Goal: Information Seeking & Learning: Learn about a topic

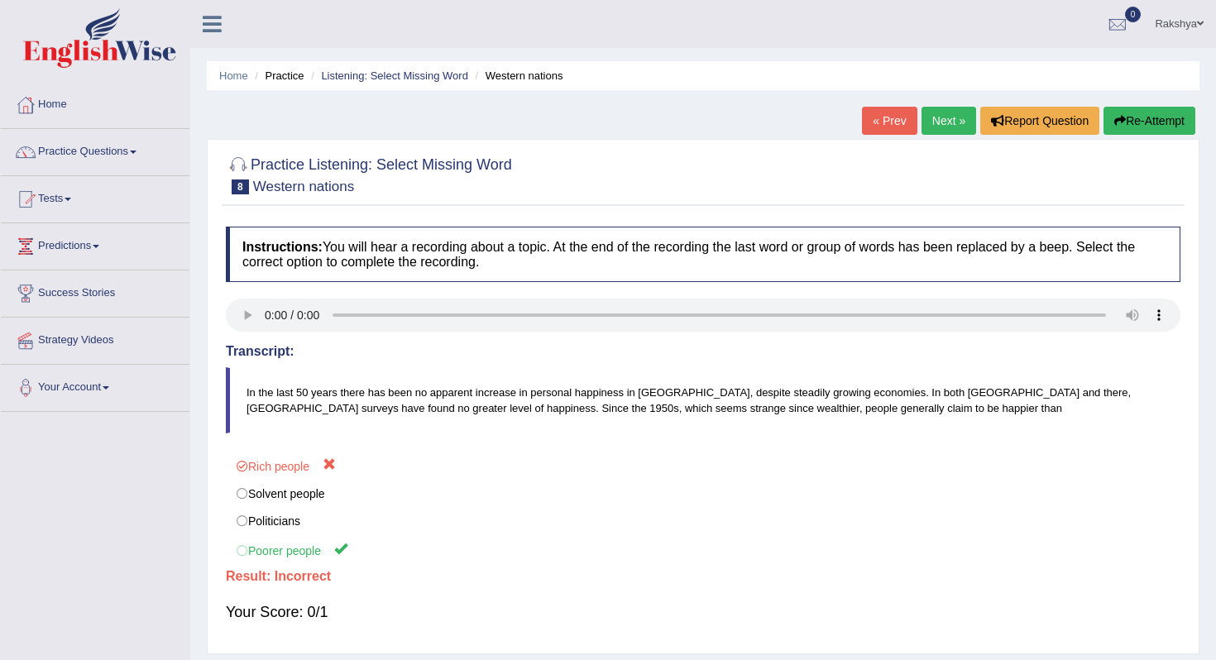
click at [556, 351] on h4 "Transcript:" at bounding box center [703, 351] width 955 height 15
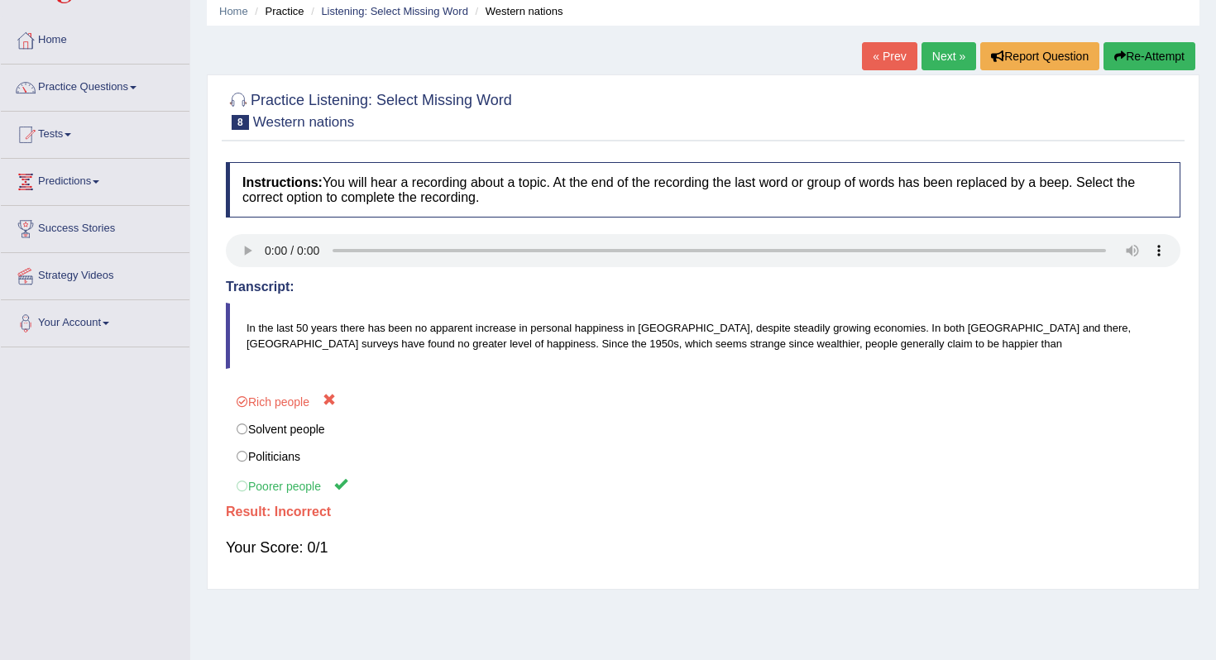
scroll to position [66, 0]
click at [937, 53] on link "Next »" at bounding box center [949, 55] width 55 height 28
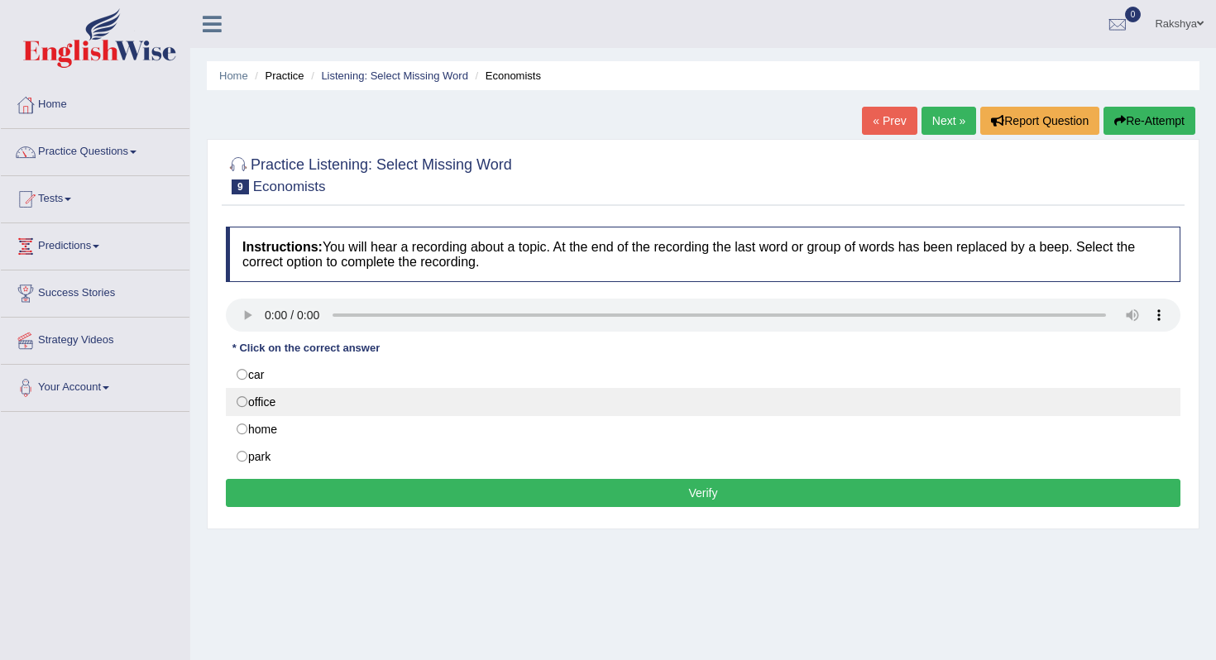
click at [270, 396] on label "office" at bounding box center [703, 402] width 955 height 28
radio input "true"
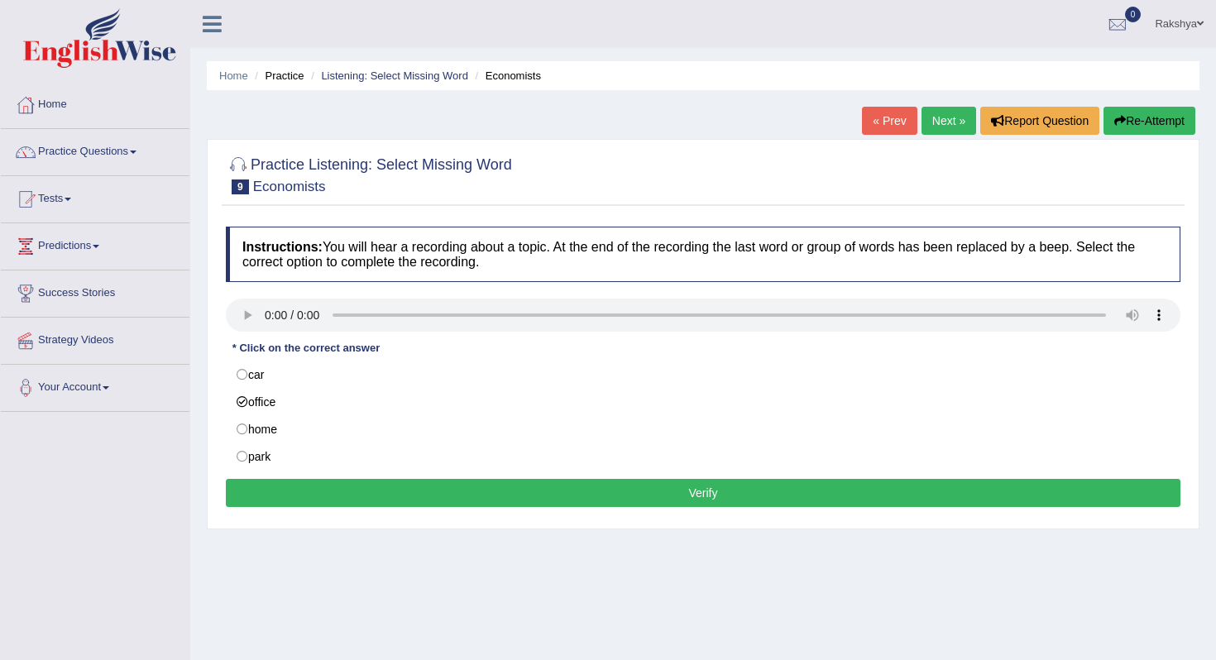
click at [402, 497] on button "Verify" at bounding box center [703, 493] width 955 height 28
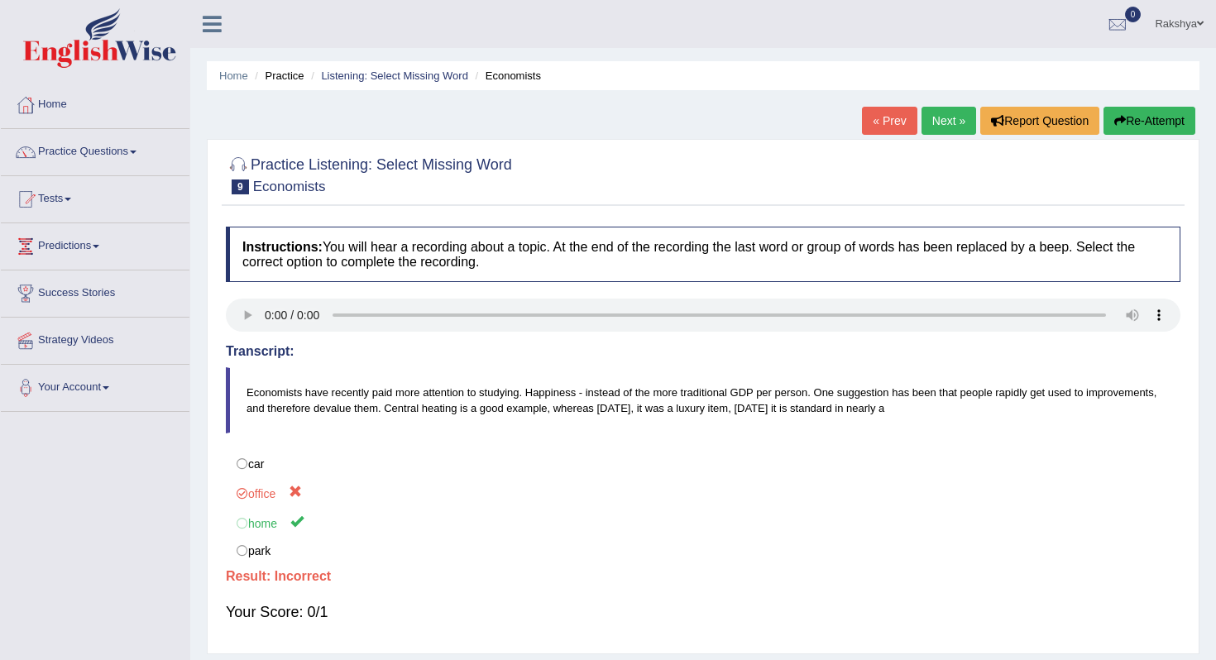
click at [402, 497] on body "Toggle navigation Home Practice Questions Speaking Practice Read Aloud Repeat S…" at bounding box center [608, 330] width 1216 height 660
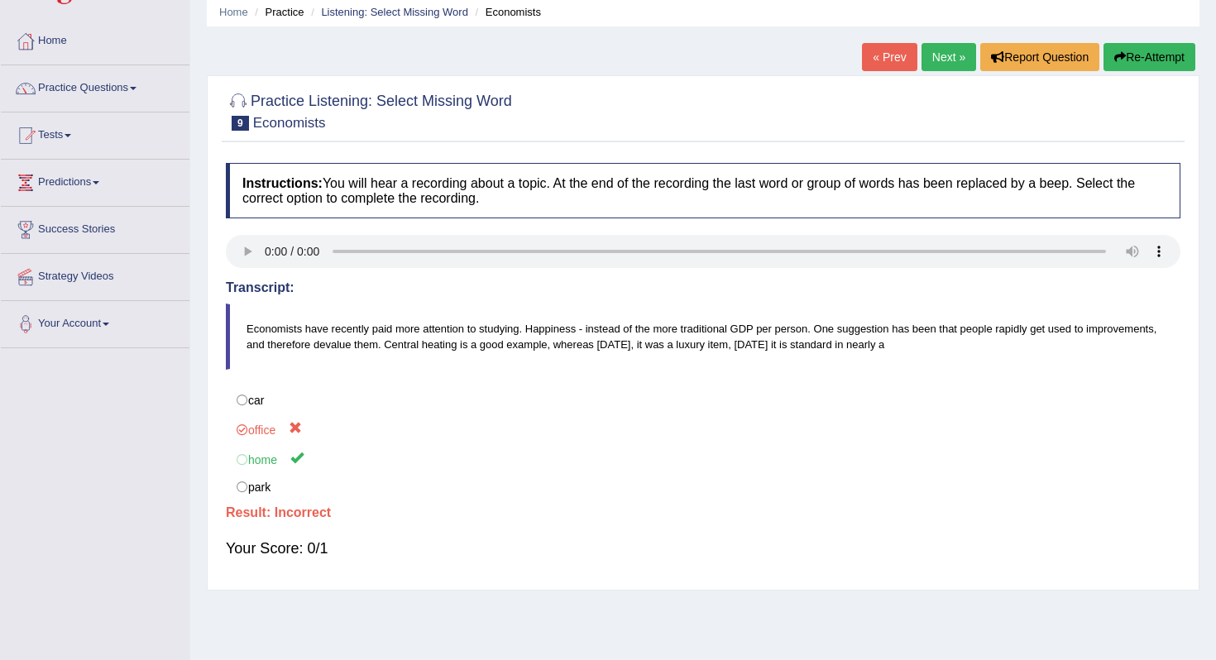
scroll to position [66, 0]
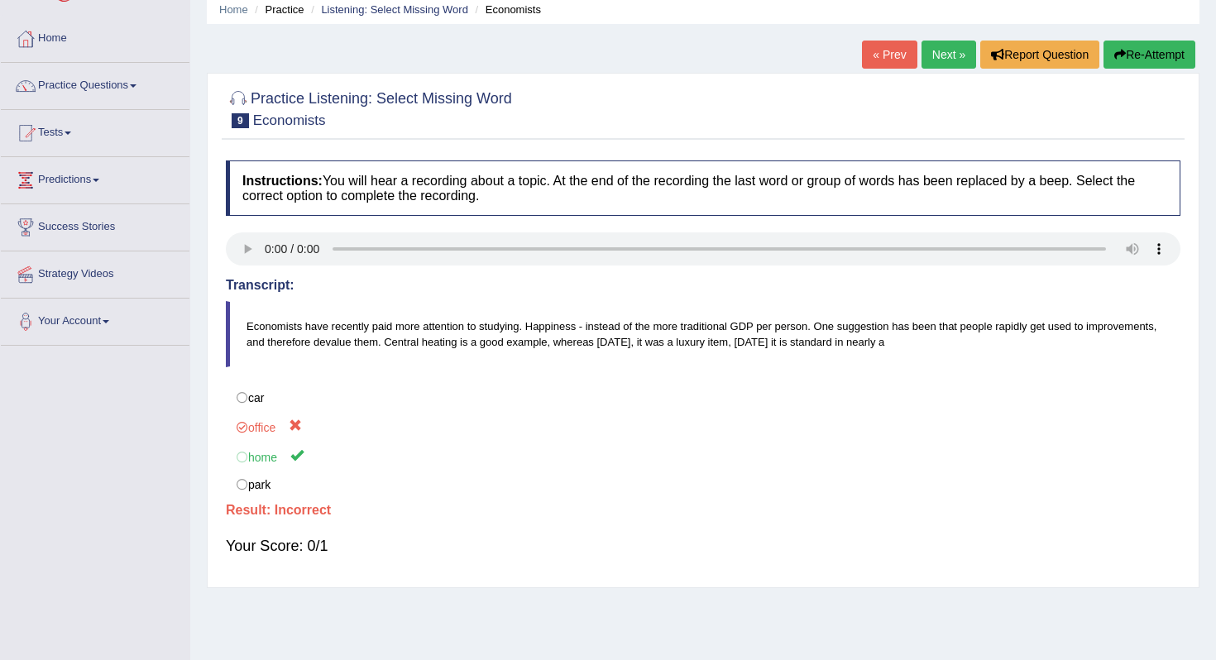
click at [935, 55] on link "Next »" at bounding box center [949, 55] width 55 height 28
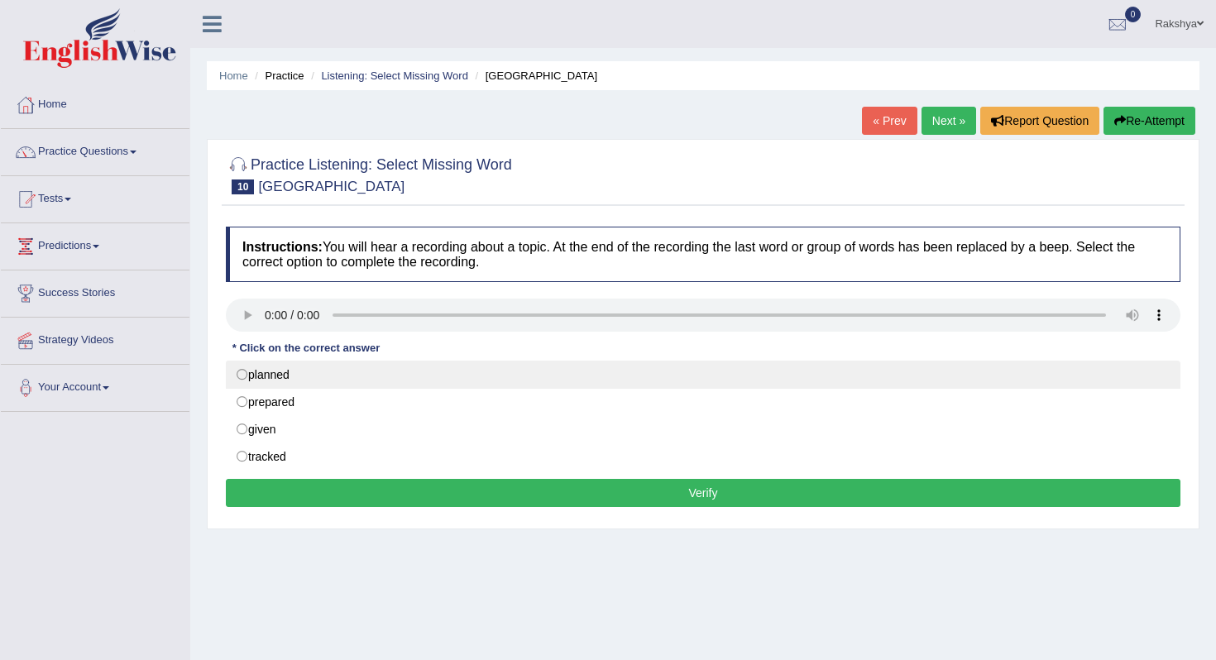
click at [393, 378] on label "planned" at bounding box center [703, 375] width 955 height 28
radio input "true"
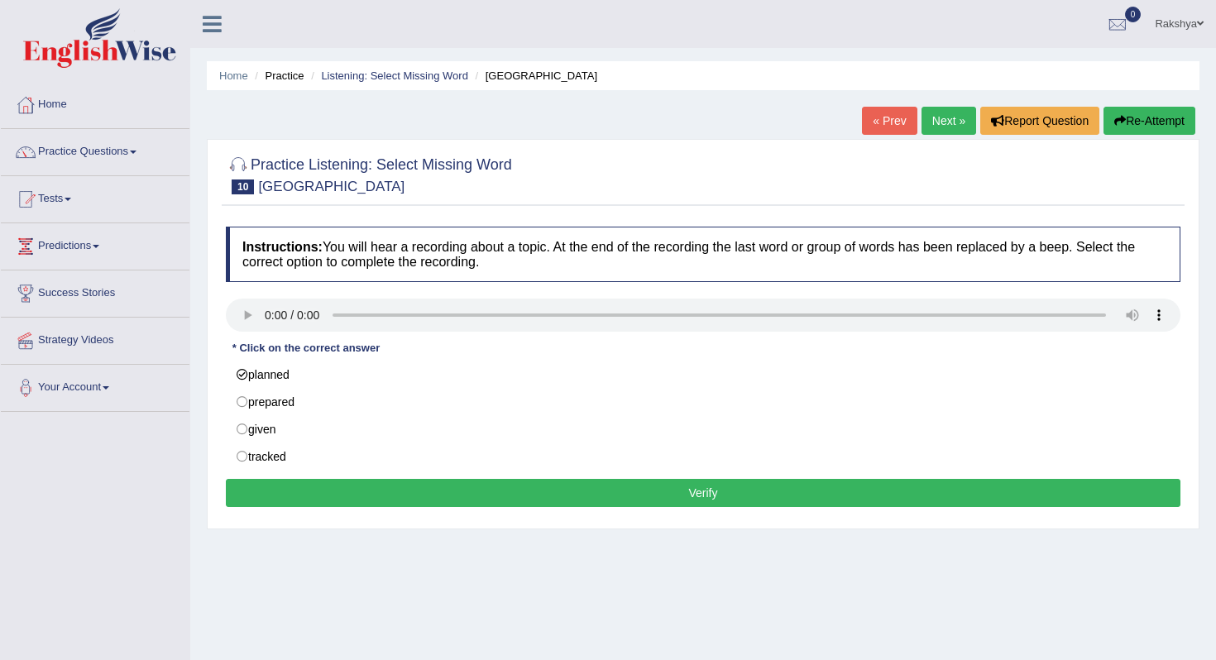
click at [383, 494] on button "Verify" at bounding box center [703, 493] width 955 height 28
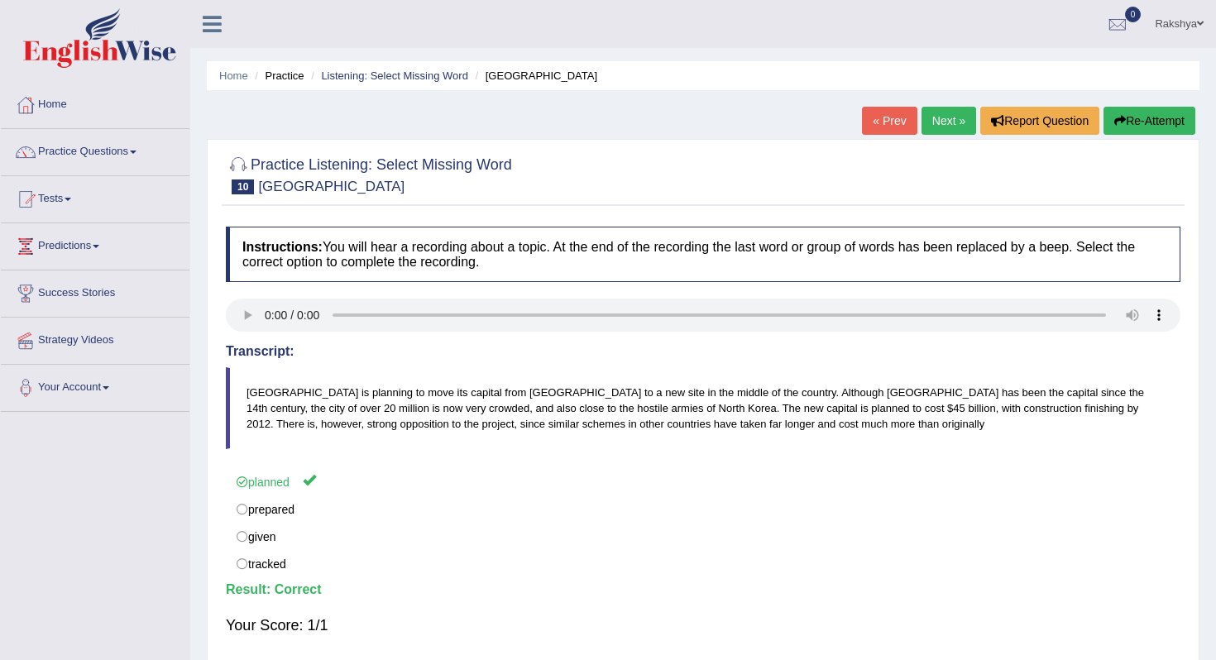
click at [383, 494] on body "Toggle navigation Home Practice Questions Speaking Practice Read Aloud Repeat S…" at bounding box center [608, 330] width 1216 height 660
click at [927, 130] on link "Next »" at bounding box center [949, 121] width 55 height 28
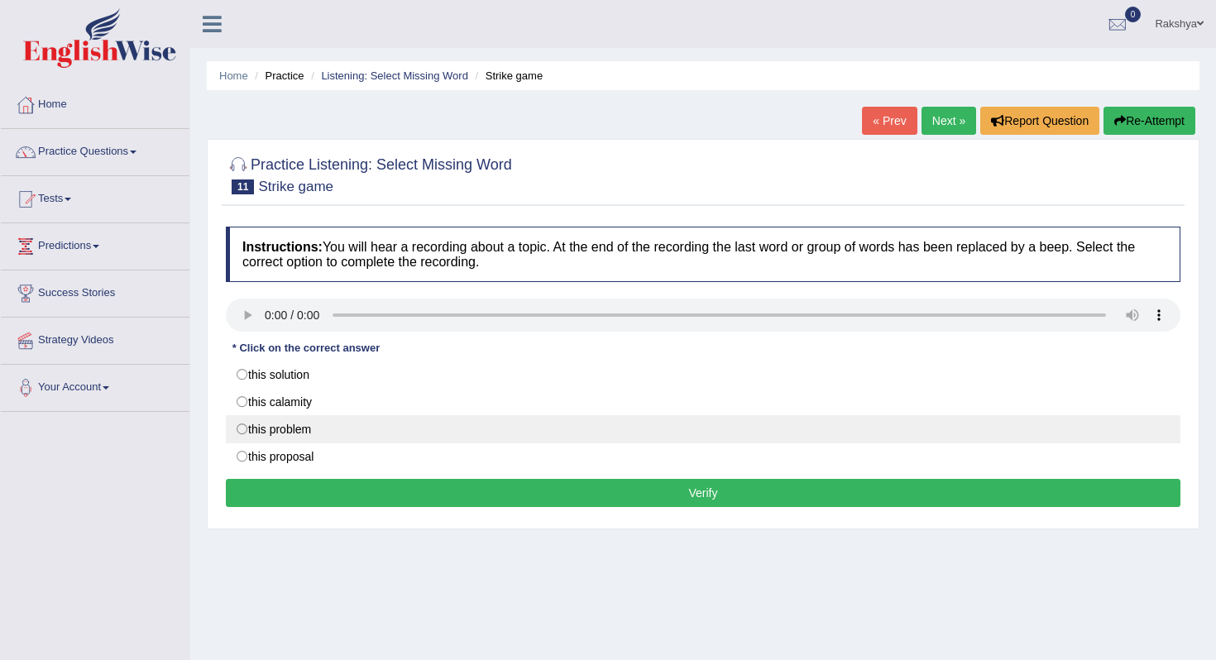
click at [338, 426] on label "this problem" at bounding box center [703, 429] width 955 height 28
radio input "true"
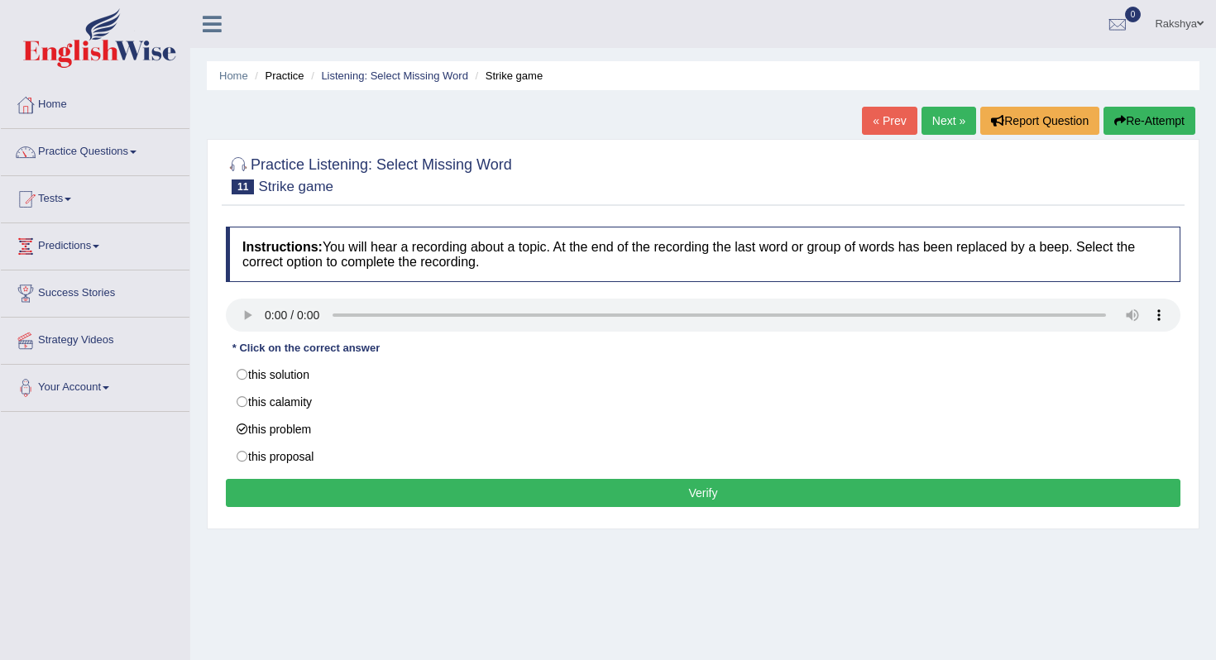
click at [399, 491] on button "Verify" at bounding box center [703, 493] width 955 height 28
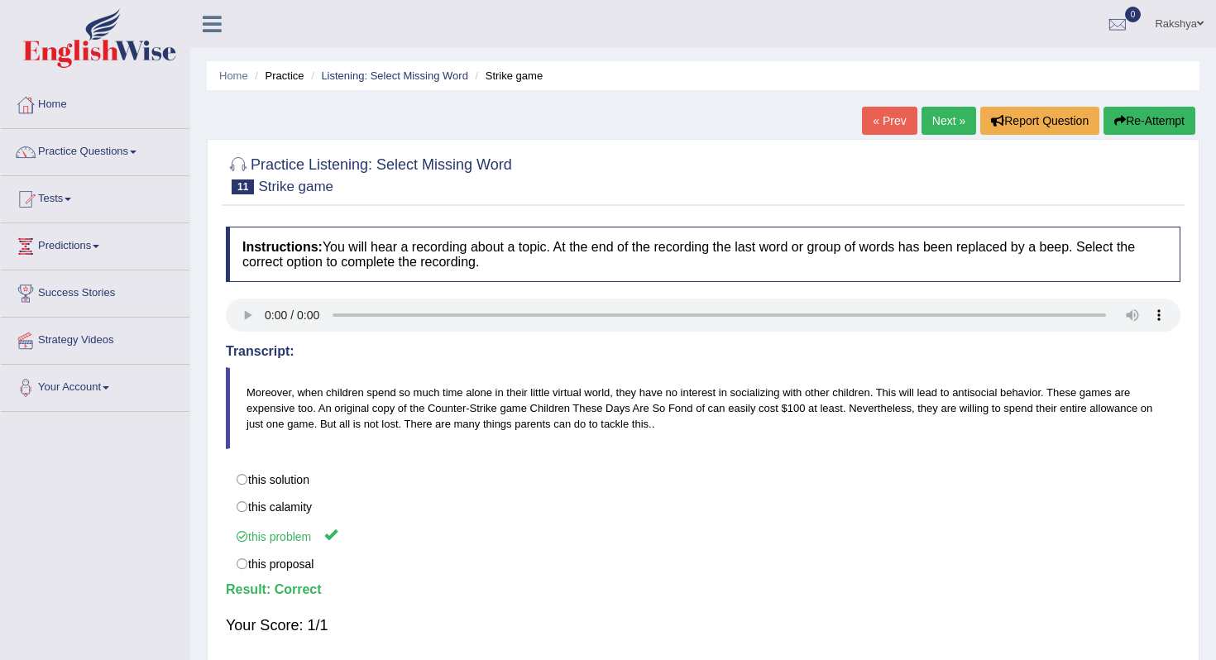
click at [944, 125] on link "Next »" at bounding box center [949, 121] width 55 height 28
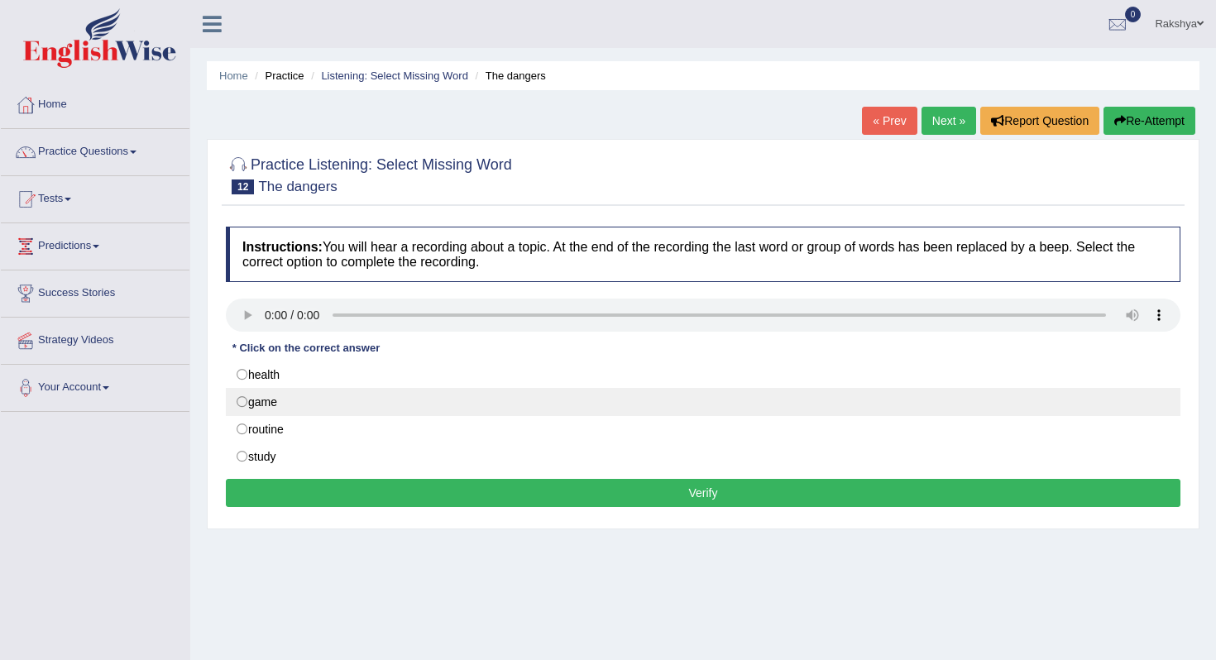
click at [319, 410] on label "game" at bounding box center [703, 402] width 955 height 28
radio input "true"
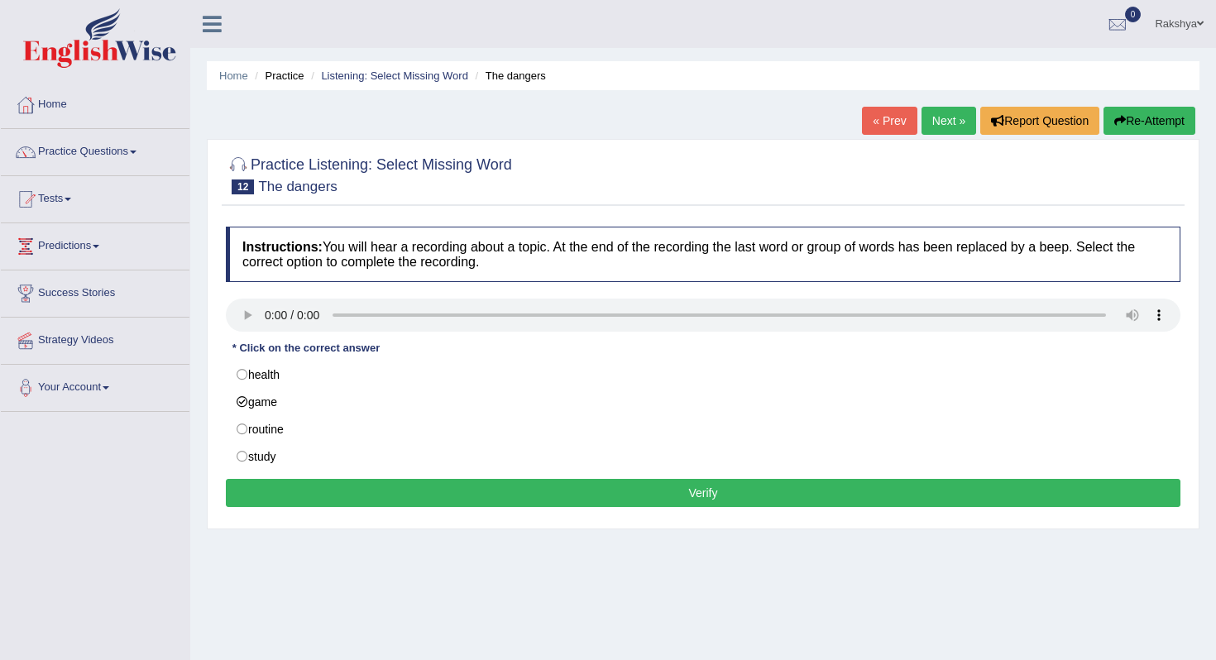
click at [327, 477] on div "Instructions: You will hear a recording about a topic. At the end of the record…" at bounding box center [703, 369] width 963 height 302
click at [327, 490] on button "Verify" at bounding box center [703, 493] width 955 height 28
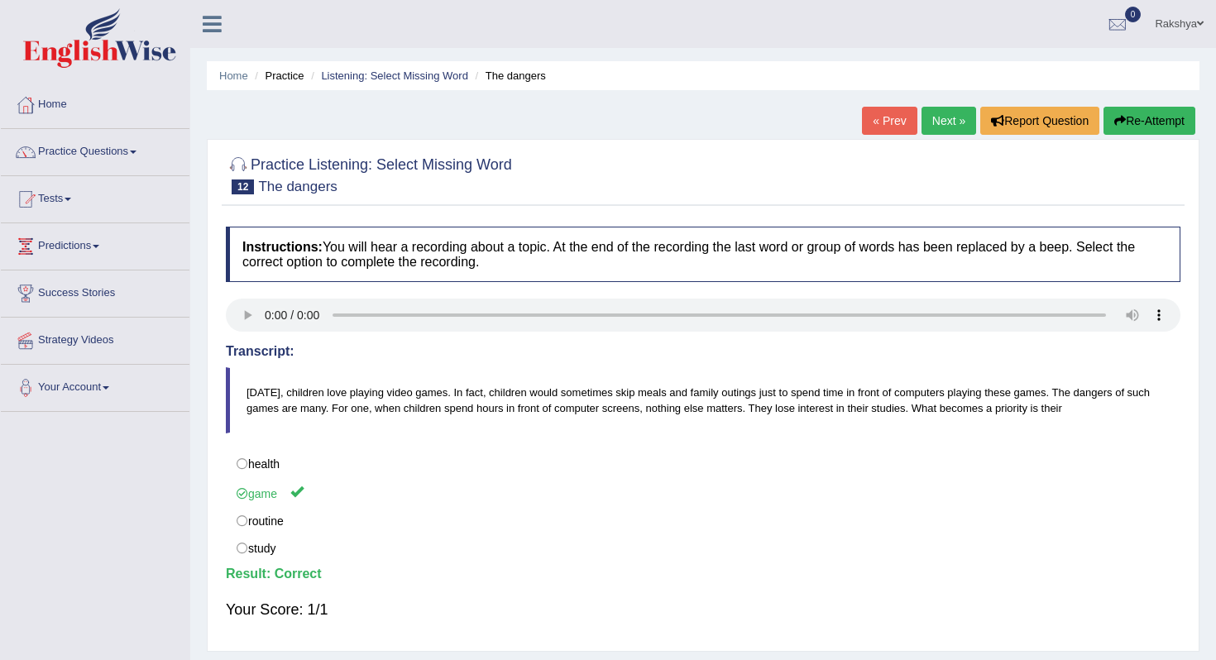
click at [931, 129] on link "Next »" at bounding box center [949, 121] width 55 height 28
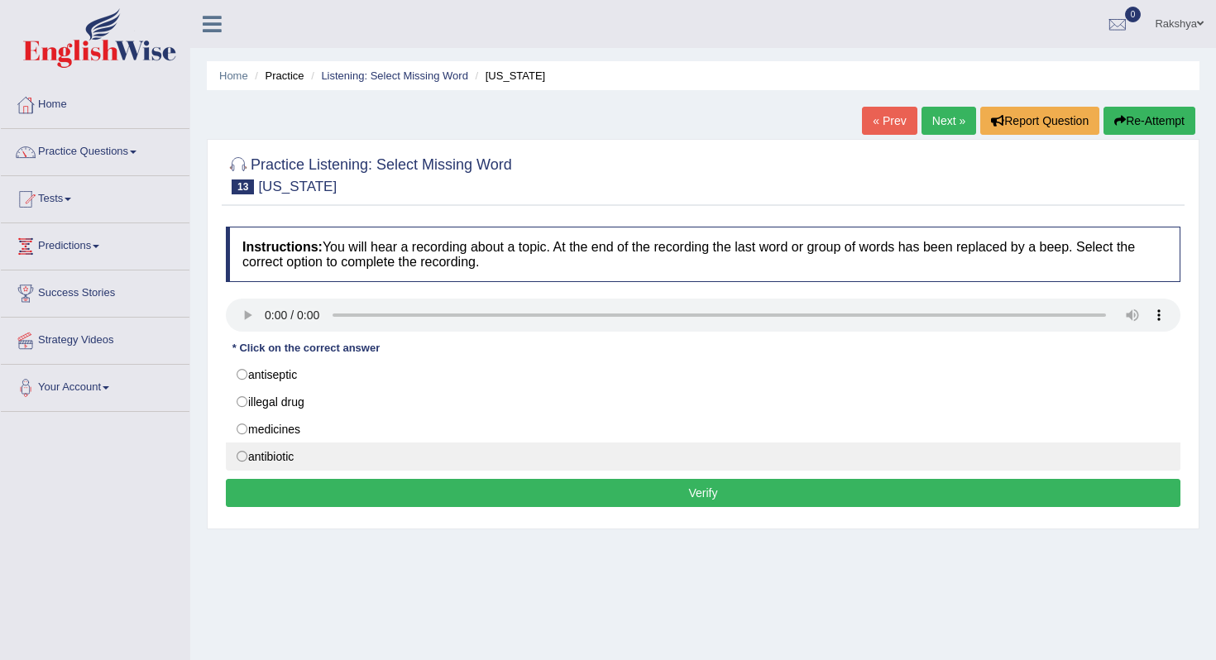
click at [325, 451] on label "antibiotic" at bounding box center [703, 457] width 955 height 28
radio input "true"
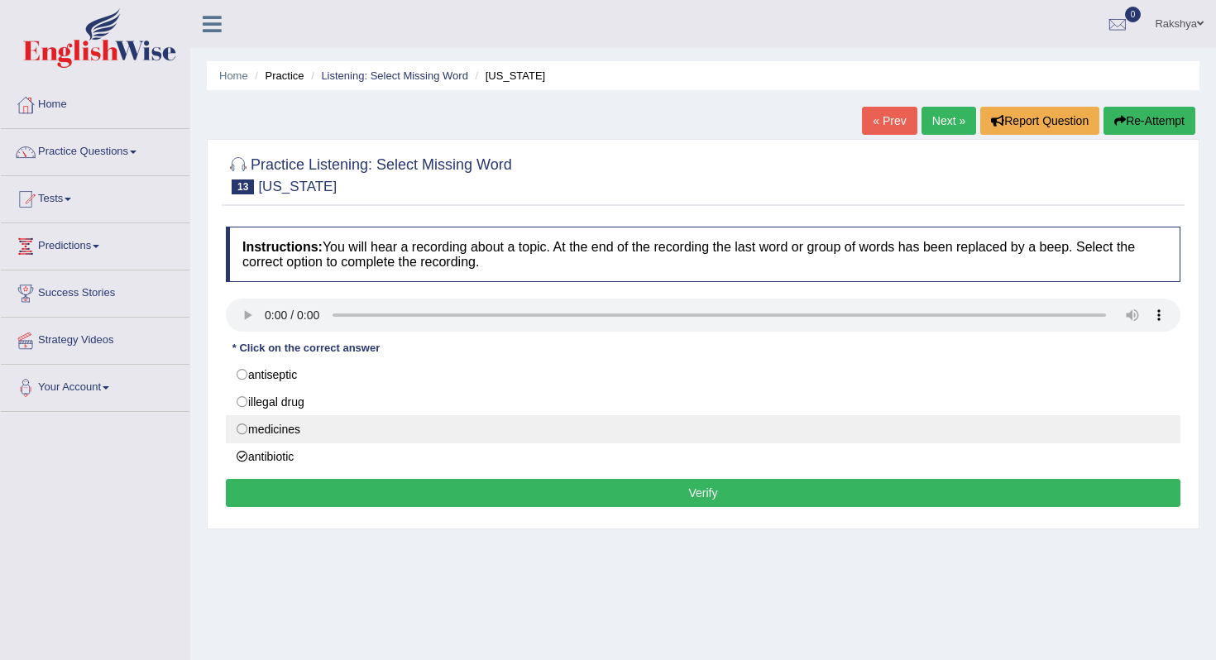
click at [335, 436] on label "medicines" at bounding box center [703, 429] width 955 height 28
radio input "true"
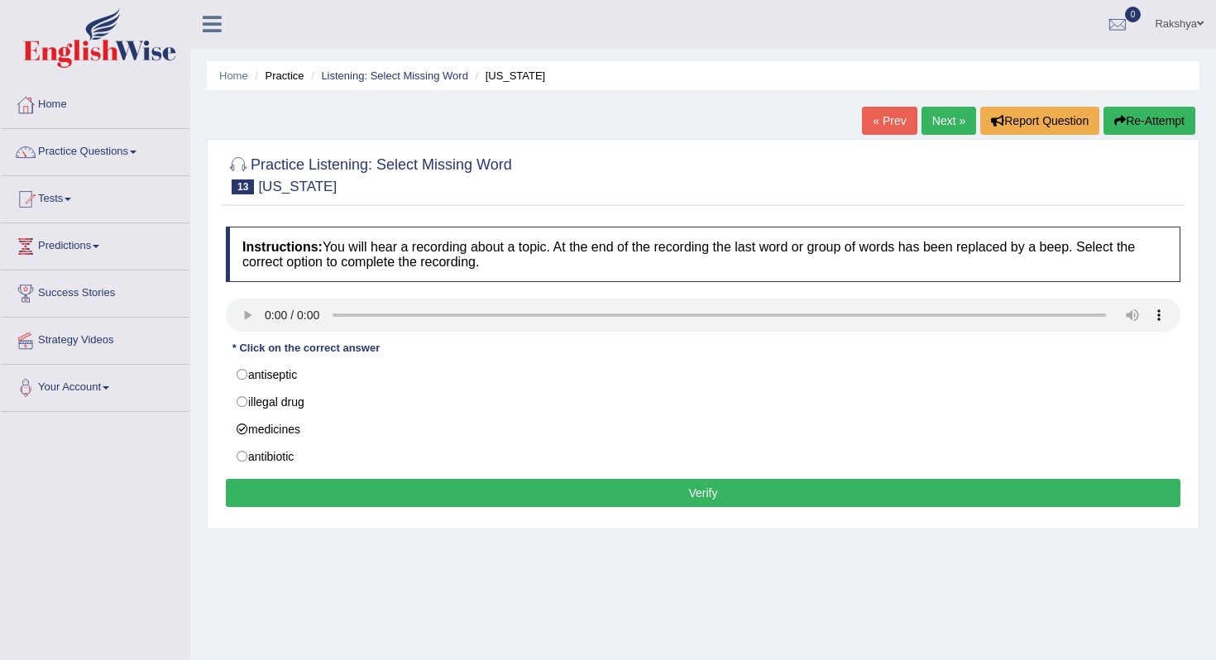
click at [335, 493] on button "Verify" at bounding box center [703, 493] width 955 height 28
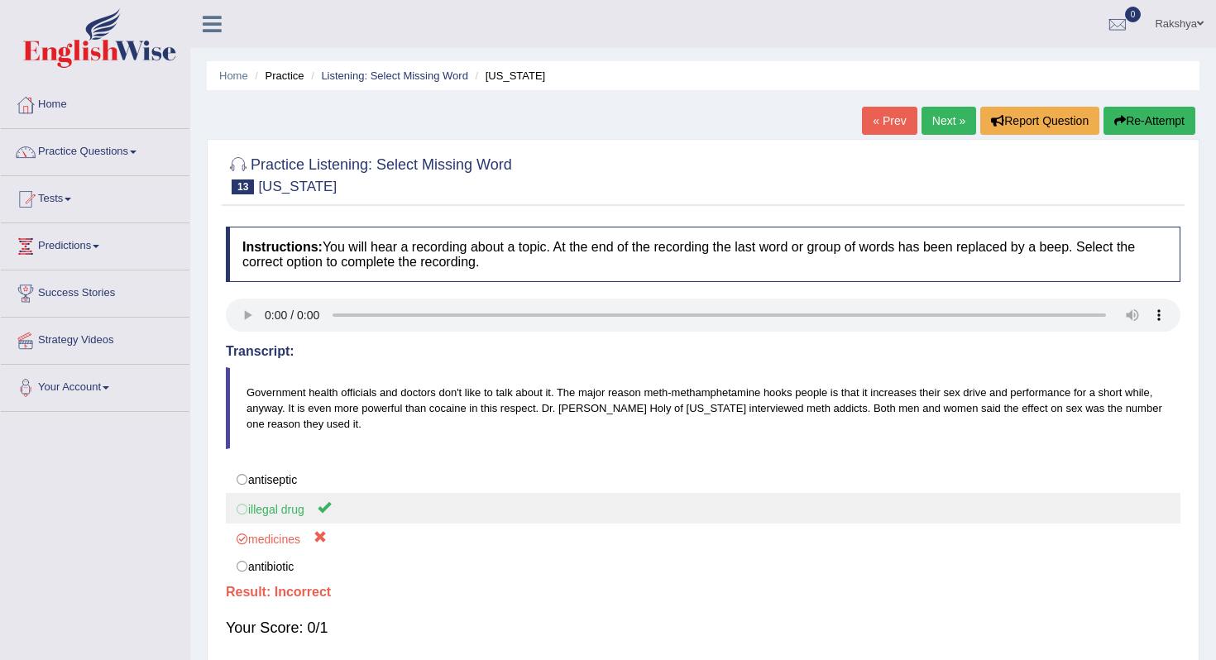
click at [338, 498] on label "illegal drug" at bounding box center [703, 508] width 955 height 31
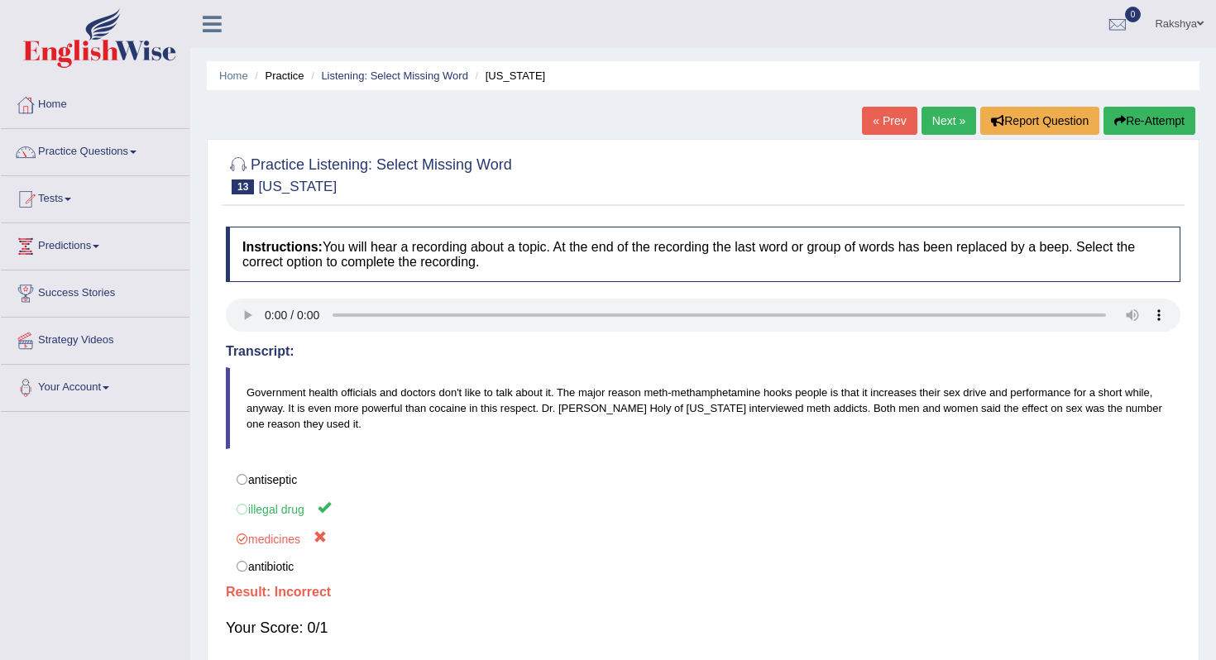
click at [942, 119] on link "Next »" at bounding box center [949, 121] width 55 height 28
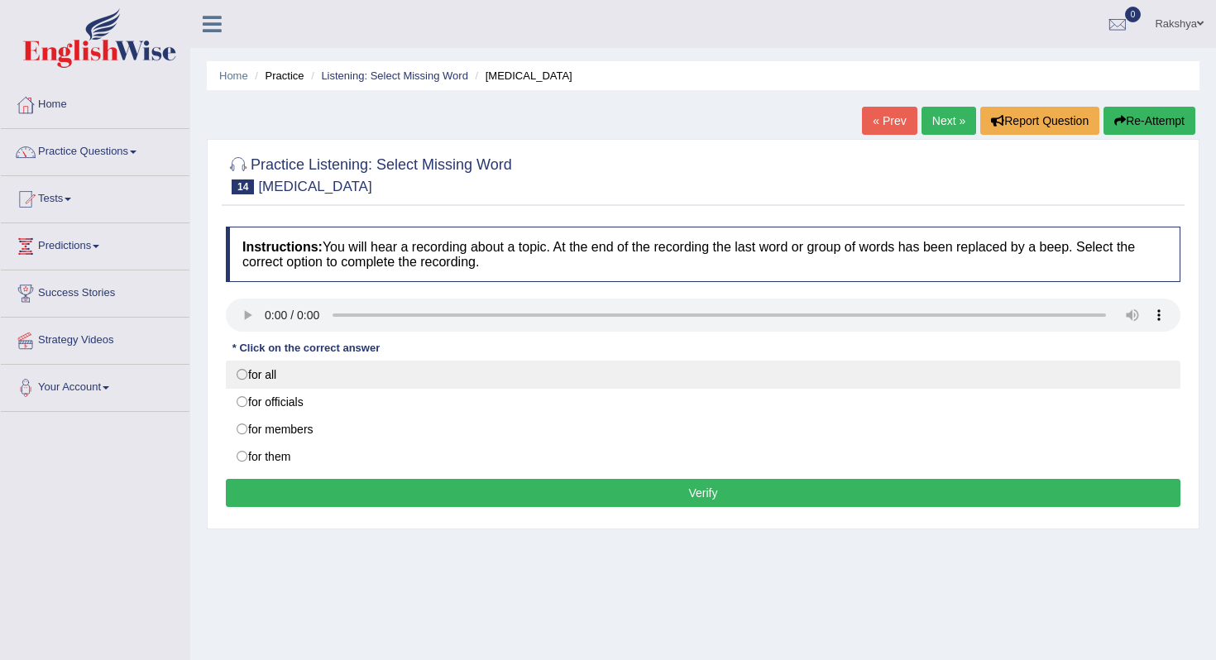
click at [298, 377] on label "for all" at bounding box center [703, 375] width 955 height 28
radio input "true"
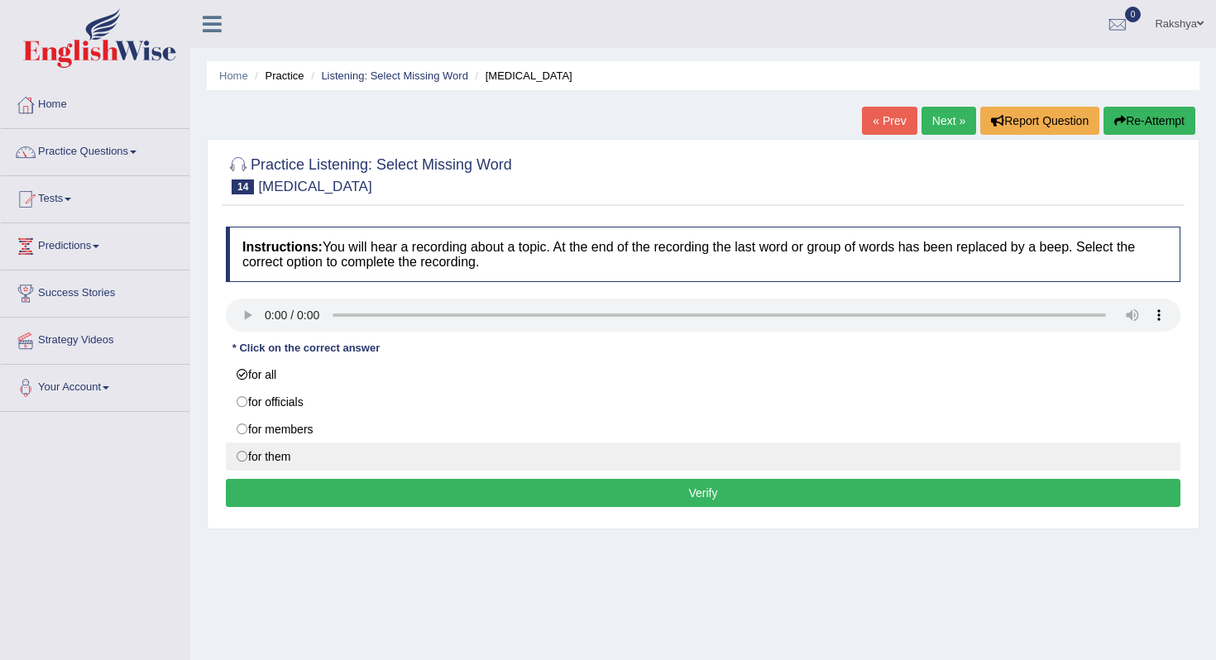
click at [292, 464] on label "for them" at bounding box center [703, 457] width 955 height 28
radio input "true"
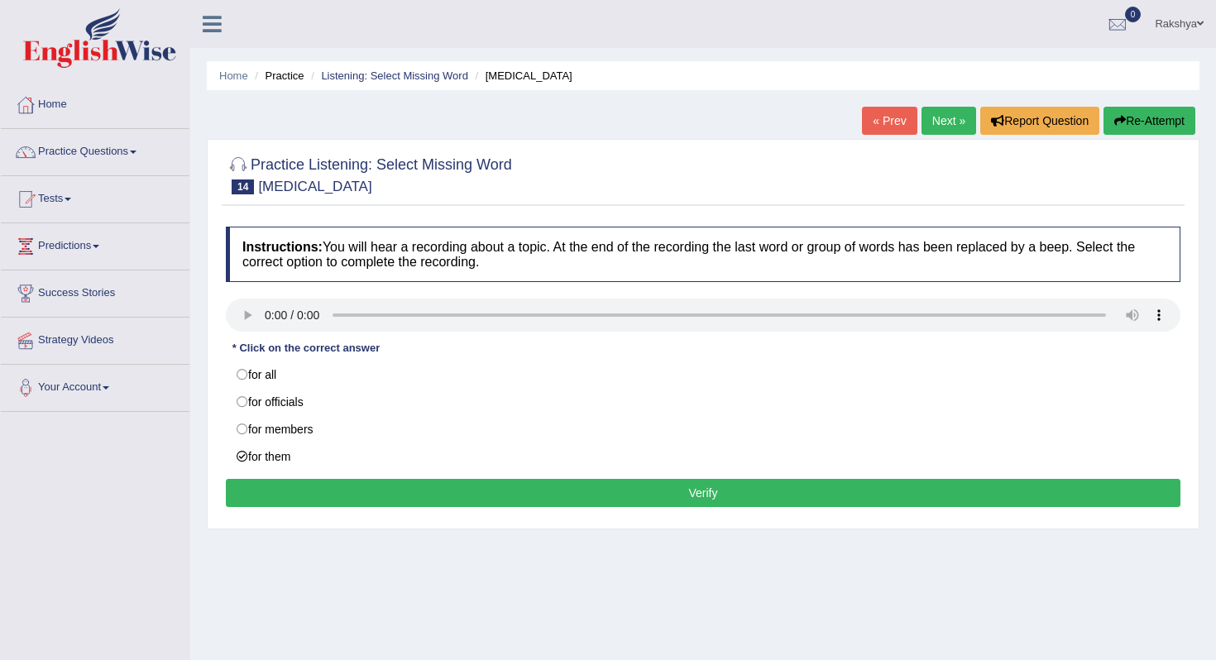
click at [316, 488] on button "Verify" at bounding box center [703, 493] width 955 height 28
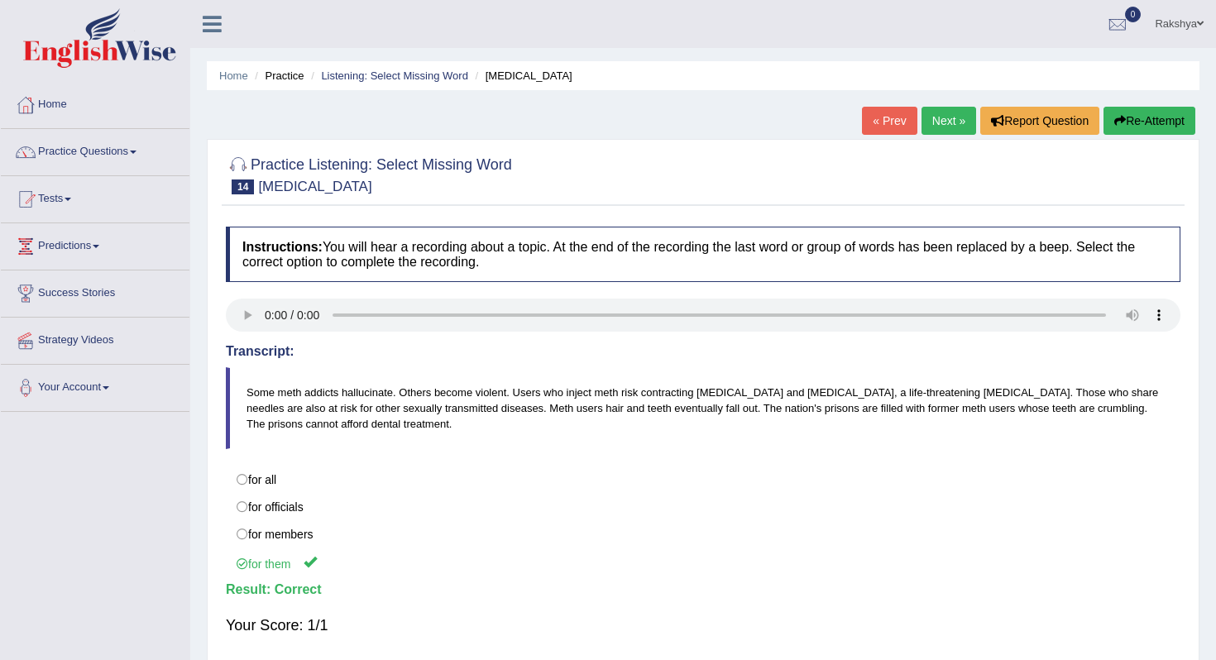
click at [954, 126] on link "Next »" at bounding box center [949, 121] width 55 height 28
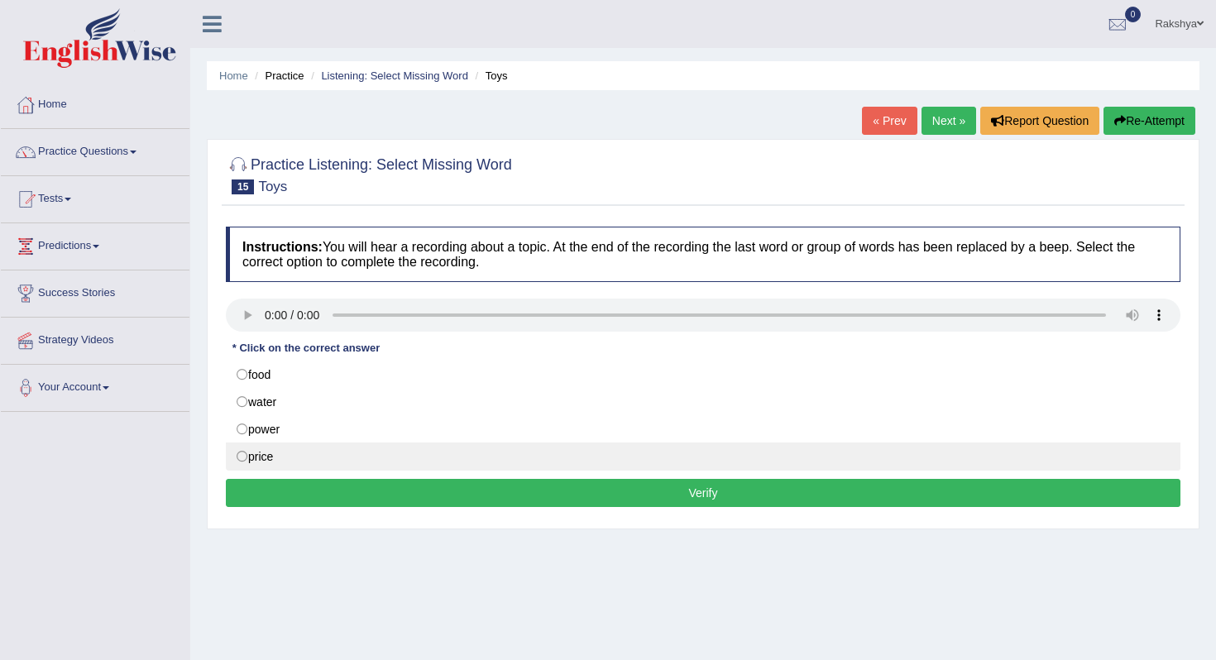
click at [284, 456] on label "price" at bounding box center [703, 457] width 955 height 28
radio input "true"
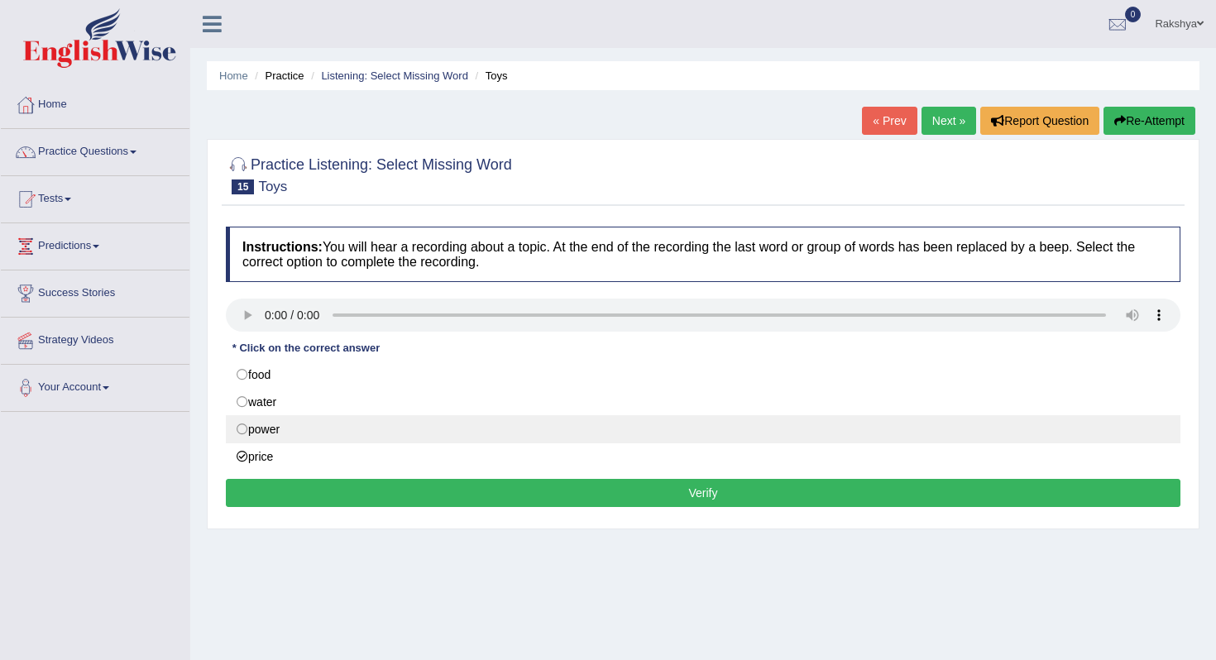
click at [298, 442] on label "power" at bounding box center [703, 429] width 955 height 28
radio input "true"
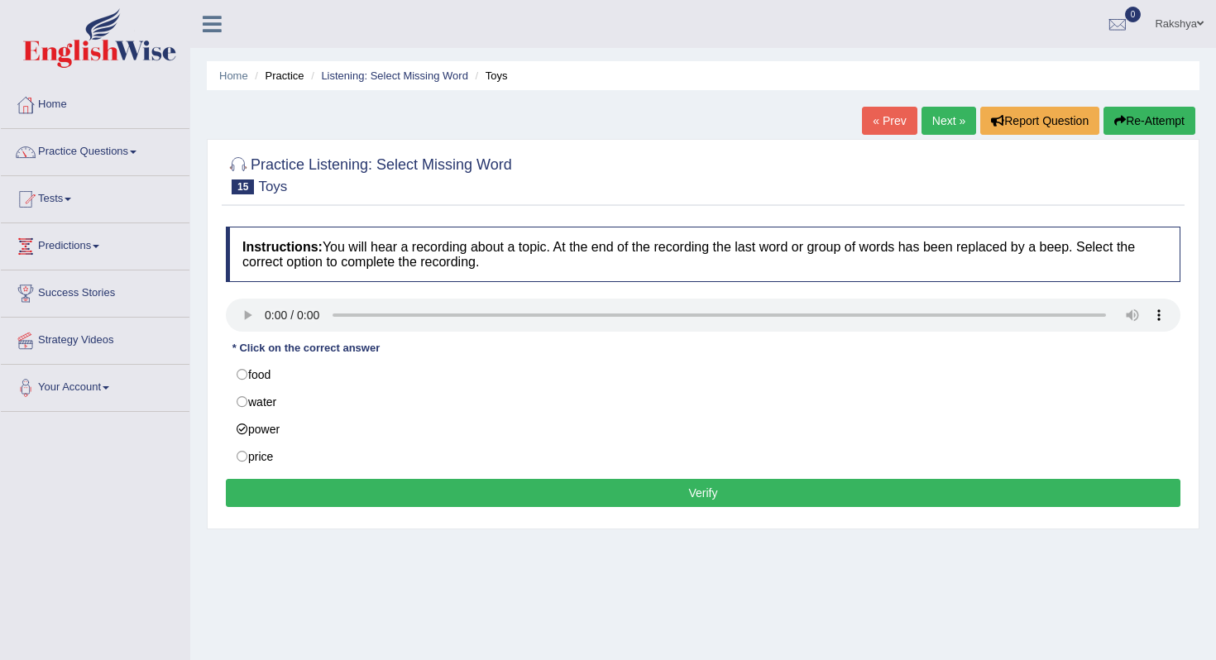
click at [306, 492] on button "Verify" at bounding box center [703, 493] width 955 height 28
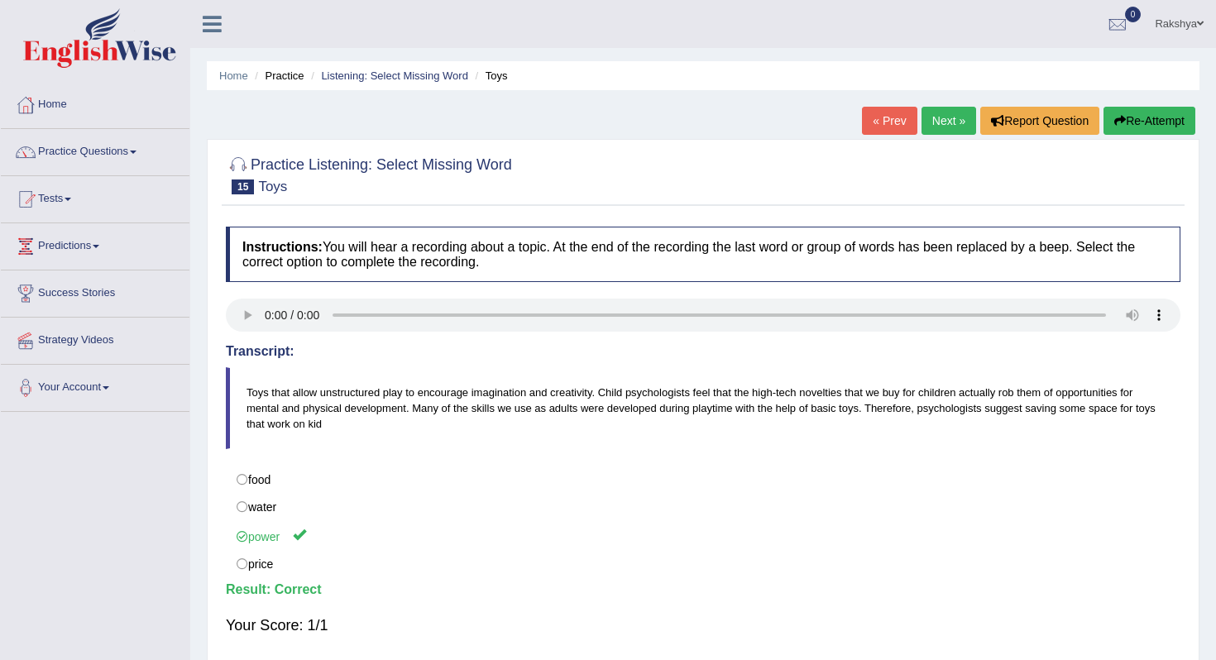
click at [934, 119] on link "Next »" at bounding box center [949, 121] width 55 height 28
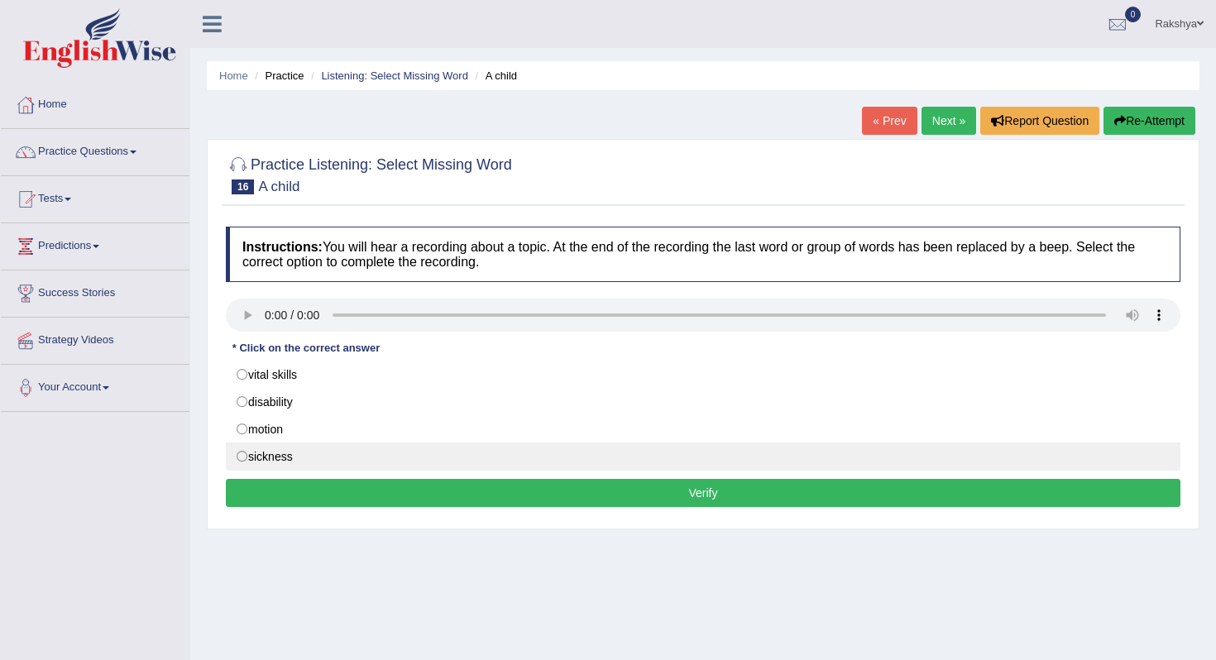
click at [276, 459] on label "sickness" at bounding box center [703, 457] width 955 height 28
radio input "true"
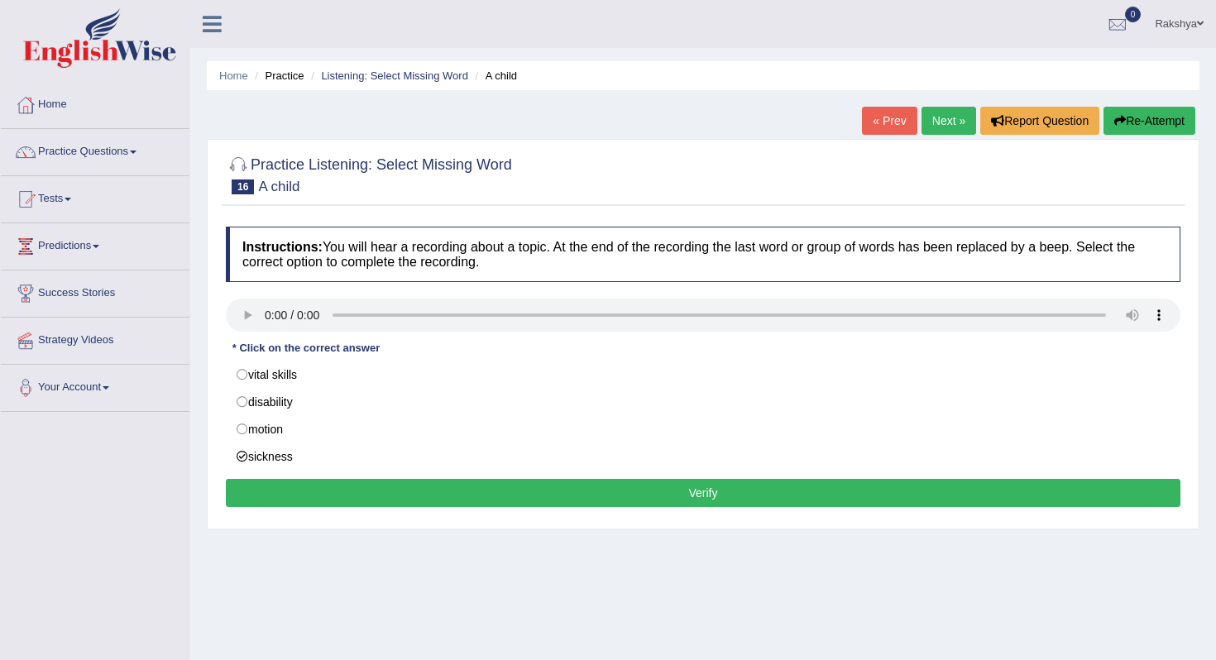
click at [315, 496] on button "Verify" at bounding box center [703, 493] width 955 height 28
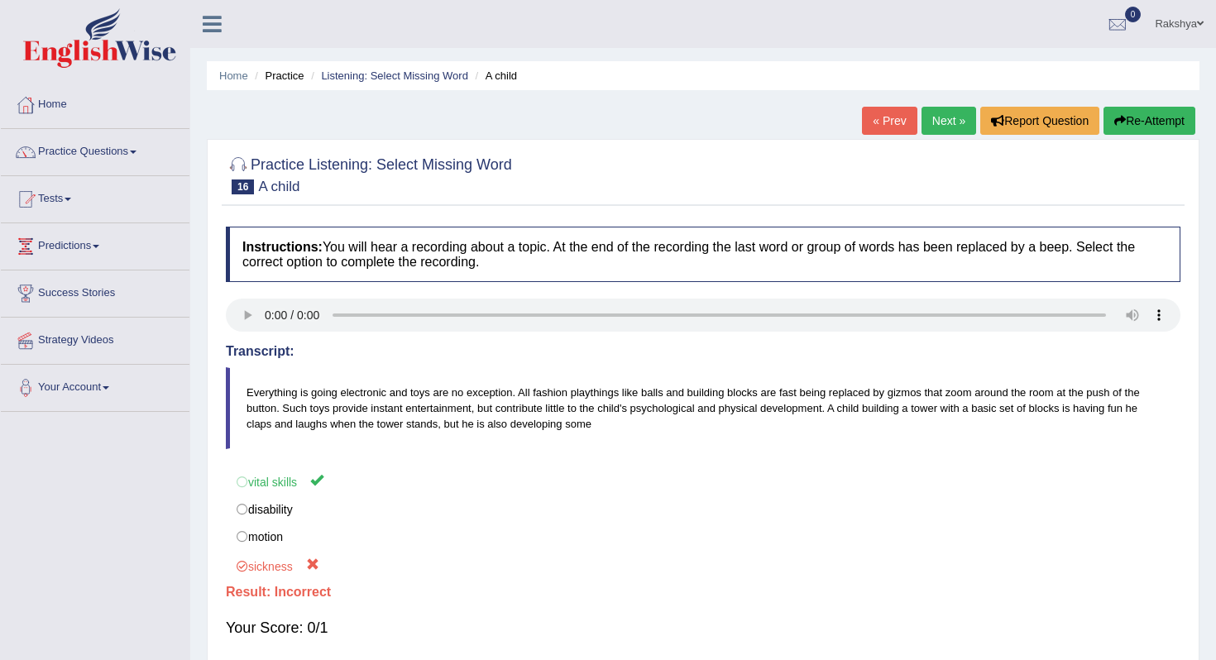
click at [928, 119] on link "Next »" at bounding box center [949, 121] width 55 height 28
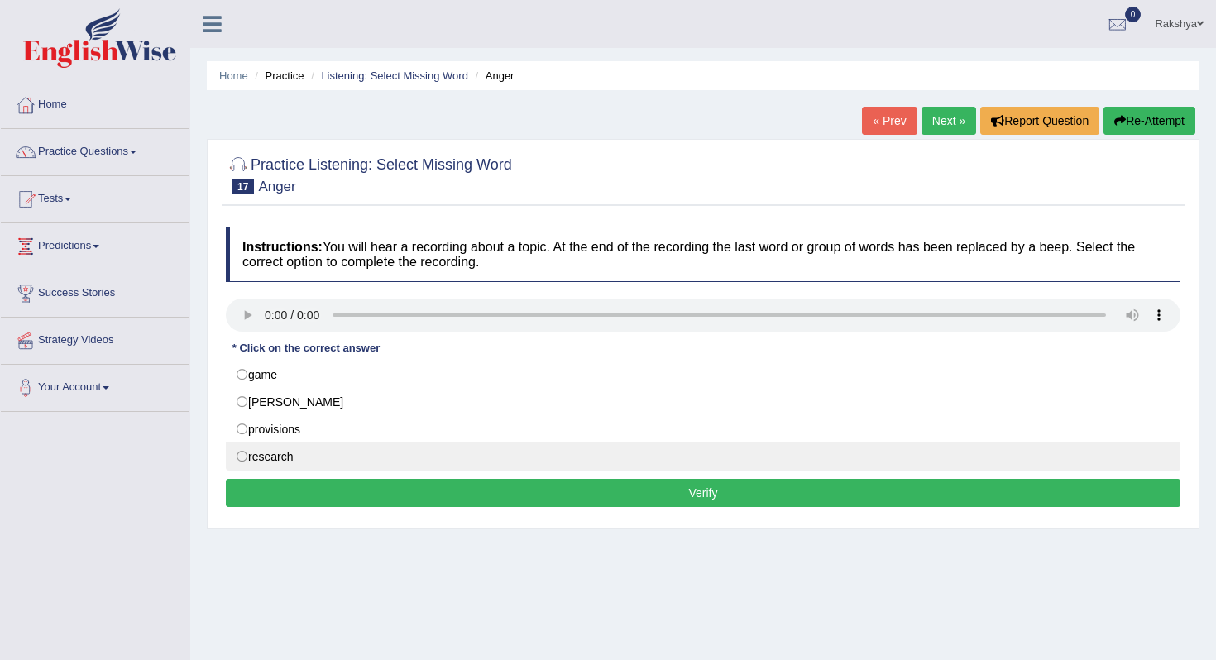
click at [313, 453] on label "research" at bounding box center [703, 457] width 955 height 28
radio input "true"
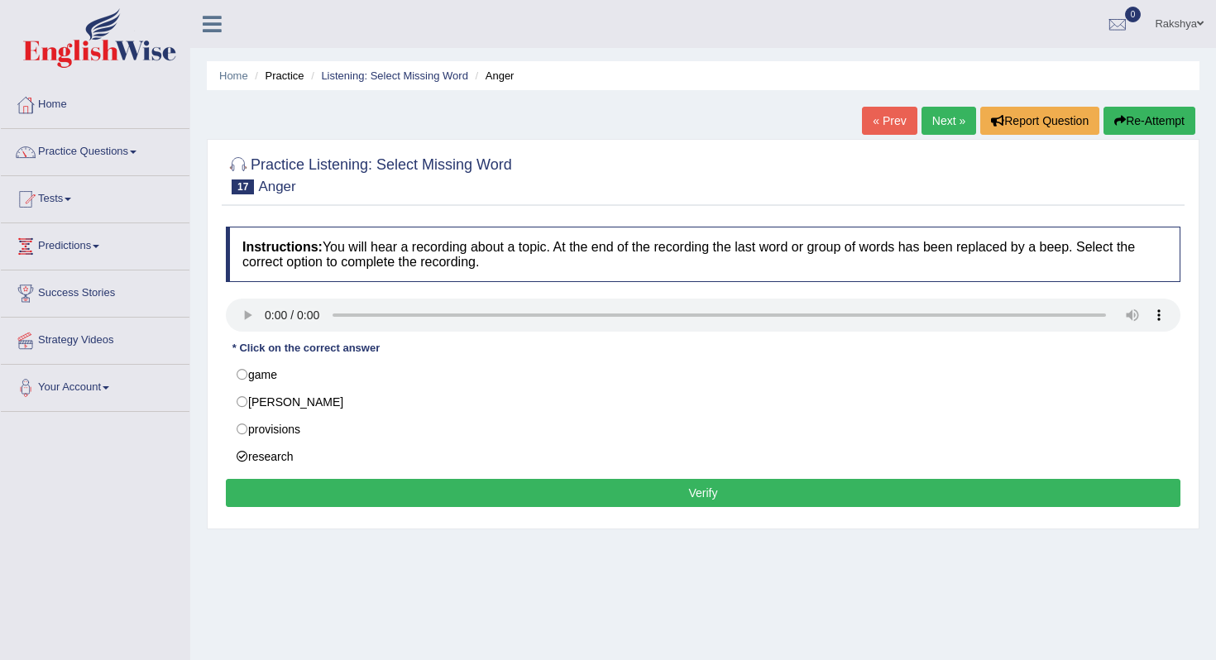
click at [329, 499] on button "Verify" at bounding box center [703, 493] width 955 height 28
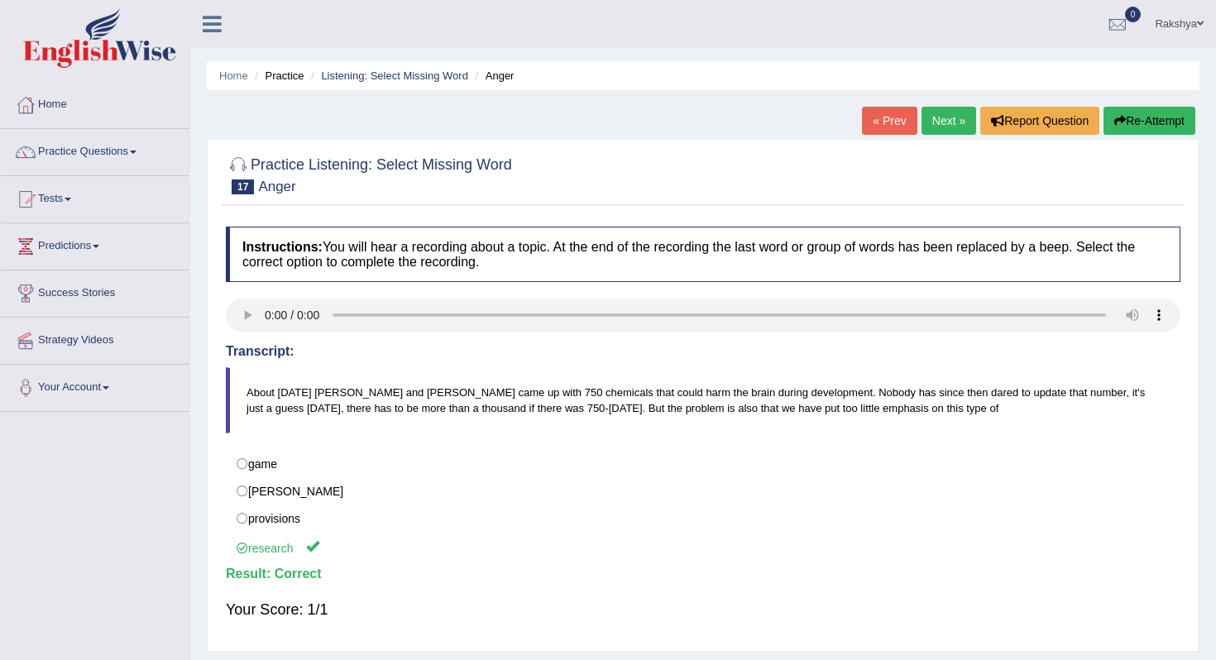
click at [927, 107] on link "Next »" at bounding box center [949, 121] width 55 height 28
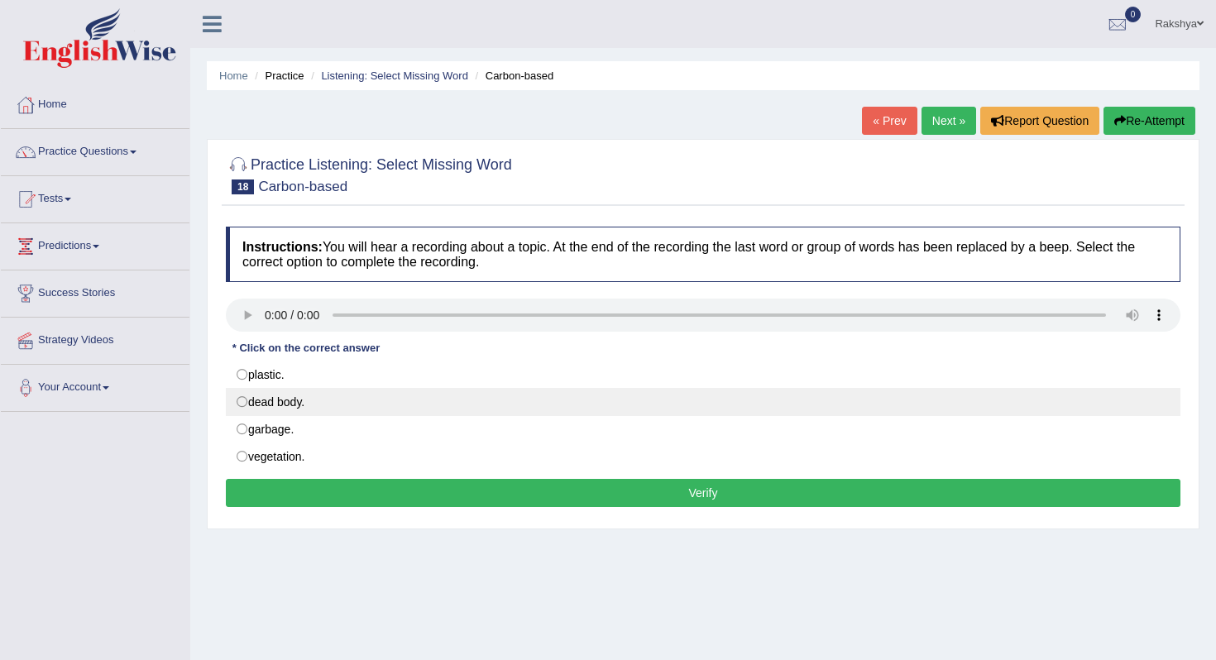
click at [284, 405] on label "dead body." at bounding box center [703, 402] width 955 height 28
radio input "true"
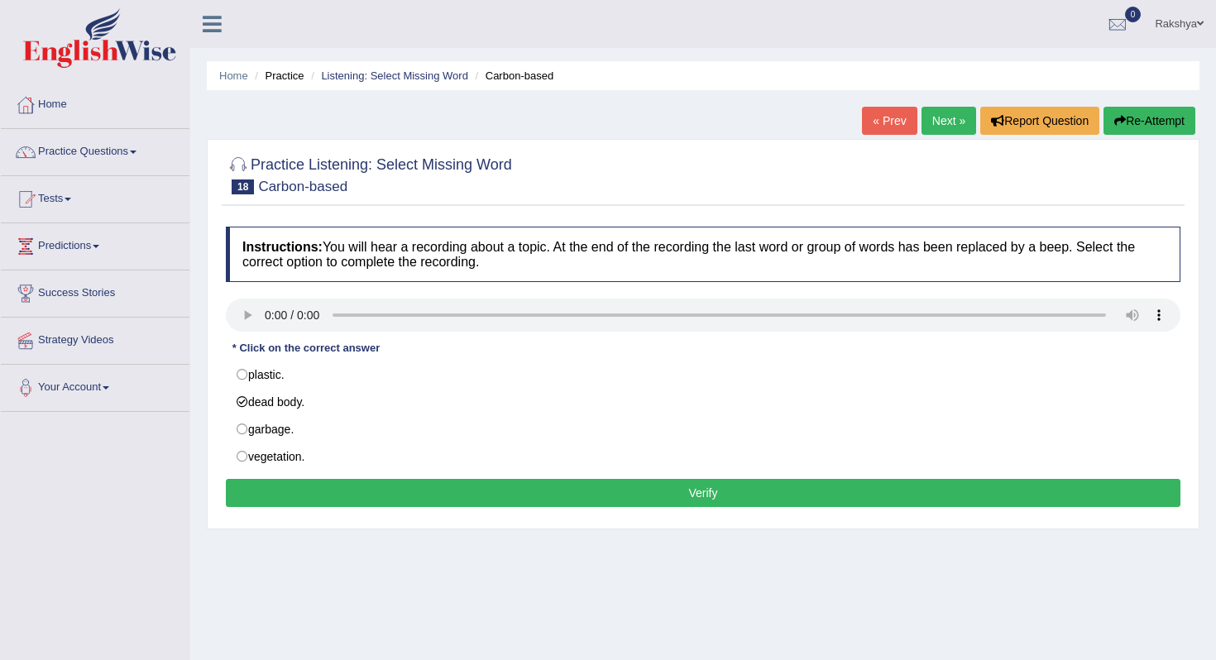
click at [354, 490] on button "Verify" at bounding box center [703, 493] width 955 height 28
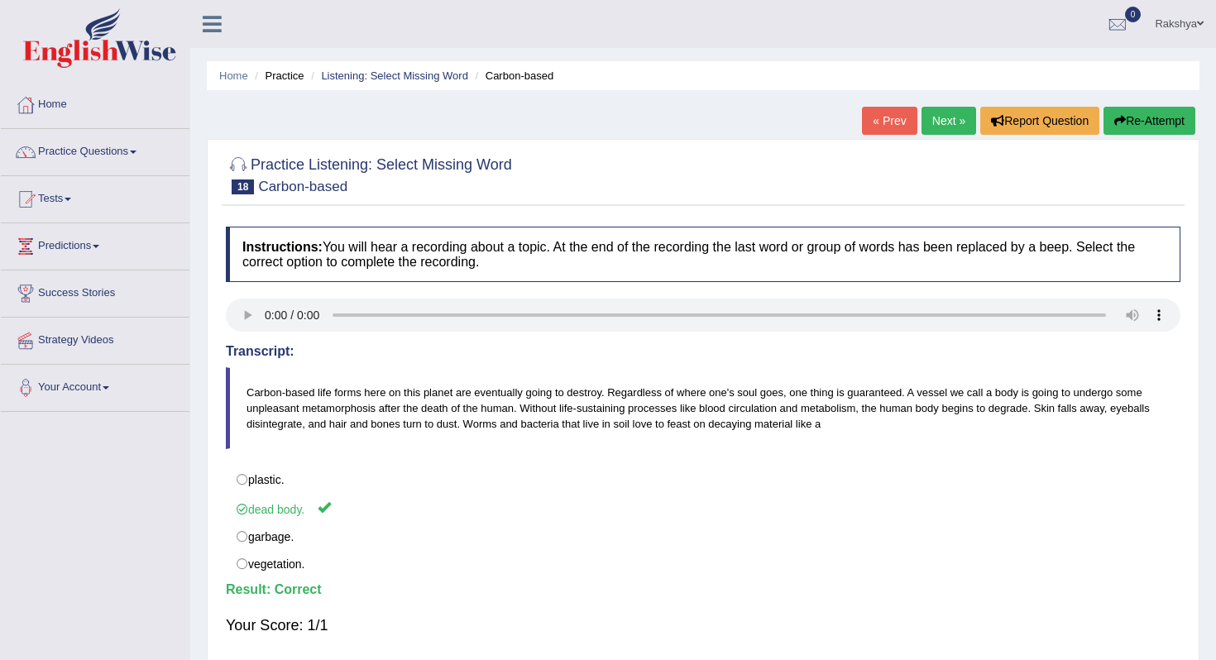
click at [935, 118] on link "Next »" at bounding box center [949, 121] width 55 height 28
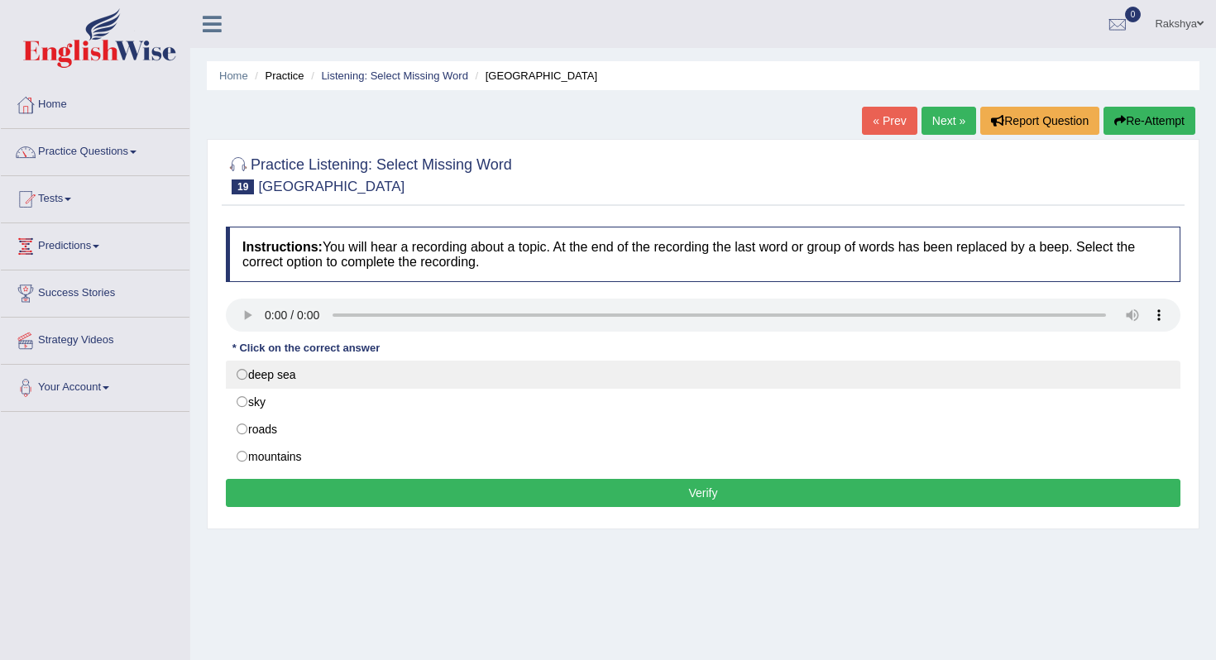
click at [468, 376] on label "deep sea" at bounding box center [703, 375] width 955 height 28
radio input "true"
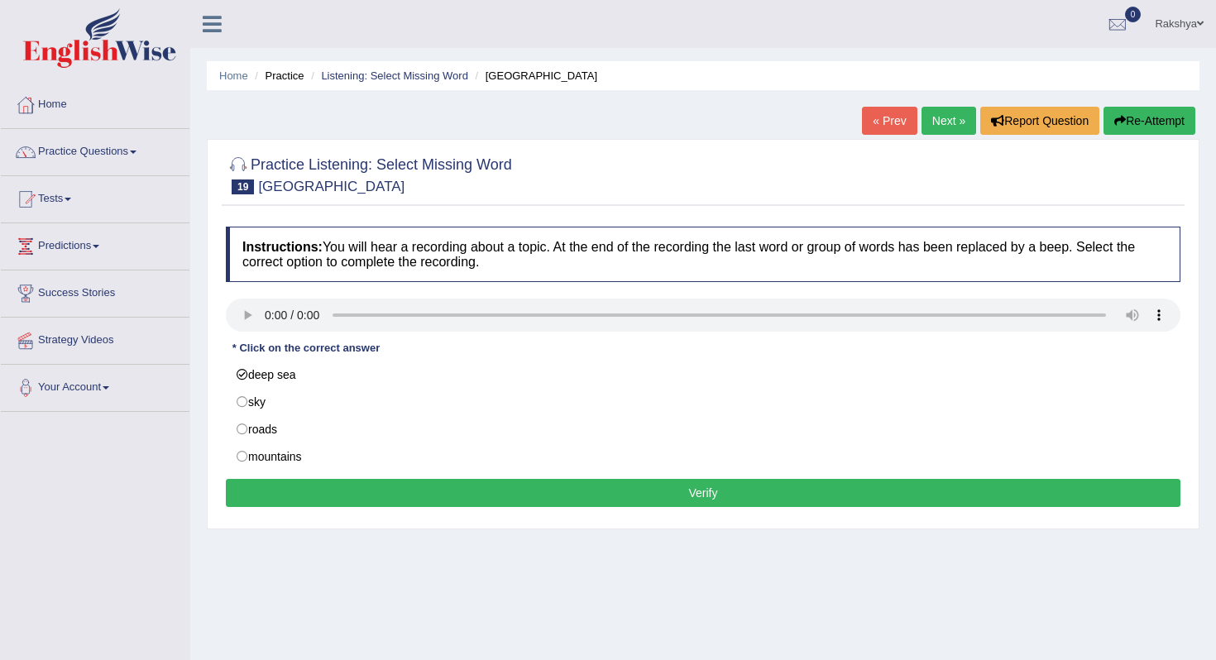
click at [433, 498] on button "Verify" at bounding box center [703, 493] width 955 height 28
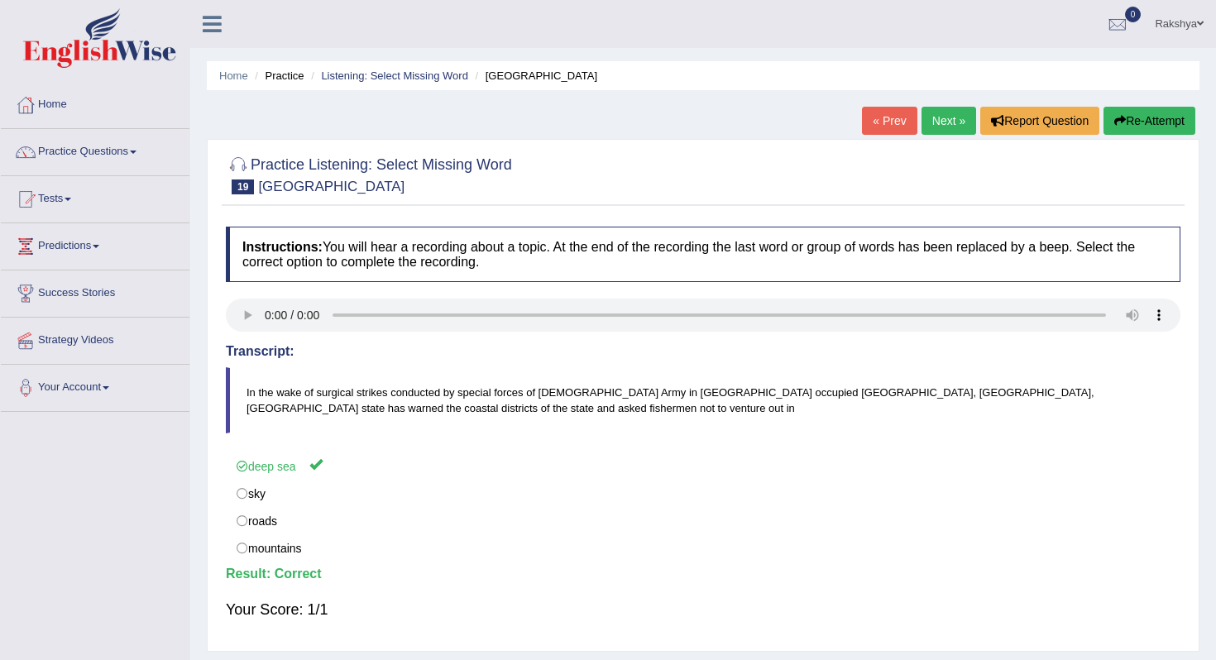
click at [936, 127] on link "Next »" at bounding box center [949, 121] width 55 height 28
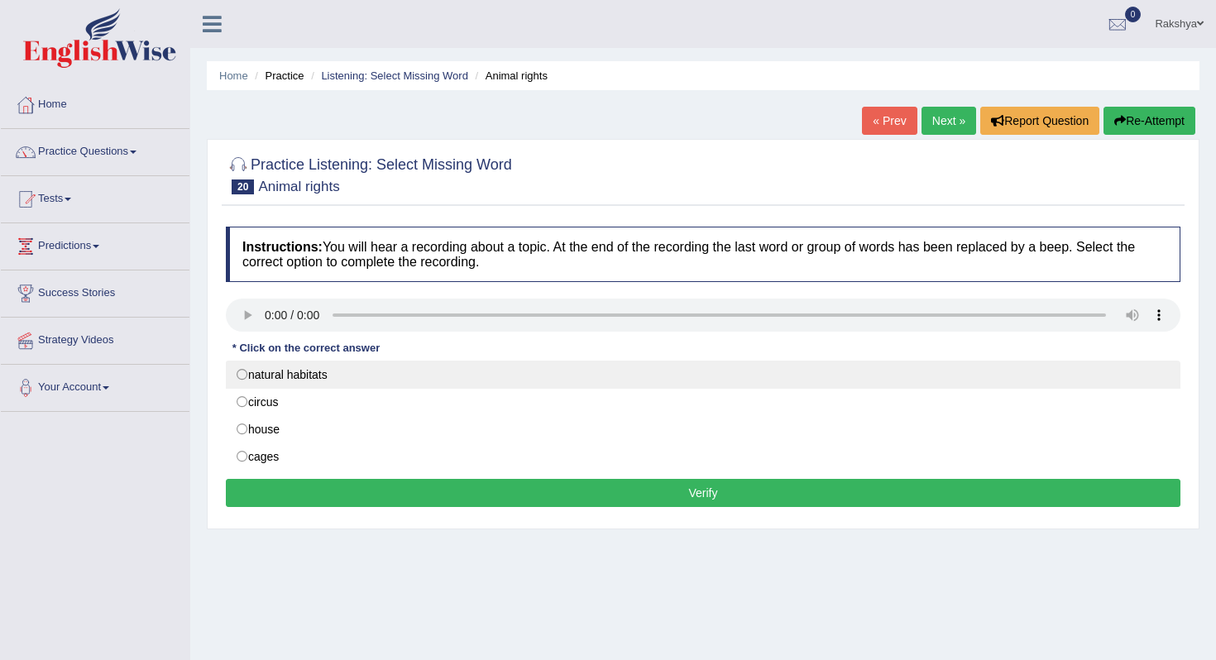
click at [306, 381] on label "natural habitats" at bounding box center [703, 375] width 955 height 28
radio input "true"
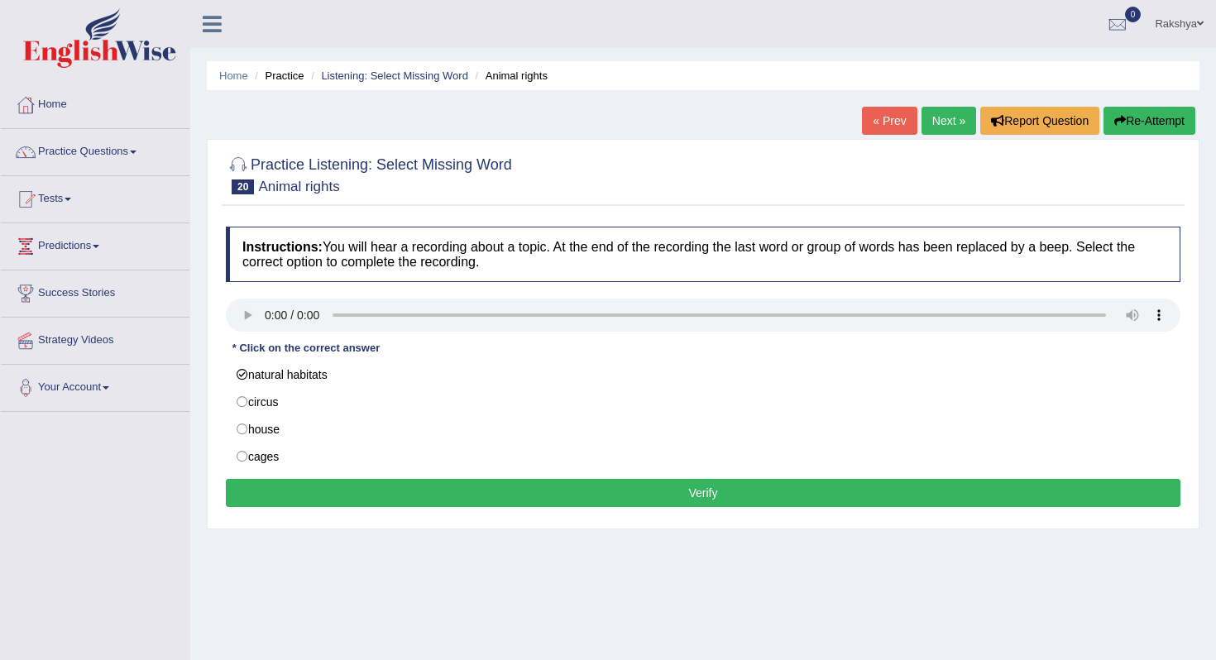
click at [357, 486] on button "Verify" at bounding box center [703, 493] width 955 height 28
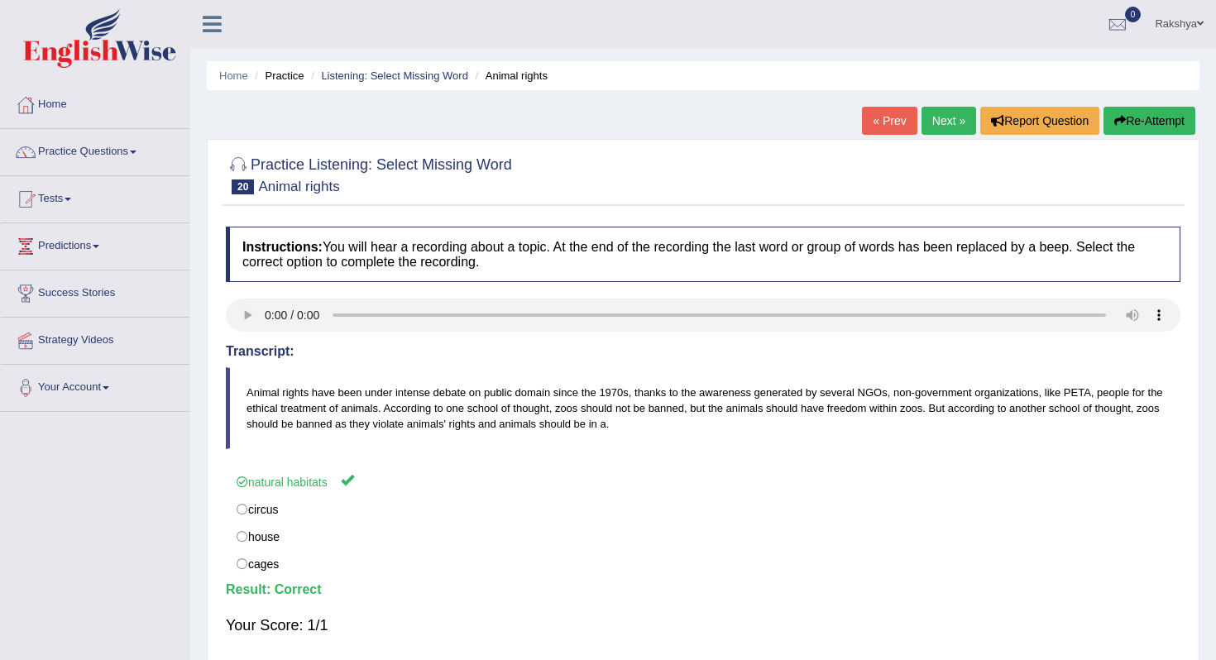
click at [934, 122] on link "Next »" at bounding box center [949, 121] width 55 height 28
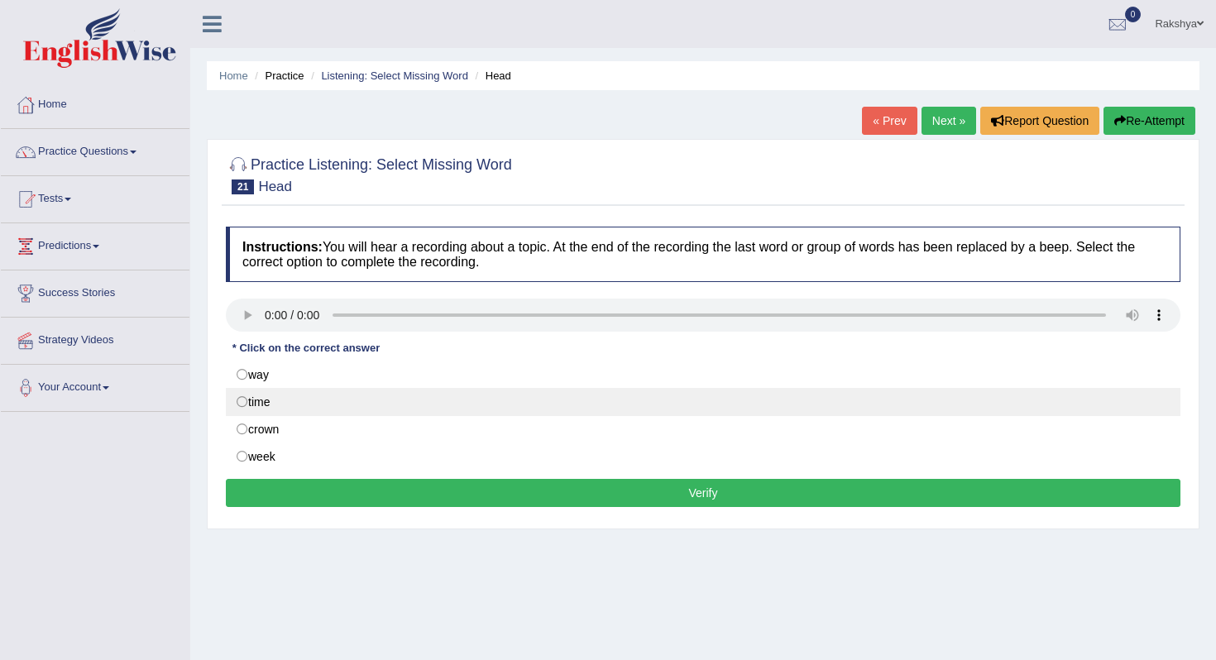
click at [264, 401] on label "time" at bounding box center [703, 402] width 955 height 28
radio input "true"
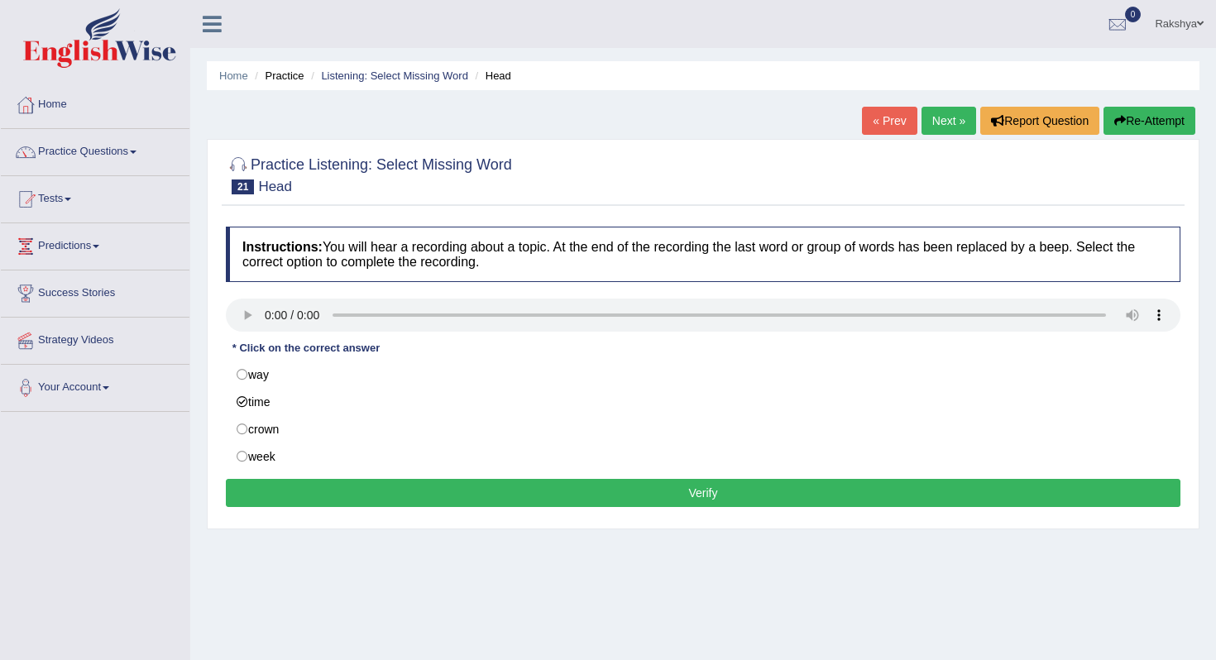
click at [278, 492] on button "Verify" at bounding box center [703, 493] width 955 height 28
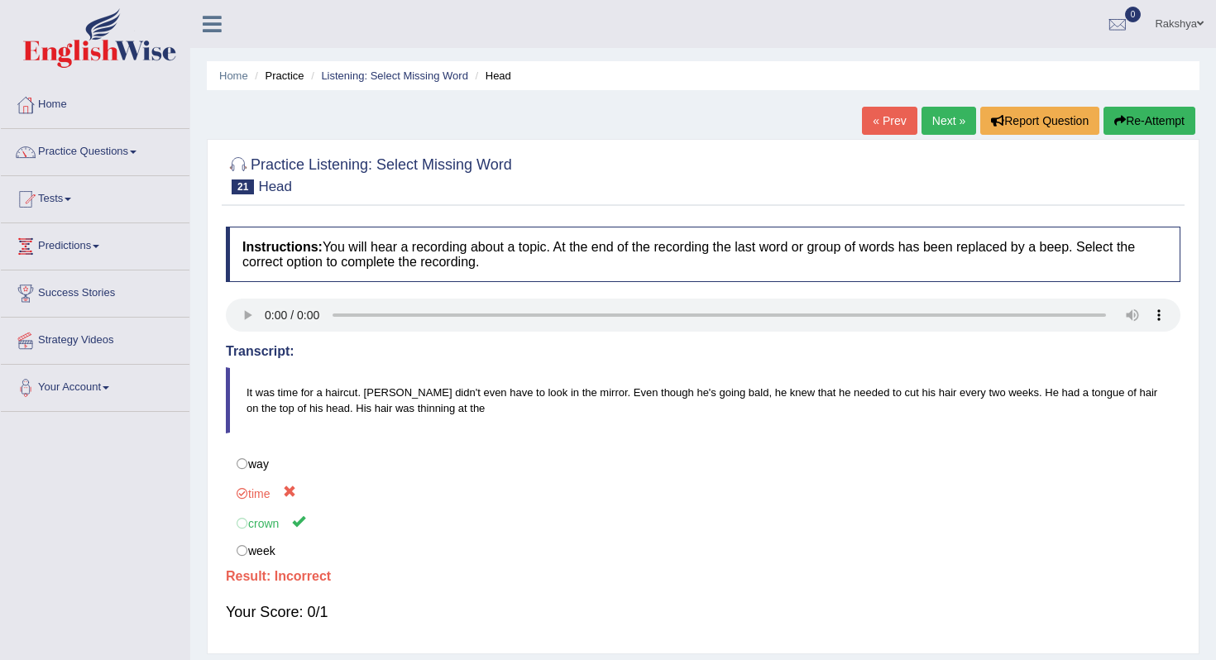
click at [935, 121] on link "Next »" at bounding box center [949, 121] width 55 height 28
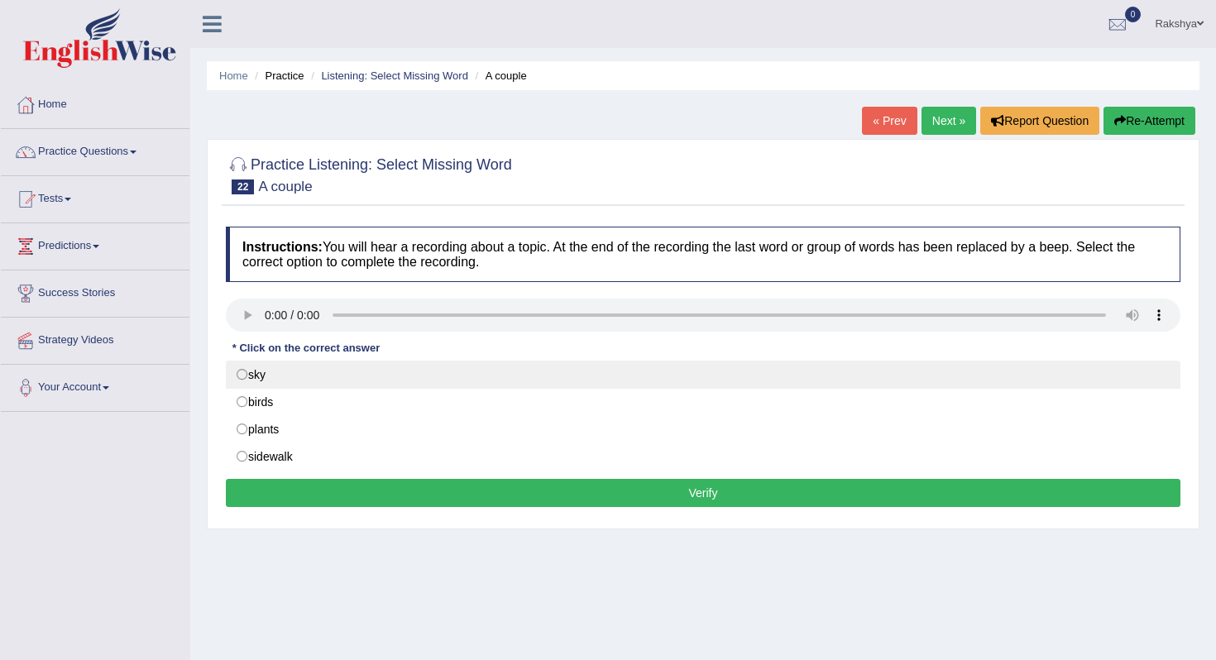
click at [314, 368] on label "sky" at bounding box center [703, 375] width 955 height 28
radio input "true"
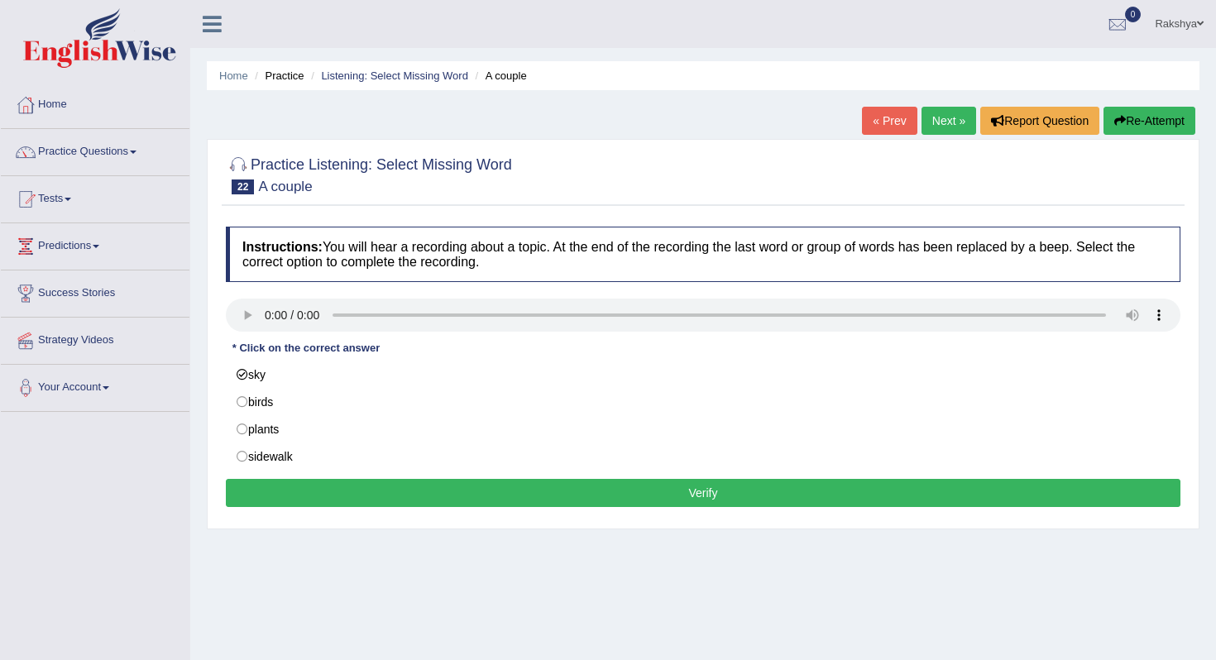
click at [360, 493] on button "Verify" at bounding box center [703, 493] width 955 height 28
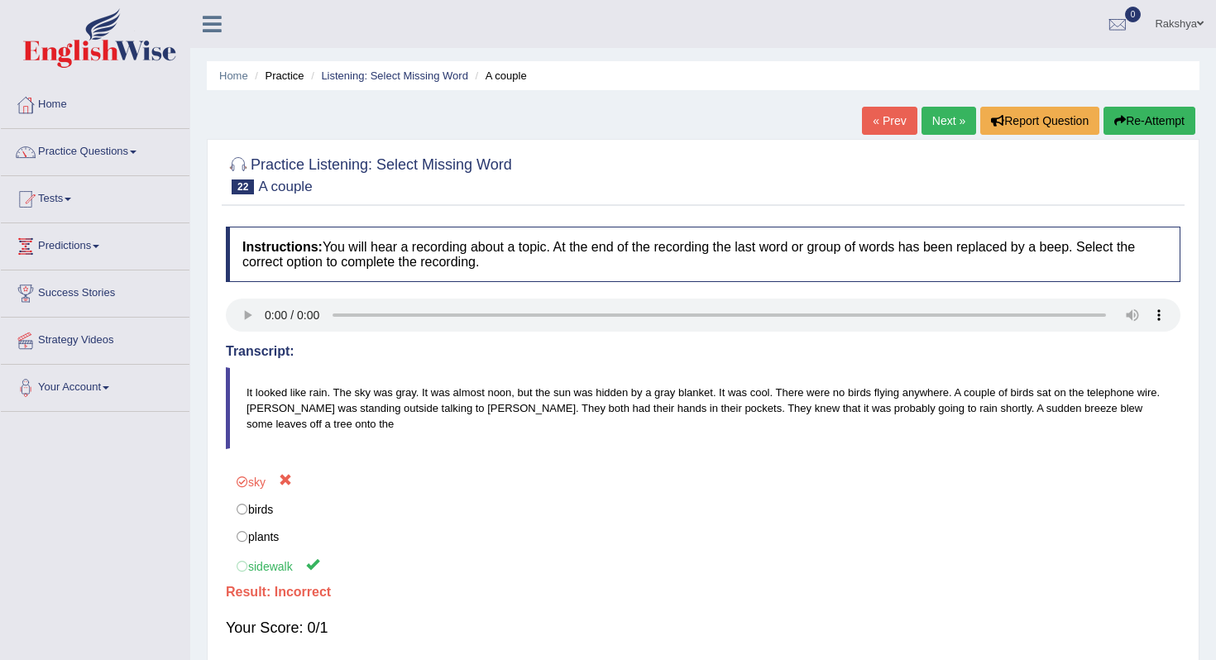
click at [947, 109] on link "Next »" at bounding box center [949, 121] width 55 height 28
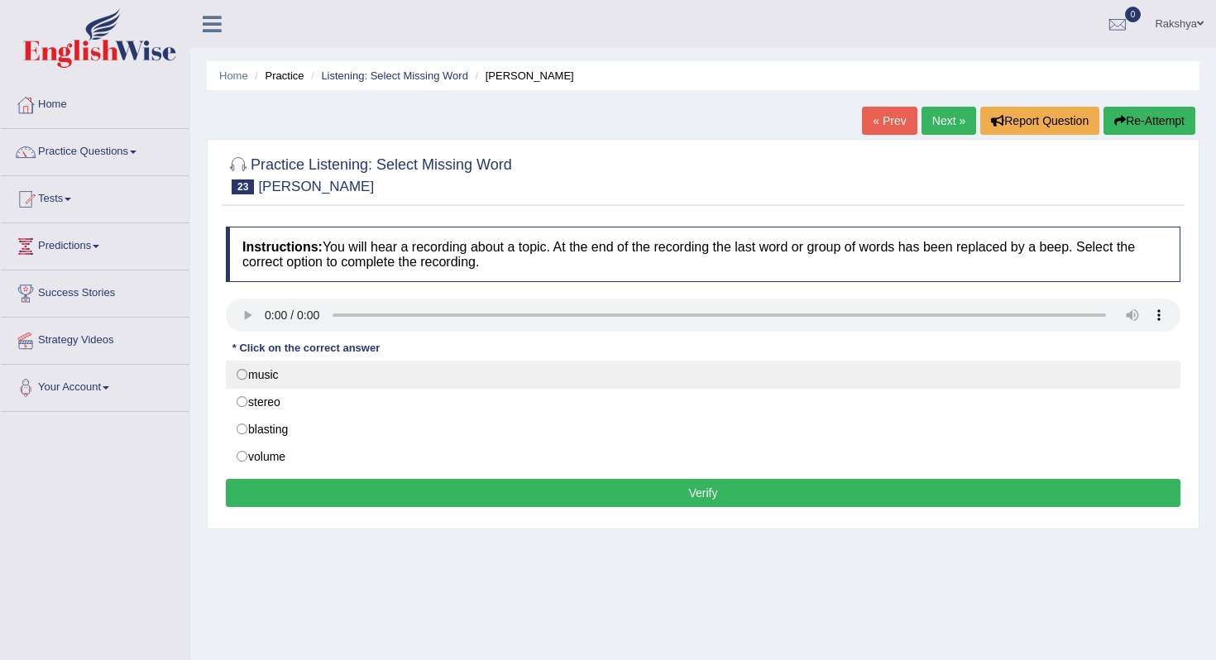
click at [276, 383] on label "music" at bounding box center [703, 375] width 955 height 28
radio input "true"
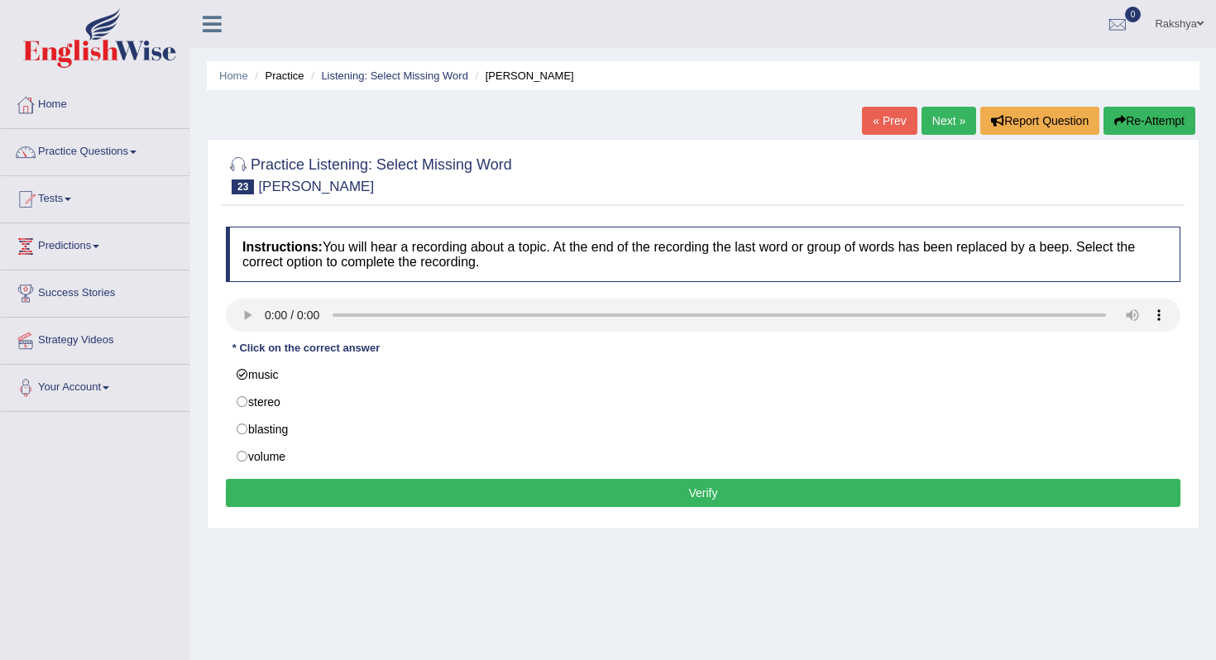
click at [381, 486] on button "Verify" at bounding box center [703, 493] width 955 height 28
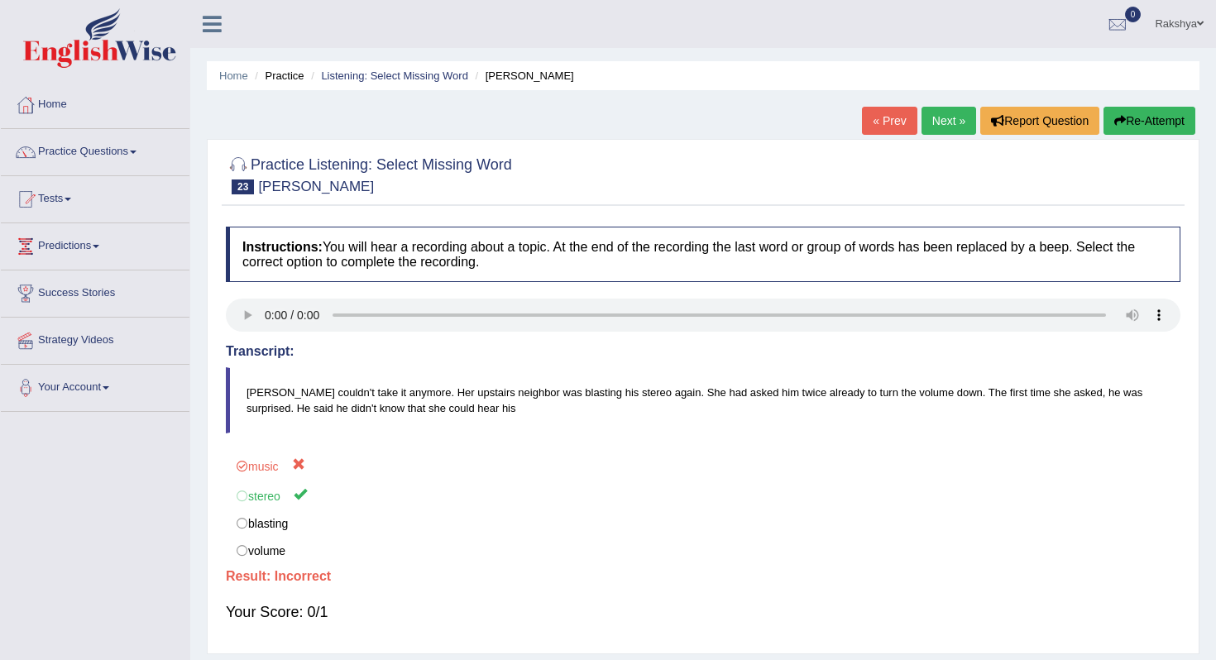
click at [937, 112] on link "Next »" at bounding box center [949, 121] width 55 height 28
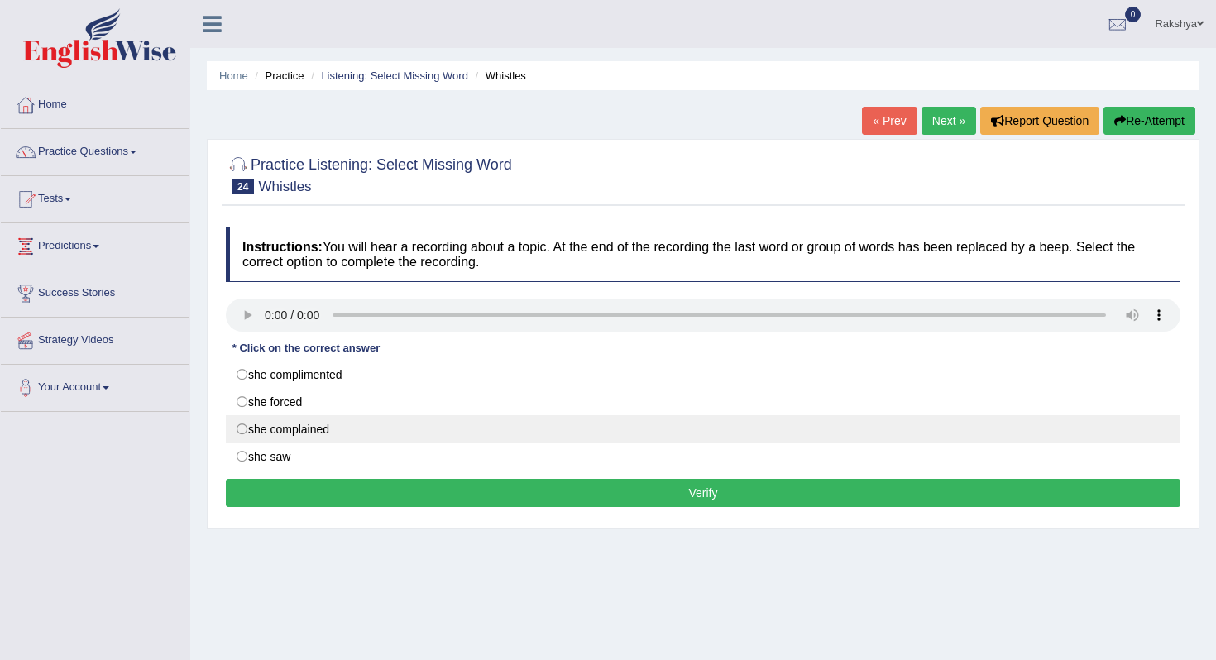
click at [454, 425] on label "she complained" at bounding box center [703, 429] width 955 height 28
radio input "true"
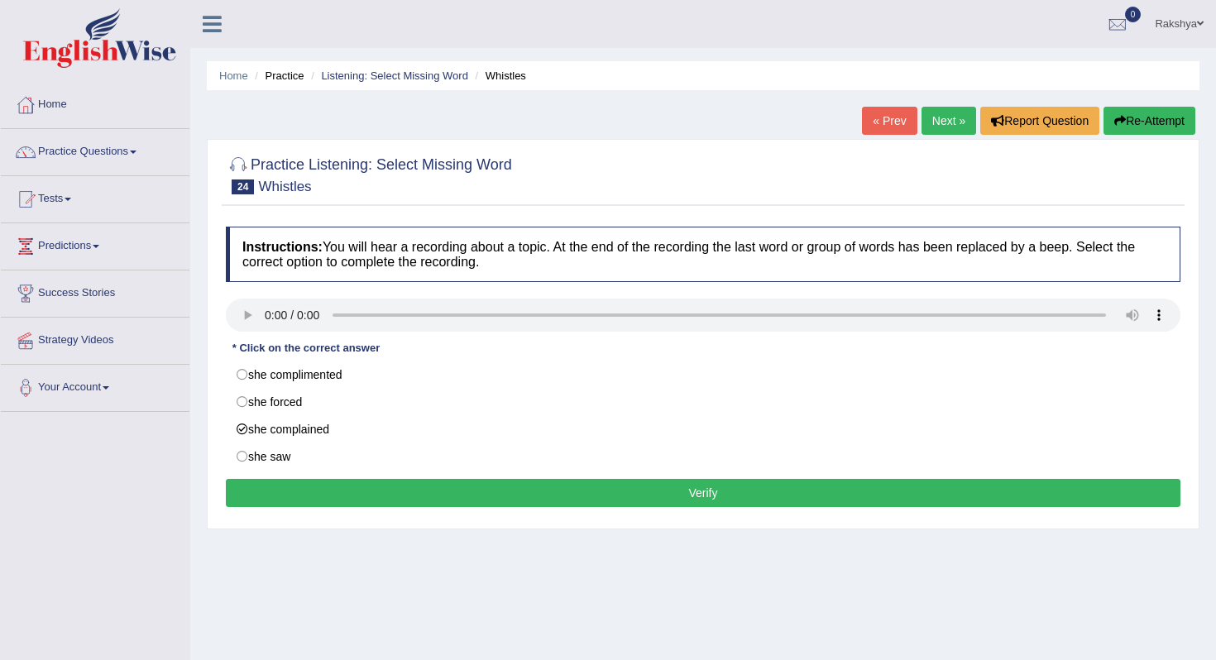
click at [541, 492] on button "Verify" at bounding box center [703, 493] width 955 height 28
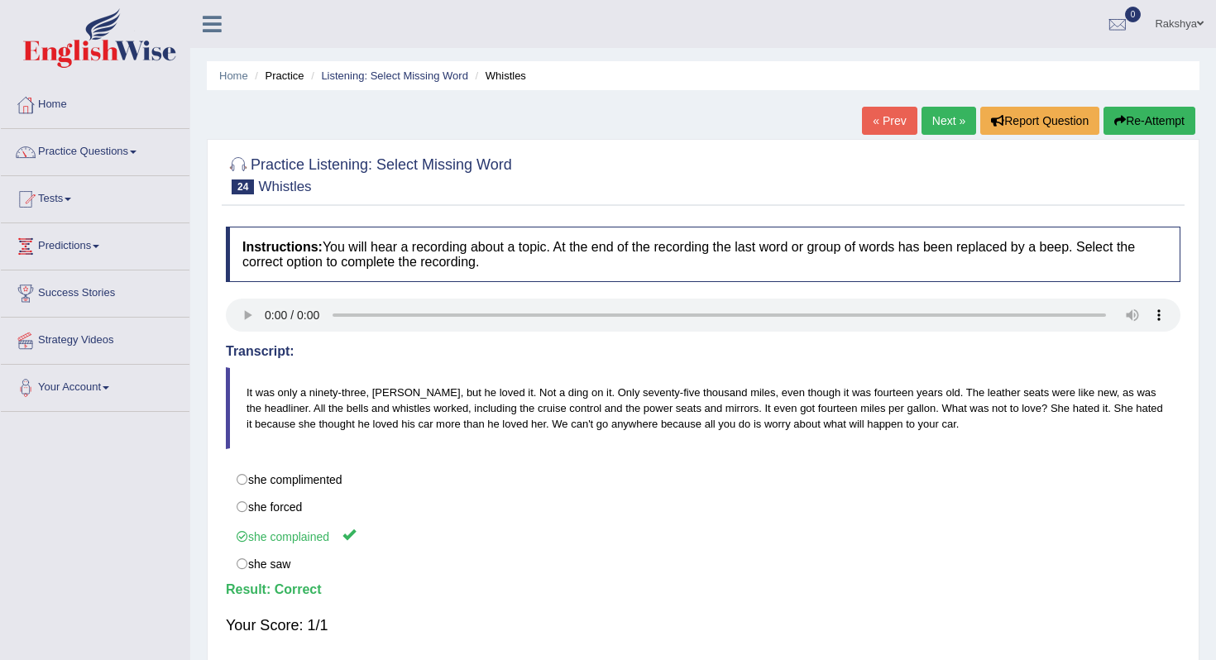
click at [890, 119] on link "« Prev" at bounding box center [889, 121] width 55 height 28
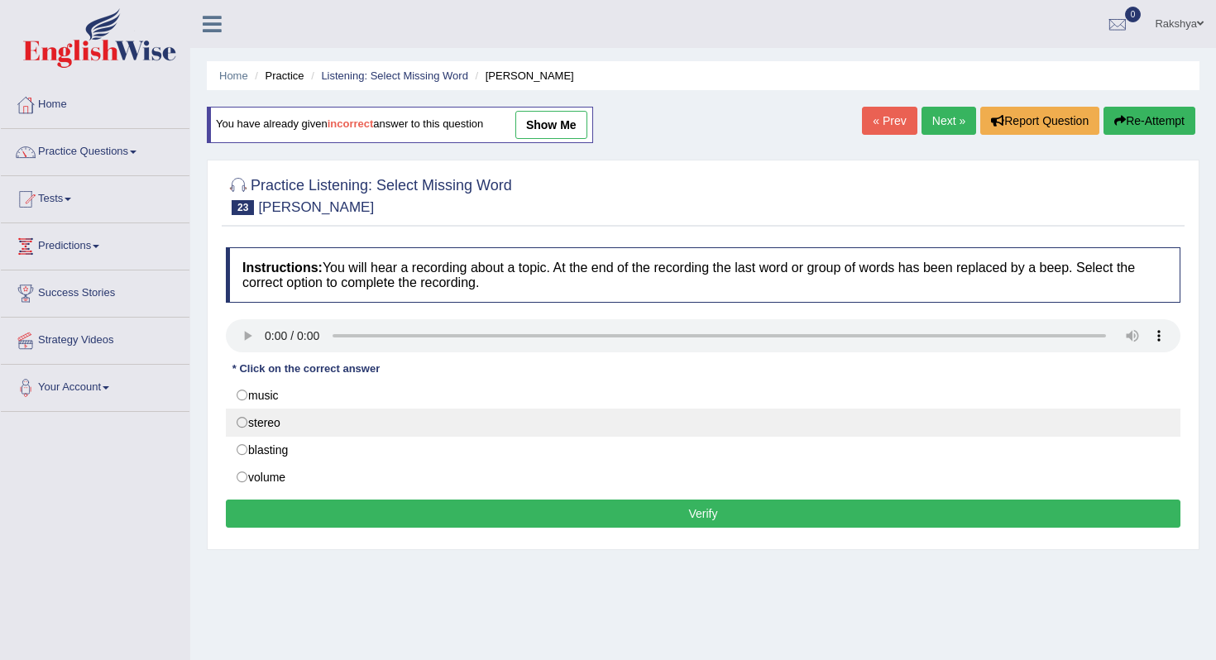
click at [274, 416] on label "stereo" at bounding box center [703, 423] width 955 height 28
radio input "true"
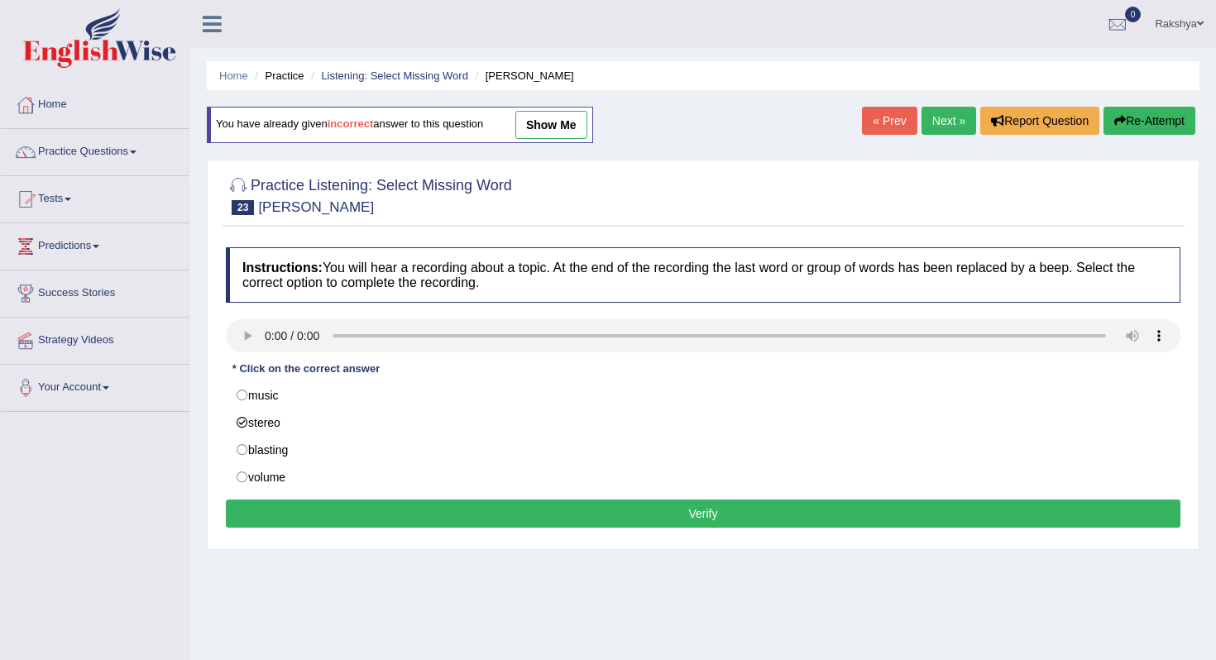
click at [453, 521] on button "Verify" at bounding box center [703, 514] width 955 height 28
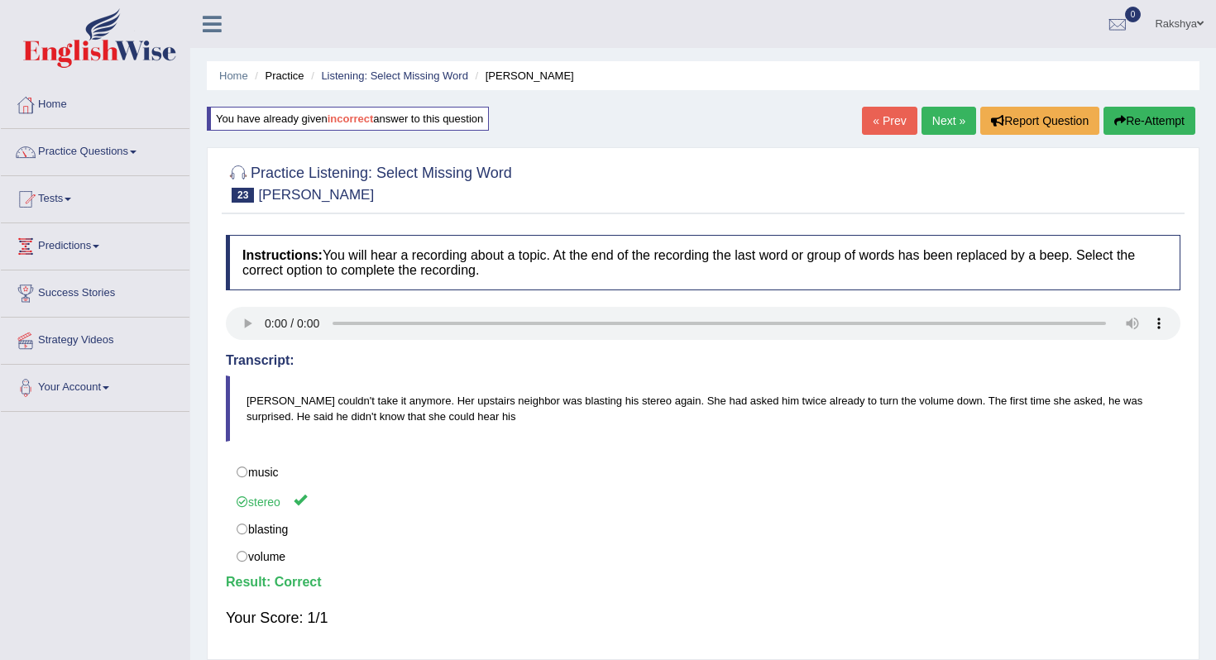
click at [880, 124] on link "« Prev" at bounding box center [889, 121] width 55 height 28
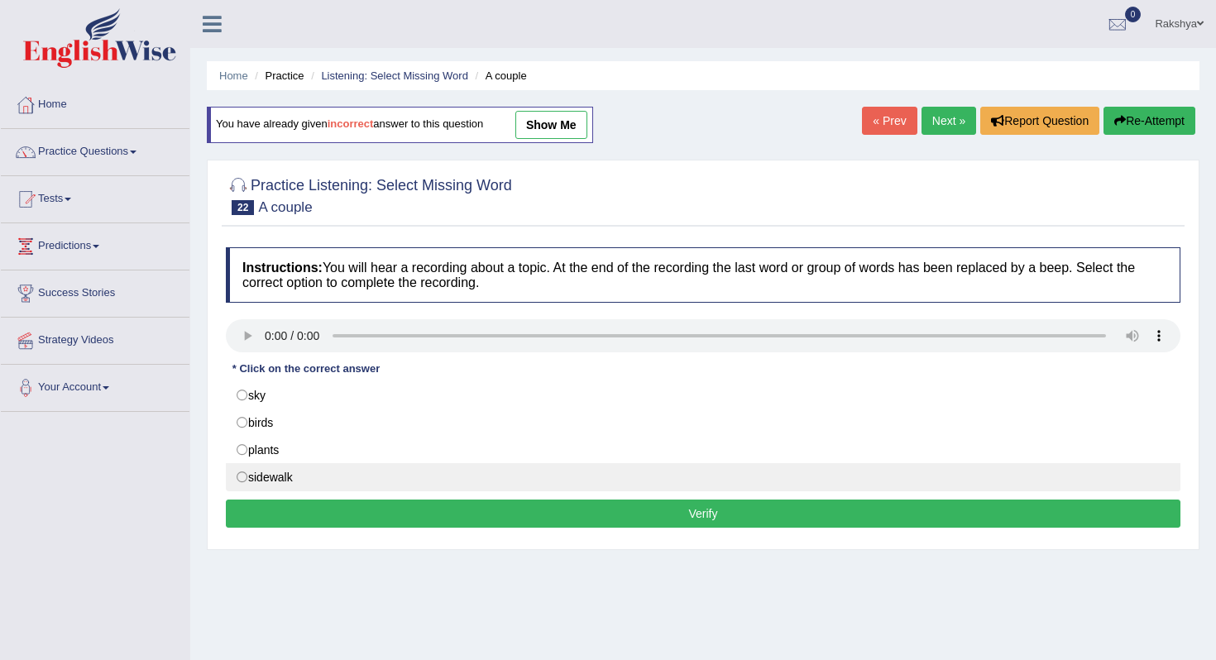
click at [369, 476] on label "sidewalk" at bounding box center [703, 477] width 955 height 28
radio input "true"
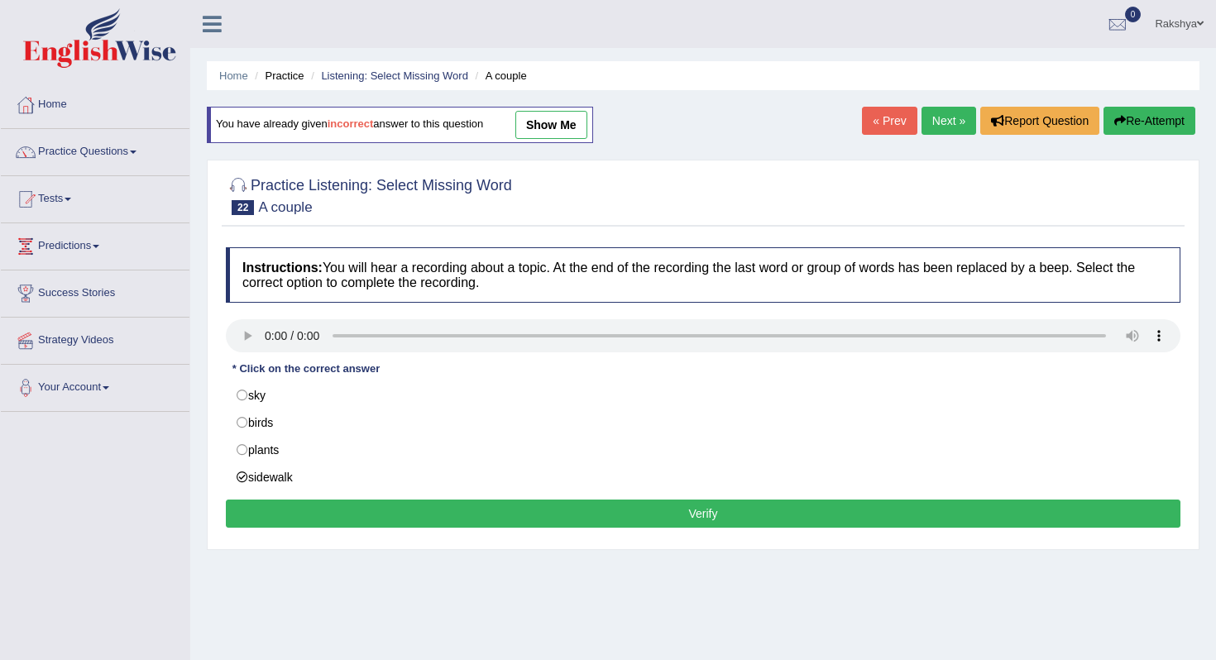
click at [448, 504] on button "Verify" at bounding box center [703, 514] width 955 height 28
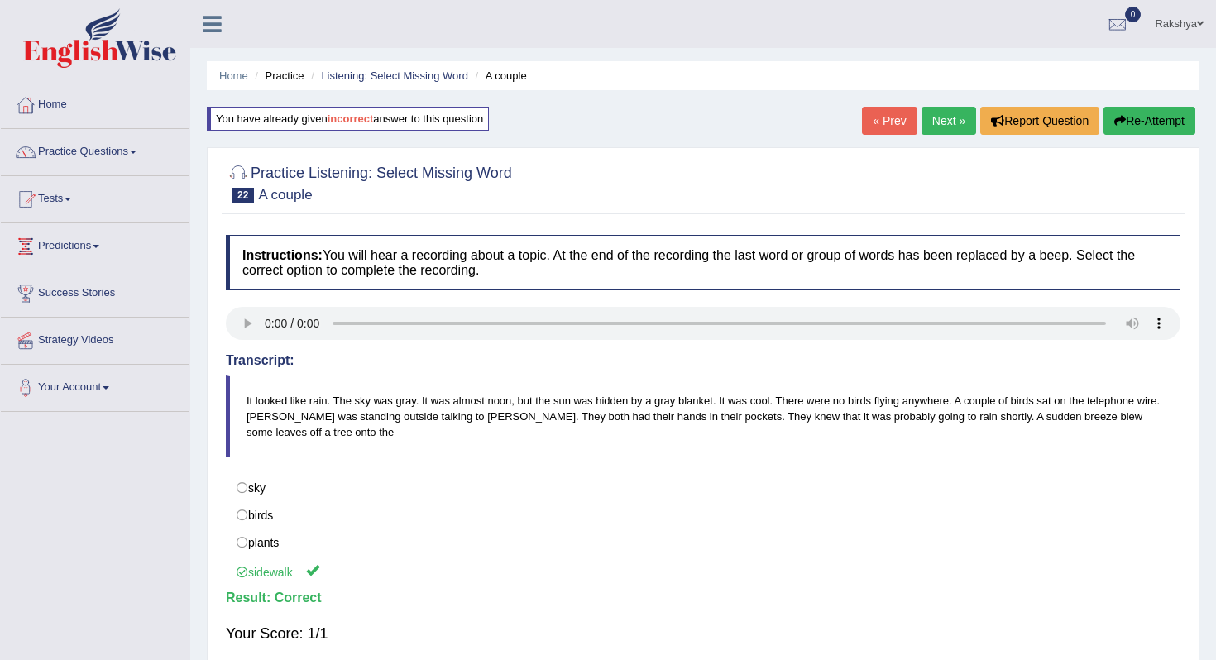
click at [940, 121] on link "Next »" at bounding box center [949, 121] width 55 height 28
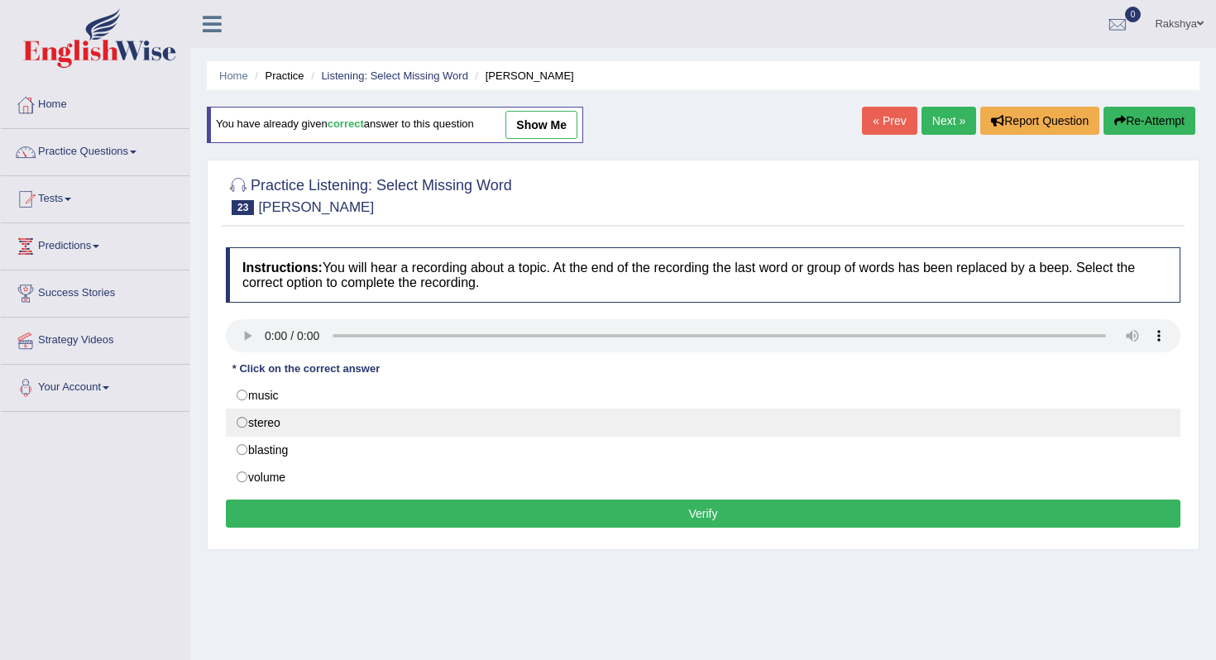
click at [280, 416] on label "stereo" at bounding box center [703, 423] width 955 height 28
radio input "true"
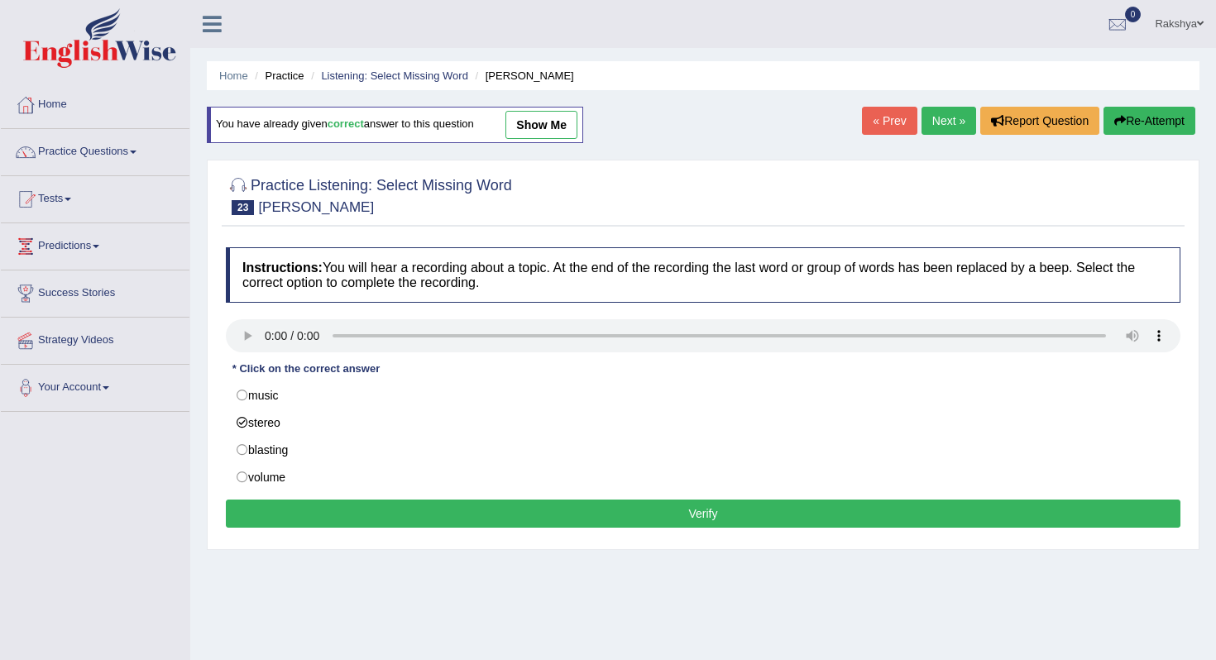
click at [549, 512] on button "Verify" at bounding box center [703, 514] width 955 height 28
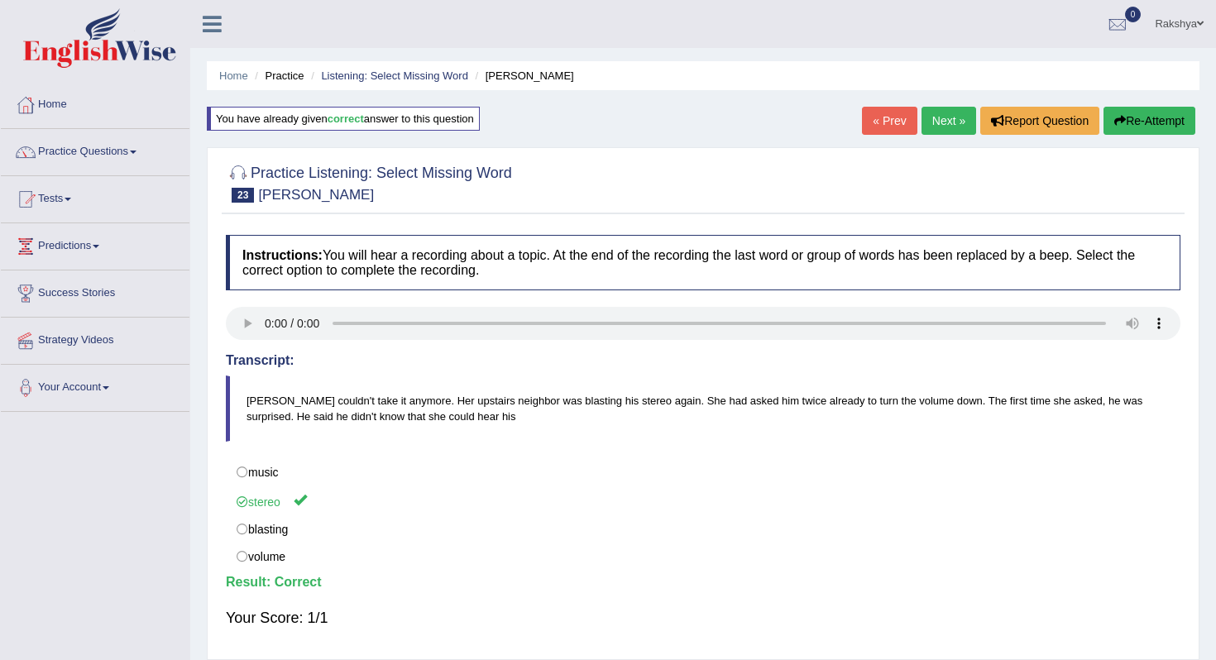
click at [951, 114] on link "Next »" at bounding box center [949, 121] width 55 height 28
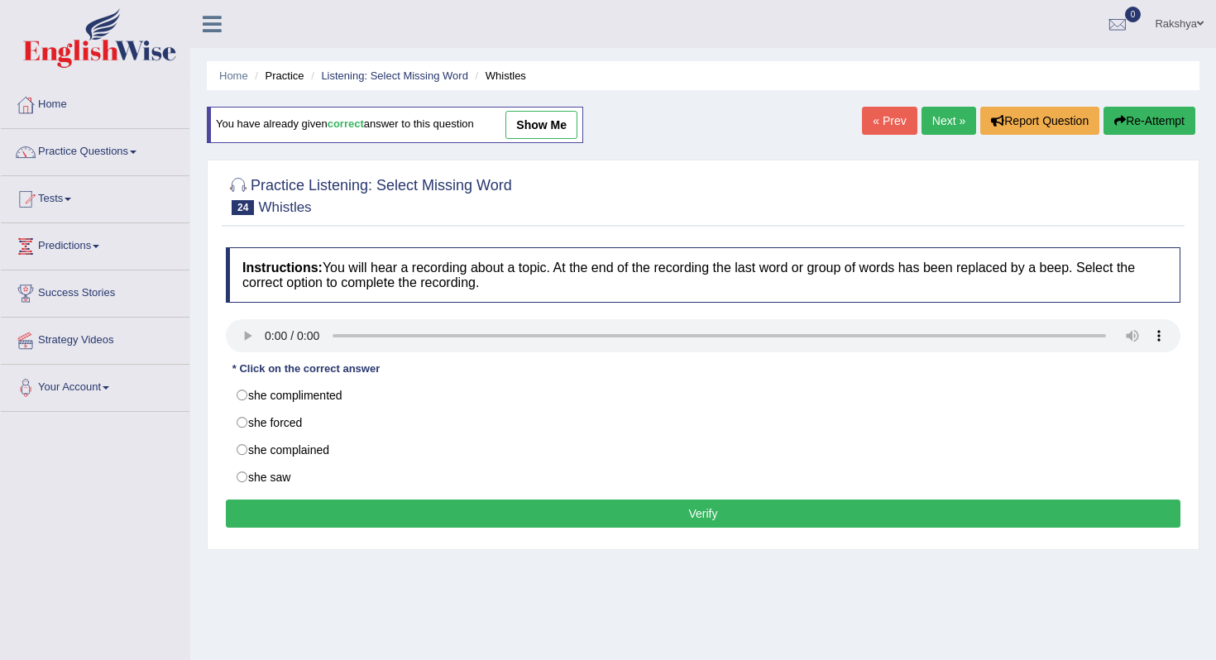
click at [935, 127] on link "Next »" at bounding box center [949, 121] width 55 height 28
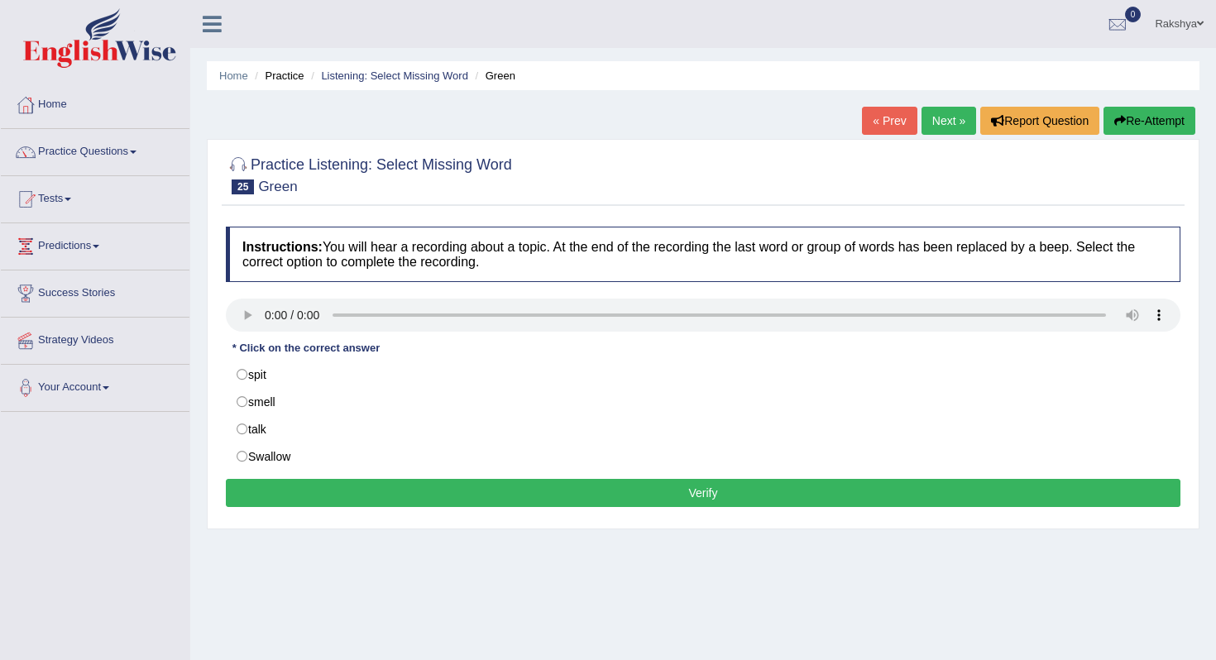
click at [867, 122] on link "« Prev" at bounding box center [889, 121] width 55 height 28
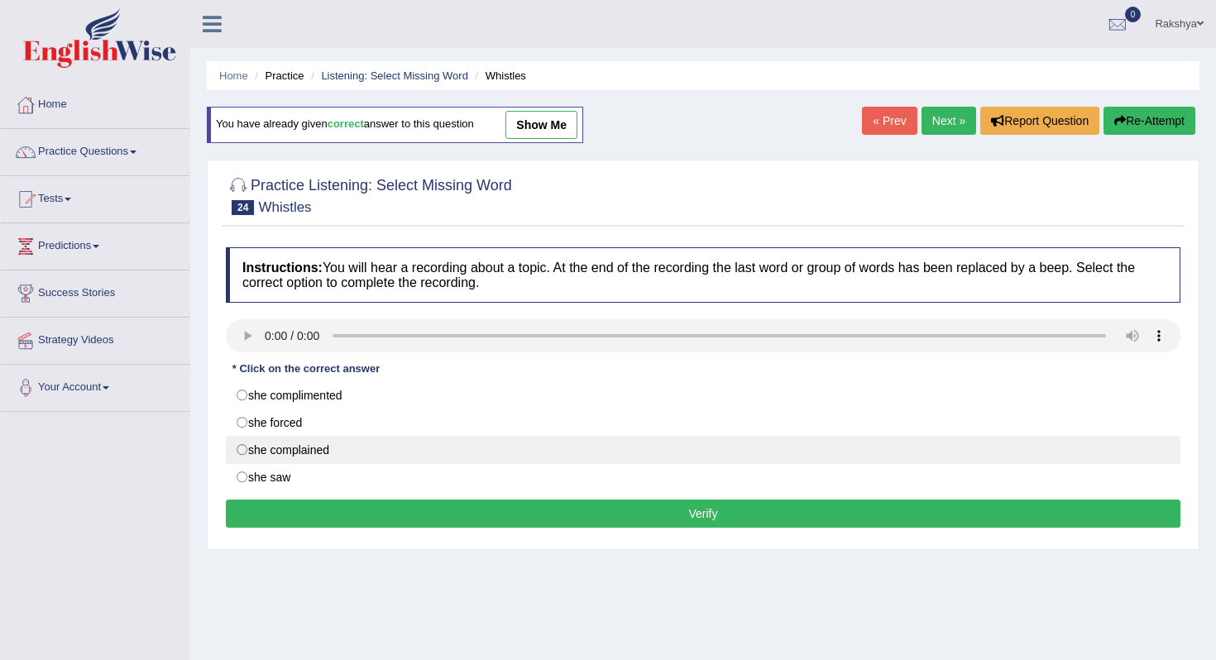
click at [298, 449] on label "she complained" at bounding box center [703, 450] width 955 height 28
radio input "true"
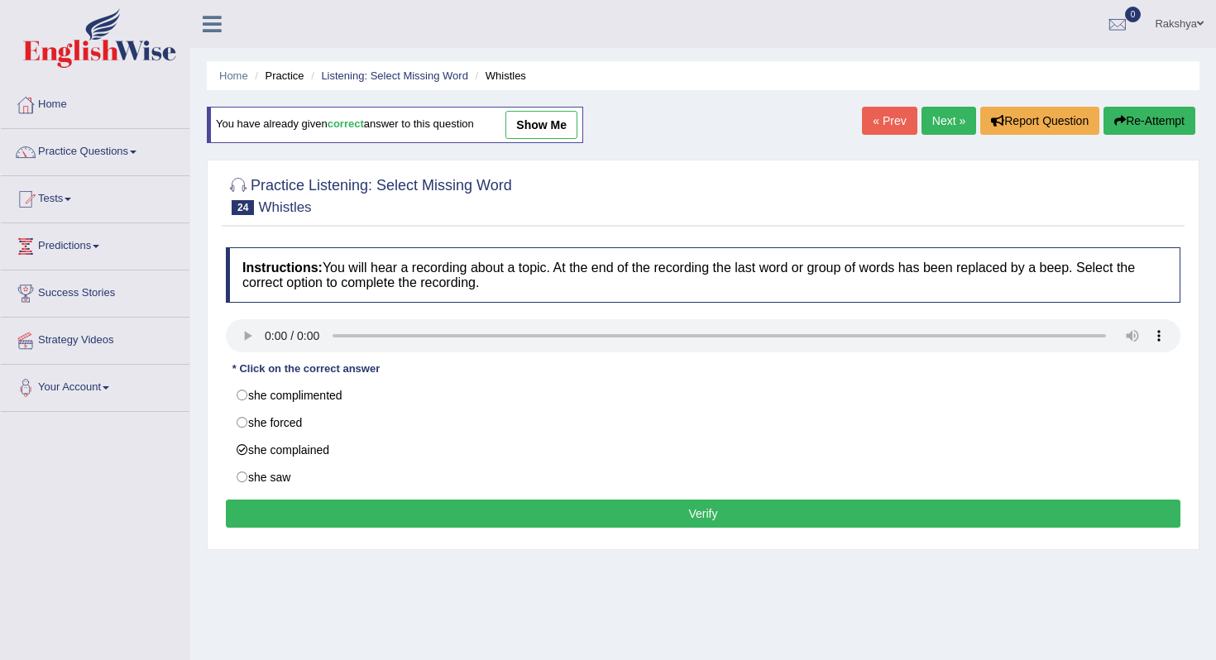
click at [357, 518] on button "Verify" at bounding box center [703, 514] width 955 height 28
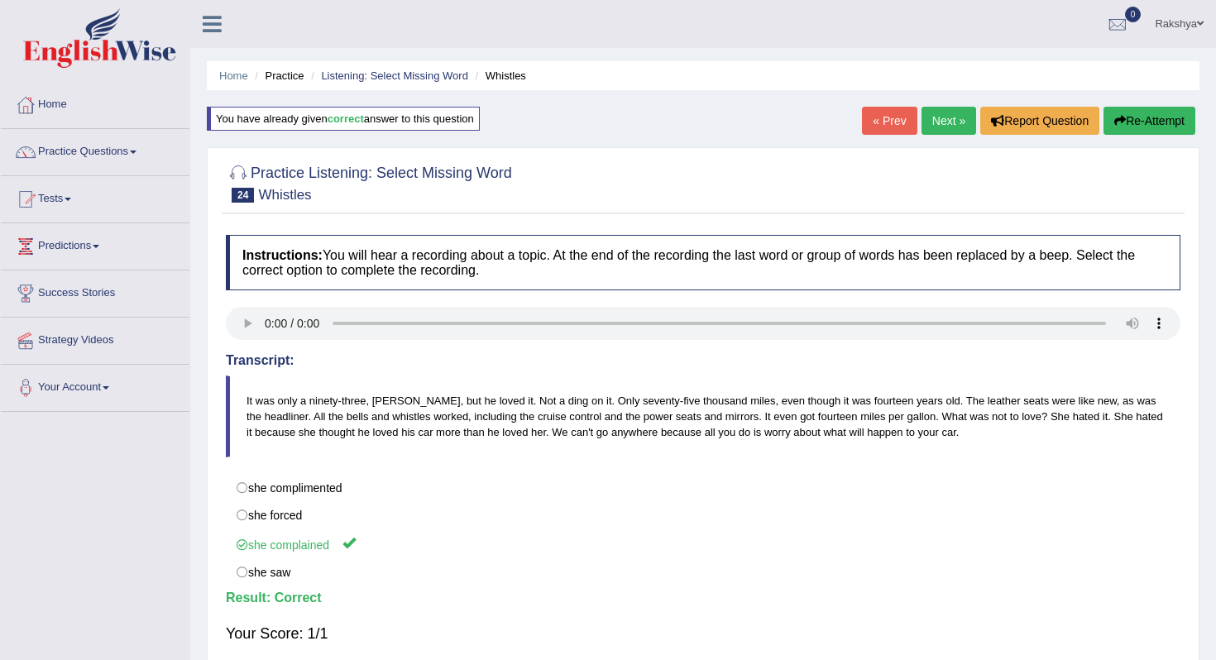
click at [928, 118] on link "Next »" at bounding box center [949, 121] width 55 height 28
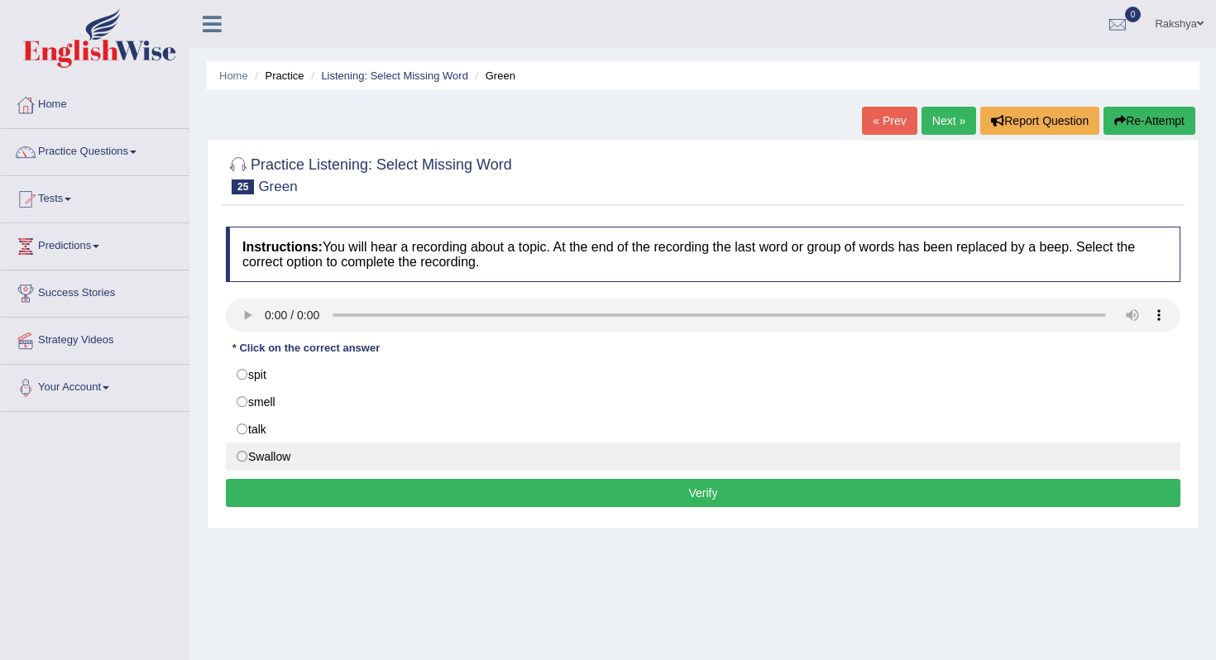
click at [288, 460] on label "Swallow" at bounding box center [703, 457] width 955 height 28
radio input "true"
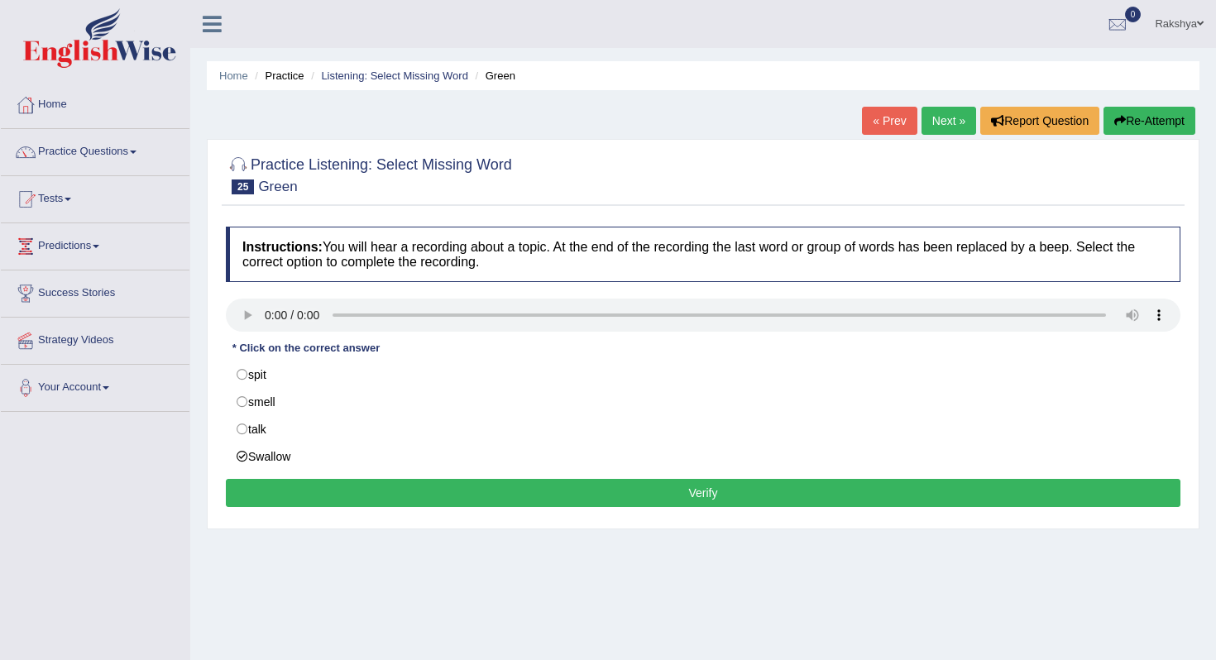
click at [351, 482] on button "Verify" at bounding box center [703, 493] width 955 height 28
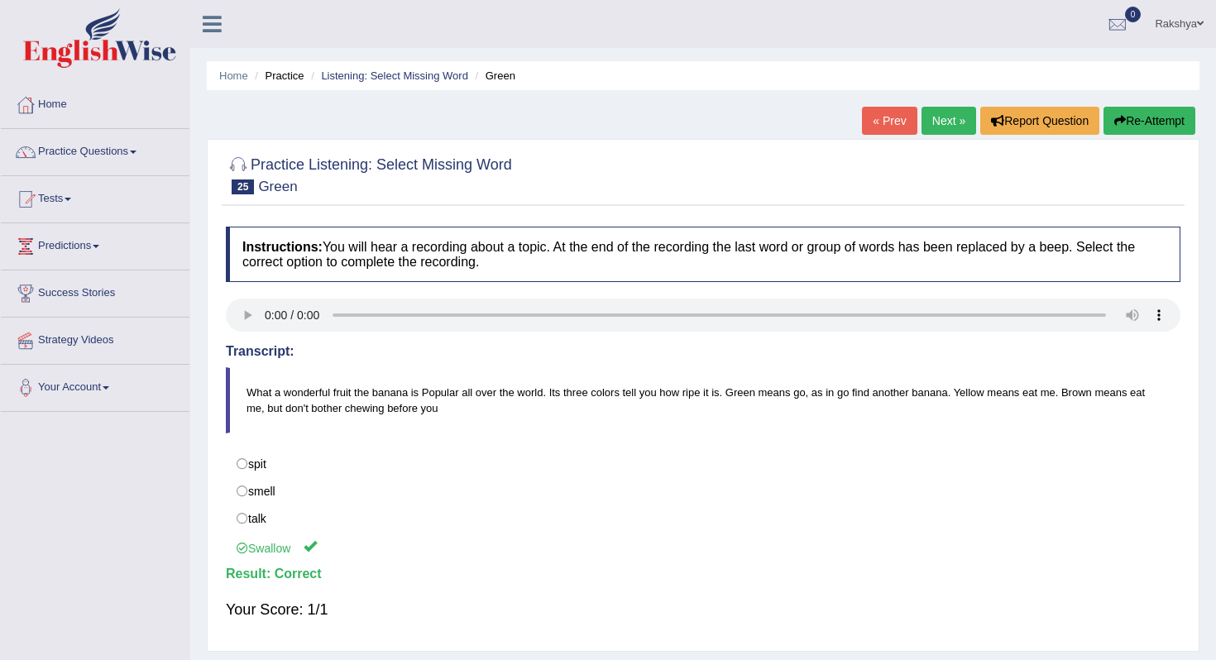
click at [940, 124] on link "Next »" at bounding box center [949, 121] width 55 height 28
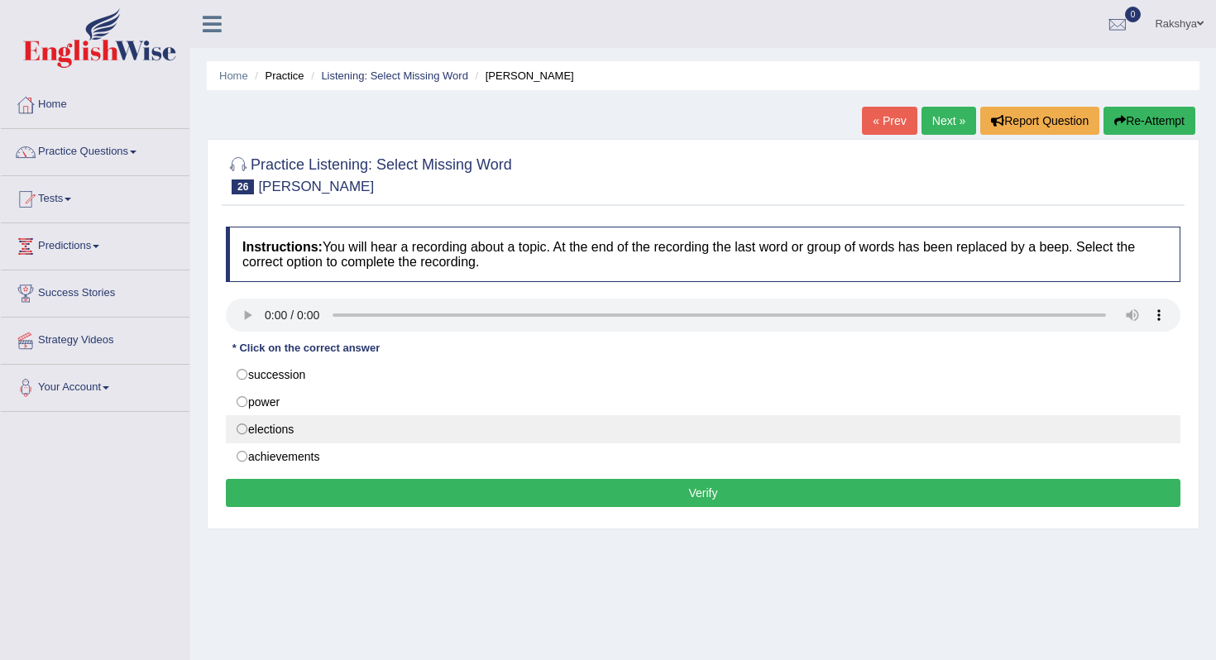
click at [323, 441] on label "elections" at bounding box center [703, 429] width 955 height 28
radio input "true"
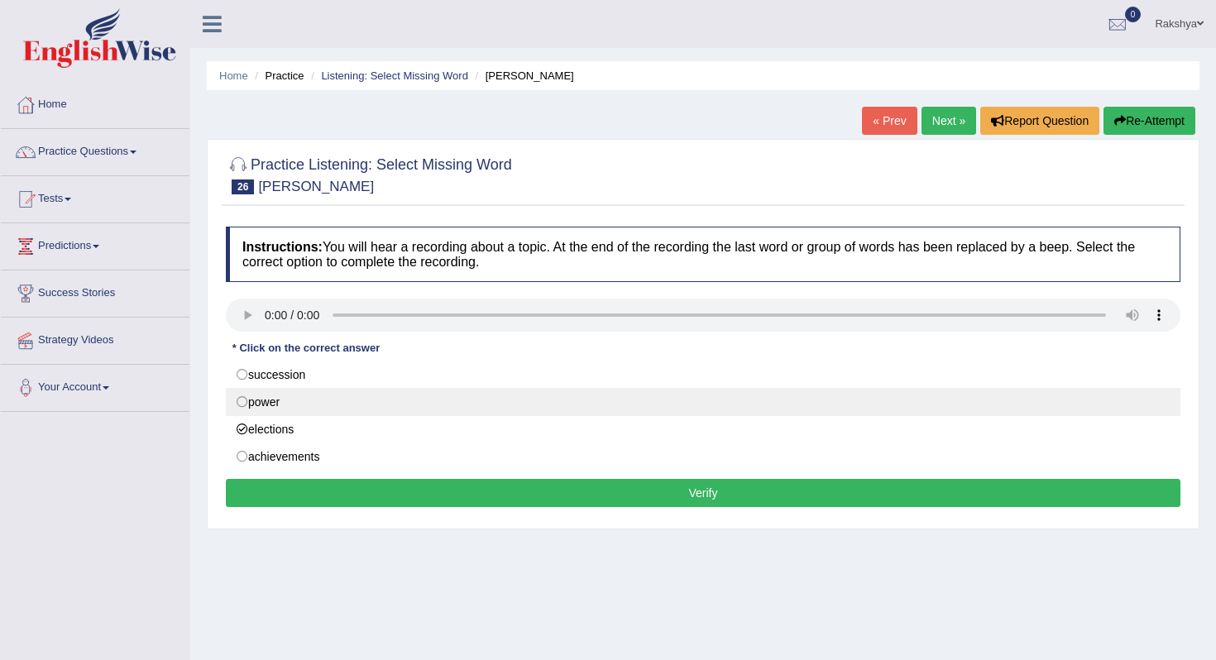
click at [329, 408] on label "power" at bounding box center [703, 402] width 955 height 28
radio input "true"
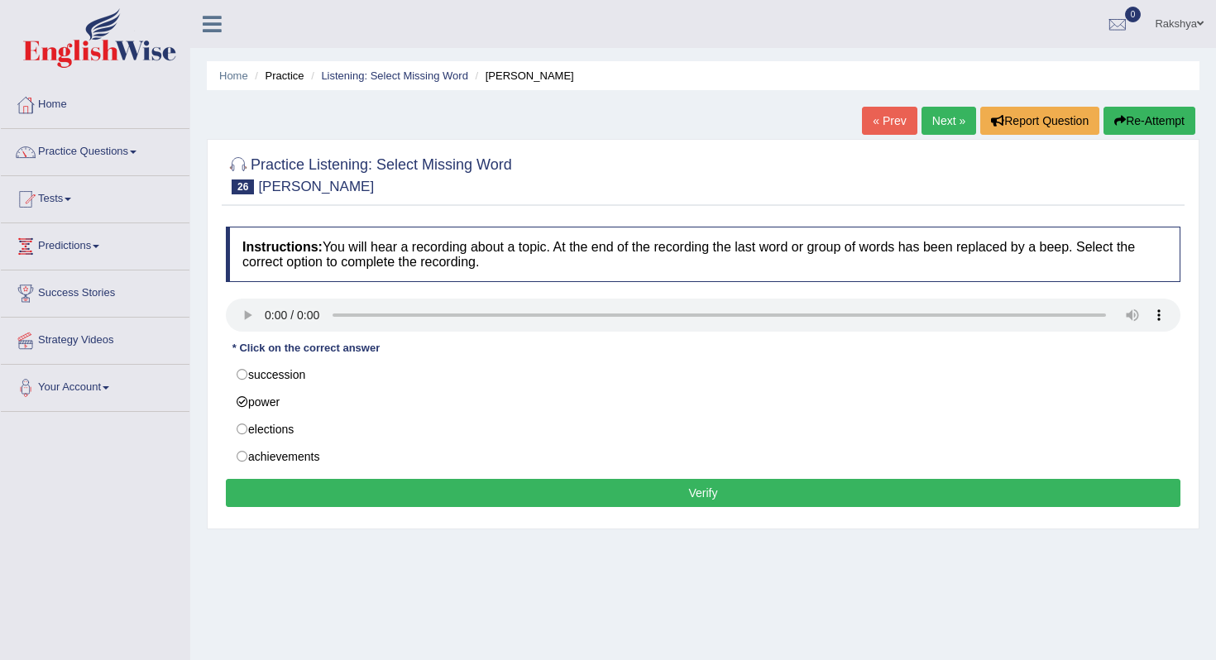
click at [353, 487] on button "Verify" at bounding box center [703, 493] width 955 height 28
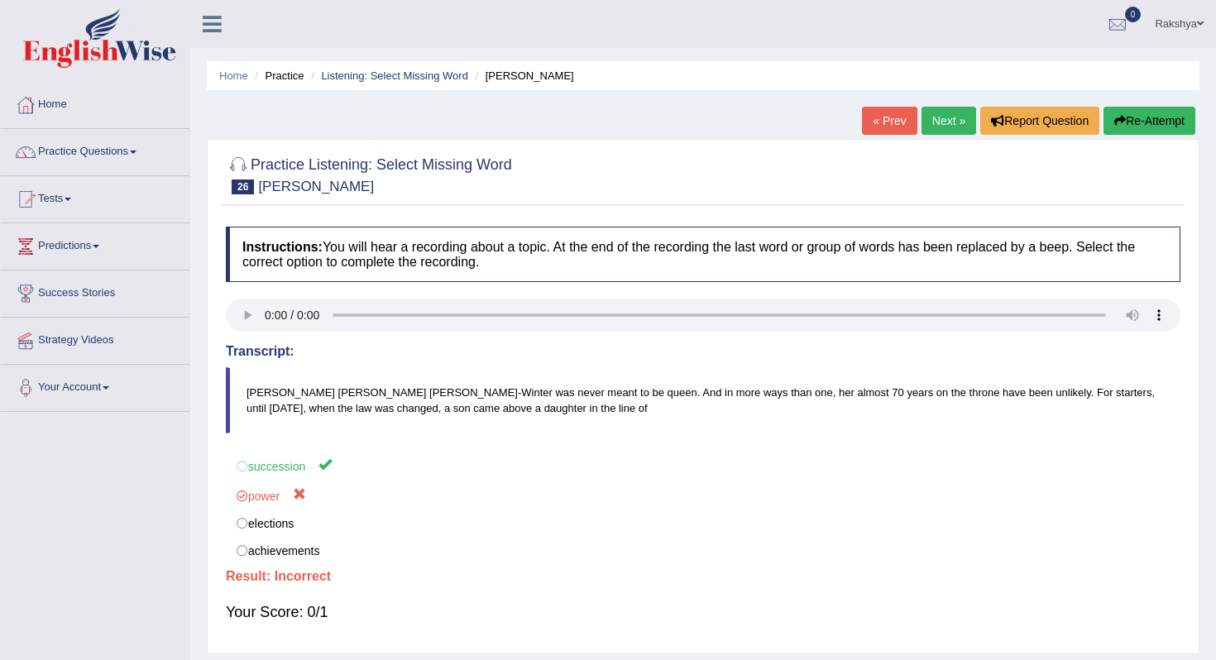
click at [938, 135] on div "« Prev Next » Report Question Re-Attempt" at bounding box center [1031, 123] width 338 height 32
click at [938, 119] on link "Next »" at bounding box center [949, 121] width 55 height 28
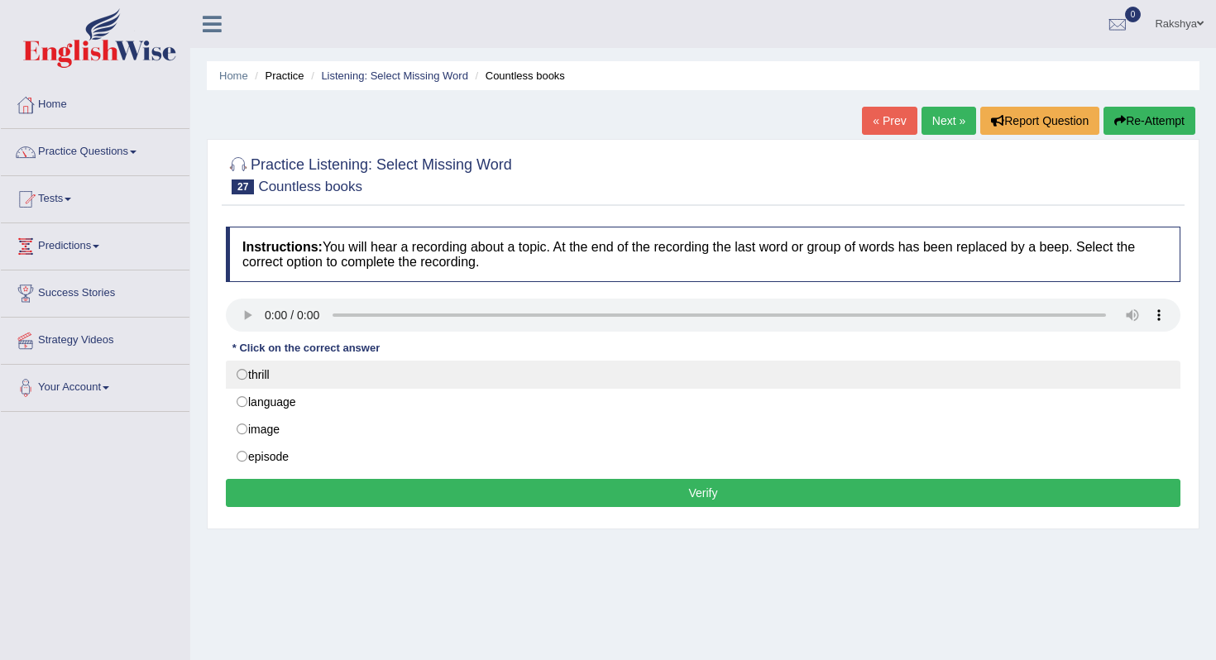
click at [310, 383] on label "thrill" at bounding box center [703, 375] width 955 height 28
radio input "true"
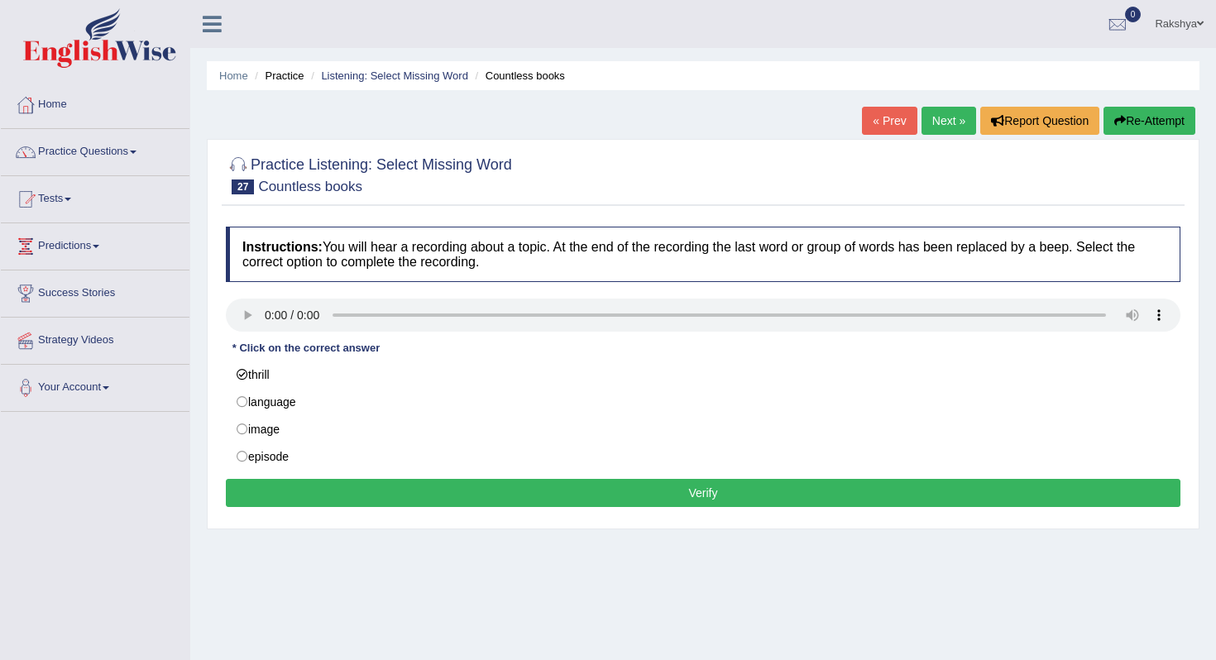
click at [342, 490] on button "Verify" at bounding box center [703, 493] width 955 height 28
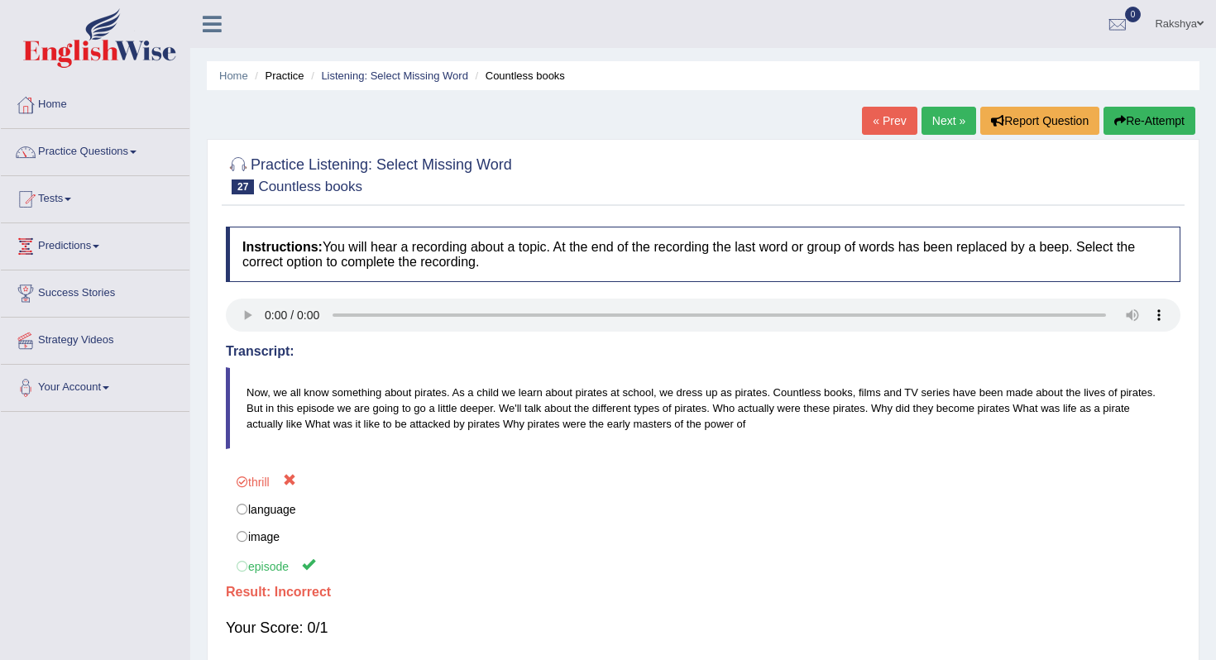
click at [945, 122] on link "Next »" at bounding box center [949, 121] width 55 height 28
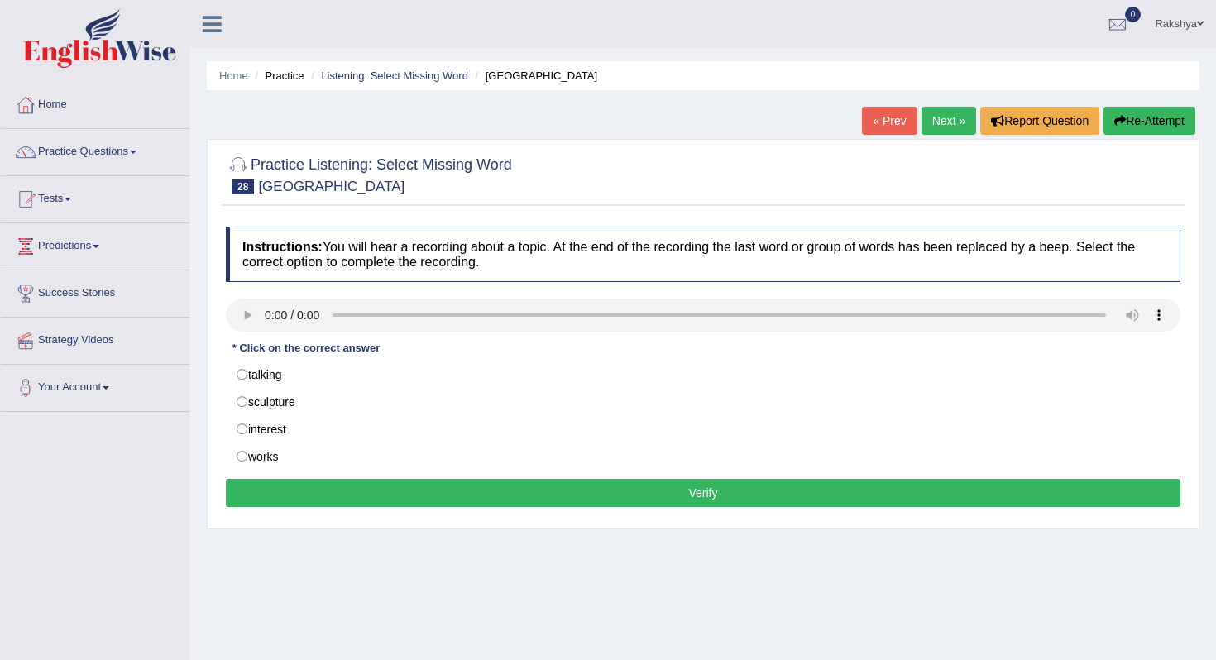
click at [390, 84] on ul "Home Practice Listening: Select Missing Word Bern" at bounding box center [703, 75] width 993 height 29
click at [391, 80] on link "Listening: Select Missing Word" at bounding box center [394, 76] width 147 height 12
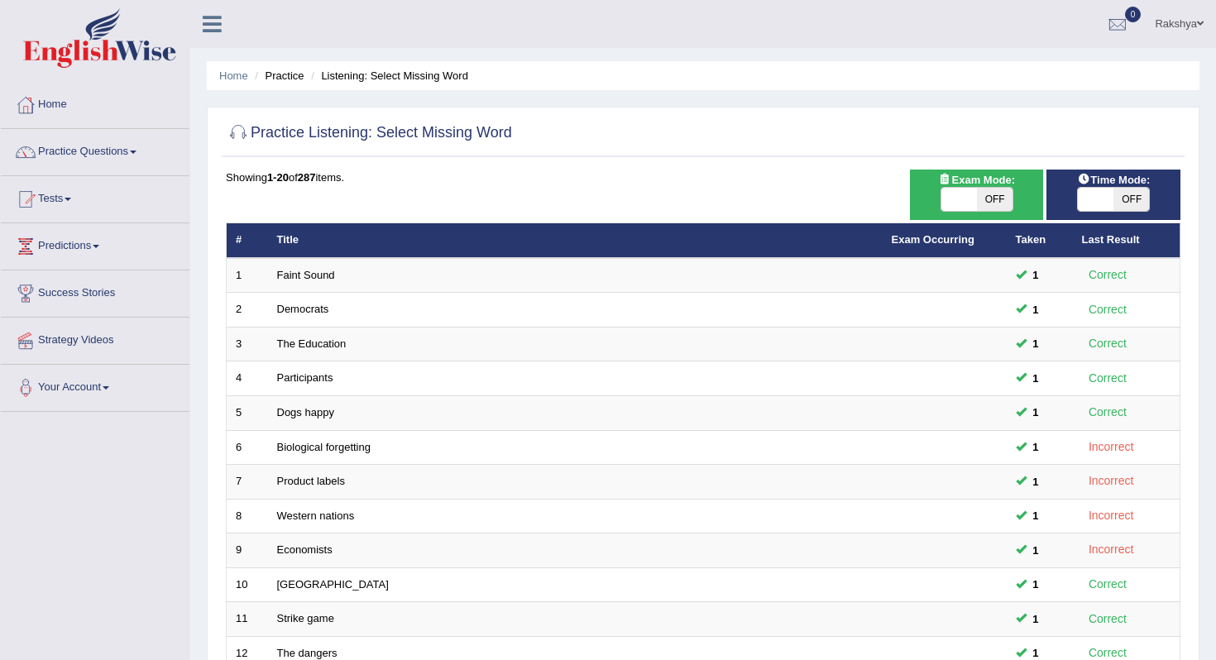
click at [801, 145] on div at bounding box center [703, 134] width 955 height 34
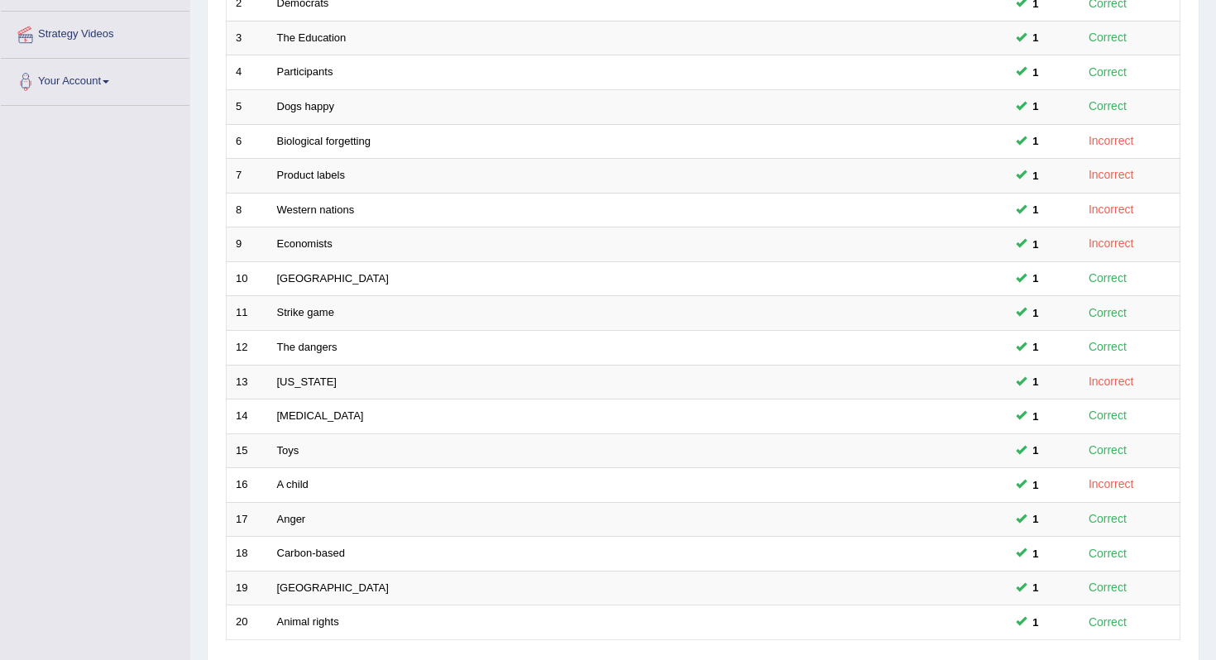
scroll to position [303, 0]
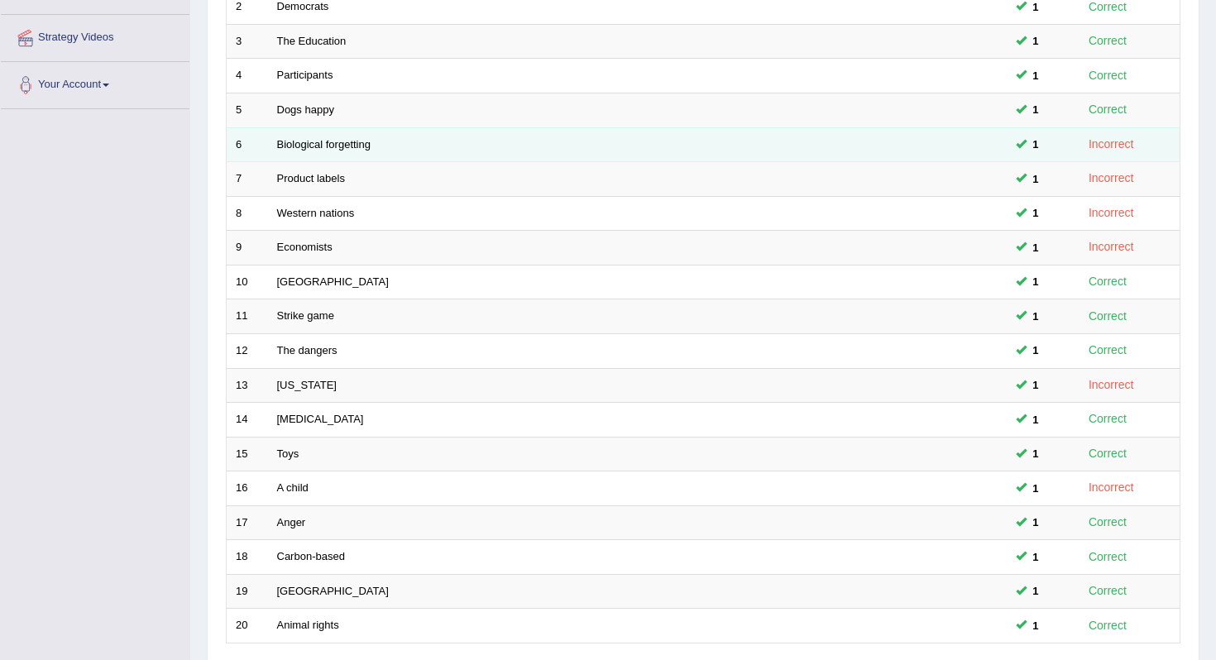
click at [1100, 132] on td "Incorrect" at bounding box center [1127, 144] width 108 height 35
click at [361, 150] on link "Biological forgetting" at bounding box center [324, 144] width 94 height 12
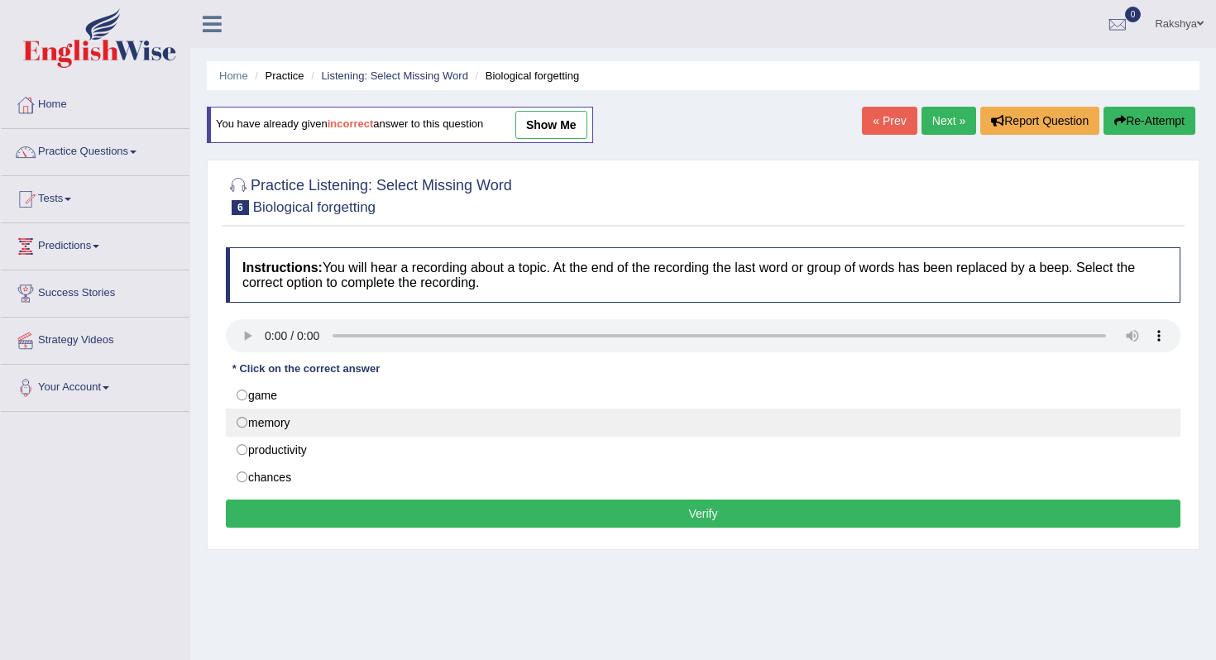
click at [272, 420] on label "memory" at bounding box center [703, 423] width 955 height 28
radio input "true"
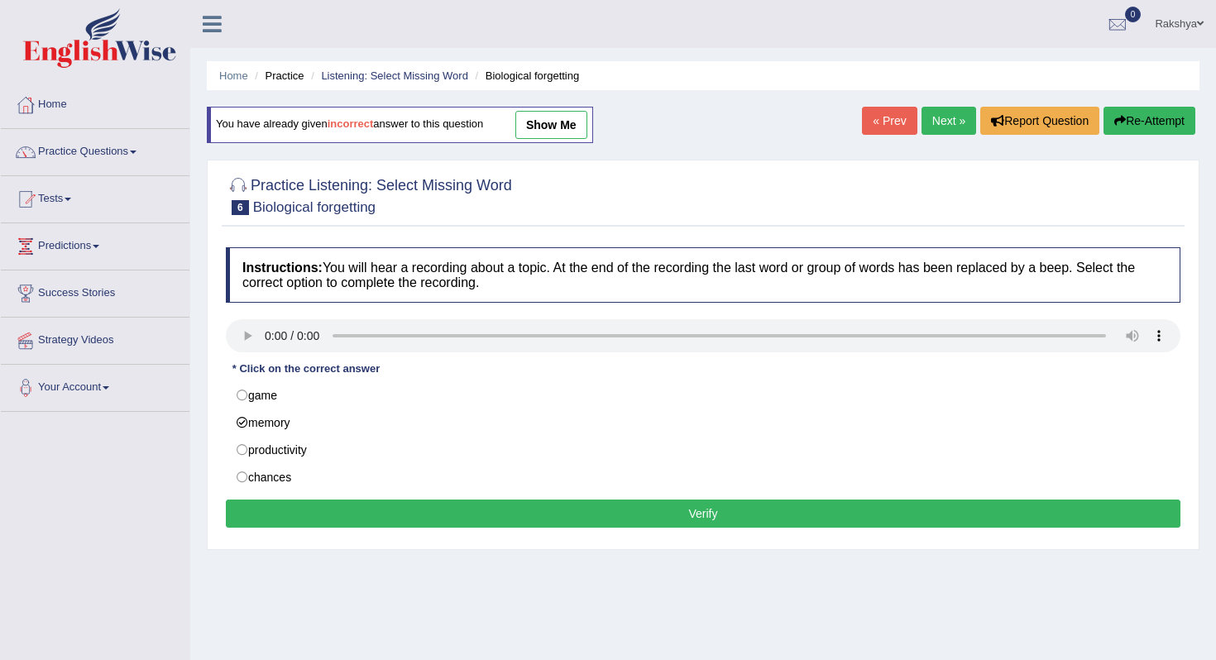
click at [389, 503] on button "Verify" at bounding box center [703, 514] width 955 height 28
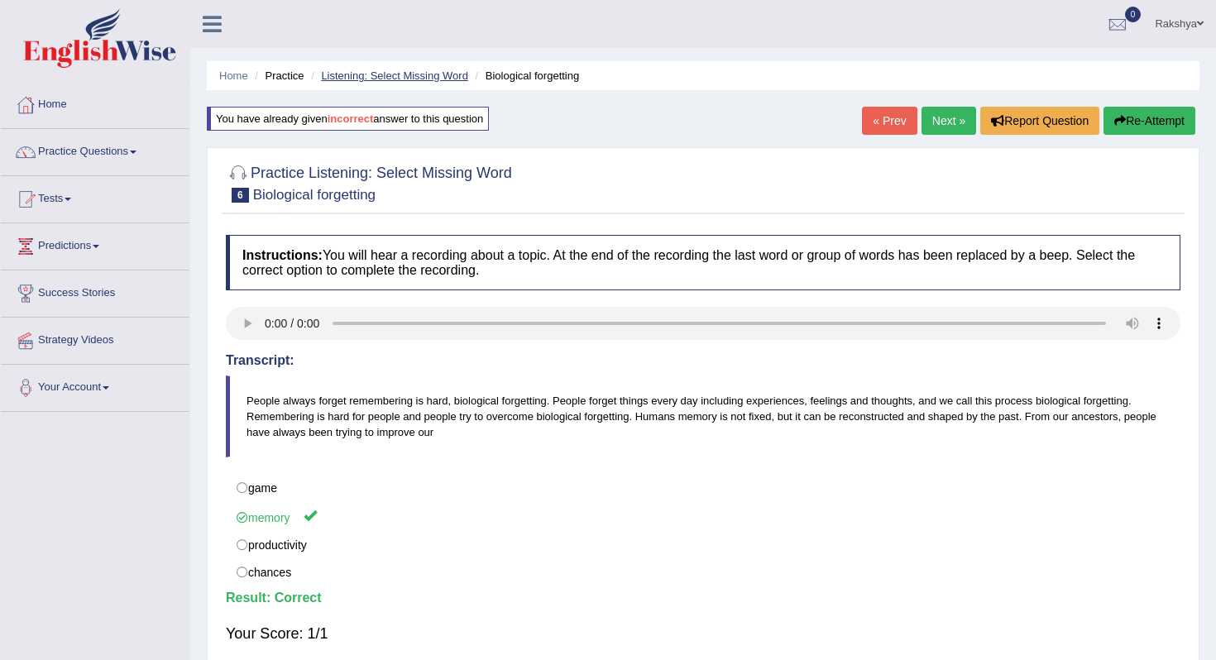
click at [374, 74] on link "Listening: Select Missing Word" at bounding box center [394, 76] width 147 height 12
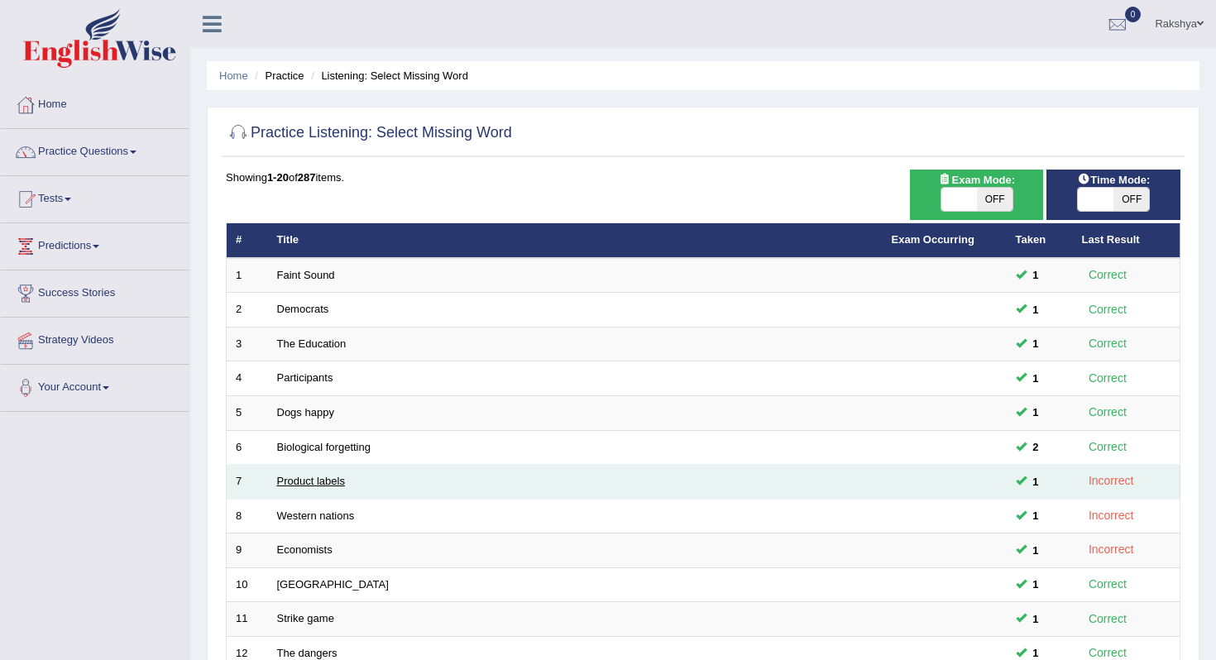
click at [309, 478] on link "Product labels" at bounding box center [311, 481] width 68 height 12
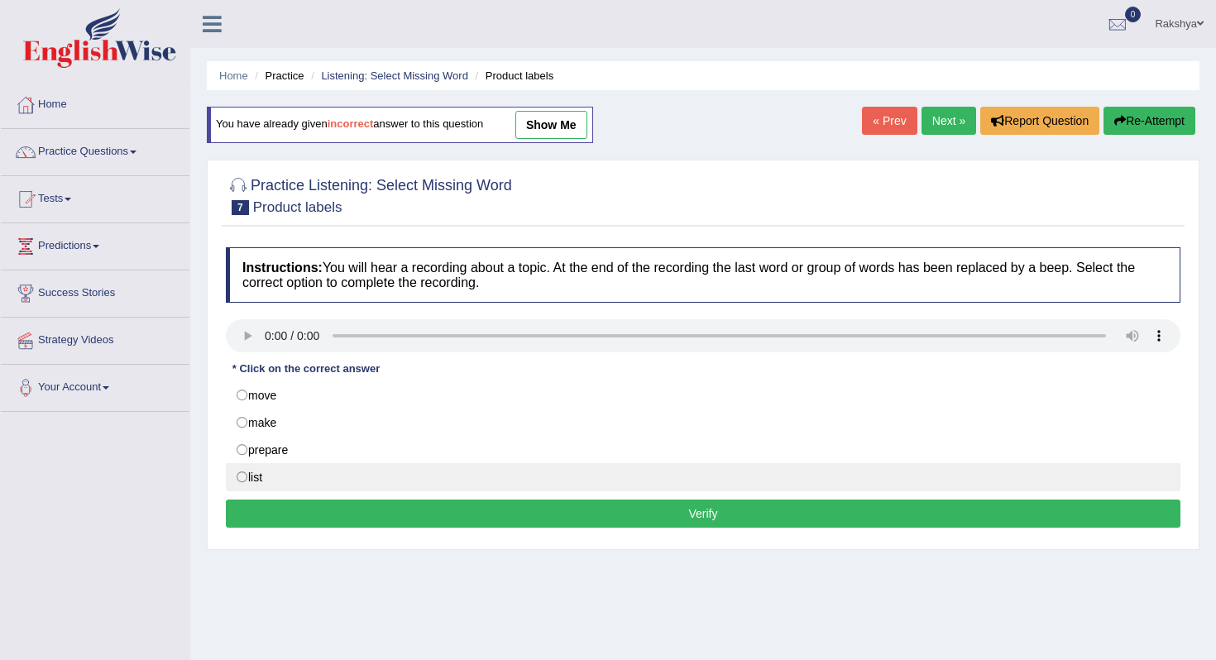
click at [278, 477] on label "list" at bounding box center [703, 477] width 955 height 28
radio input "true"
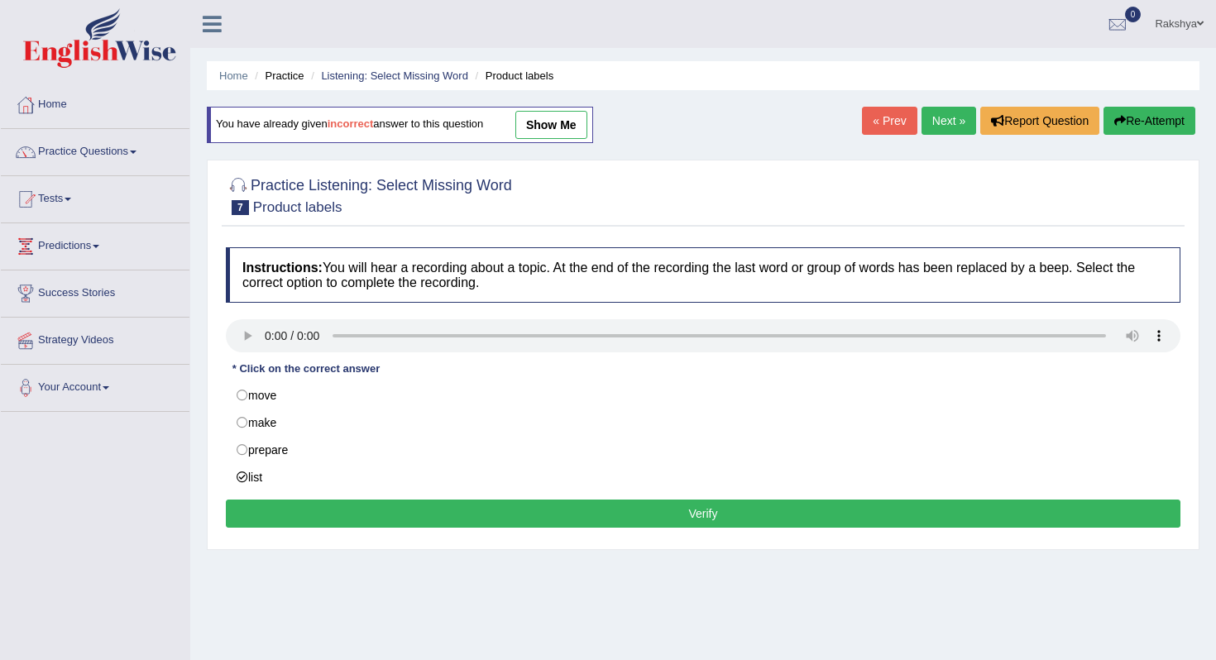
click at [436, 514] on button "Verify" at bounding box center [703, 514] width 955 height 28
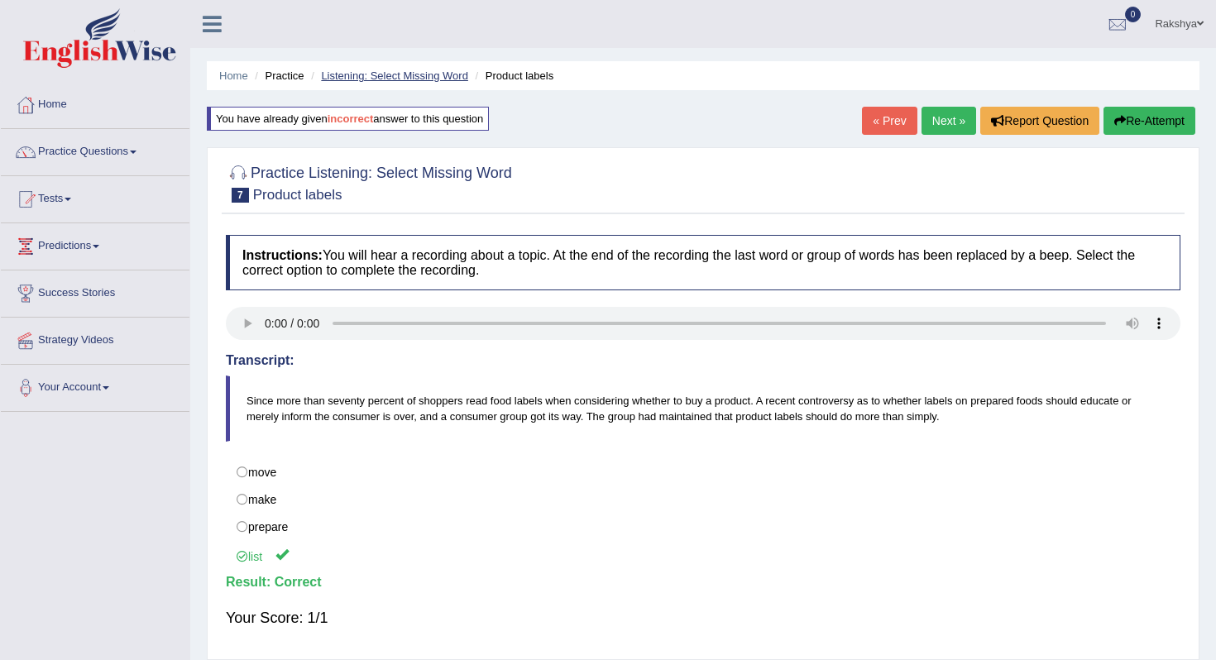
click at [449, 76] on link "Listening: Select Missing Word" at bounding box center [394, 76] width 147 height 12
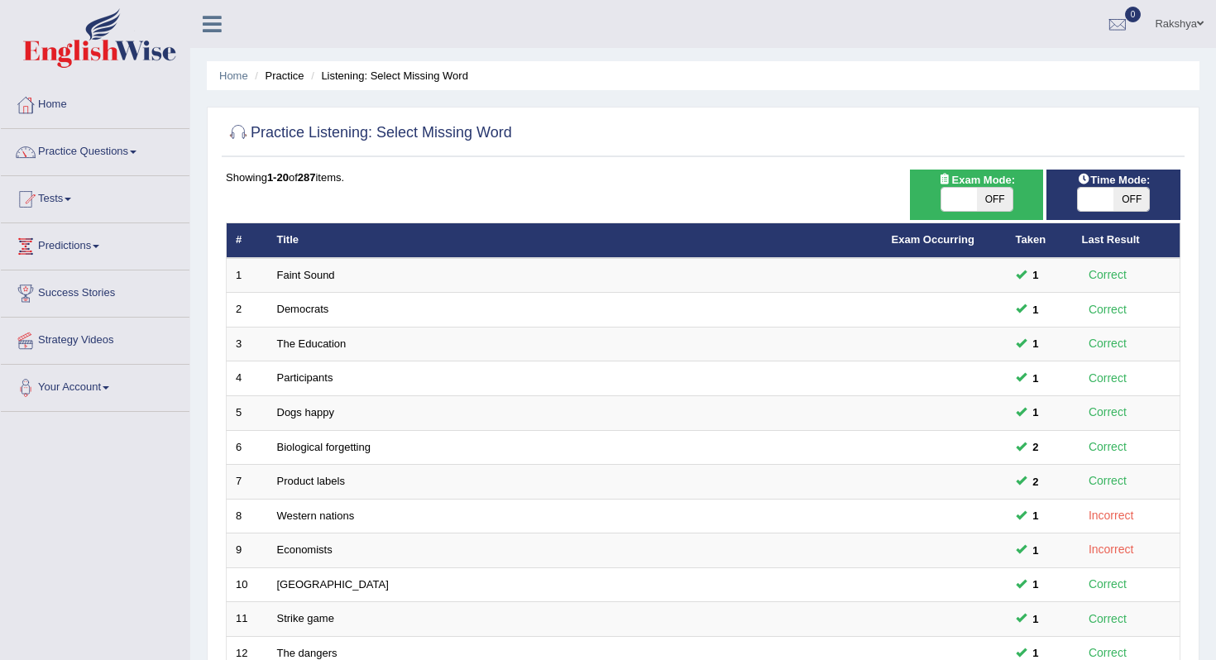
click at [746, 170] on div "Showing 1-20 of 287 items." at bounding box center [703, 178] width 955 height 16
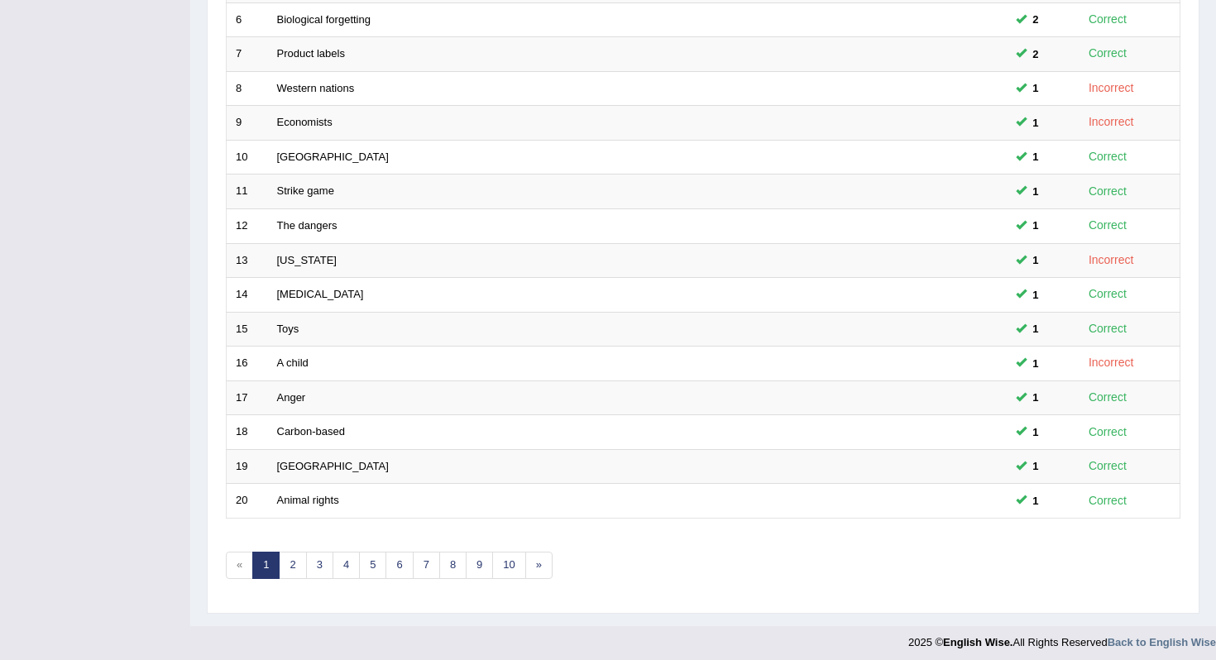
scroll to position [435, 0]
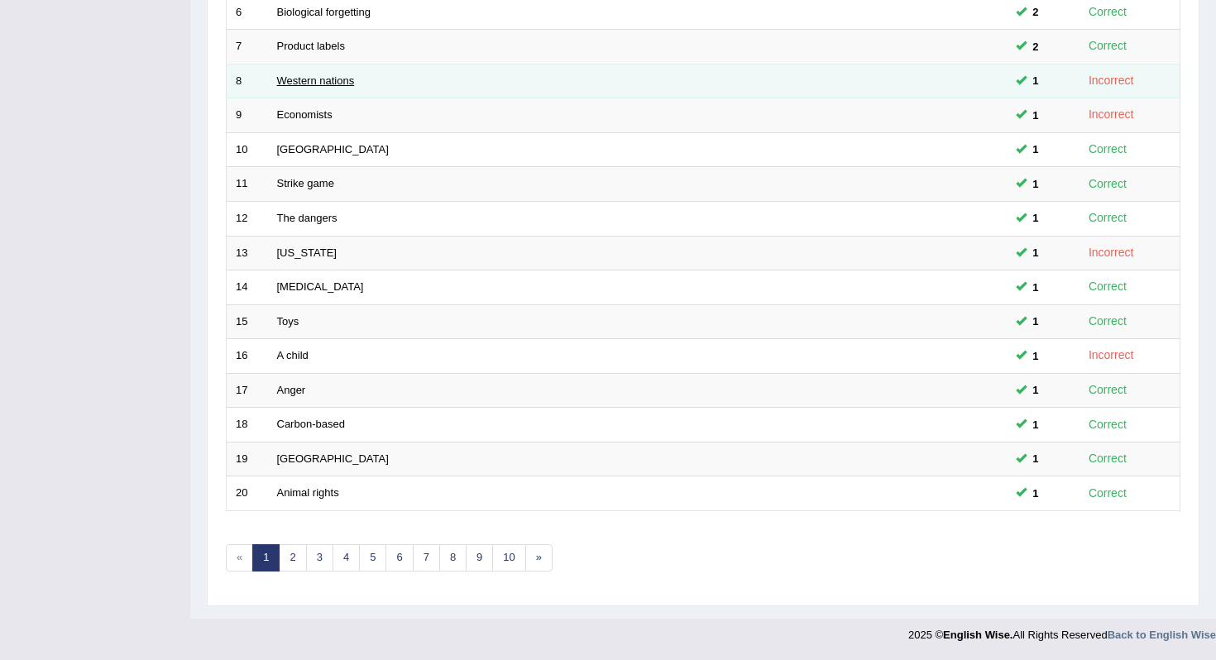
click at [302, 82] on link "Western nations" at bounding box center [316, 80] width 78 height 12
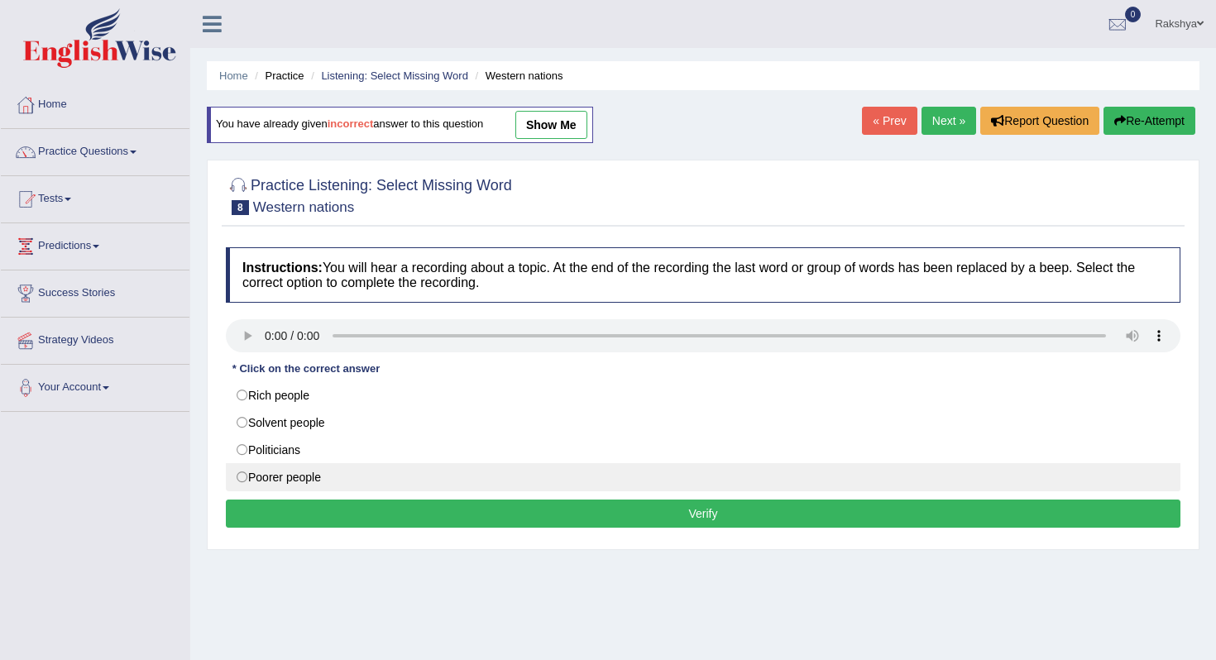
click at [309, 473] on label "Poorer people" at bounding box center [703, 477] width 955 height 28
radio input "true"
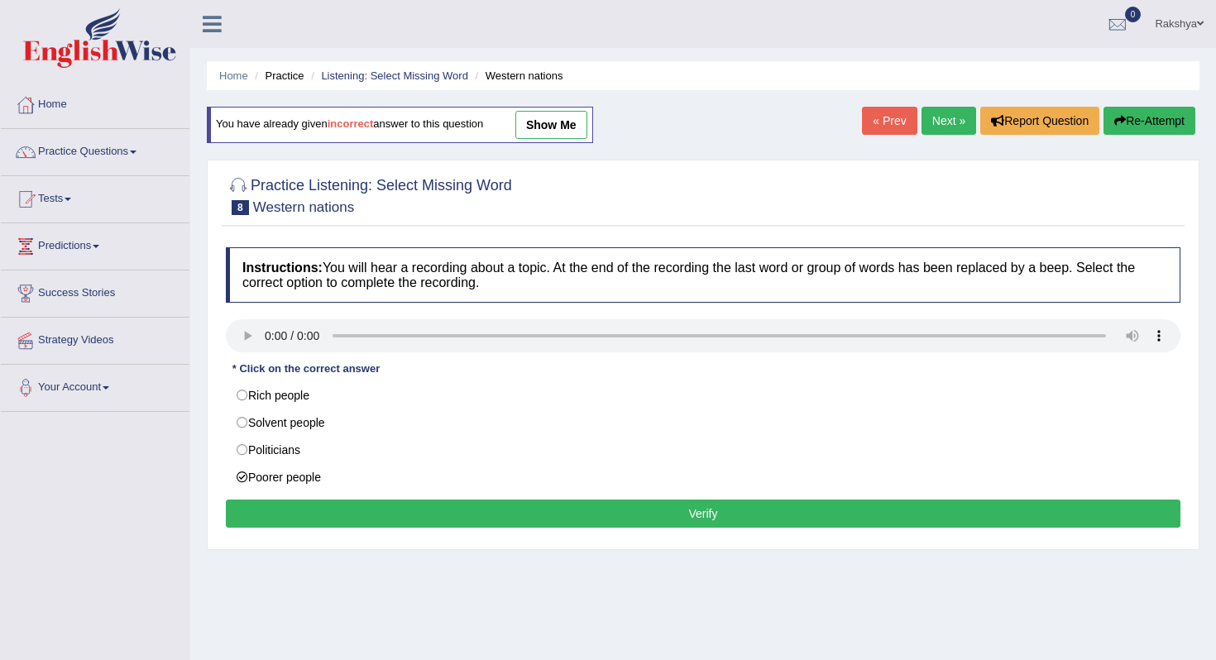
click at [353, 521] on button "Verify" at bounding box center [703, 514] width 955 height 28
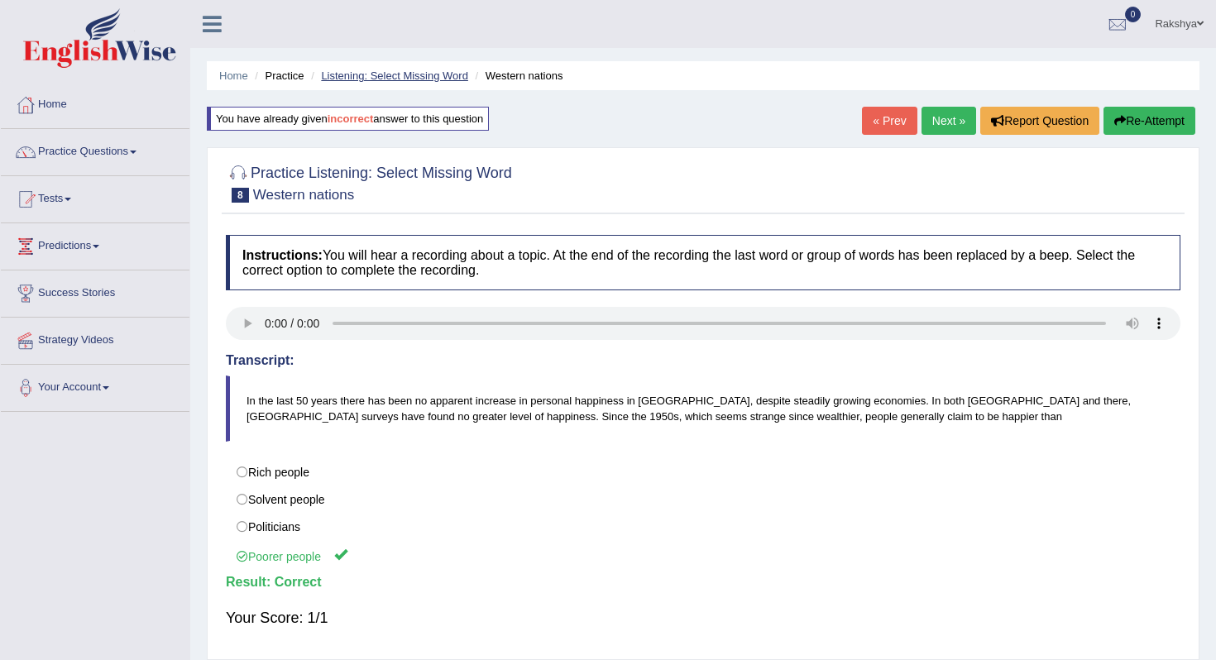
click at [348, 79] on link "Listening: Select Missing Word" at bounding box center [394, 76] width 147 height 12
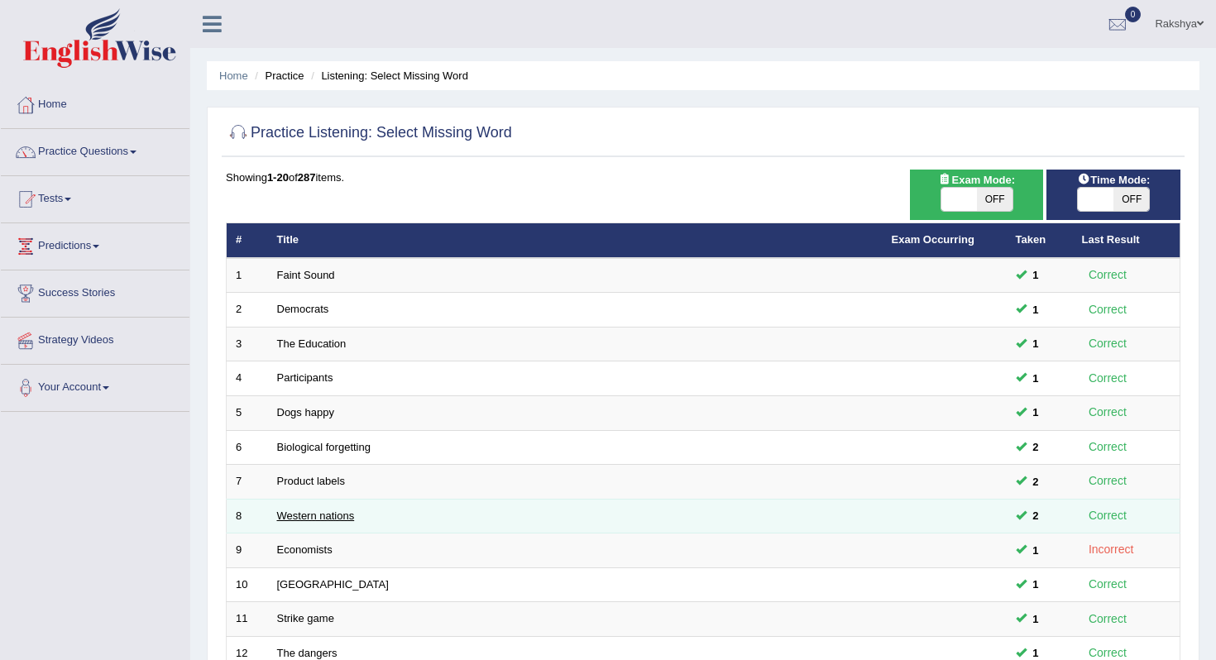
click at [338, 517] on link "Western nations" at bounding box center [316, 516] width 78 height 12
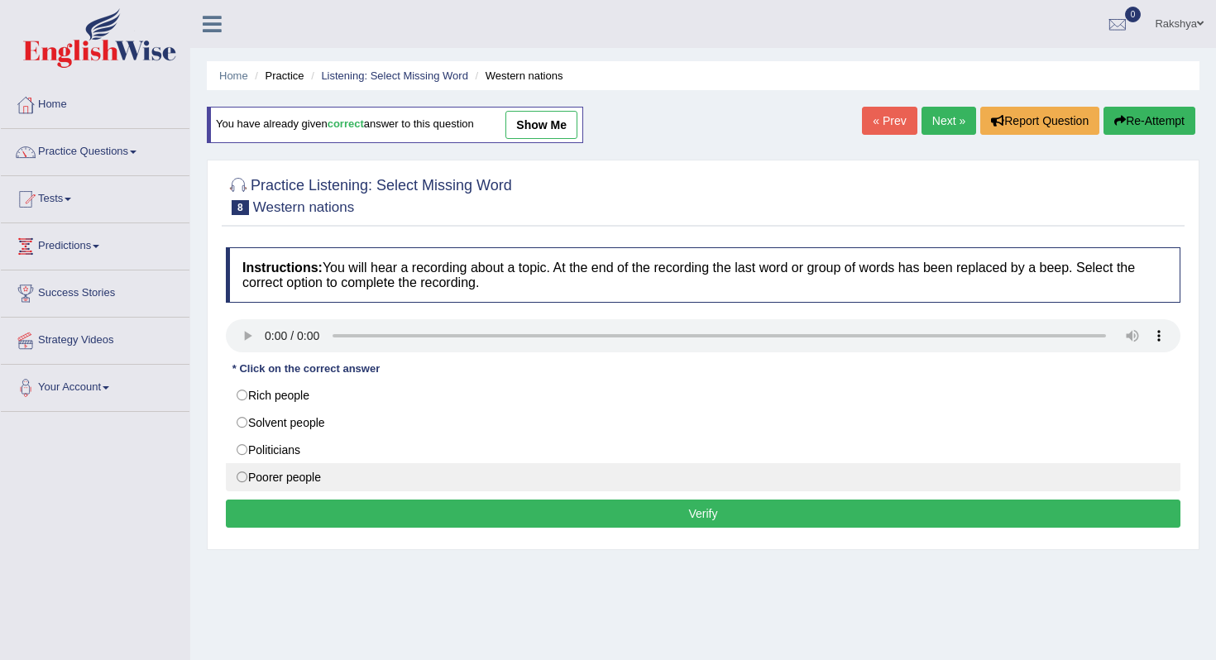
click at [318, 482] on label "Poorer people" at bounding box center [703, 477] width 955 height 28
radio input "true"
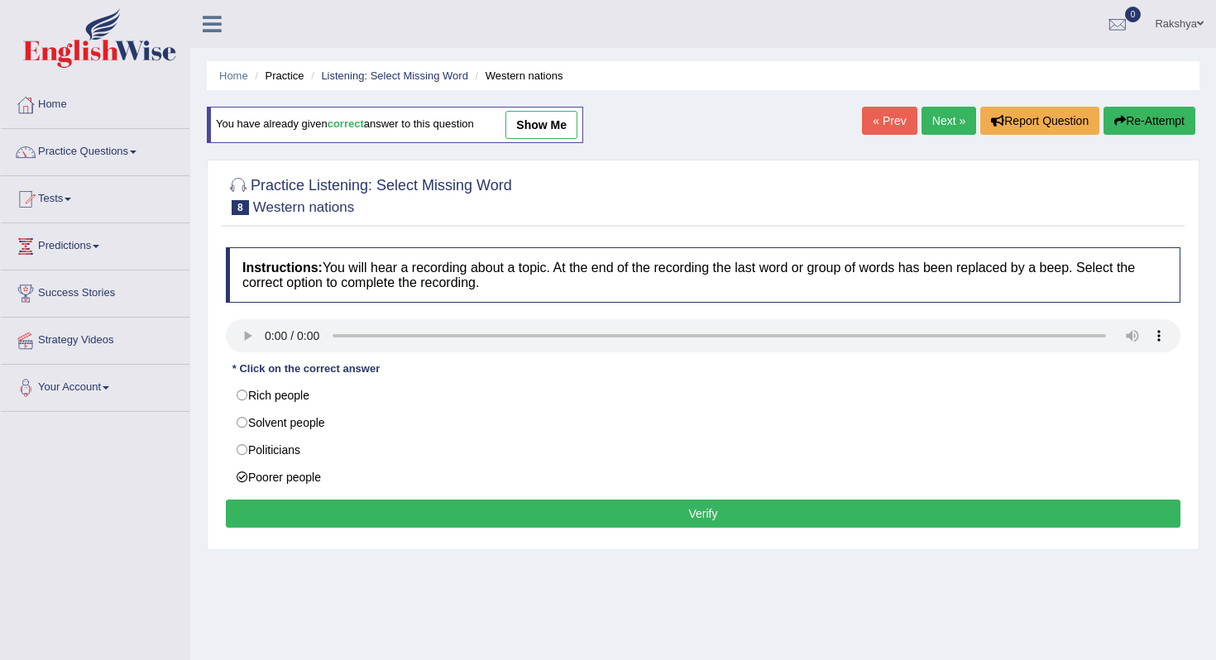
click at [356, 511] on button "Verify" at bounding box center [703, 514] width 955 height 28
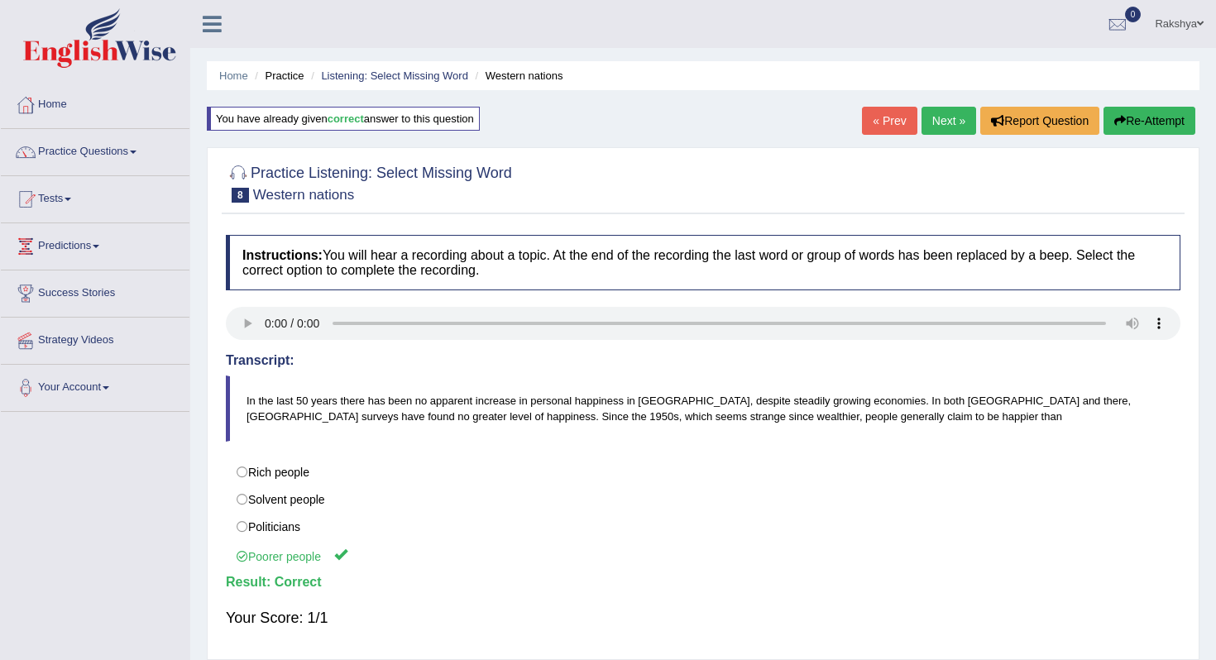
click at [375, 68] on li "Listening: Select Missing Word" at bounding box center [387, 76] width 161 height 16
click at [375, 78] on link "Listening: Select Missing Word" at bounding box center [394, 76] width 147 height 12
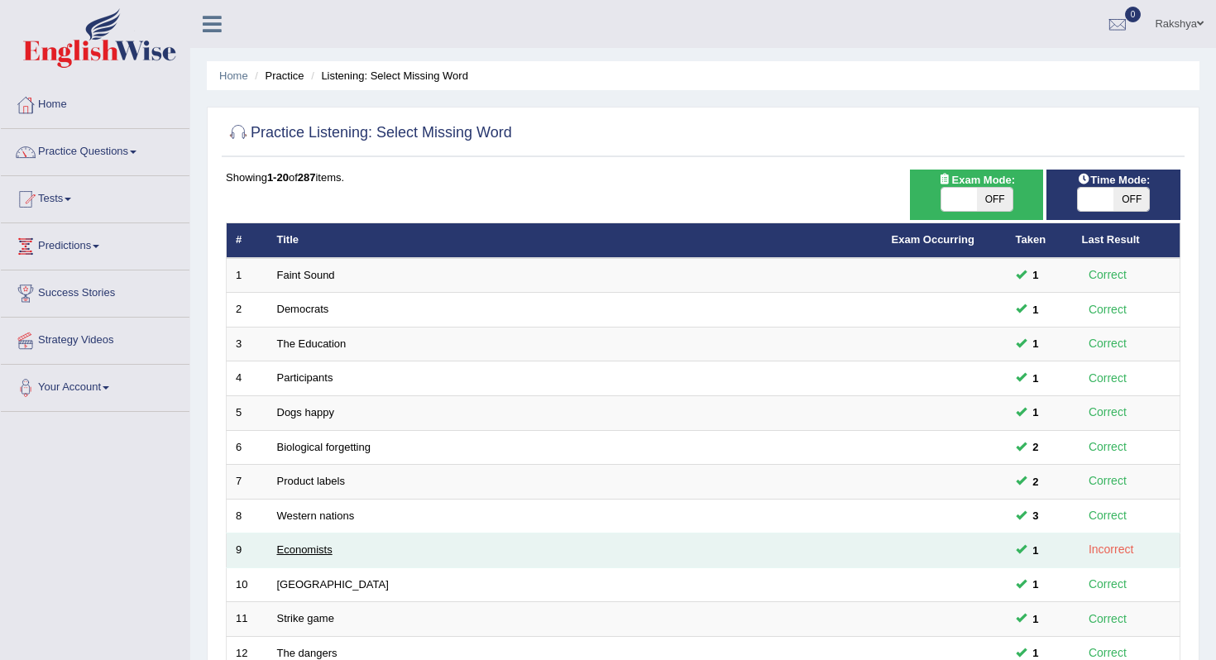
click at [321, 550] on link "Economists" at bounding box center [304, 550] width 55 height 12
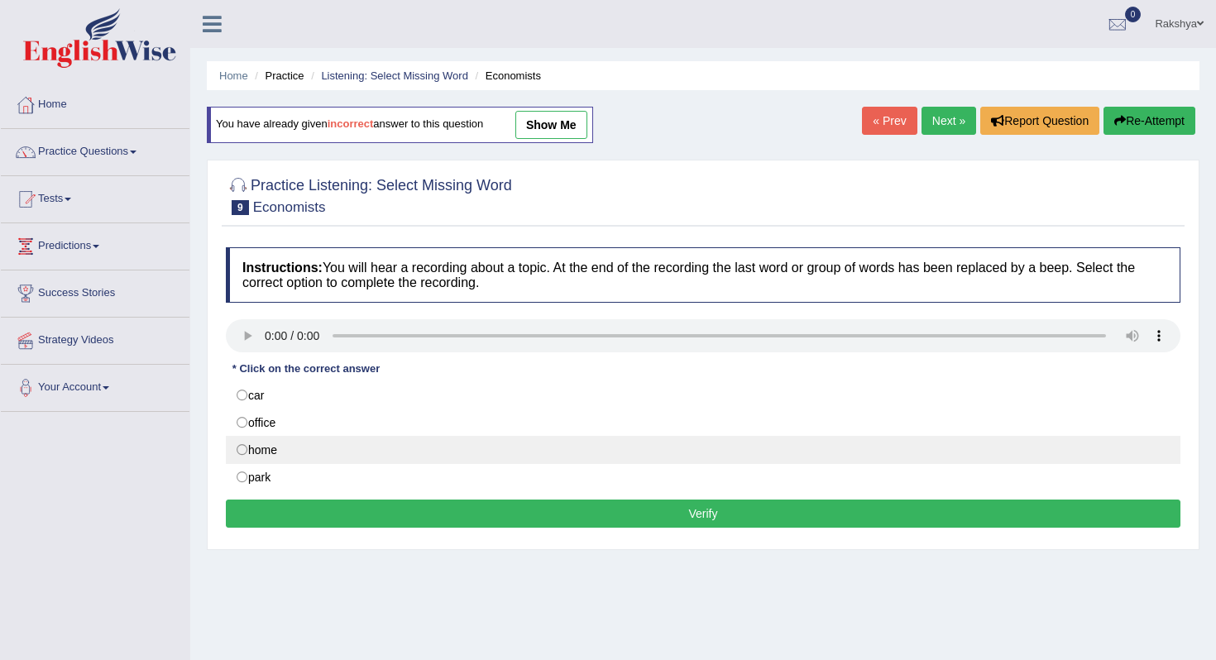
click at [317, 453] on label "home" at bounding box center [703, 450] width 955 height 28
radio input "true"
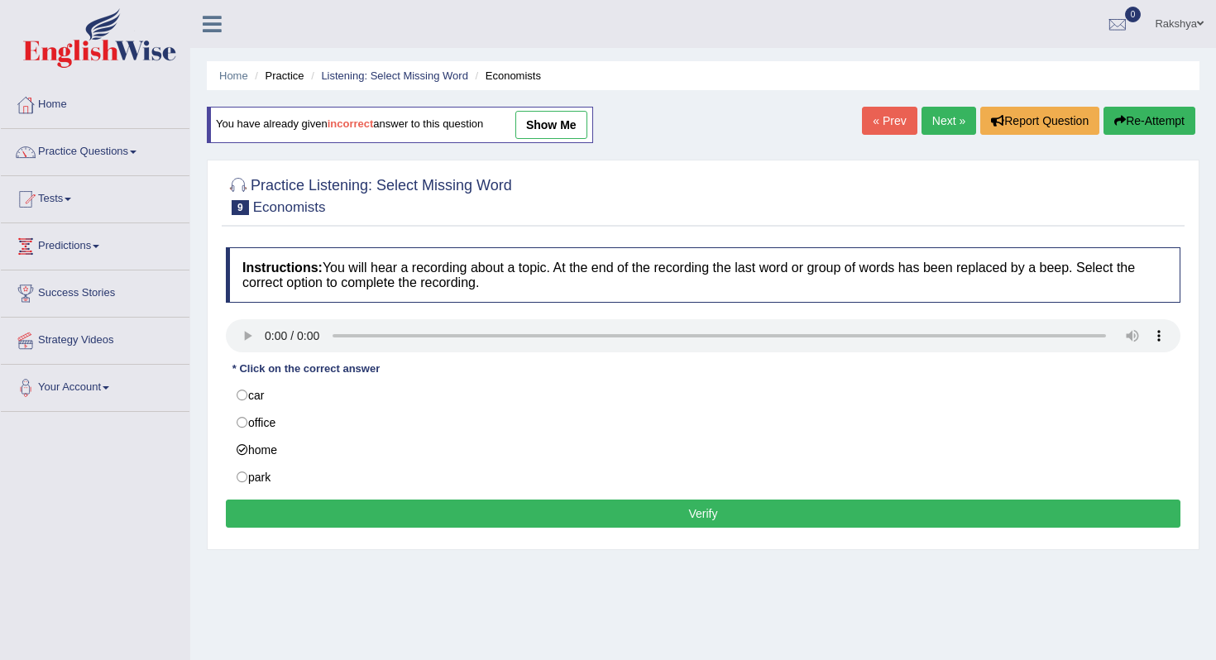
click at [343, 520] on button "Verify" at bounding box center [703, 514] width 955 height 28
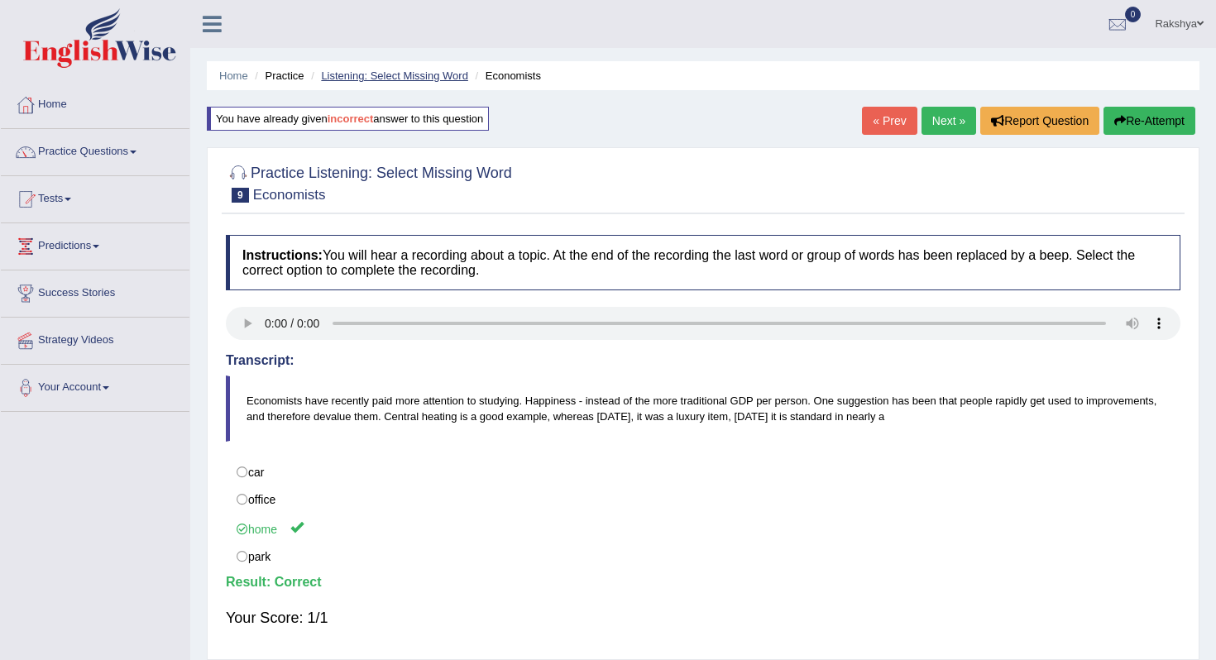
click at [450, 76] on link "Listening: Select Missing Word" at bounding box center [394, 76] width 147 height 12
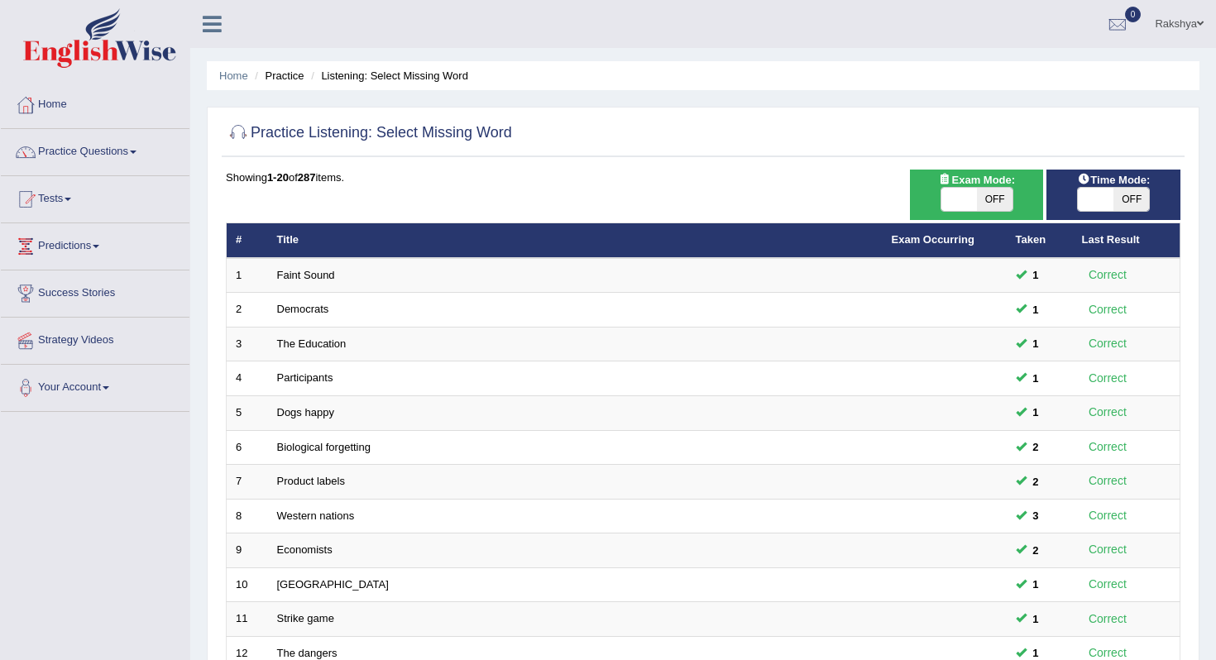
click at [567, 113] on div "Practice Listening: Select Missing Word Time Mode: ON OFF Exam Mode: ON OFF Sho…" at bounding box center [703, 574] width 993 height 935
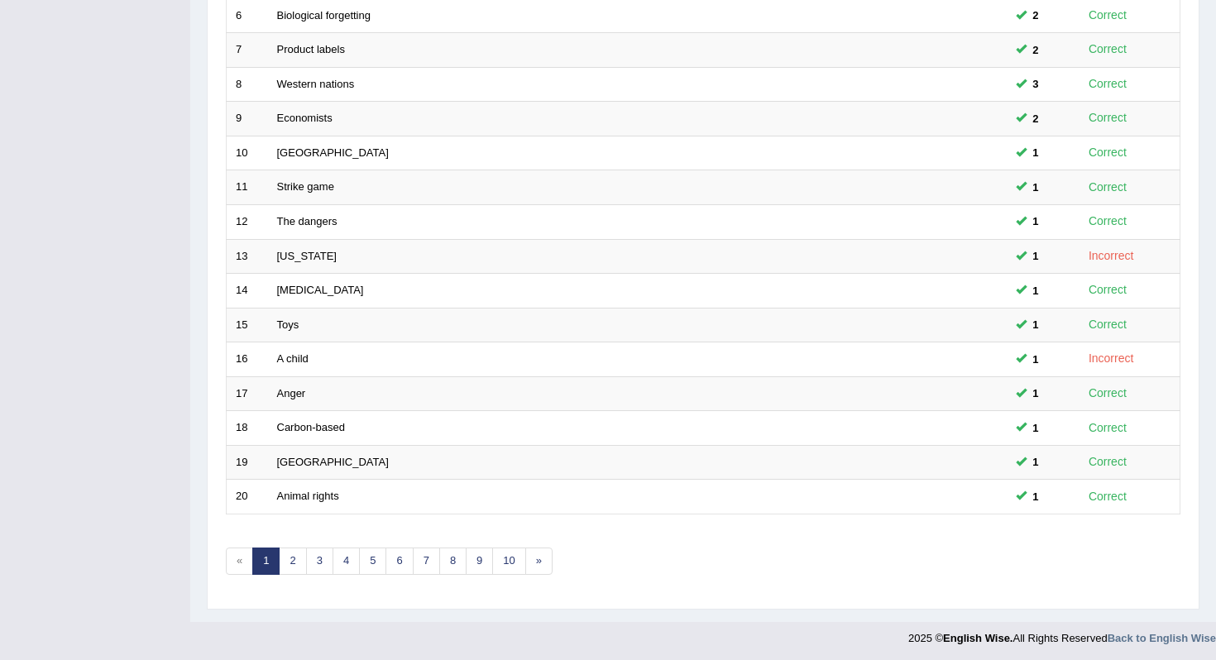
scroll to position [435, 0]
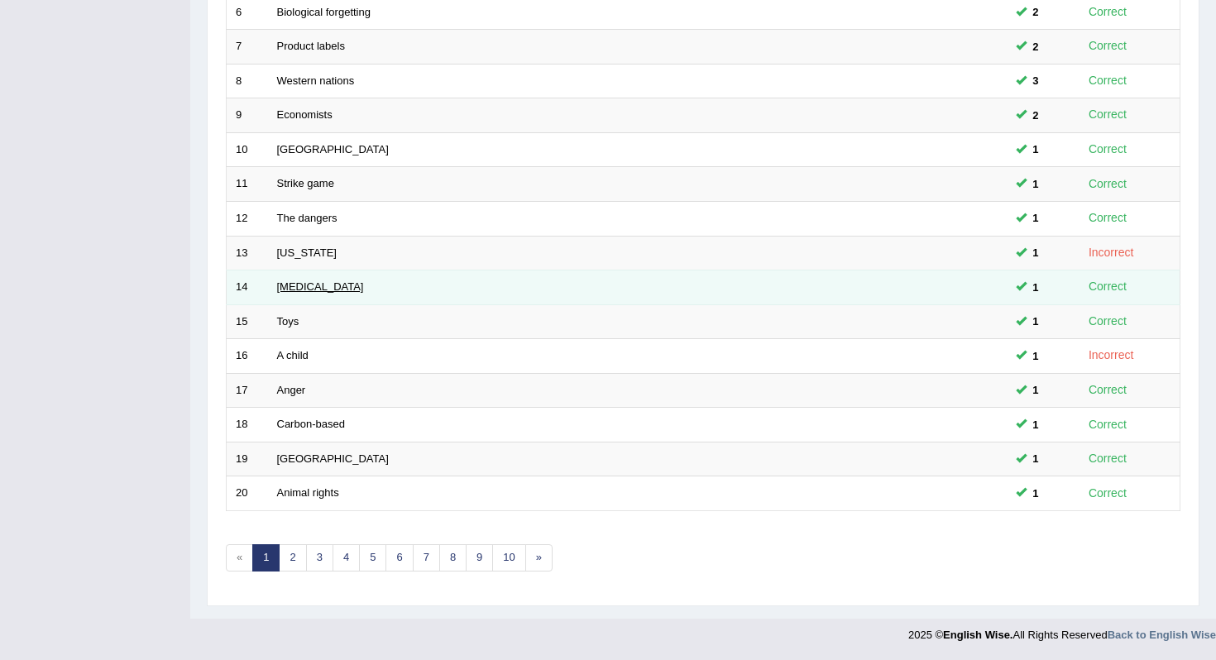
click at [283, 289] on link "[MEDICAL_DATA]" at bounding box center [320, 287] width 87 height 12
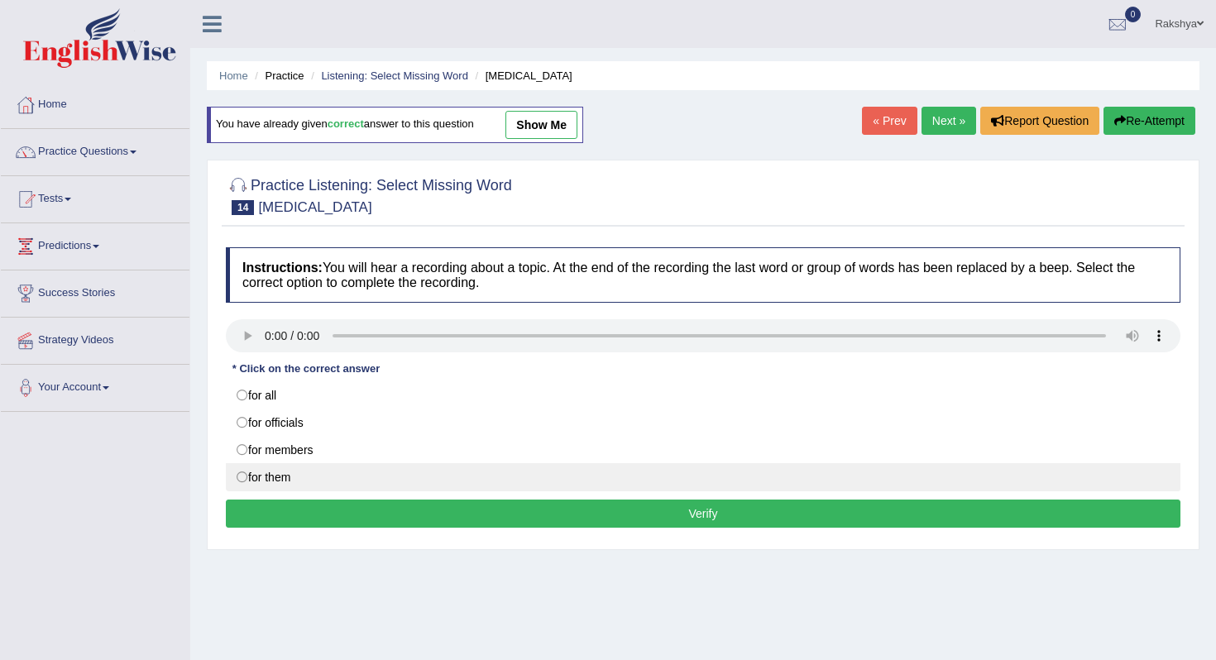
click at [332, 468] on label "for them" at bounding box center [703, 477] width 955 height 28
radio input "true"
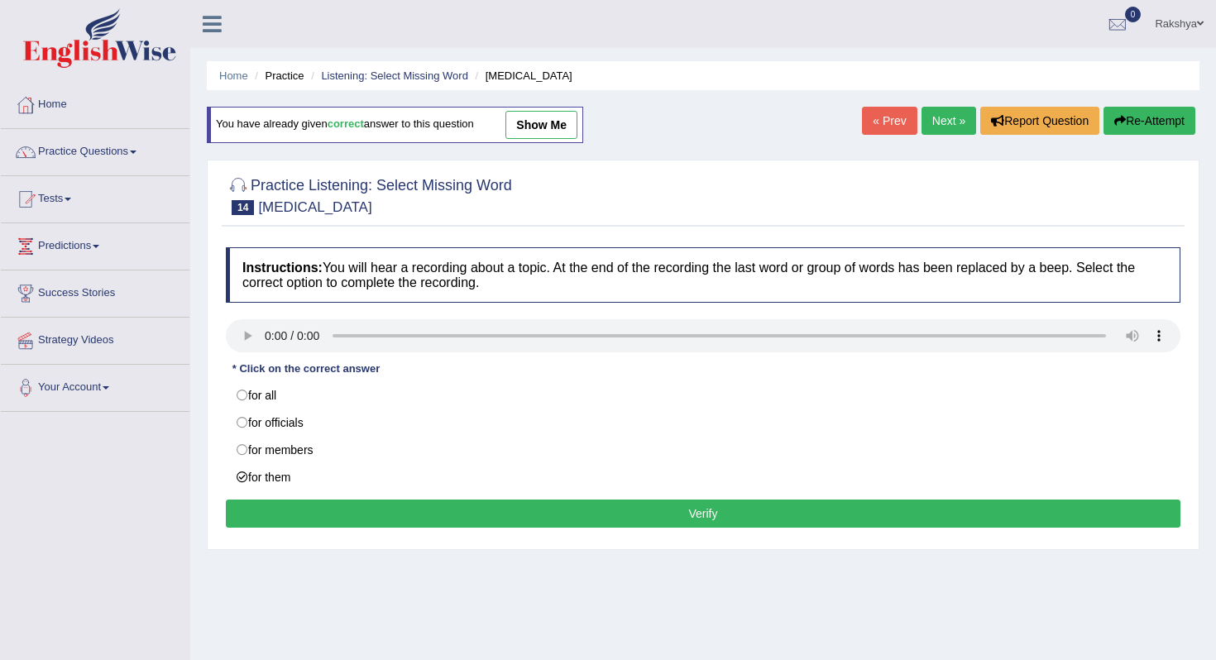
click at [360, 507] on button "Verify" at bounding box center [703, 514] width 955 height 28
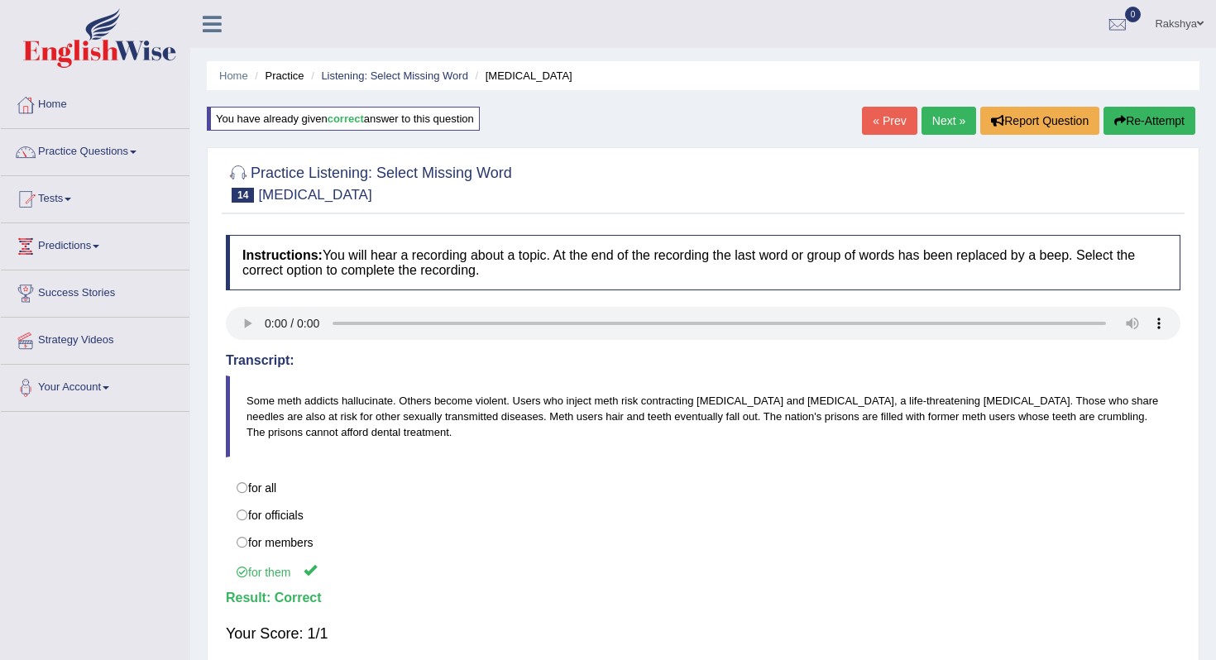
click at [413, 65] on ul "Home Practice Listening: Select Missing Word HIV" at bounding box center [703, 75] width 993 height 29
click at [413, 70] on link "Listening: Select Missing Word" at bounding box center [394, 76] width 147 height 12
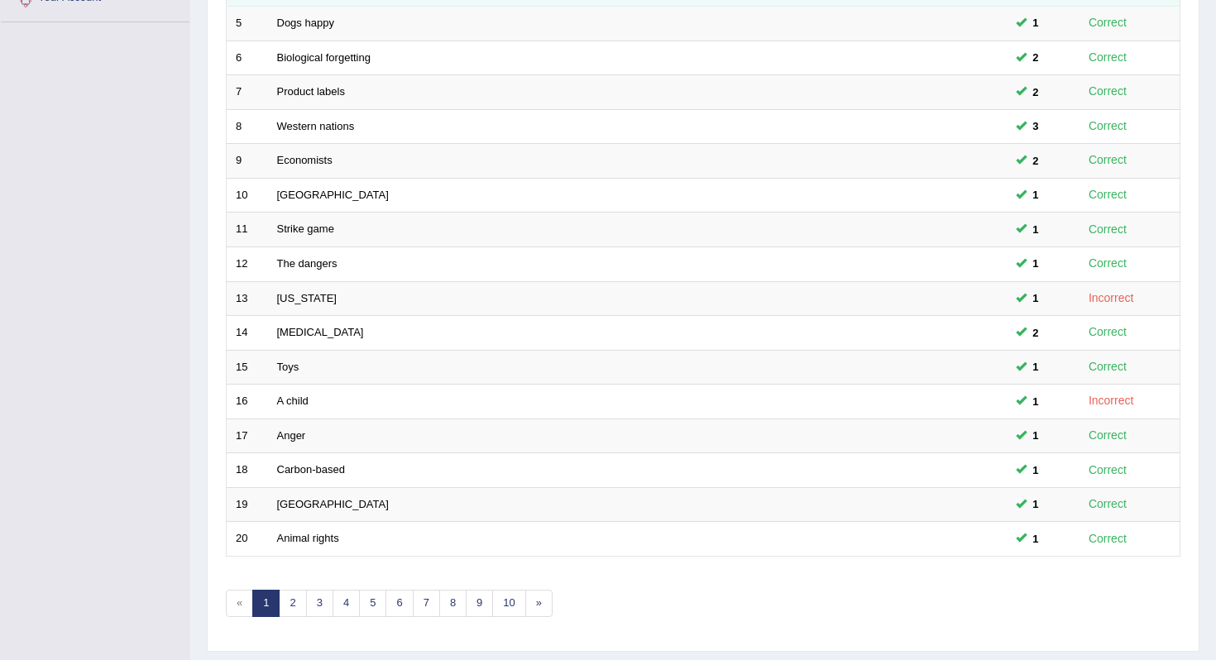
scroll to position [397, 0]
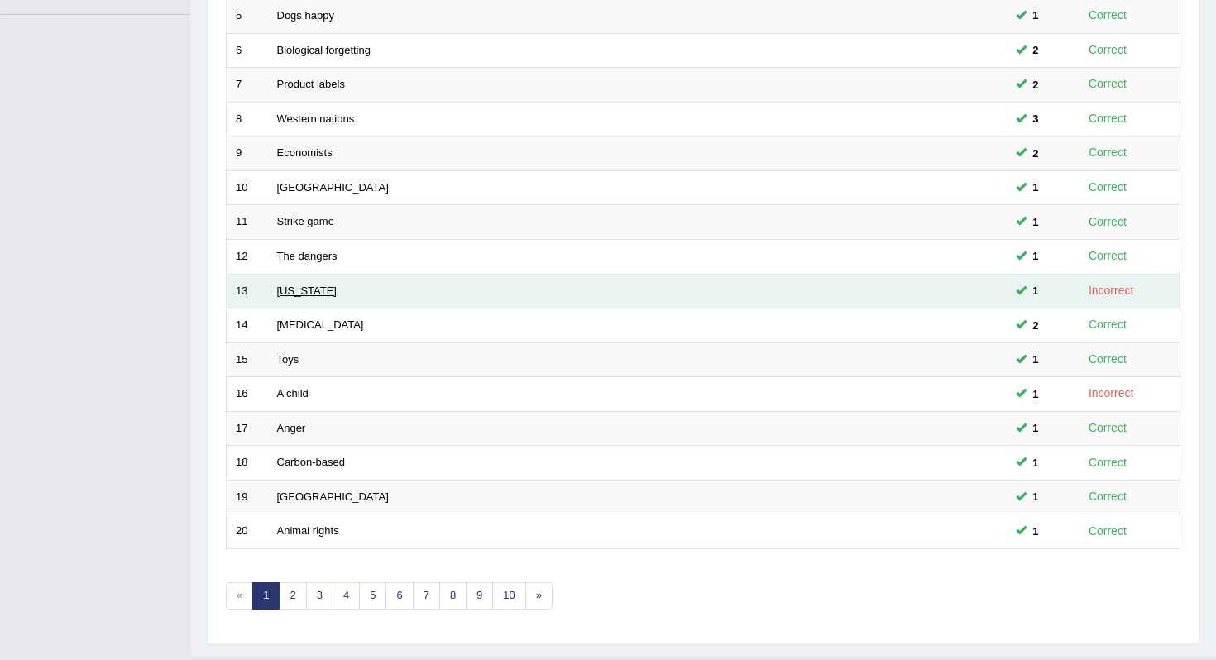
click at [287, 291] on link "[US_STATE]" at bounding box center [307, 291] width 60 height 12
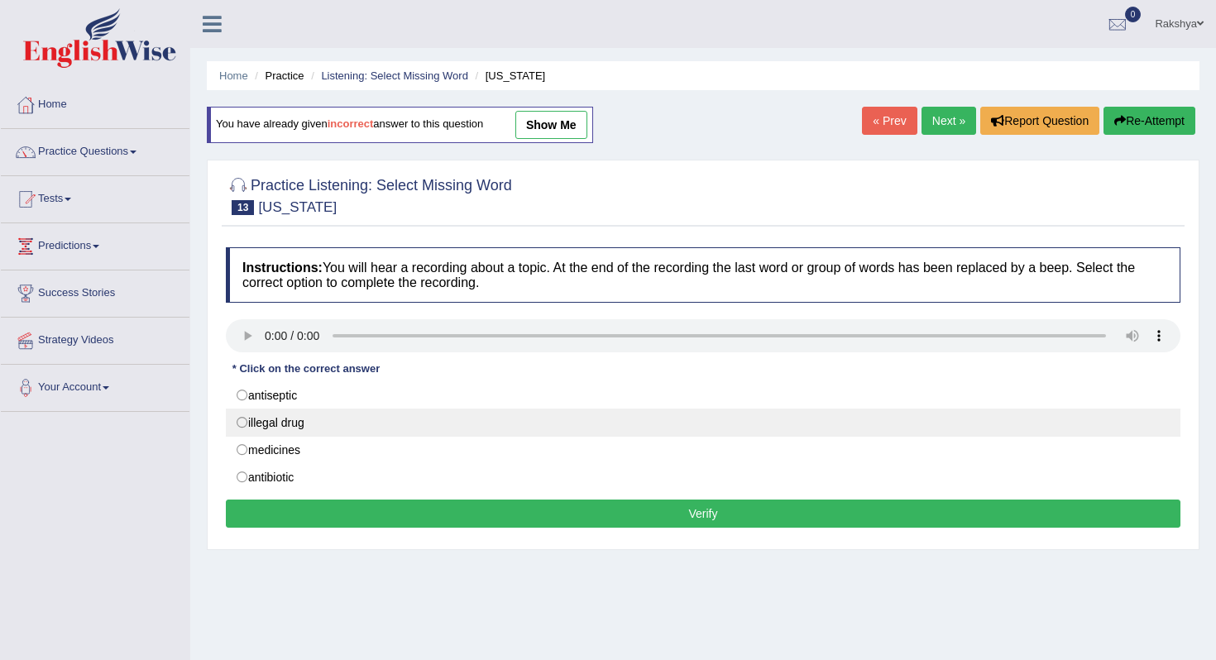
click at [252, 426] on label "illegal drug" at bounding box center [703, 423] width 955 height 28
radio input "true"
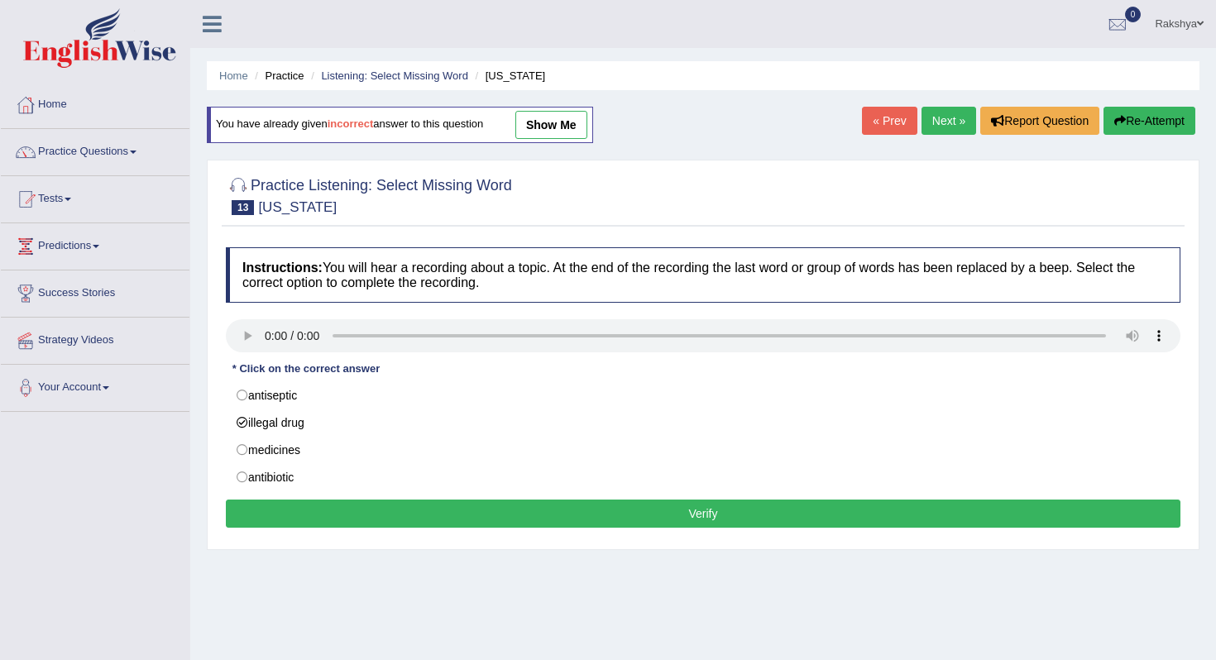
click at [304, 515] on button "Verify" at bounding box center [703, 514] width 955 height 28
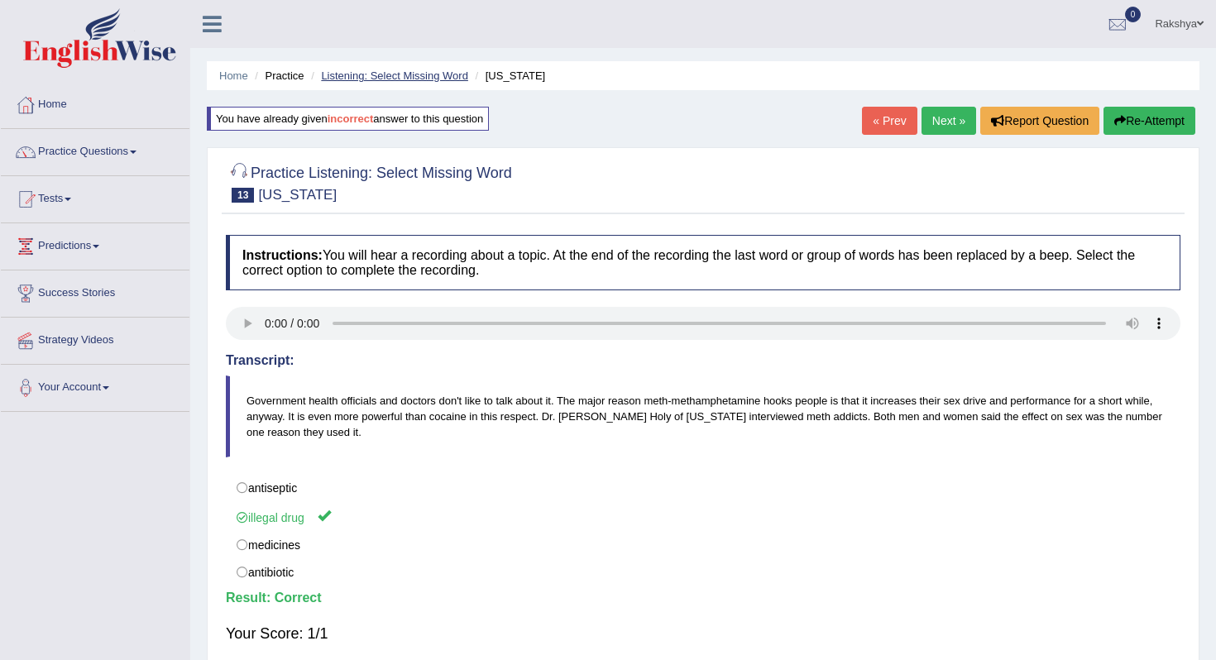
click at [348, 79] on link "Listening: Select Missing Word" at bounding box center [394, 76] width 147 height 12
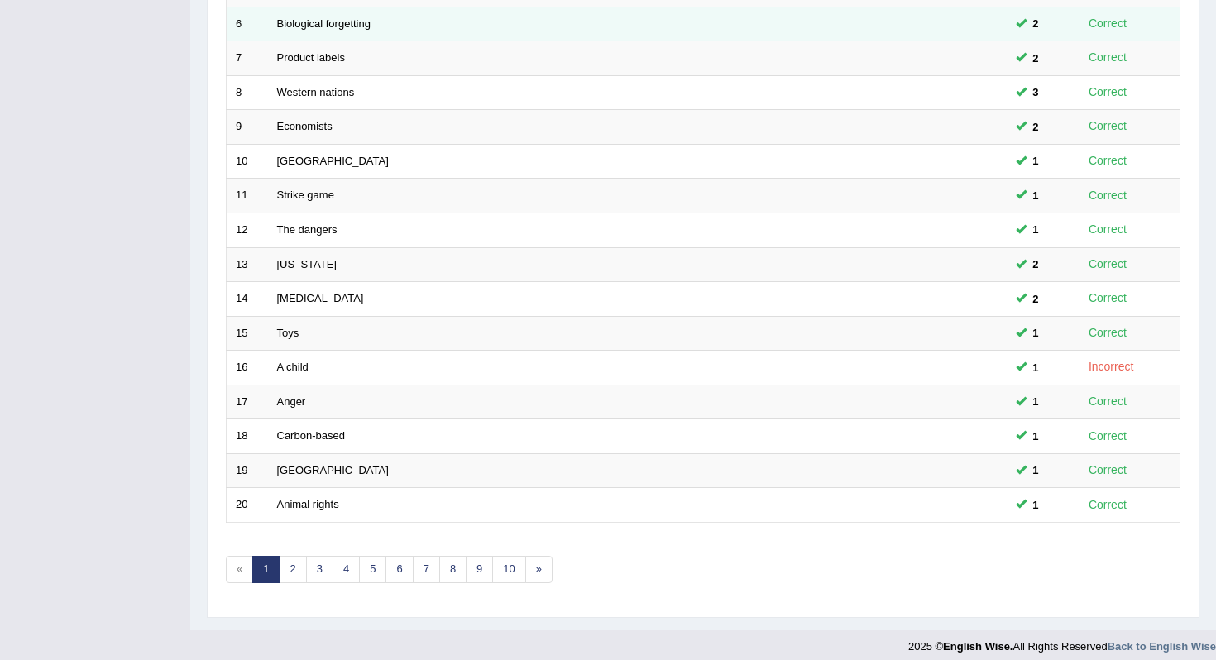
scroll to position [435, 0]
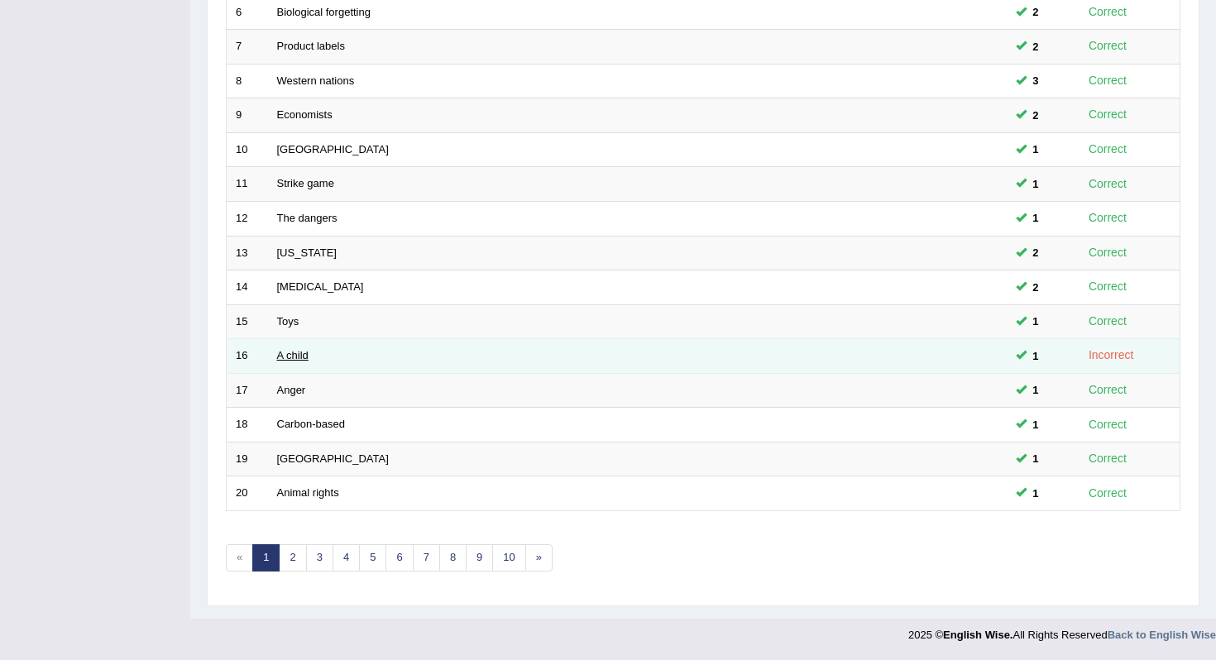
click at [284, 361] on link "A child" at bounding box center [292, 355] width 31 height 12
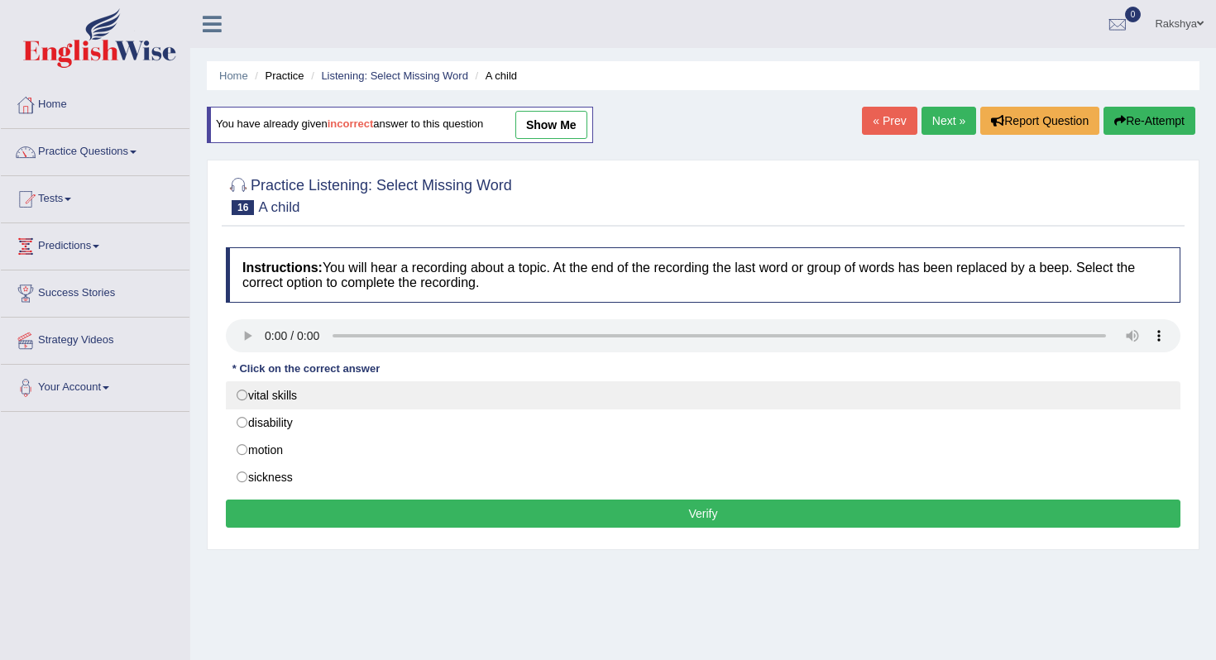
click at [280, 397] on label "vital skills" at bounding box center [703, 395] width 955 height 28
radio input "true"
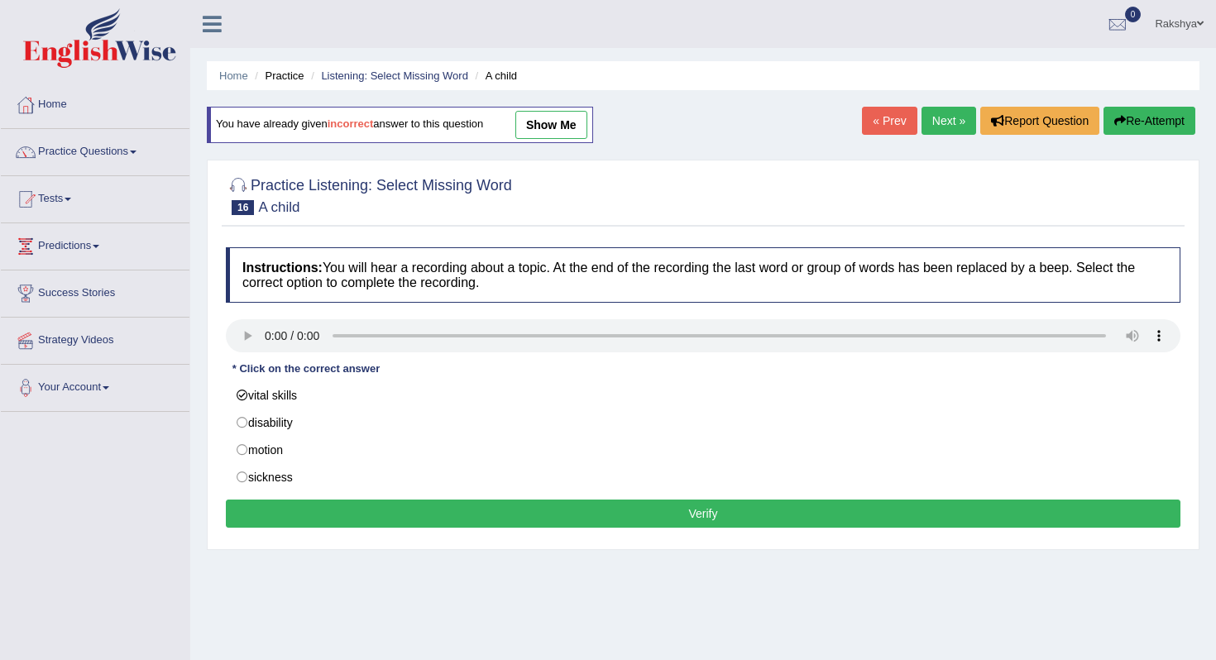
click at [314, 516] on button "Verify" at bounding box center [703, 514] width 955 height 28
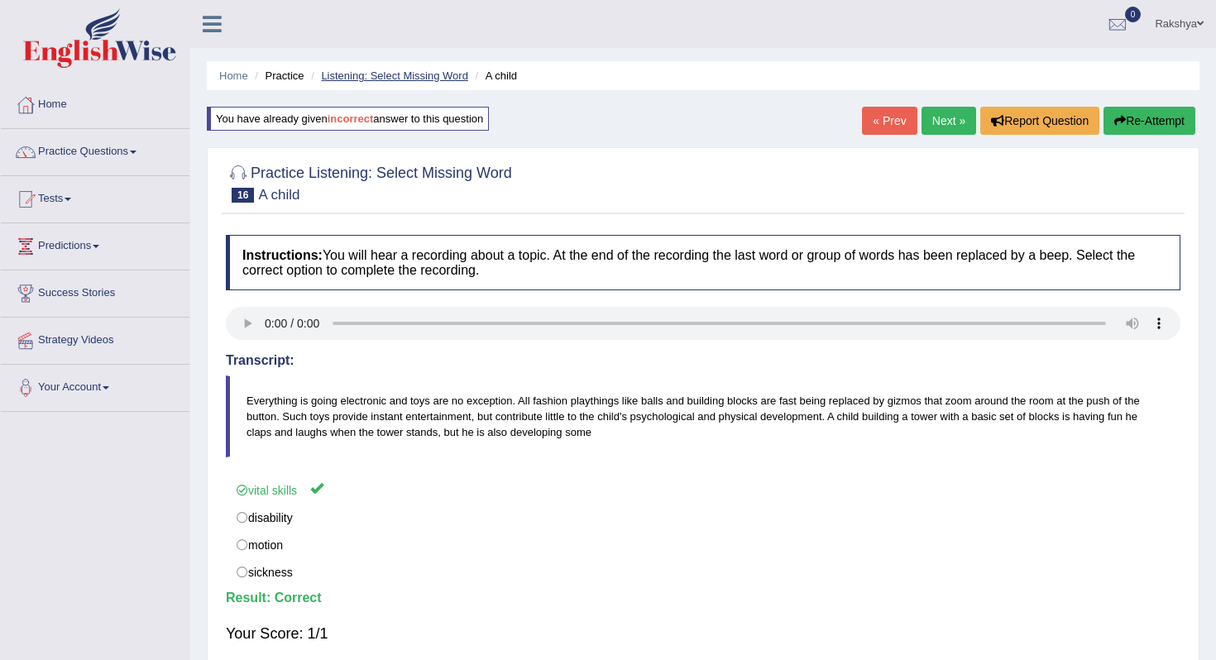
click at [356, 78] on link "Listening: Select Missing Word" at bounding box center [394, 76] width 147 height 12
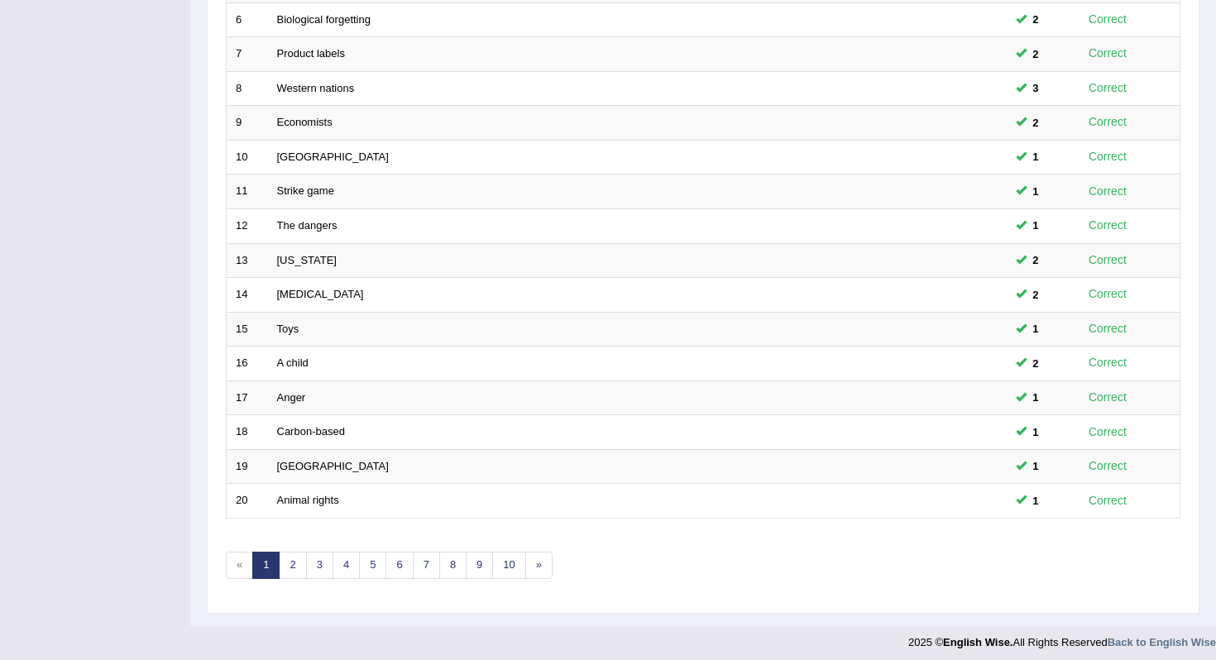
scroll to position [435, 0]
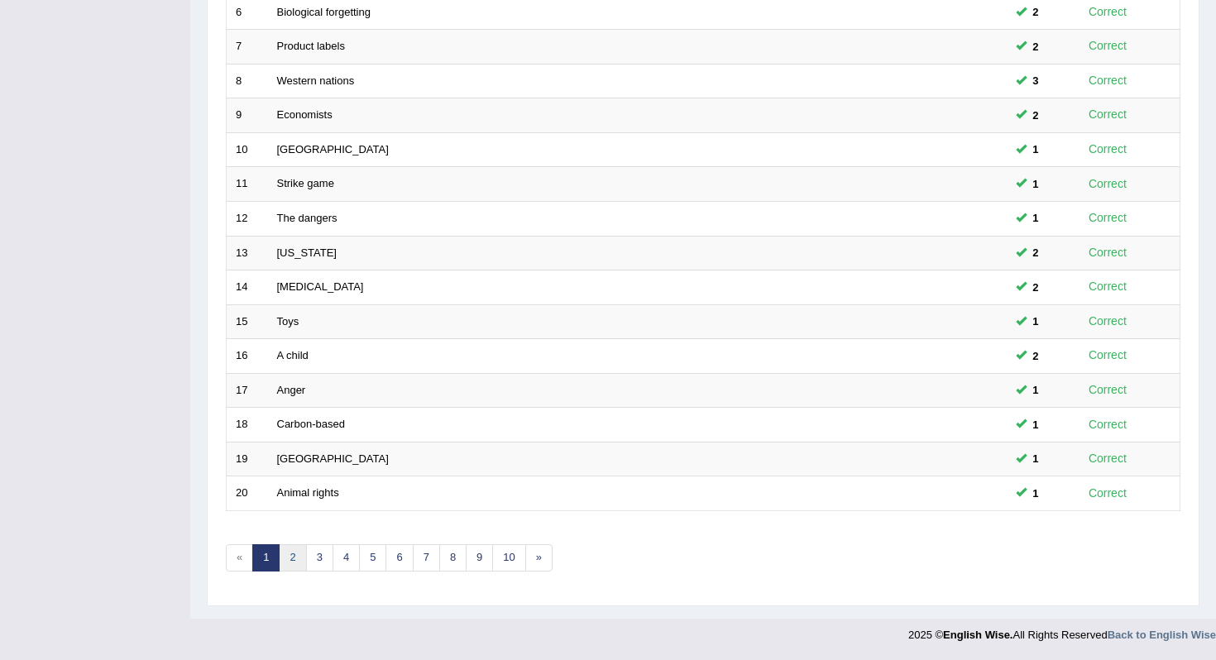
click at [285, 567] on link "2" at bounding box center [292, 558] width 27 height 27
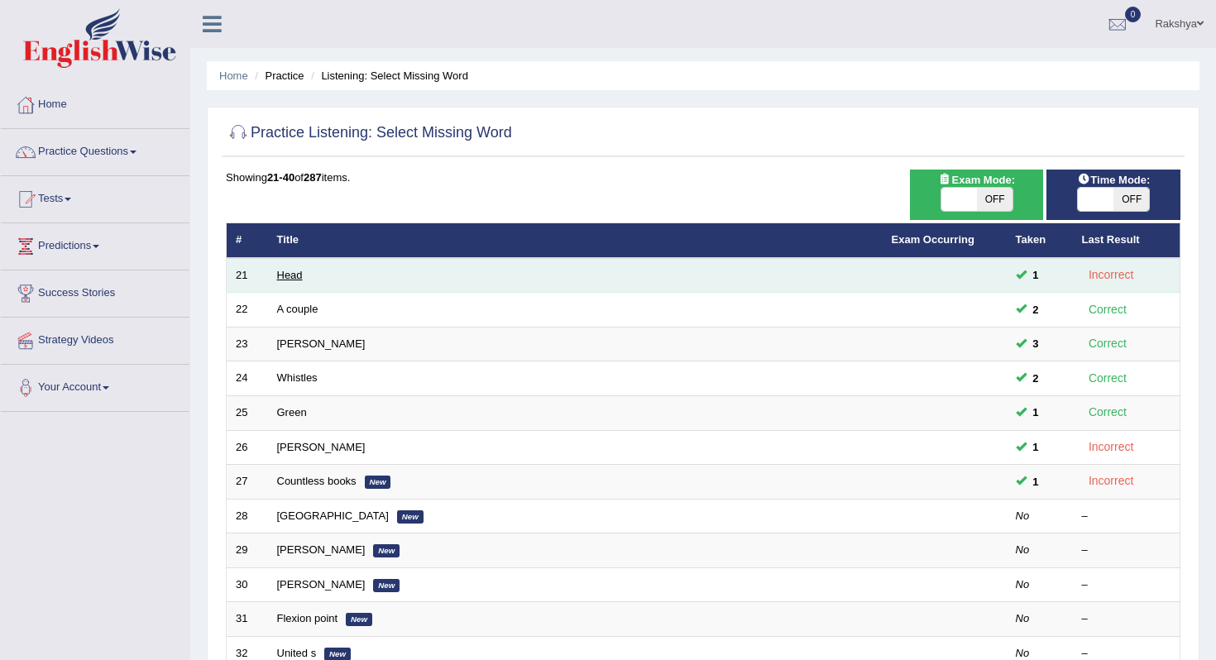
click at [293, 278] on link "Head" at bounding box center [290, 275] width 26 height 12
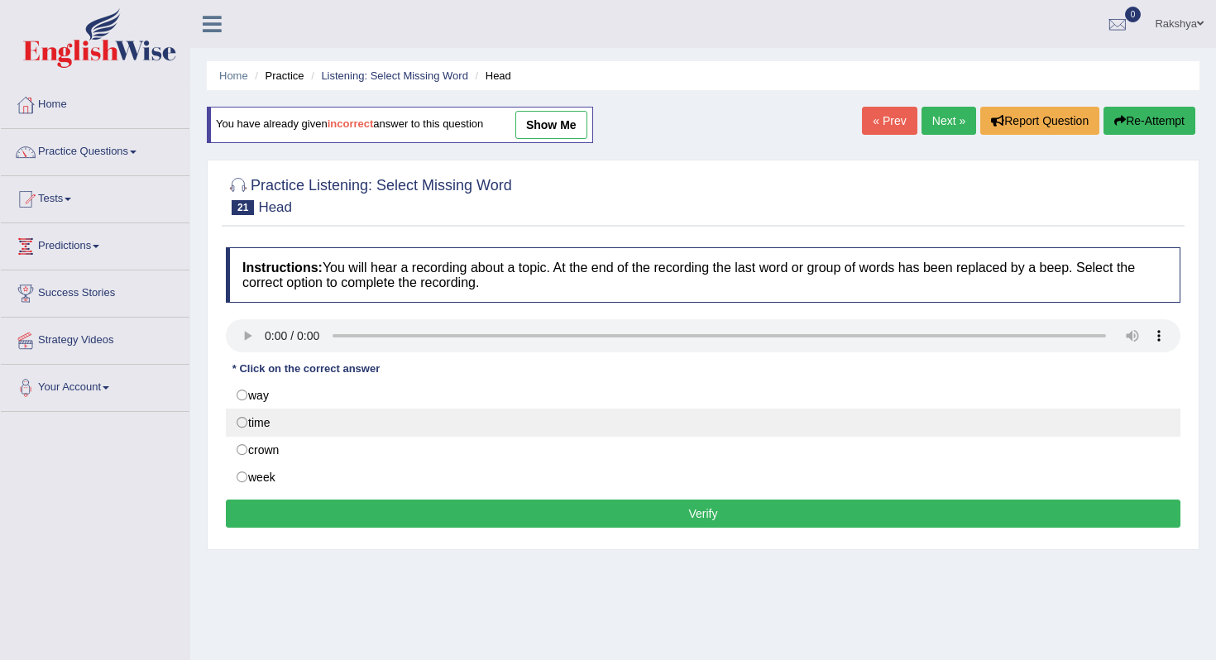
click at [269, 425] on label "time" at bounding box center [703, 423] width 955 height 28
radio input "true"
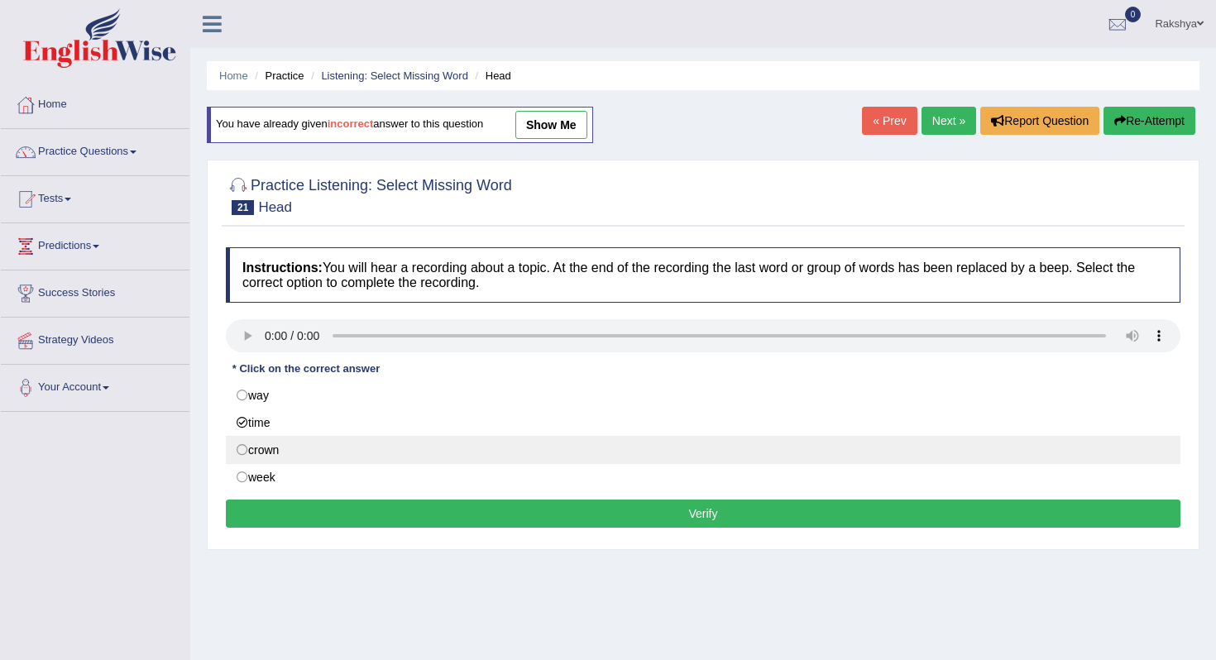
click at [269, 456] on label "crown" at bounding box center [703, 450] width 955 height 28
radio input "true"
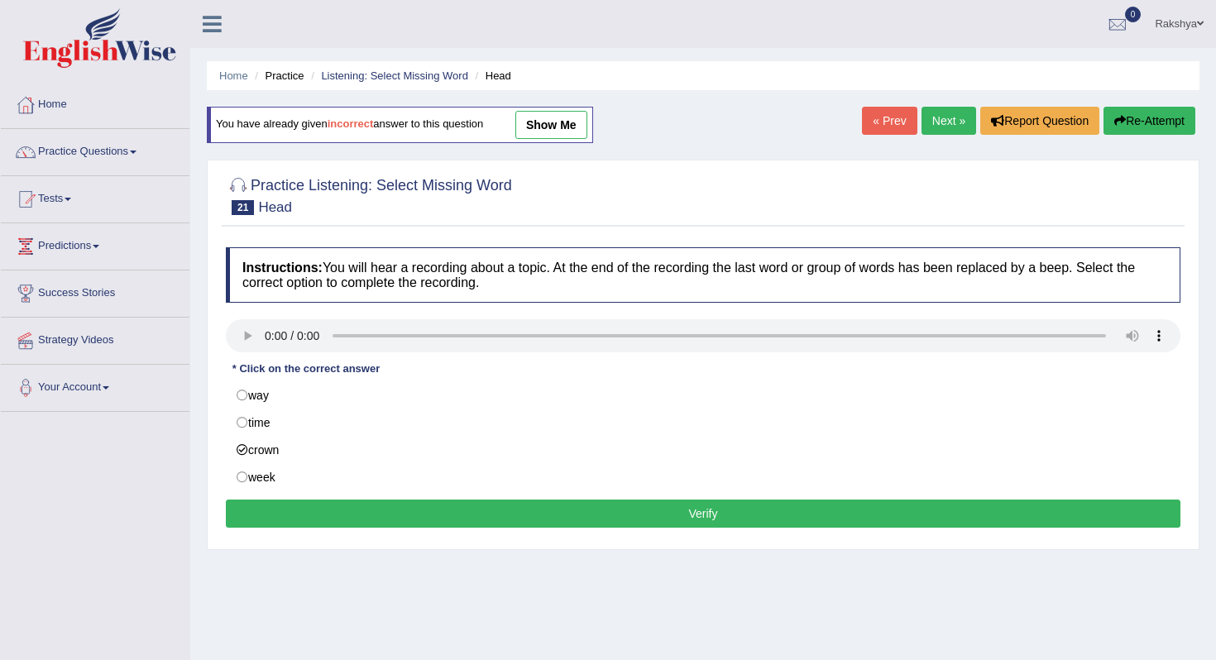
click at [302, 525] on button "Verify" at bounding box center [703, 514] width 955 height 28
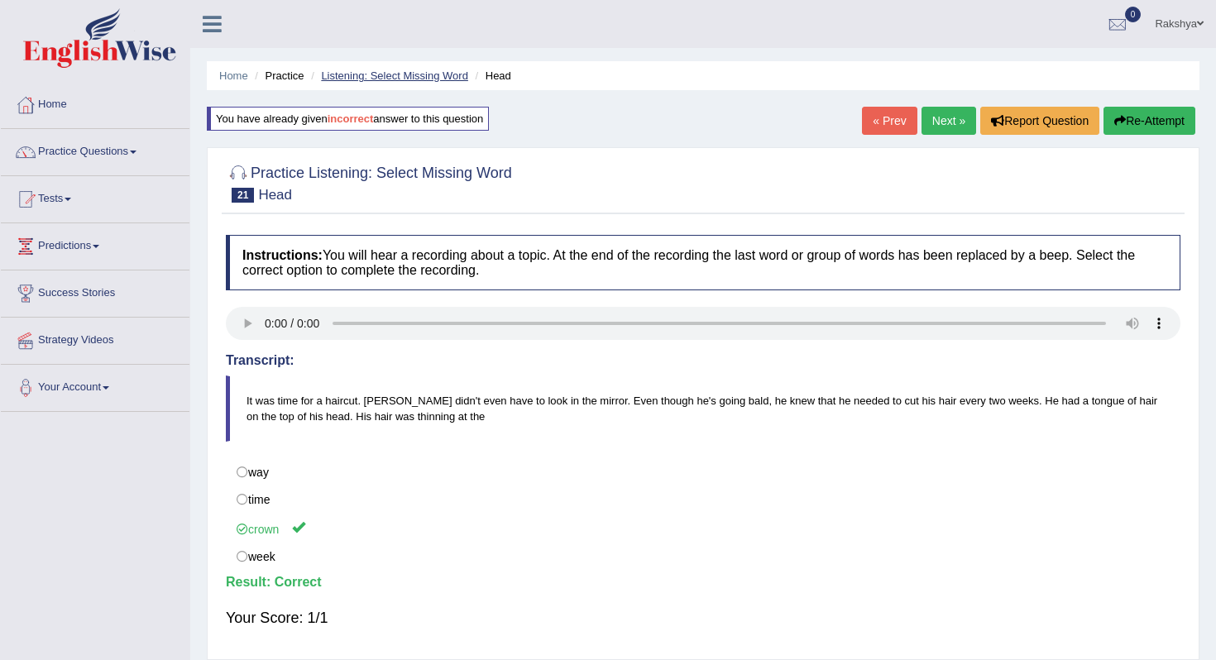
click at [350, 72] on link "Listening: Select Missing Word" at bounding box center [394, 76] width 147 height 12
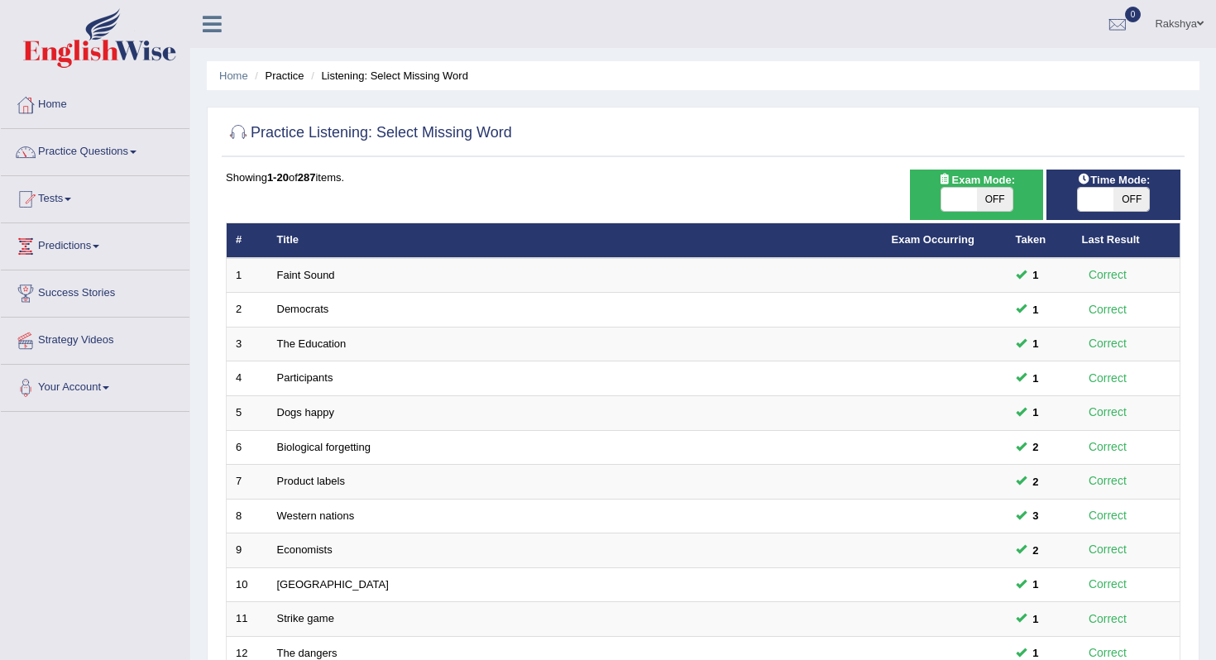
click at [569, 166] on div "Practice Listening: Select Missing Word Time Mode: ON OFF Exam Mode: ON OFF Sho…" at bounding box center [703, 574] width 993 height 935
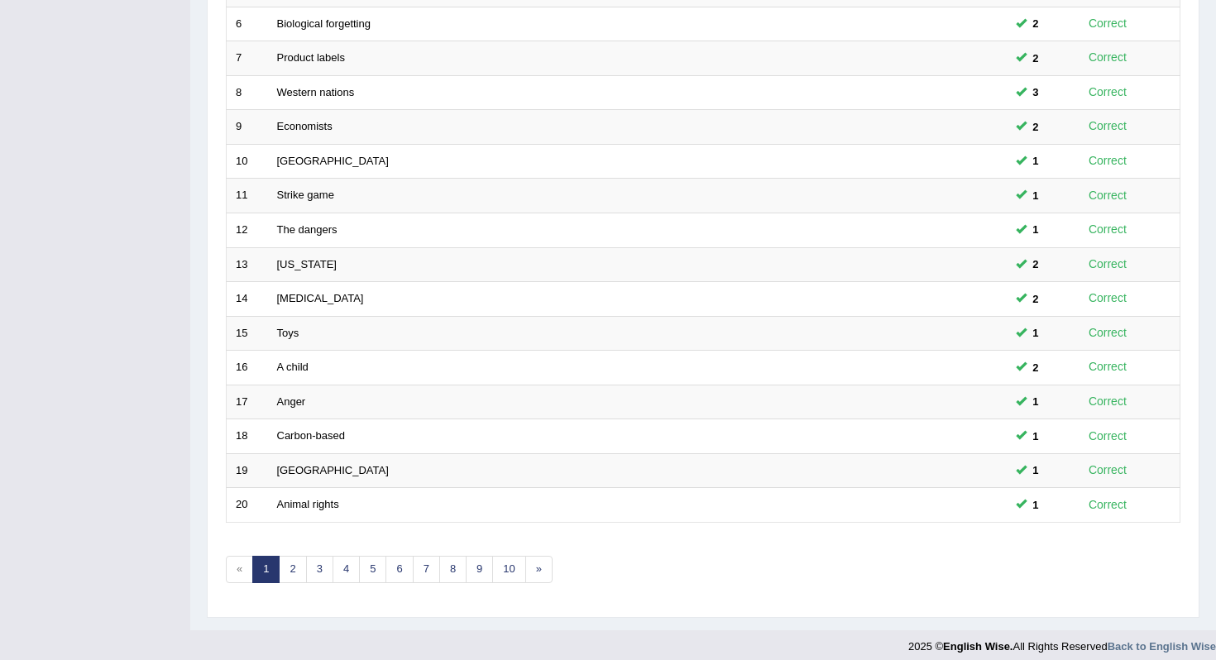
scroll to position [435, 0]
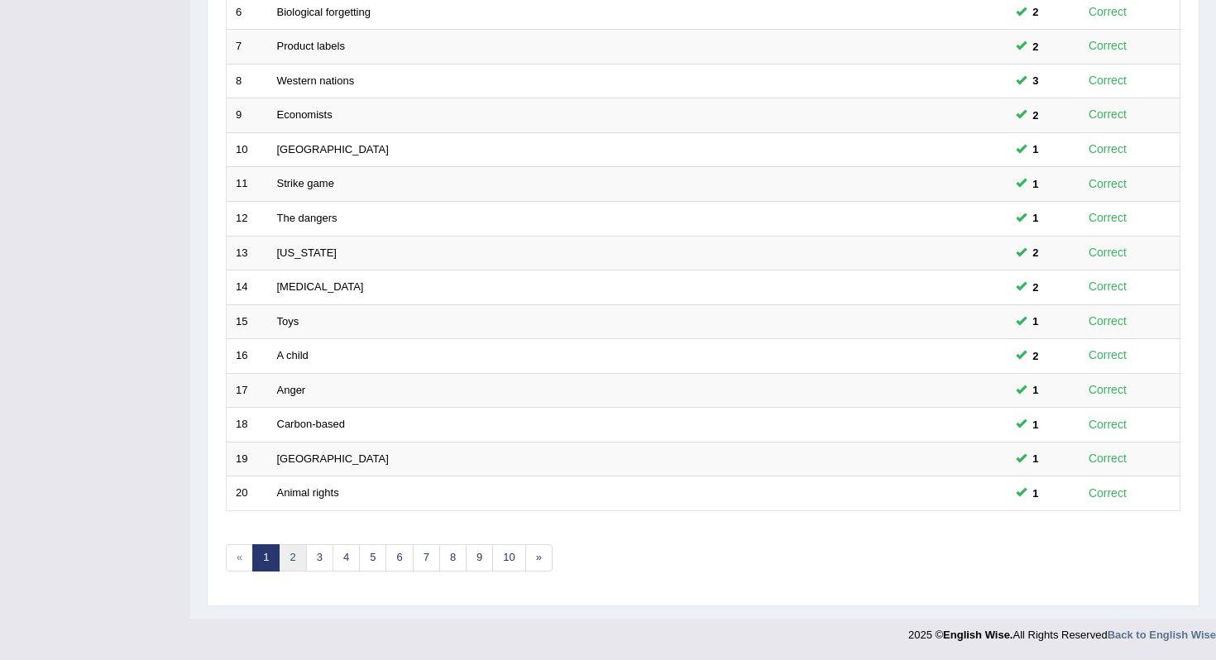
click at [290, 569] on link "2" at bounding box center [292, 558] width 27 height 27
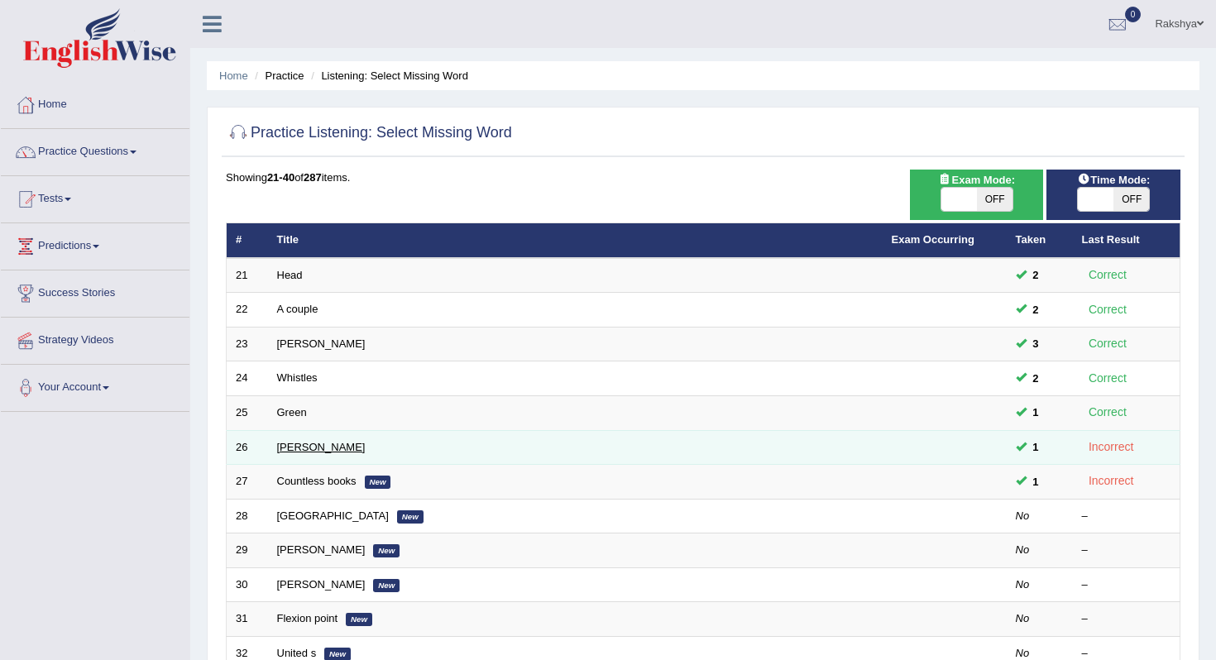
click at [309, 446] on link "[PERSON_NAME]" at bounding box center [321, 447] width 89 height 12
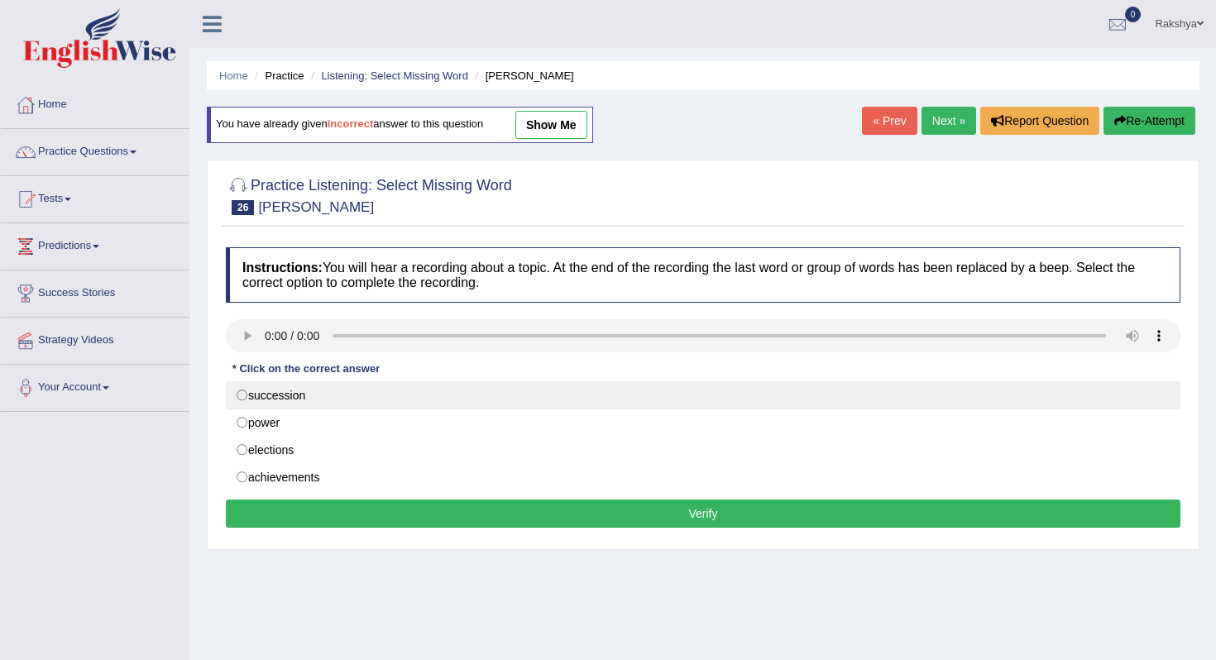
click at [335, 395] on label "succession" at bounding box center [703, 395] width 955 height 28
radio input "true"
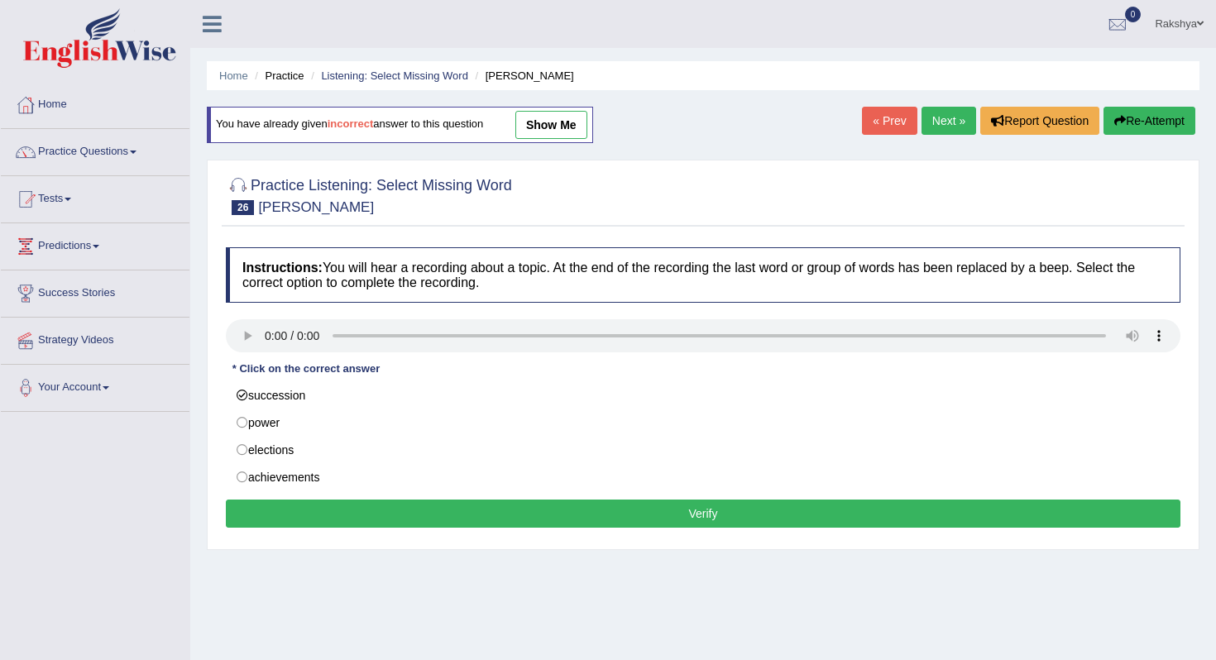
click at [353, 501] on button "Verify" at bounding box center [703, 514] width 955 height 28
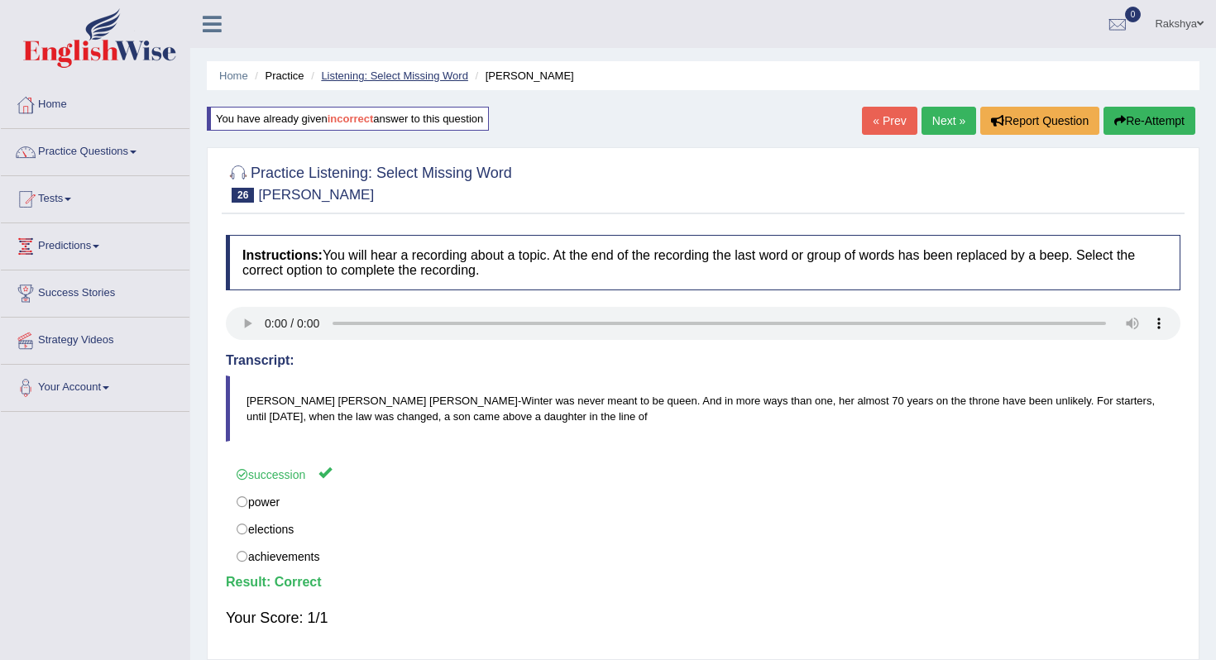
click at [348, 76] on link "Listening: Select Missing Word" at bounding box center [394, 76] width 147 height 12
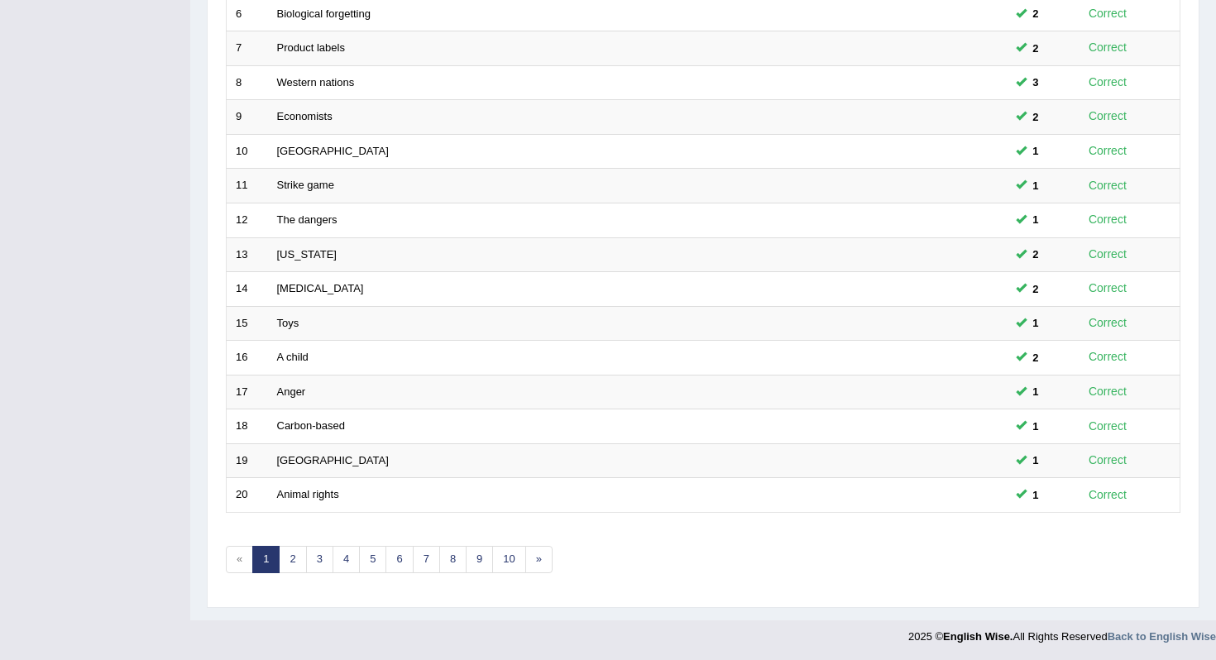
scroll to position [435, 0]
click at [292, 563] on link "2" at bounding box center [292, 558] width 27 height 27
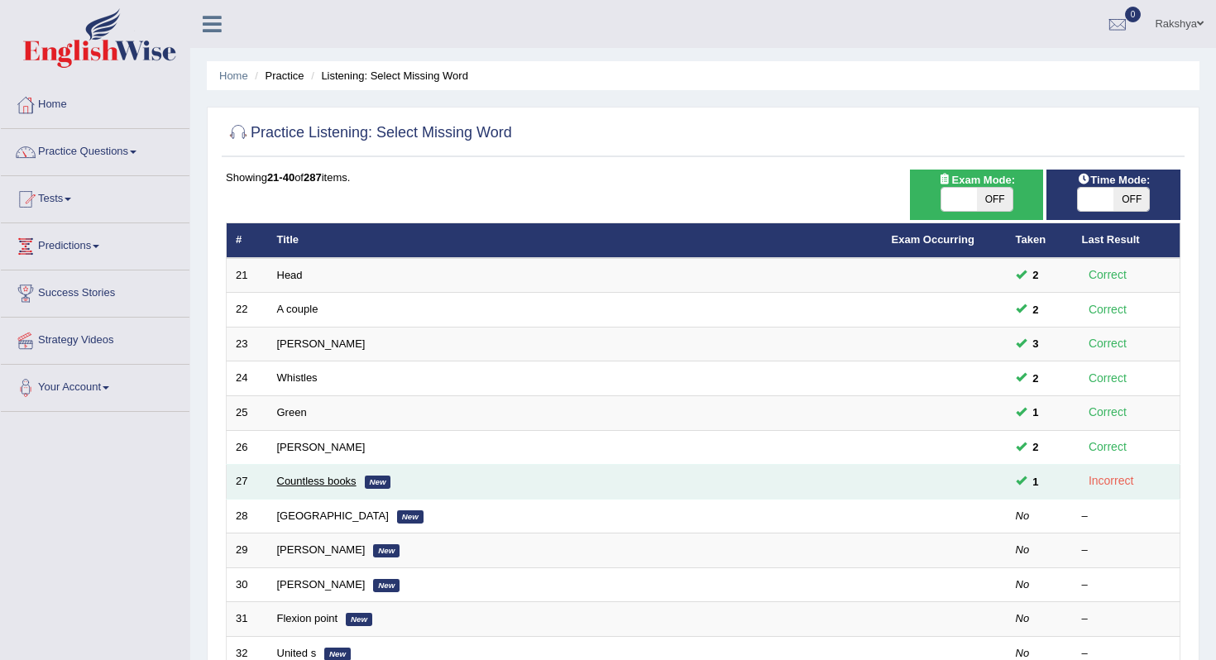
click at [308, 485] on link "Countless books" at bounding box center [316, 481] width 79 height 12
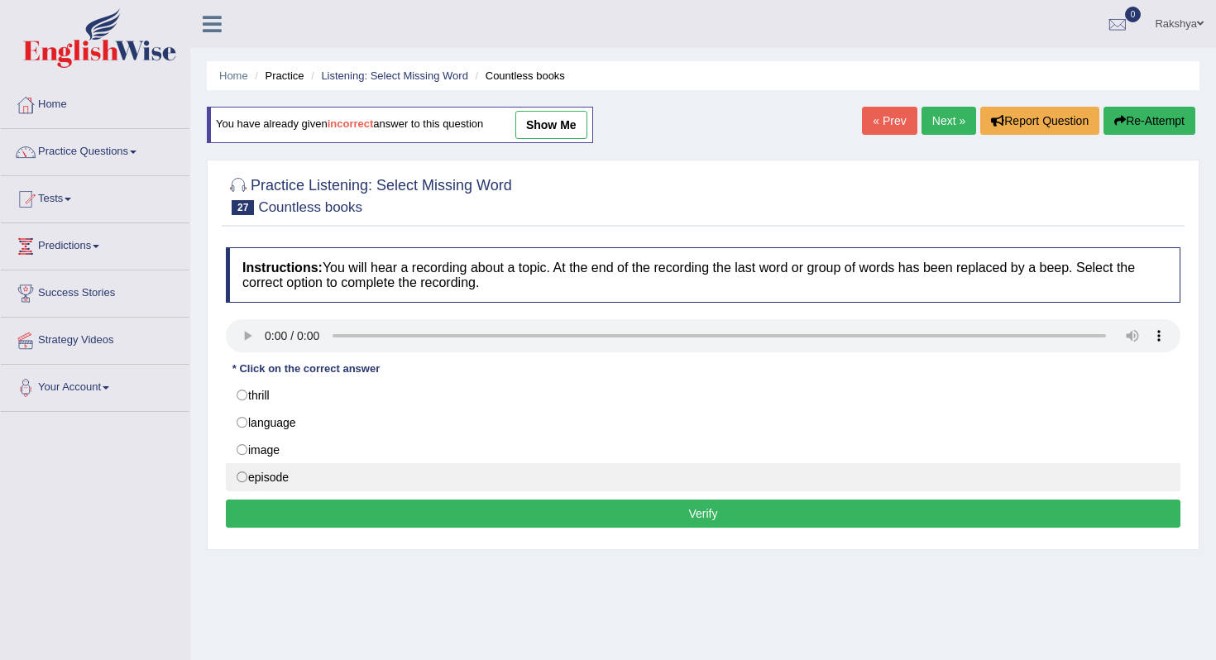
click at [323, 482] on label "episode" at bounding box center [703, 477] width 955 height 28
radio input "true"
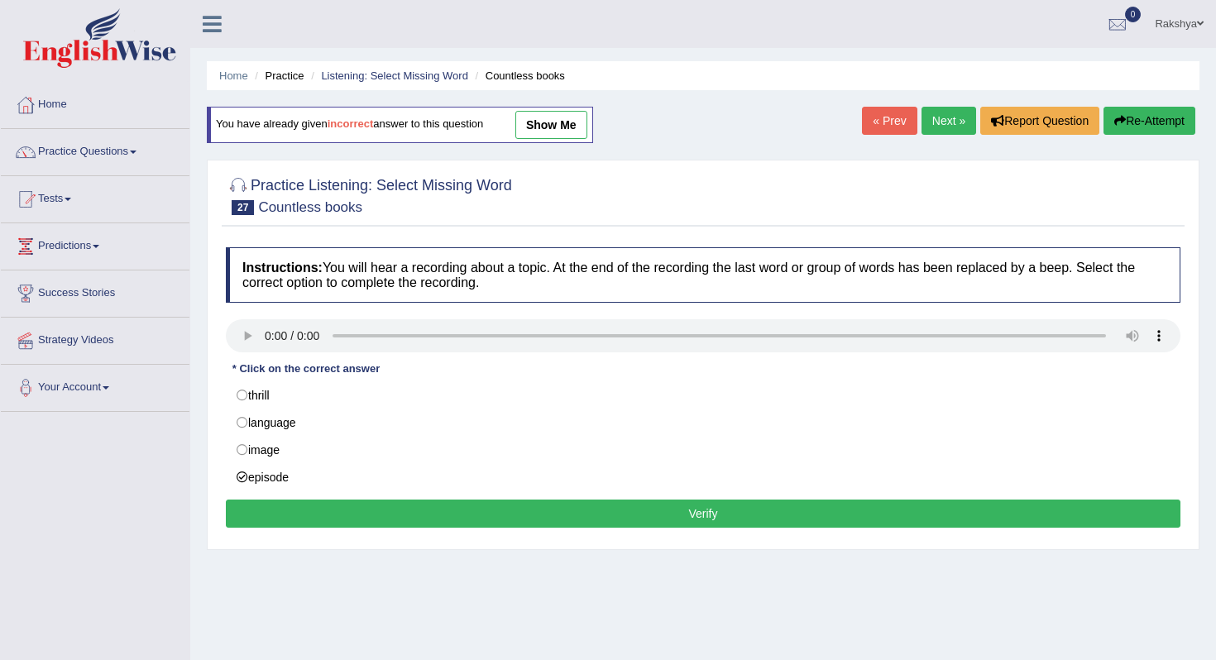
click at [321, 509] on button "Verify" at bounding box center [703, 514] width 955 height 28
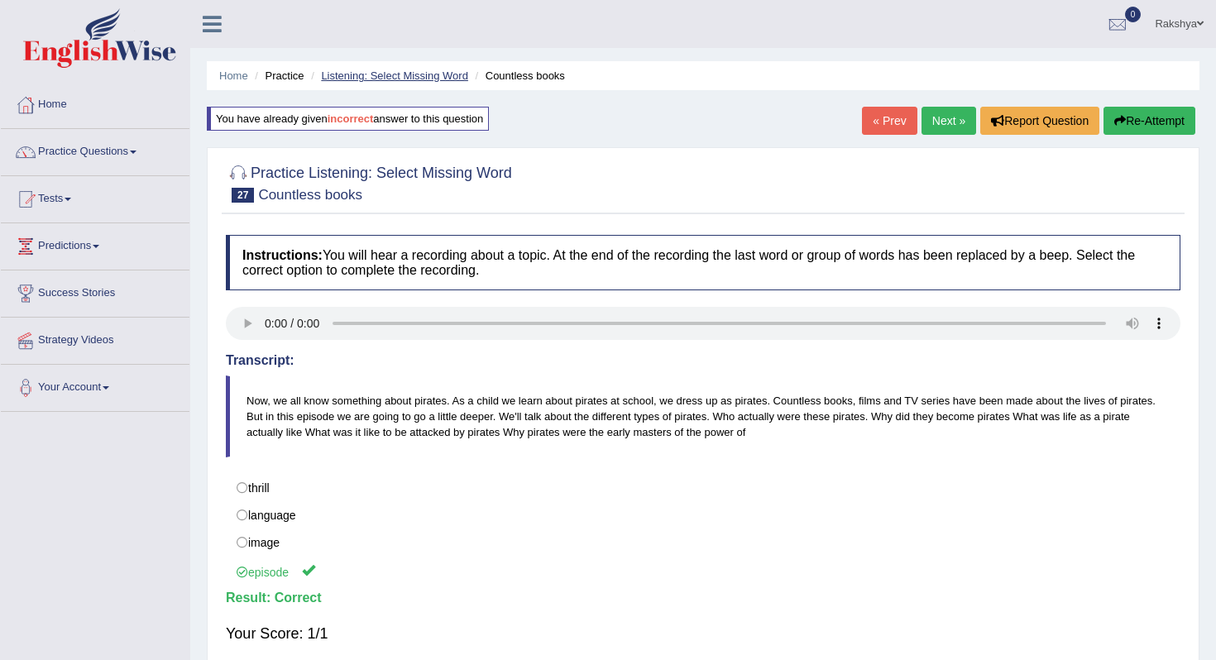
click at [352, 77] on link "Listening: Select Missing Word" at bounding box center [394, 76] width 147 height 12
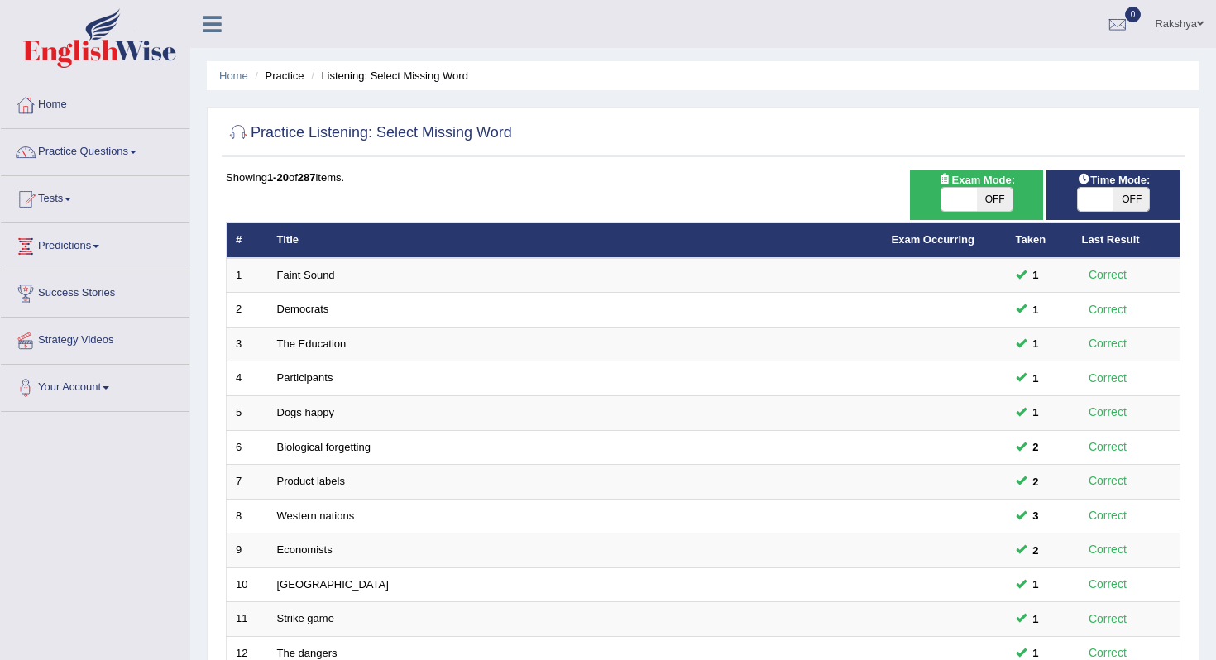
click at [568, 149] on div at bounding box center [703, 134] width 955 height 34
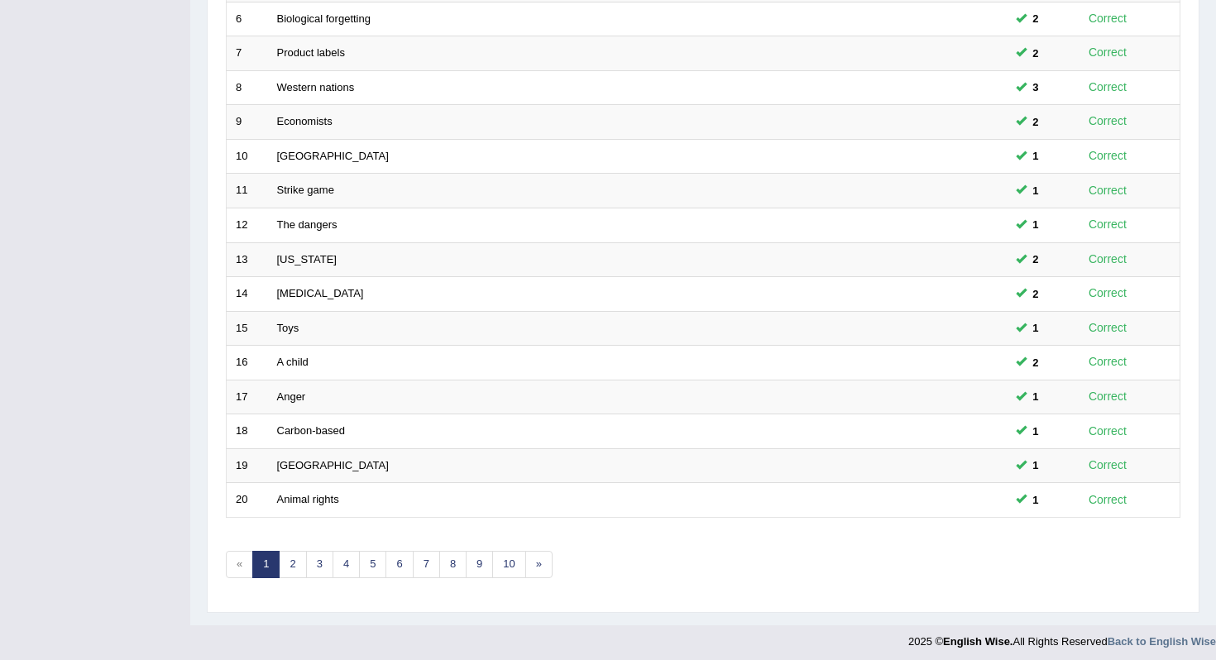
scroll to position [435, 0]
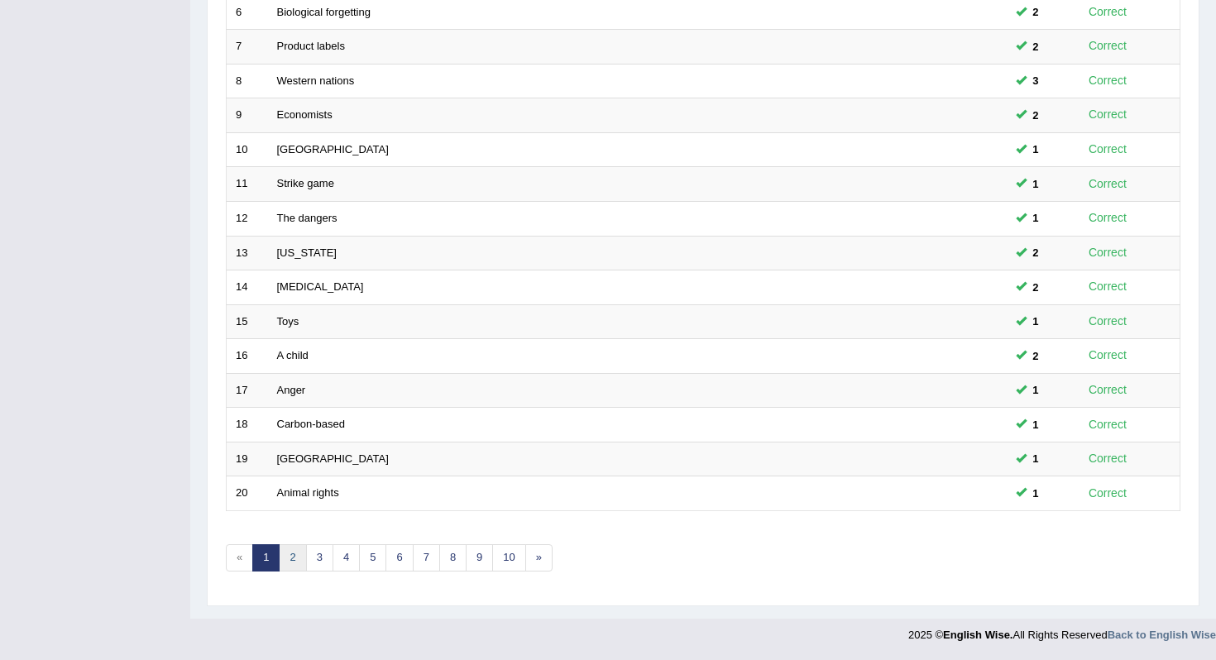
click at [292, 559] on link "2" at bounding box center [292, 558] width 27 height 27
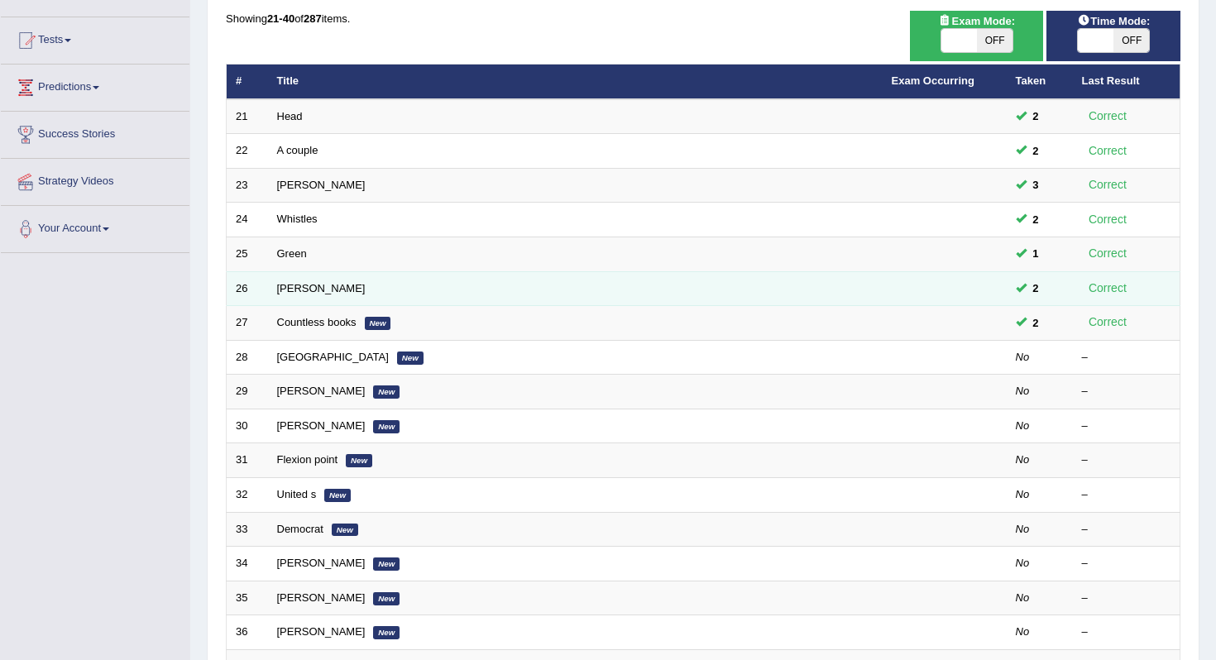
scroll to position [166, 0]
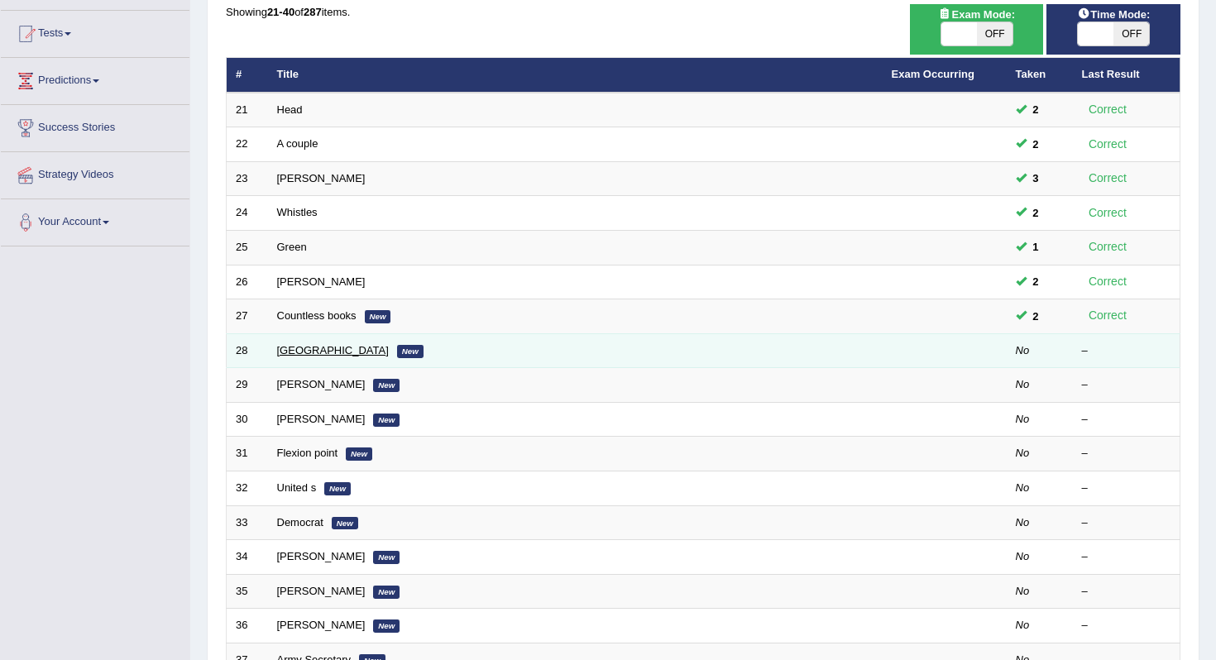
click at [290, 353] on link "Bern" at bounding box center [333, 350] width 112 height 12
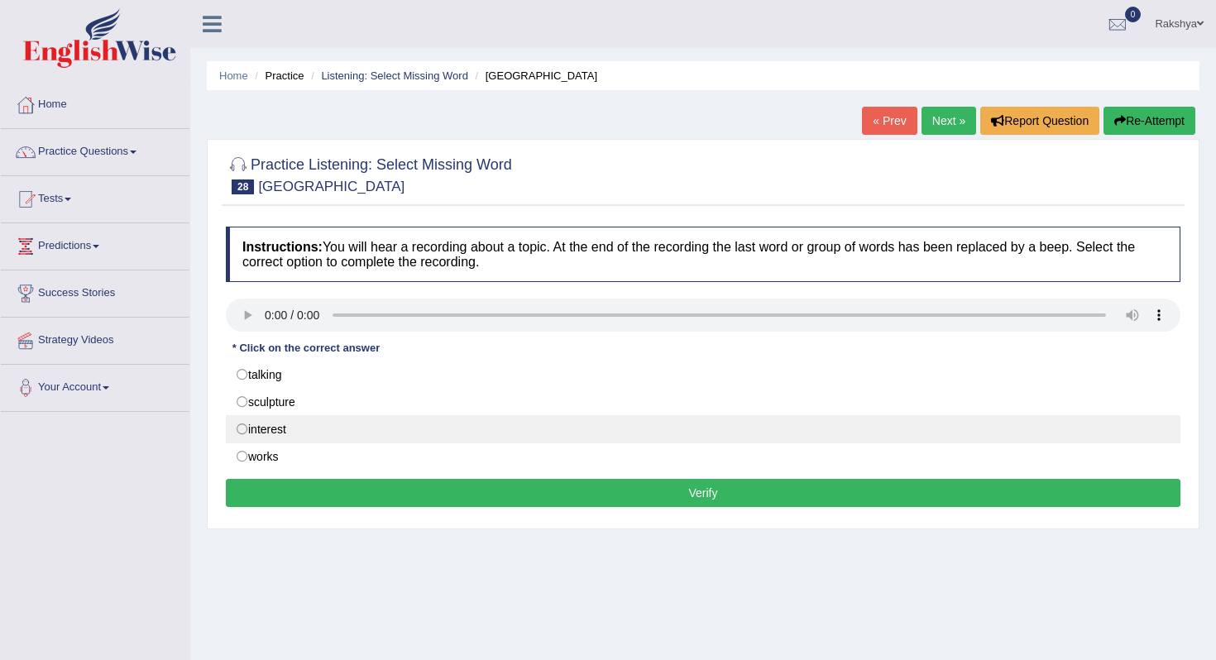
click at [303, 431] on label "interest" at bounding box center [703, 429] width 955 height 28
radio input "true"
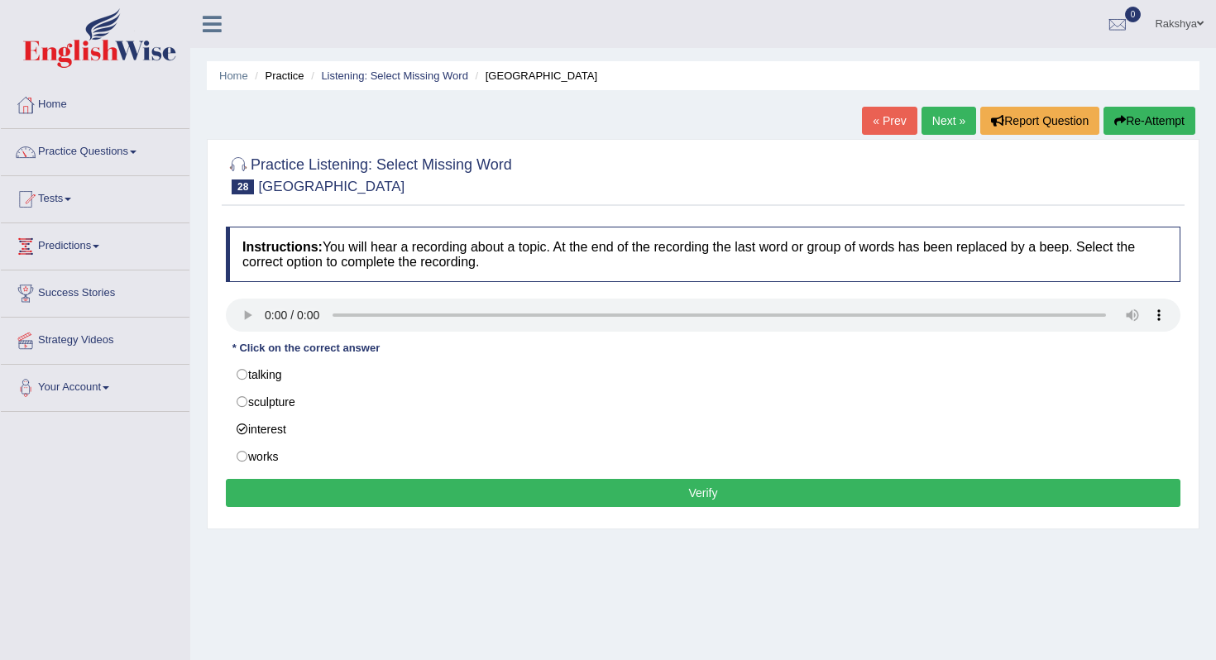
click at [366, 487] on button "Verify" at bounding box center [703, 493] width 955 height 28
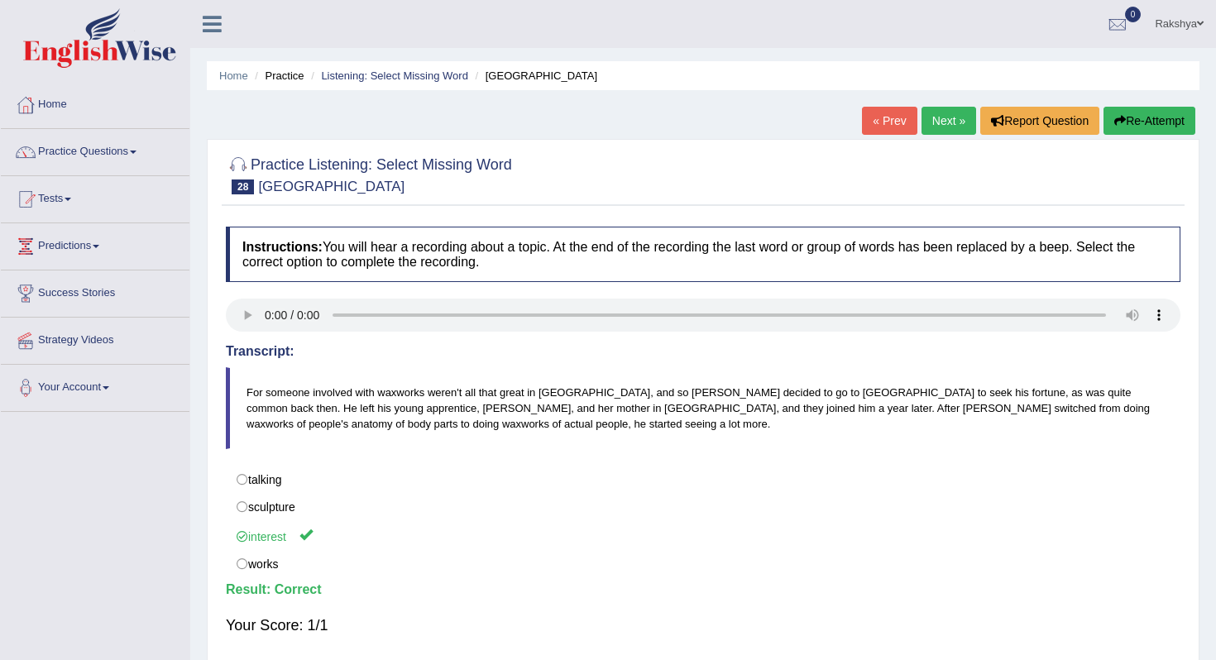
click at [936, 110] on link "Next »" at bounding box center [949, 121] width 55 height 28
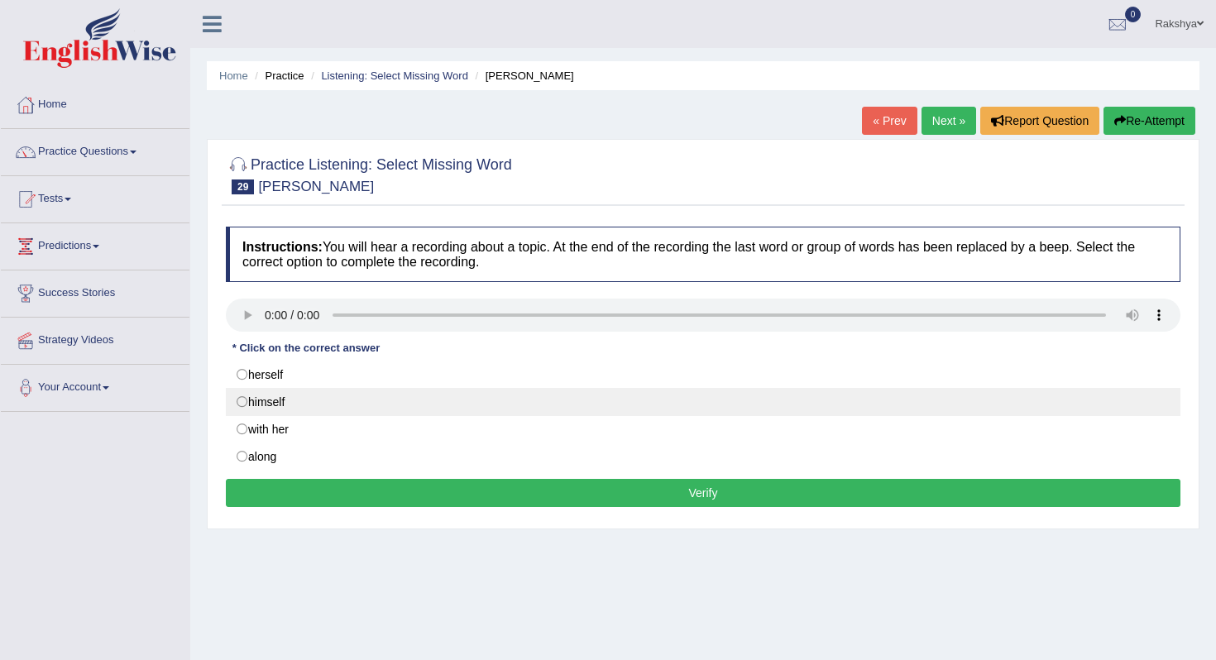
click at [313, 403] on label "himself" at bounding box center [703, 402] width 955 height 28
radio input "true"
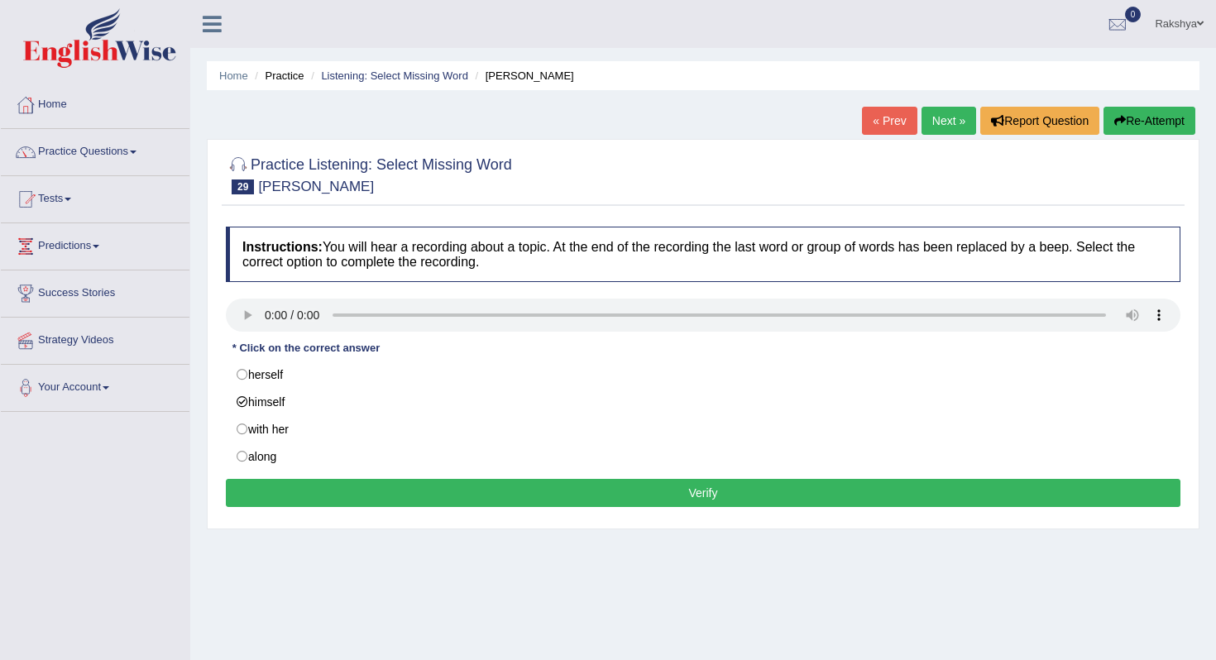
click at [370, 502] on button "Verify" at bounding box center [703, 493] width 955 height 28
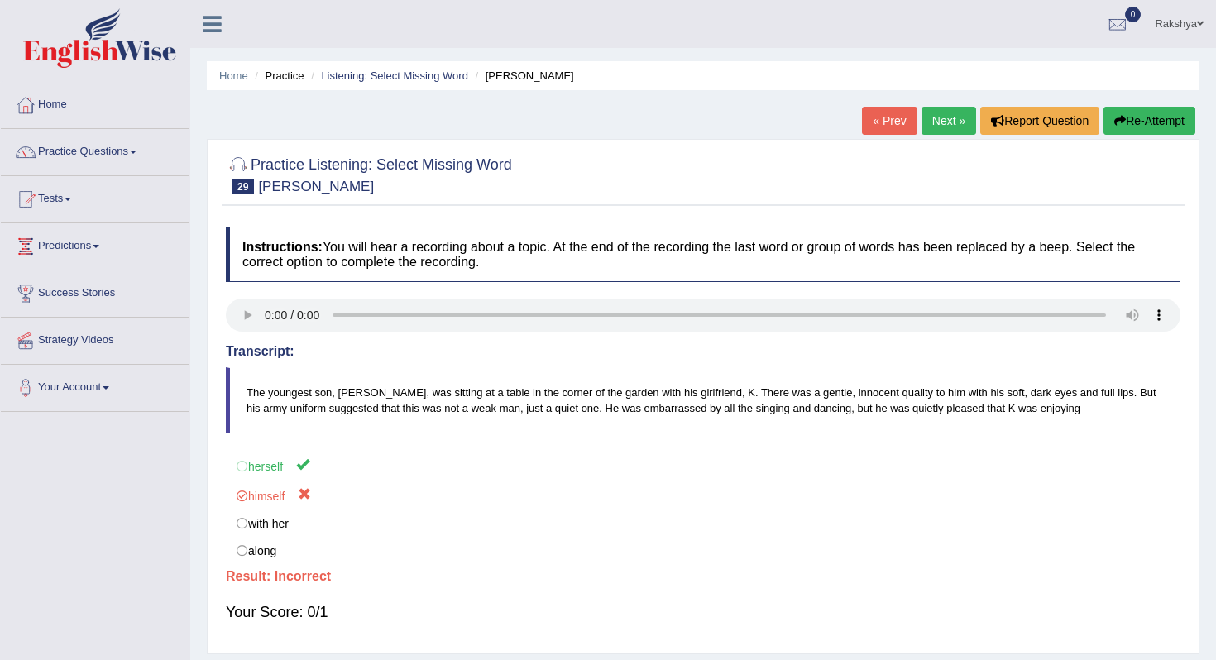
click at [778, 170] on div at bounding box center [703, 174] width 955 height 50
click at [1154, 111] on button "Re-Attempt" at bounding box center [1150, 121] width 92 height 28
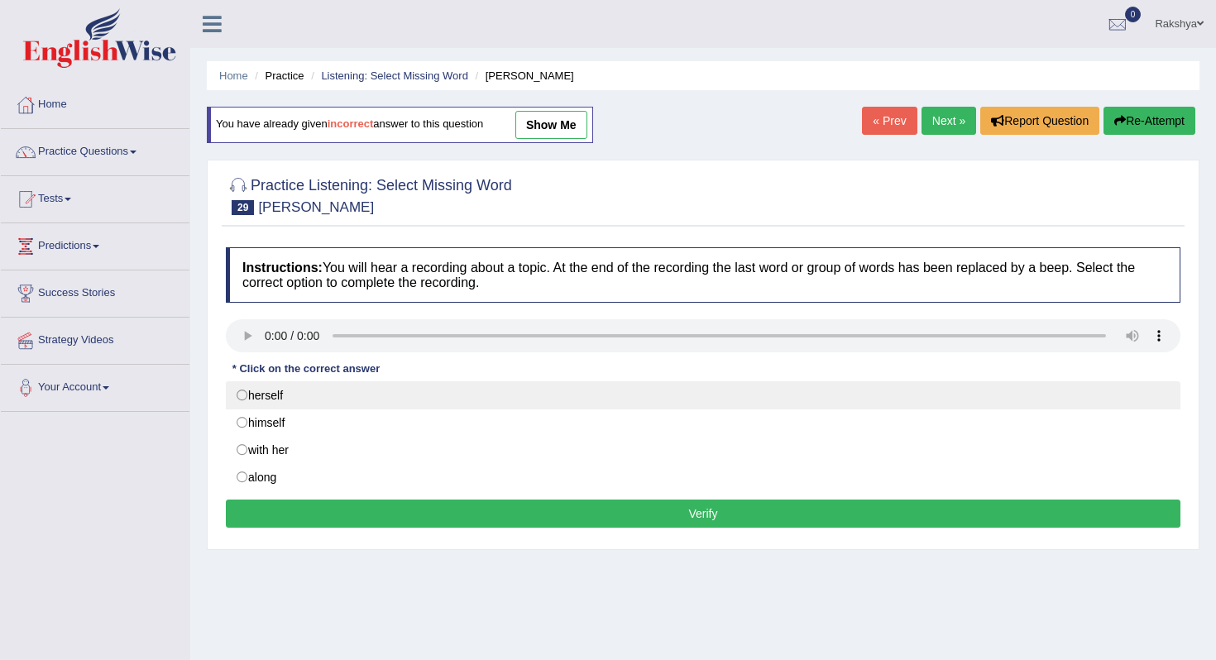
click at [542, 405] on label "herself" at bounding box center [703, 395] width 955 height 28
radio input "true"
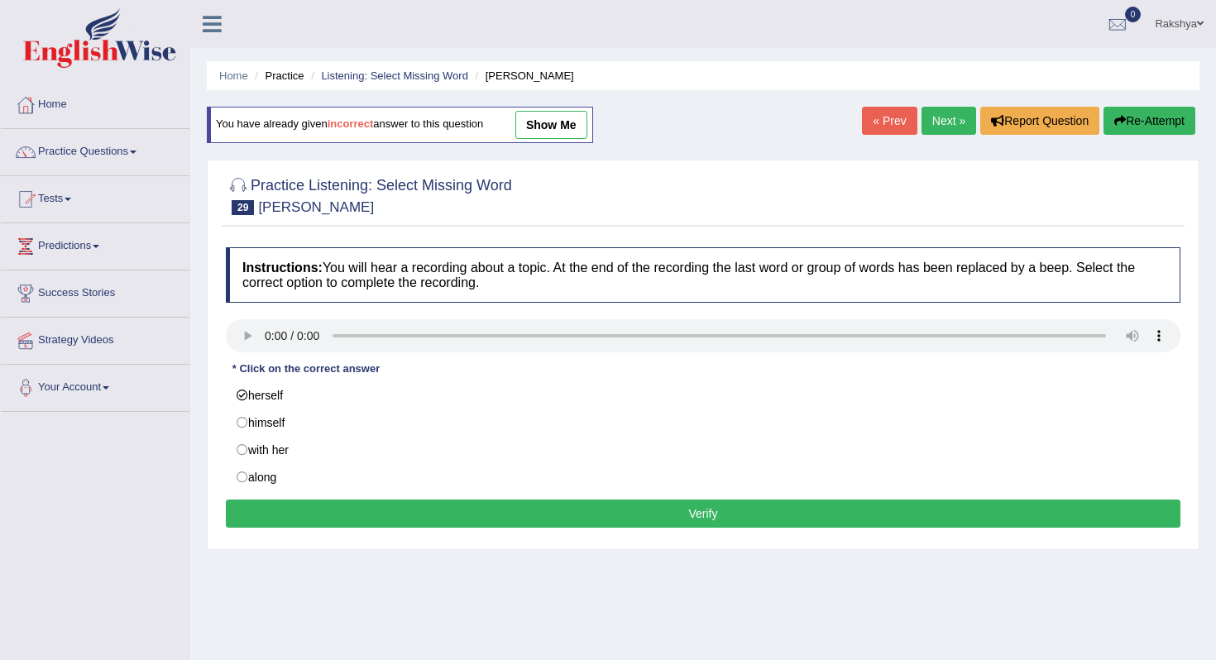
click at [544, 514] on button "Verify" at bounding box center [703, 514] width 955 height 28
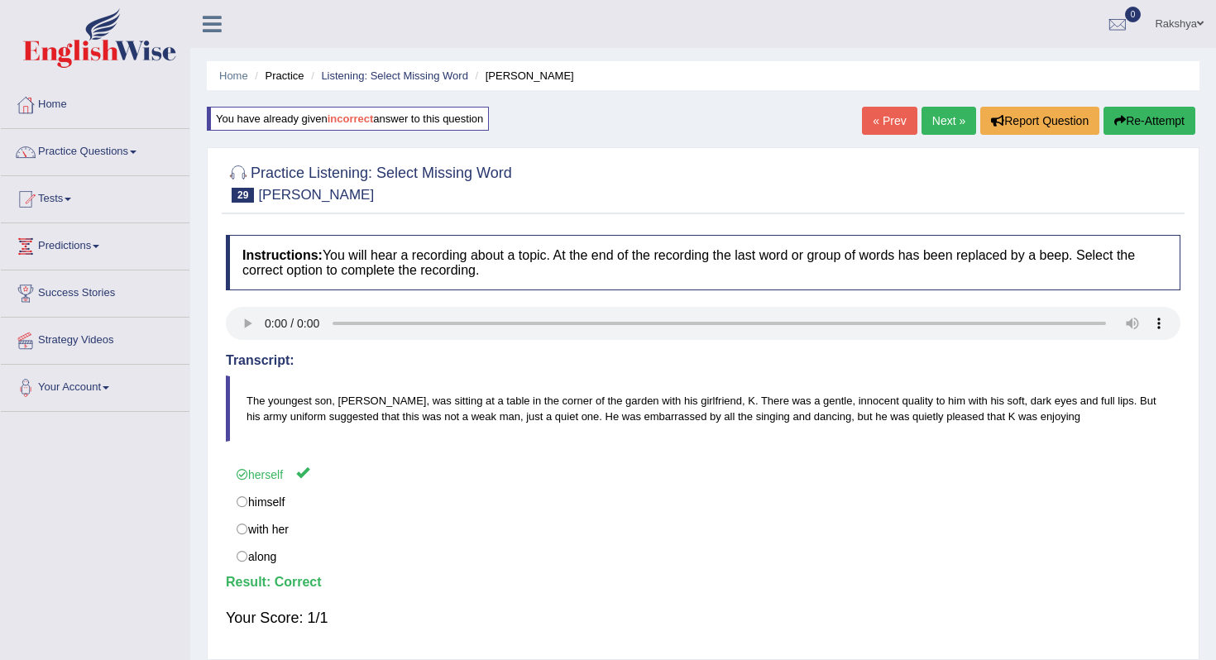
click at [943, 117] on link "Next »" at bounding box center [949, 121] width 55 height 28
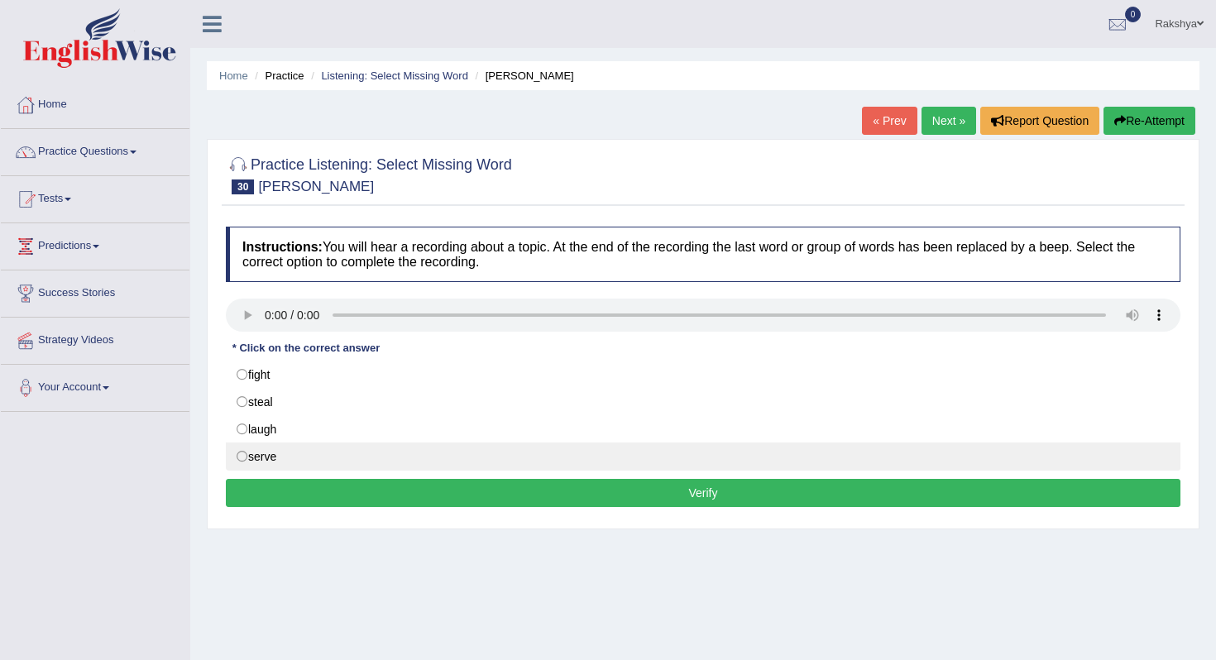
click at [312, 468] on label "serve" at bounding box center [703, 457] width 955 height 28
radio input "true"
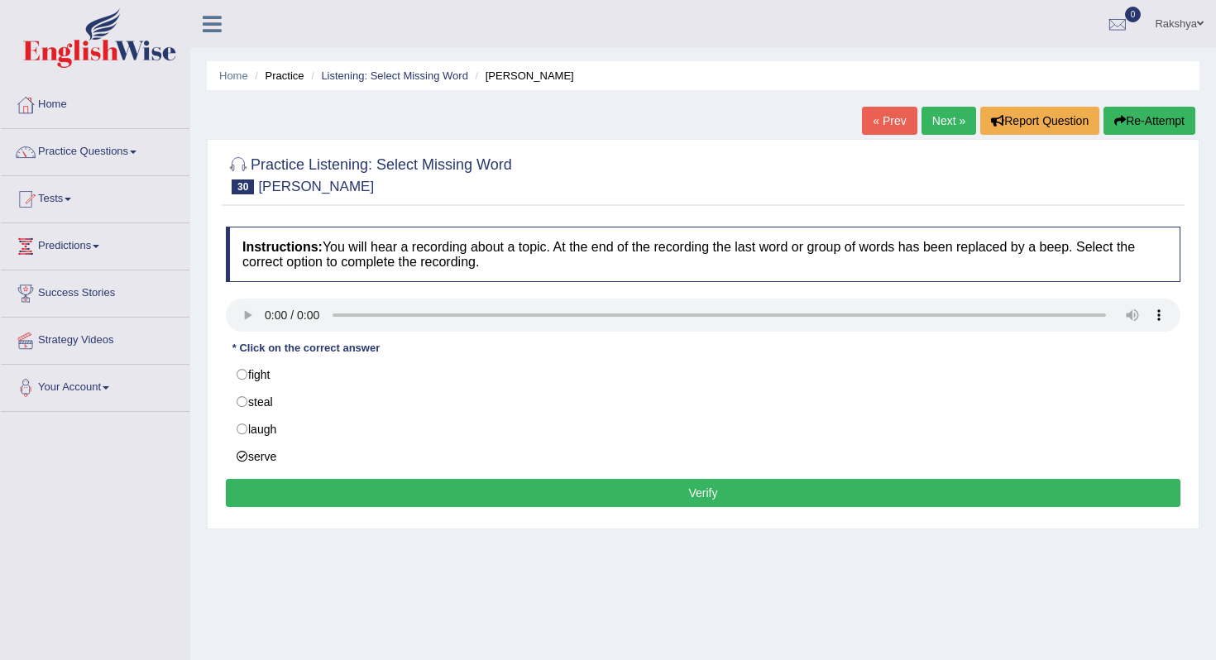
click at [313, 494] on button "Verify" at bounding box center [703, 493] width 955 height 28
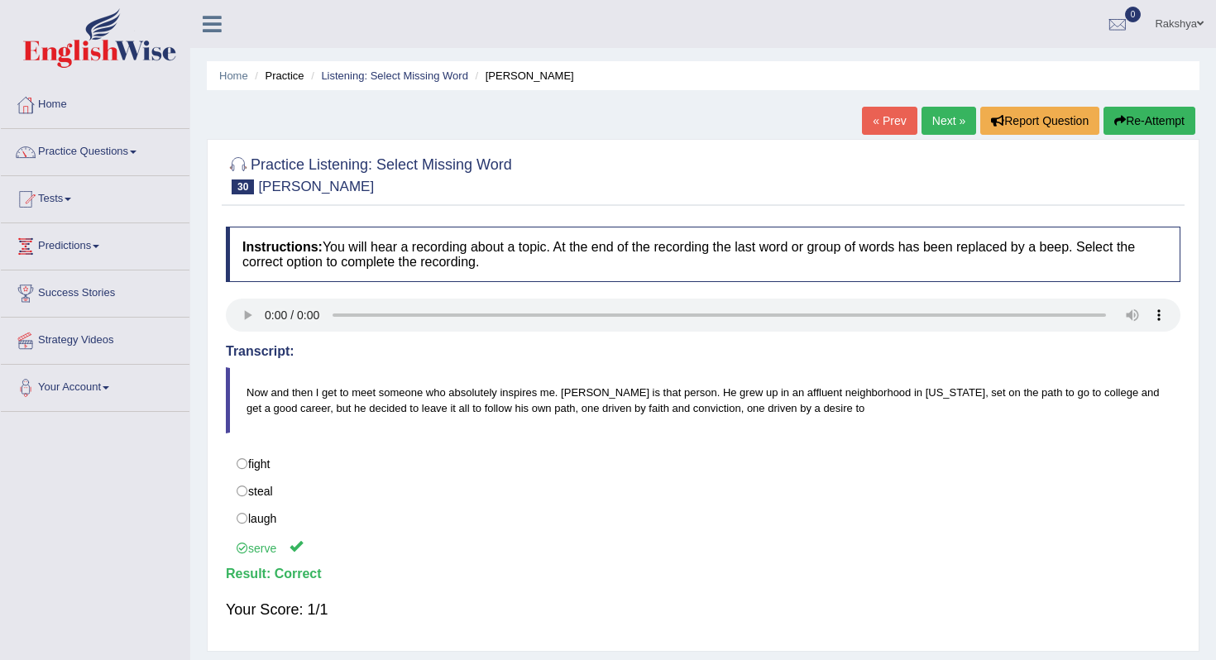
click at [933, 127] on link "Next »" at bounding box center [949, 121] width 55 height 28
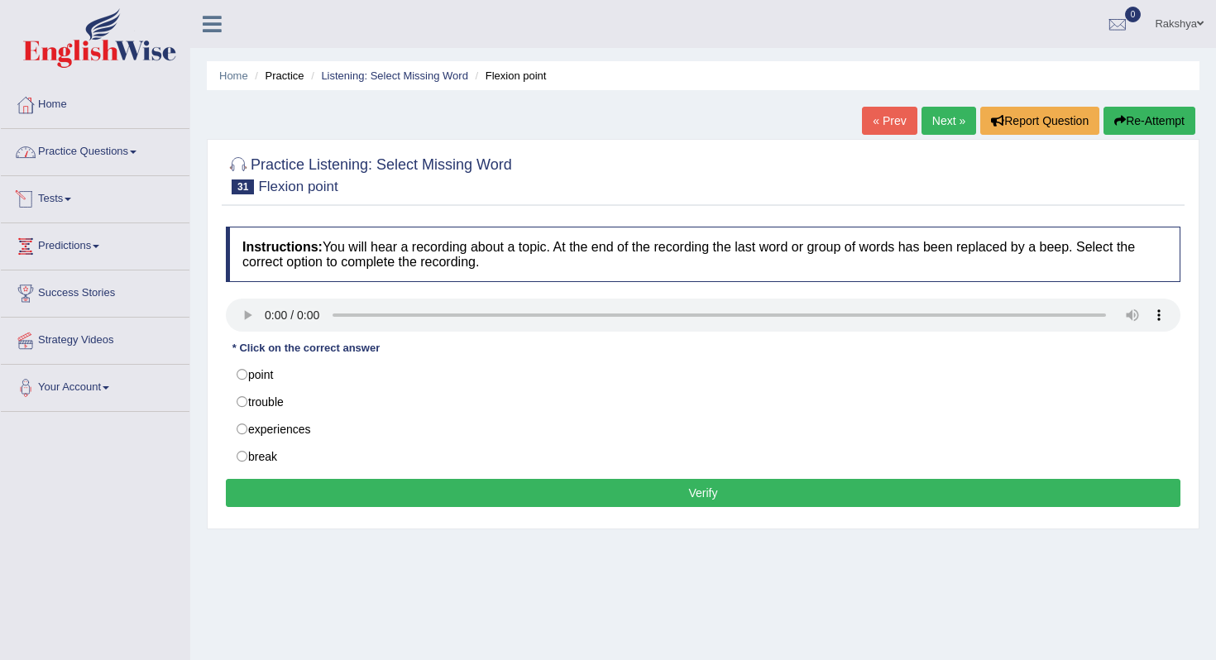
click at [115, 150] on link "Practice Questions" at bounding box center [95, 149] width 189 height 41
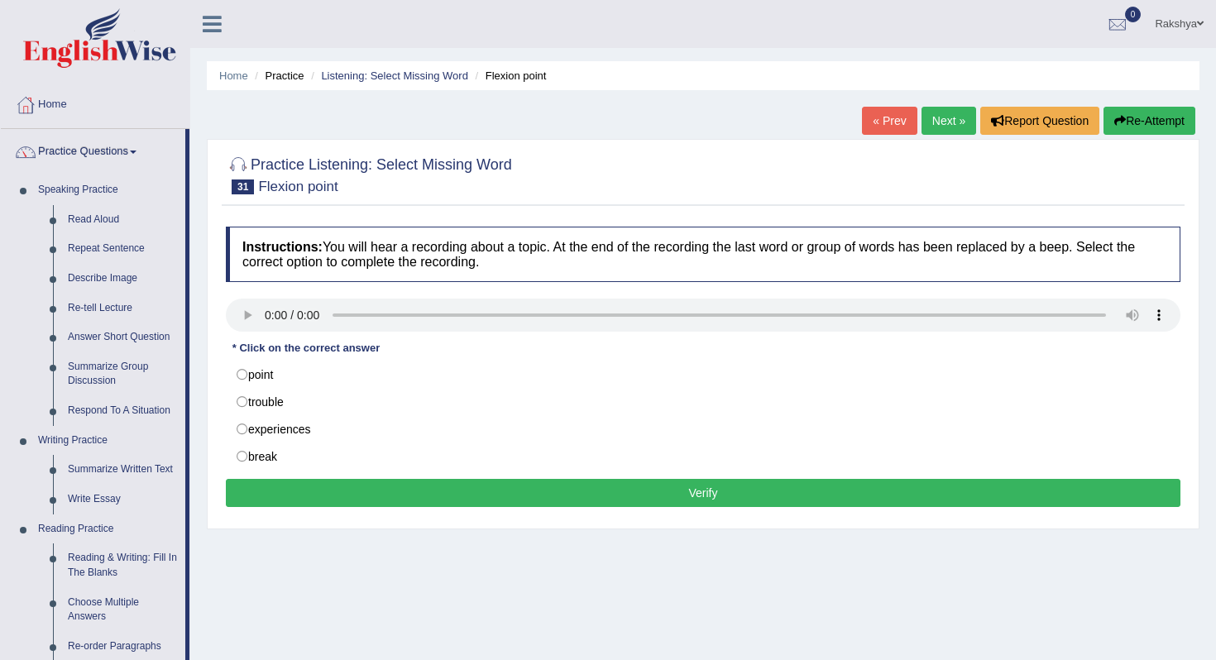
click at [194, 337] on div "Home Practice Listening: Select Missing Word Flexion point « Prev Next » Report…" at bounding box center [703, 414] width 1026 height 828
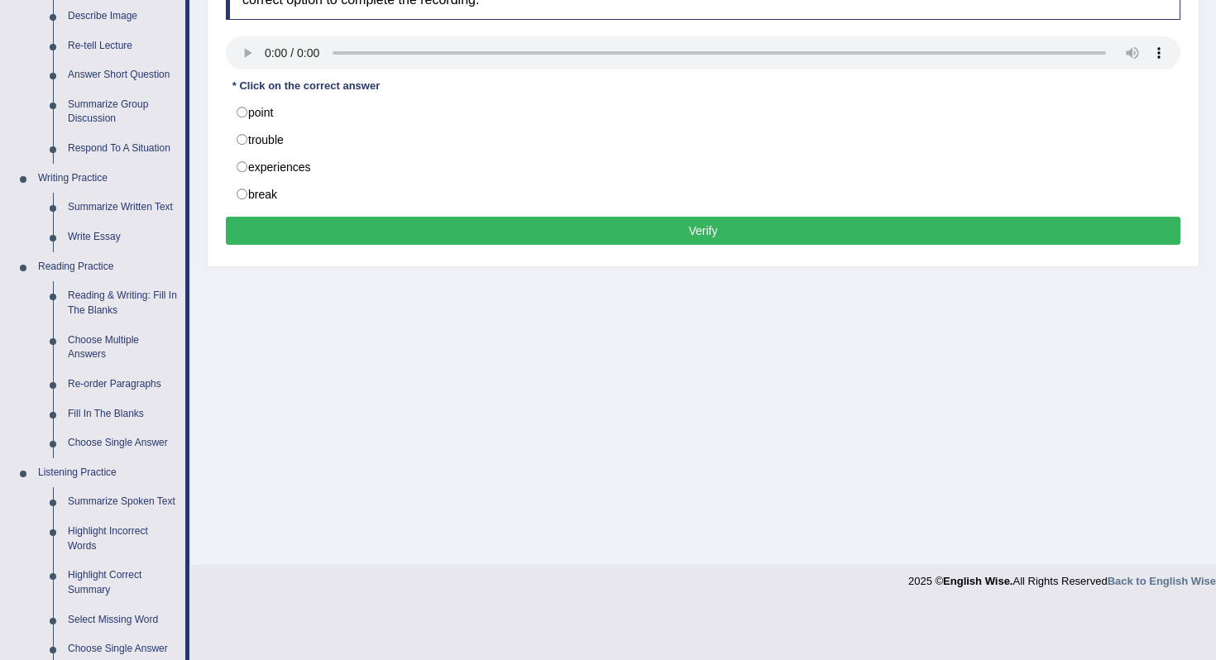
scroll to position [265, 0]
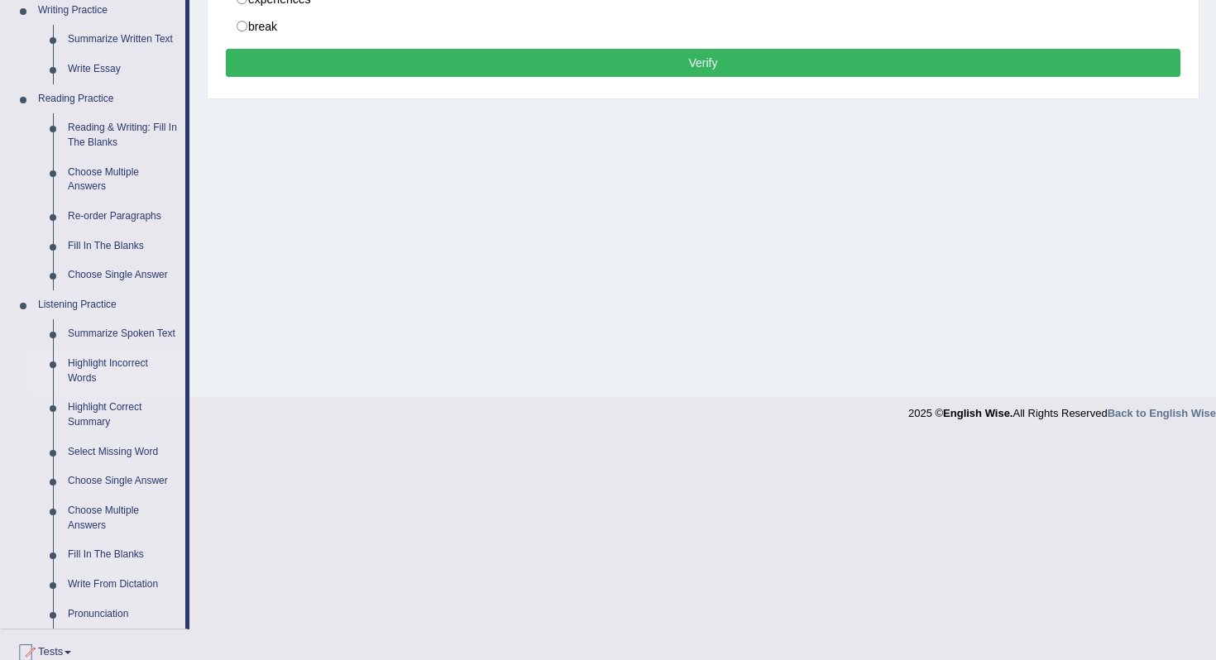
click at [98, 569] on link "Fill In The Blanks" at bounding box center [122, 555] width 125 height 30
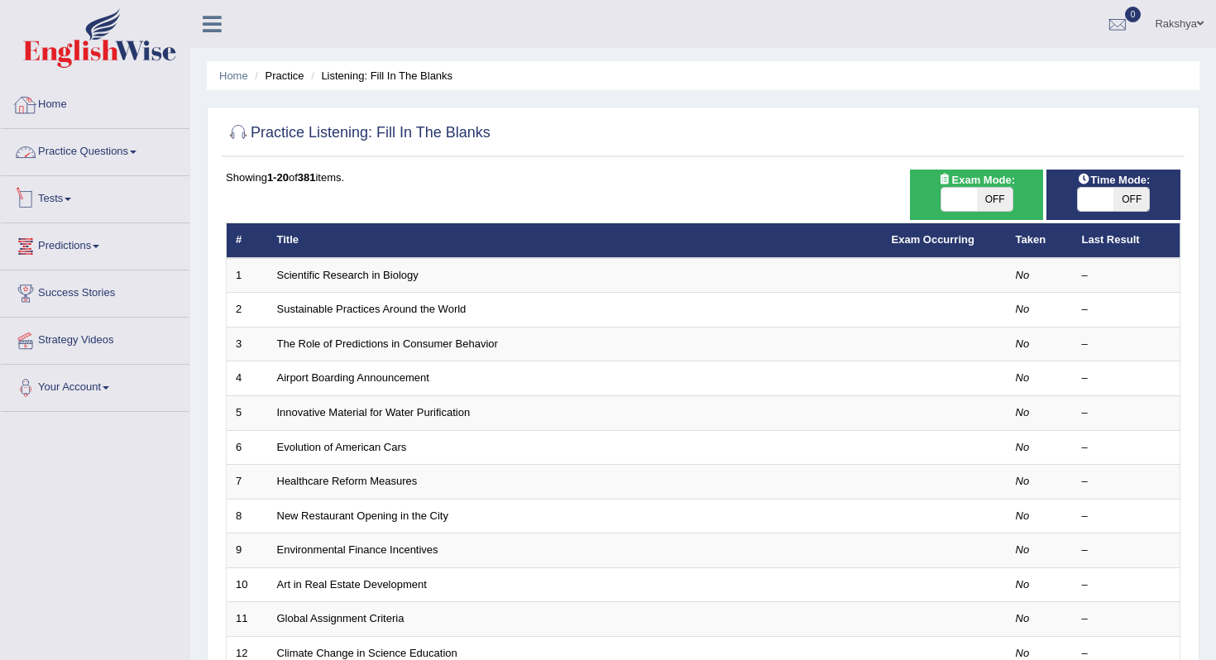
click at [122, 170] on link "Practice Questions" at bounding box center [95, 149] width 189 height 41
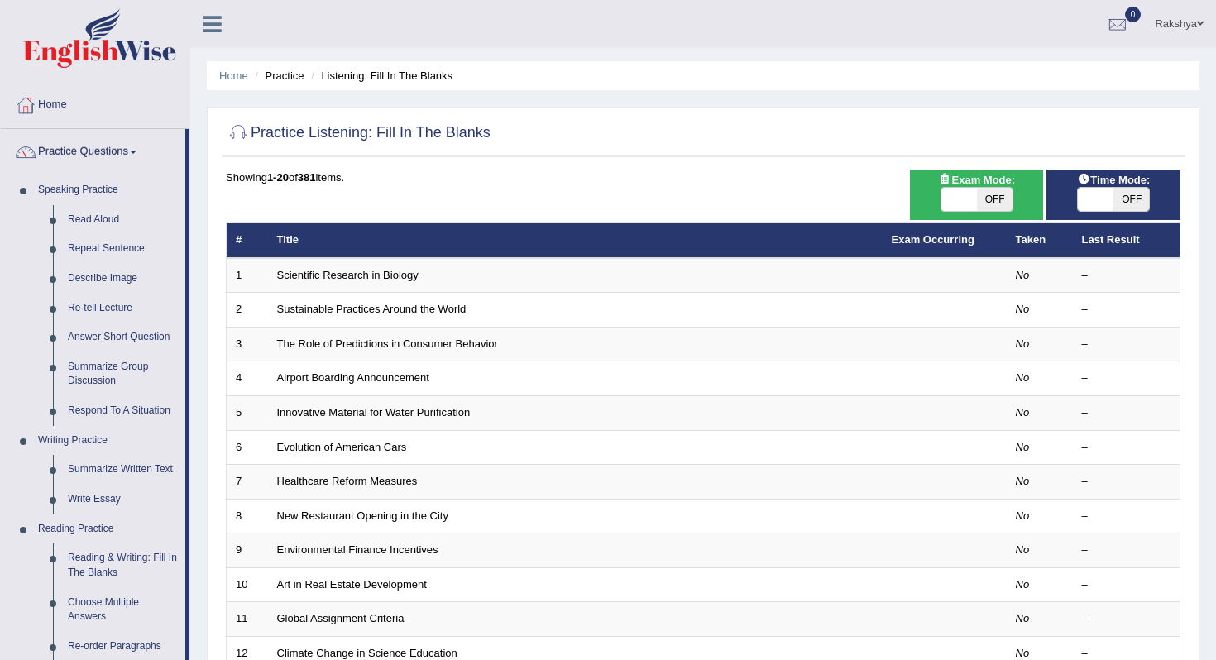
click at [204, 476] on div "Home Practice Listening: Fill In The Blanks Practice Listening: Fill In The Bla…" at bounding box center [703, 527] width 1026 height 1054
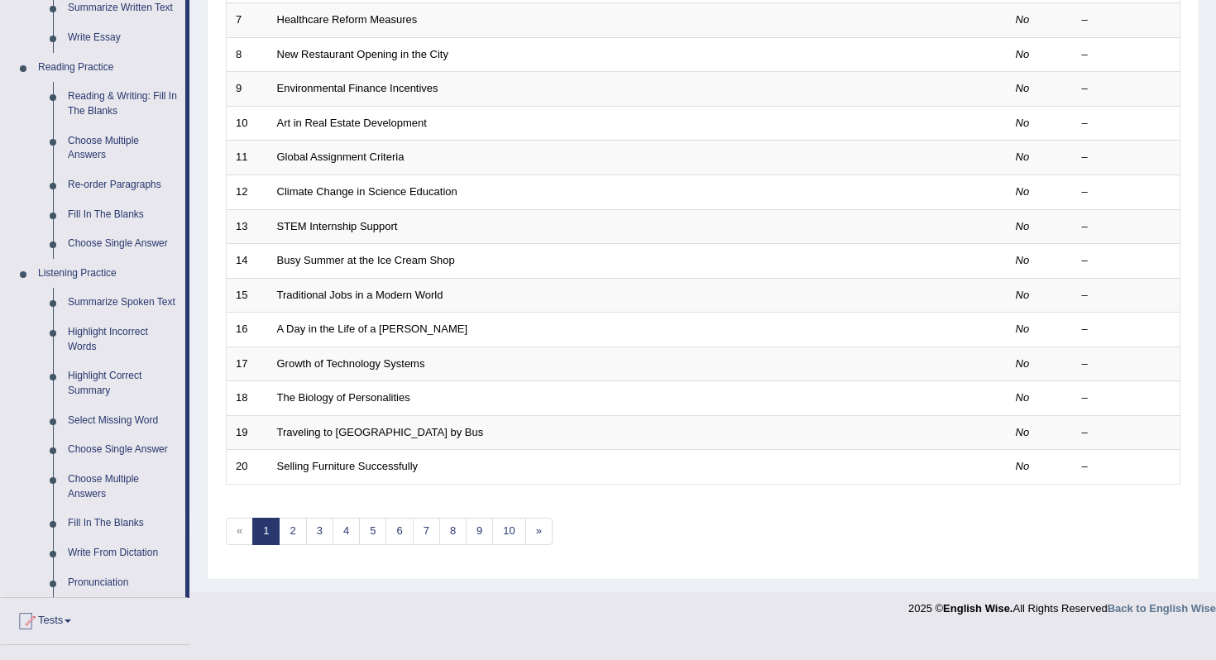
scroll to position [463, 0]
click at [127, 533] on link "Fill In The Blanks" at bounding box center [122, 522] width 125 height 30
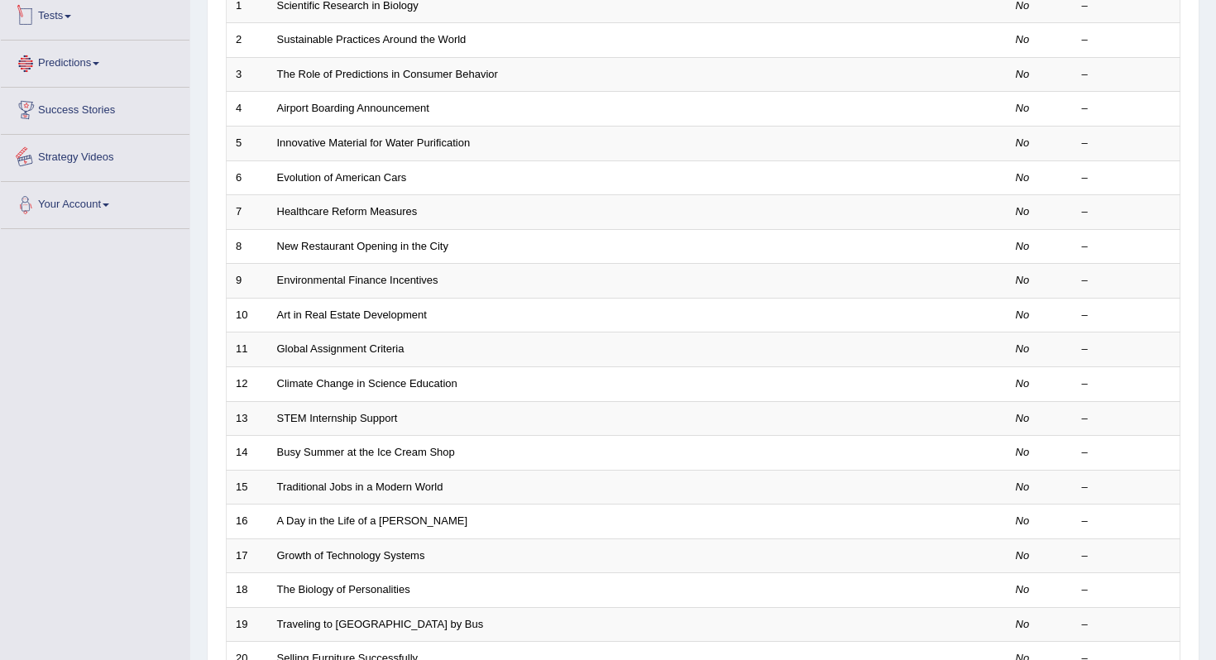
scroll to position [435, 0]
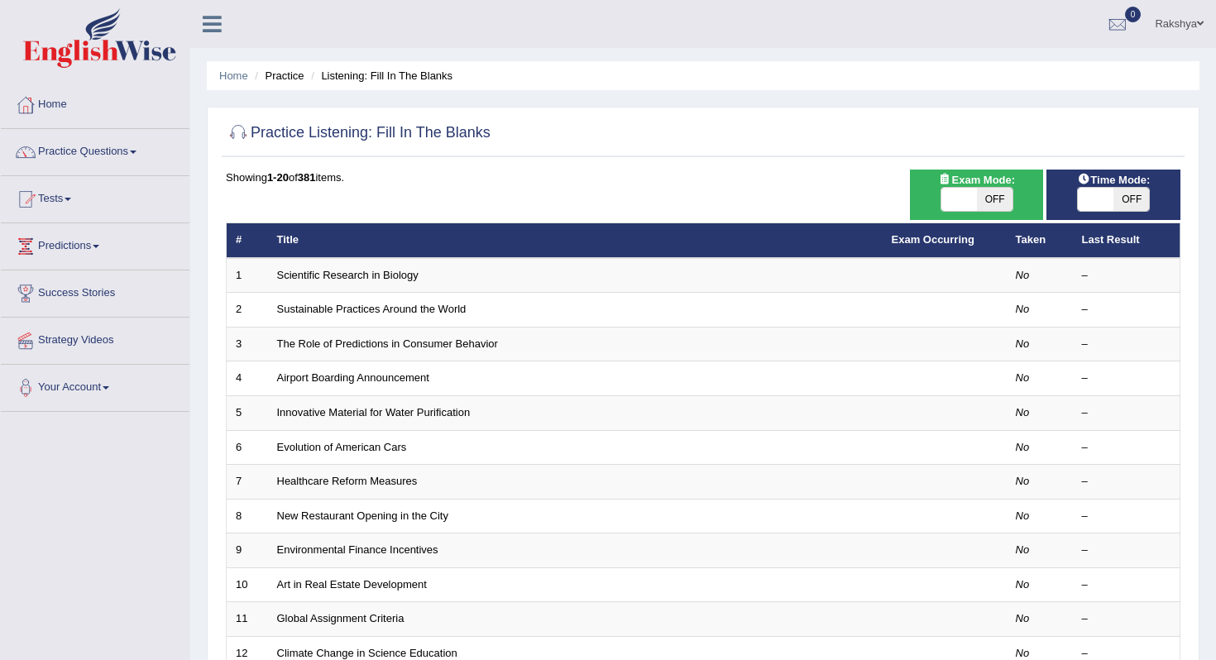
drag, startPoint x: 453, startPoint y: 168, endPoint x: 444, endPoint y: 209, distance: 42.4
click at [453, 177] on div "Practice Listening: Fill In The Blanks Time Mode: ON OFF Exam Mode: ON OFF Show…" at bounding box center [703, 574] width 993 height 935
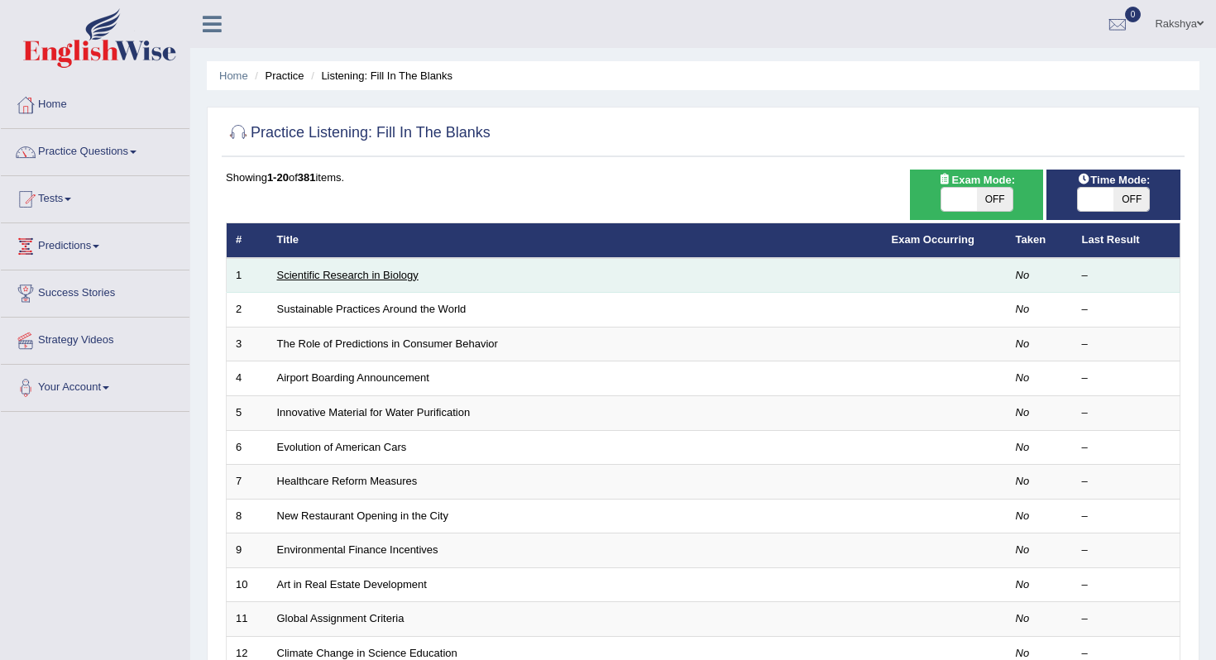
click at [403, 278] on link "Scientific Research in Biology" at bounding box center [348, 275] width 142 height 12
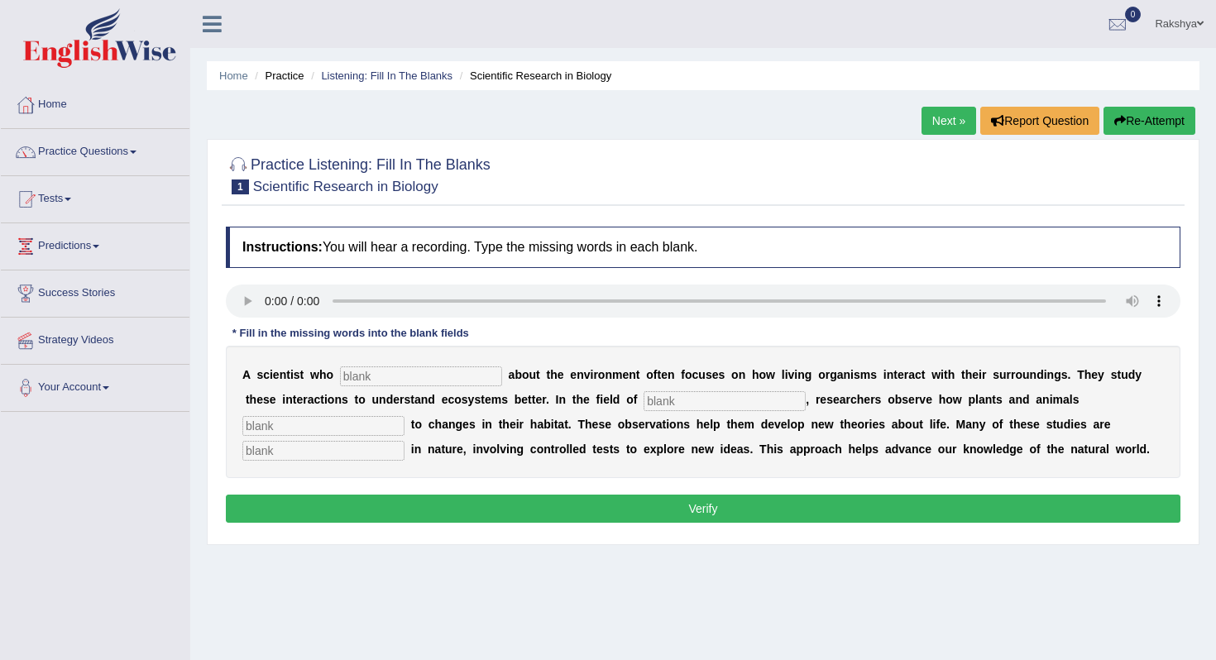
click at [343, 68] on li "Listening: Fill In The Blanks" at bounding box center [380, 76] width 146 height 16
click at [342, 81] on link "Listening: Fill In The Blanks" at bounding box center [387, 76] width 132 height 12
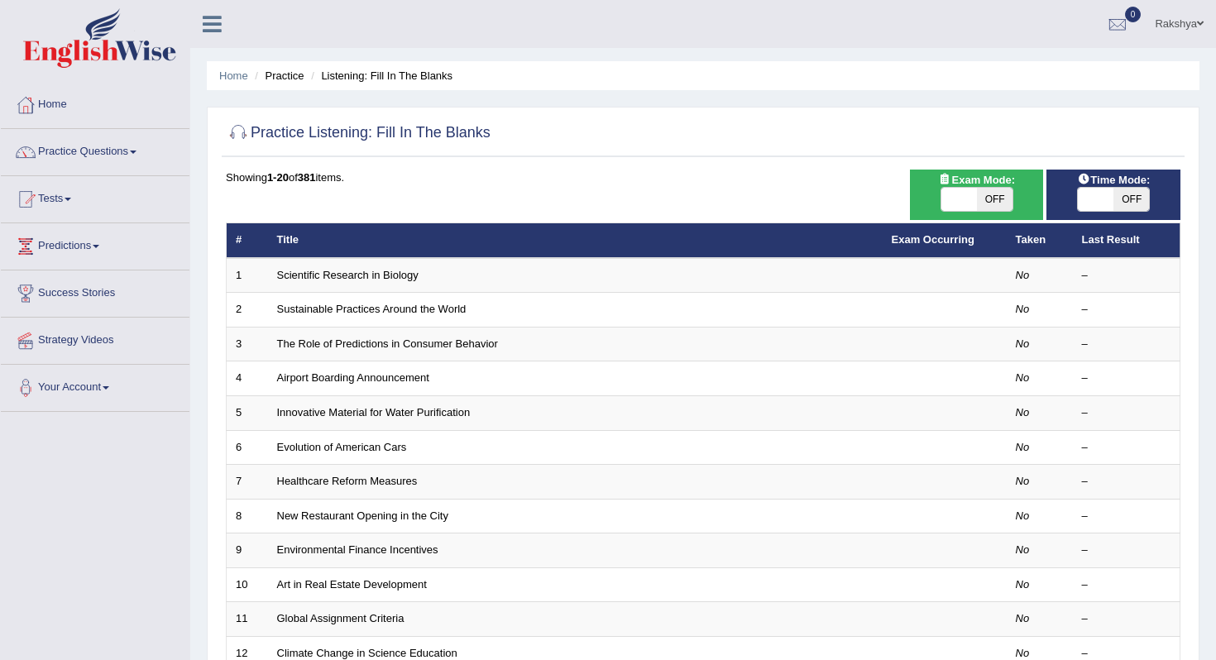
click at [675, 201] on div "Showing 1-20 of 381 items. # Title Exam Occurring Taken Last Result 1 Scientifi…" at bounding box center [703, 599] width 955 height 858
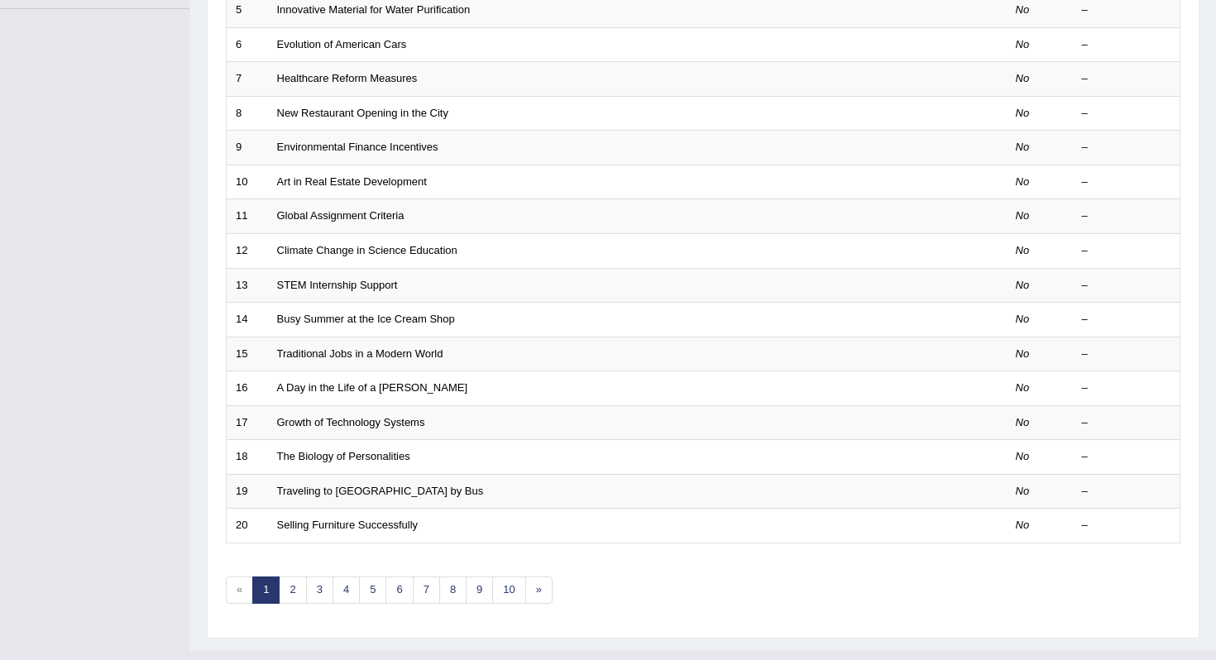
scroll to position [402, 0]
click at [302, 596] on link "2" at bounding box center [292, 591] width 27 height 27
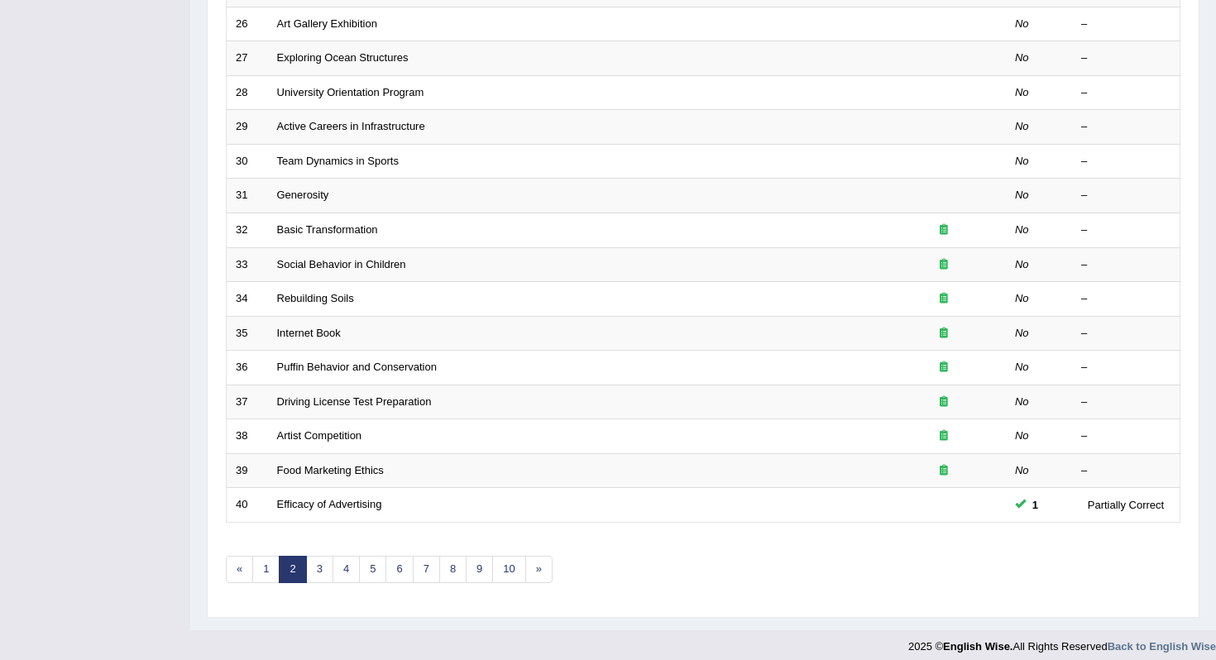
scroll to position [435, 0]
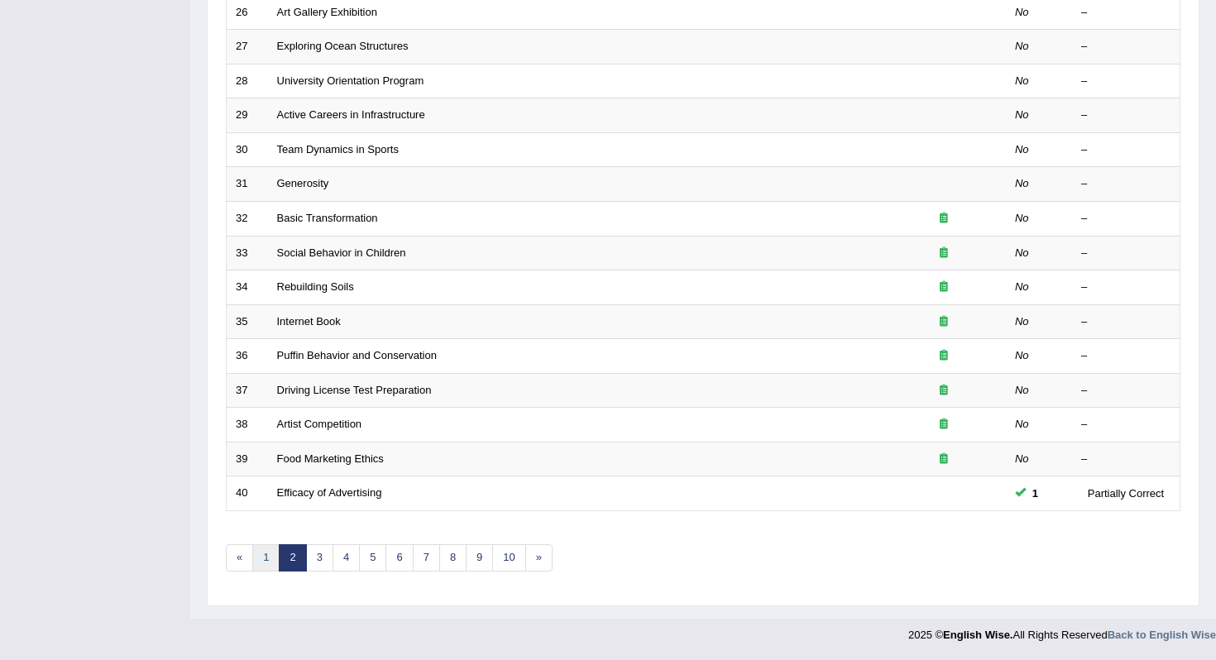
click at [257, 565] on link "1" at bounding box center [265, 558] width 27 height 27
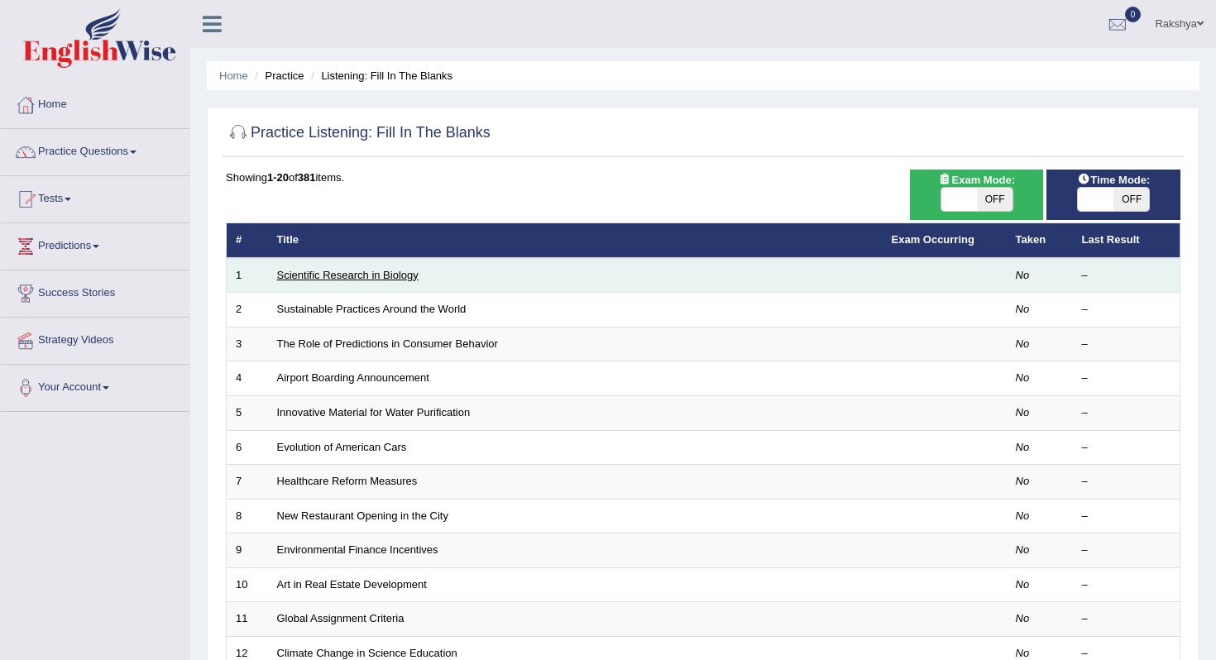
click at [400, 276] on link "Scientific Research in Biology" at bounding box center [348, 275] width 142 height 12
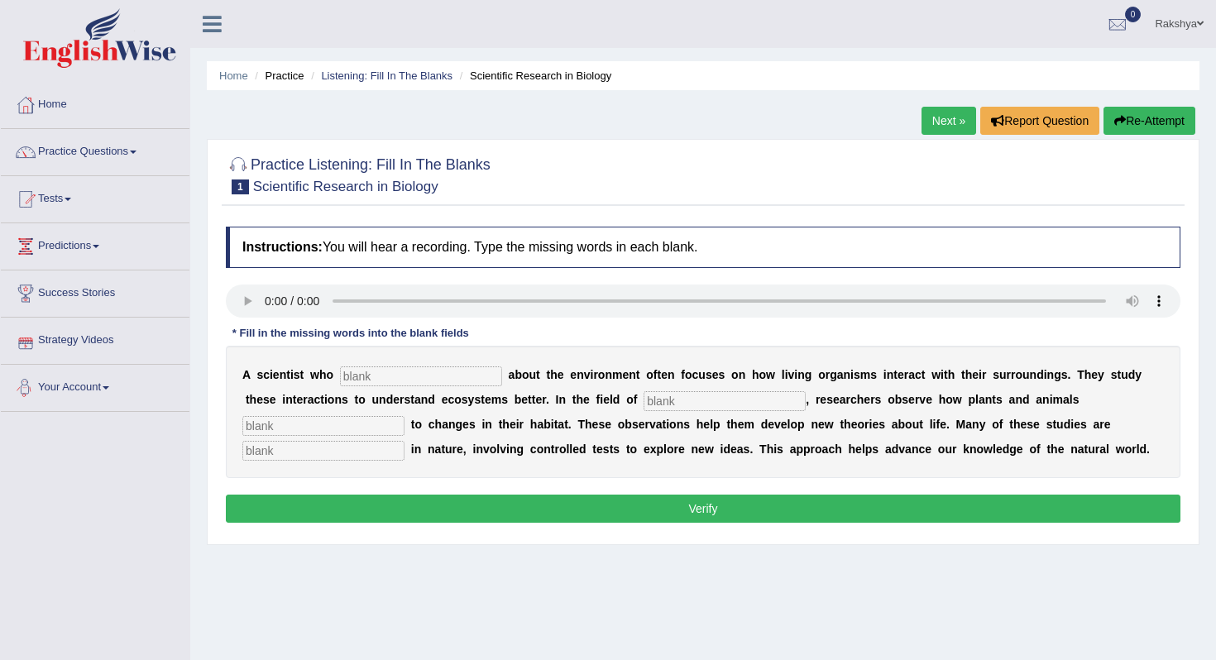
click at [360, 370] on input "text" at bounding box center [421, 377] width 162 height 20
type input "cares"
click at [655, 391] on input "text" at bounding box center [725, 401] width 162 height 20
type input "biology"
click at [405, 416] on input "text" at bounding box center [323, 426] width 162 height 20
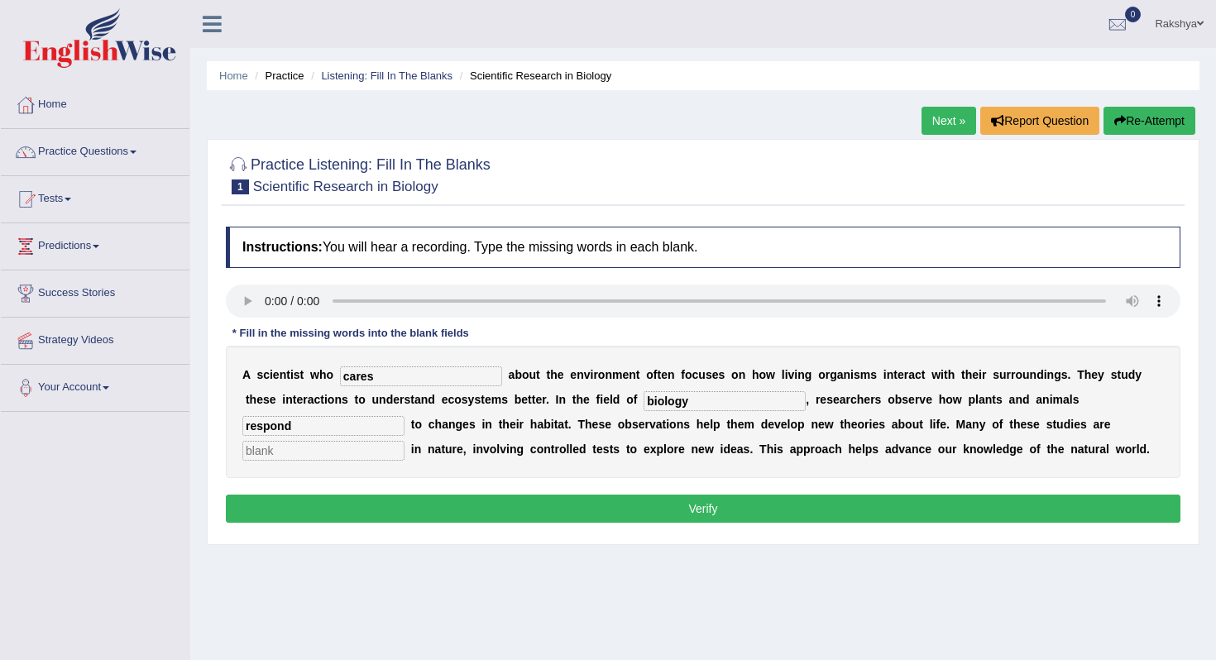
type input "respond"
click at [405, 441] on input "text" at bounding box center [323, 451] width 162 height 20
type input "experimental"
click at [880, 506] on button "Verify" at bounding box center [703, 509] width 955 height 28
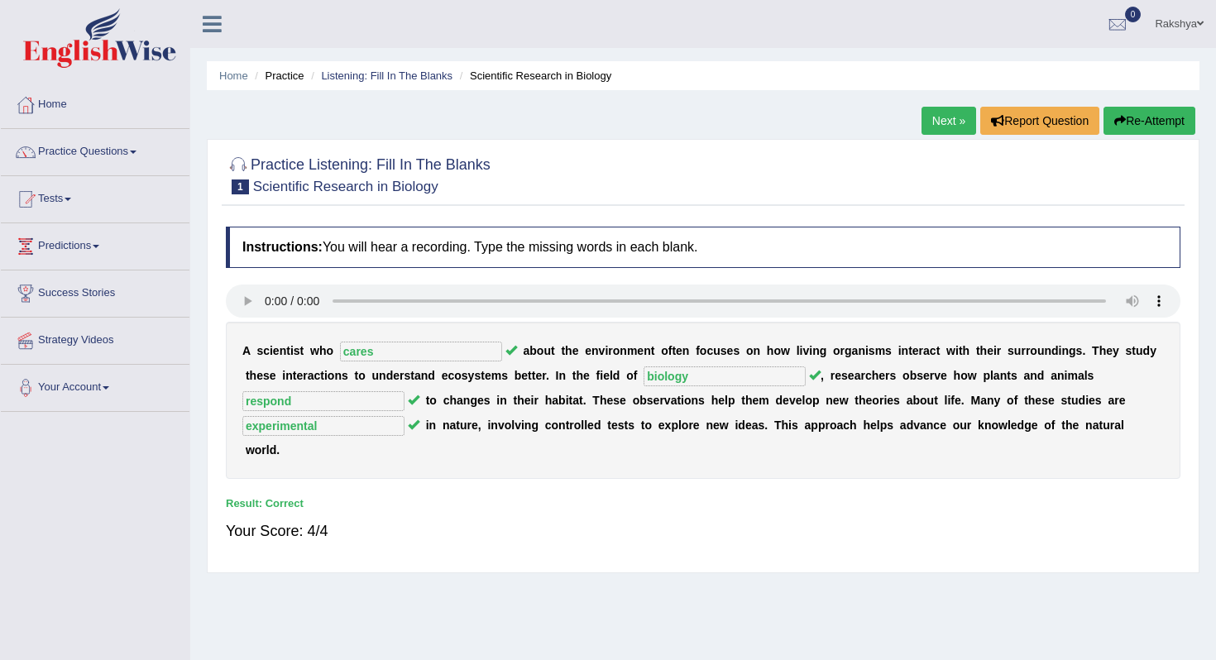
click at [927, 116] on link "Next »" at bounding box center [949, 121] width 55 height 28
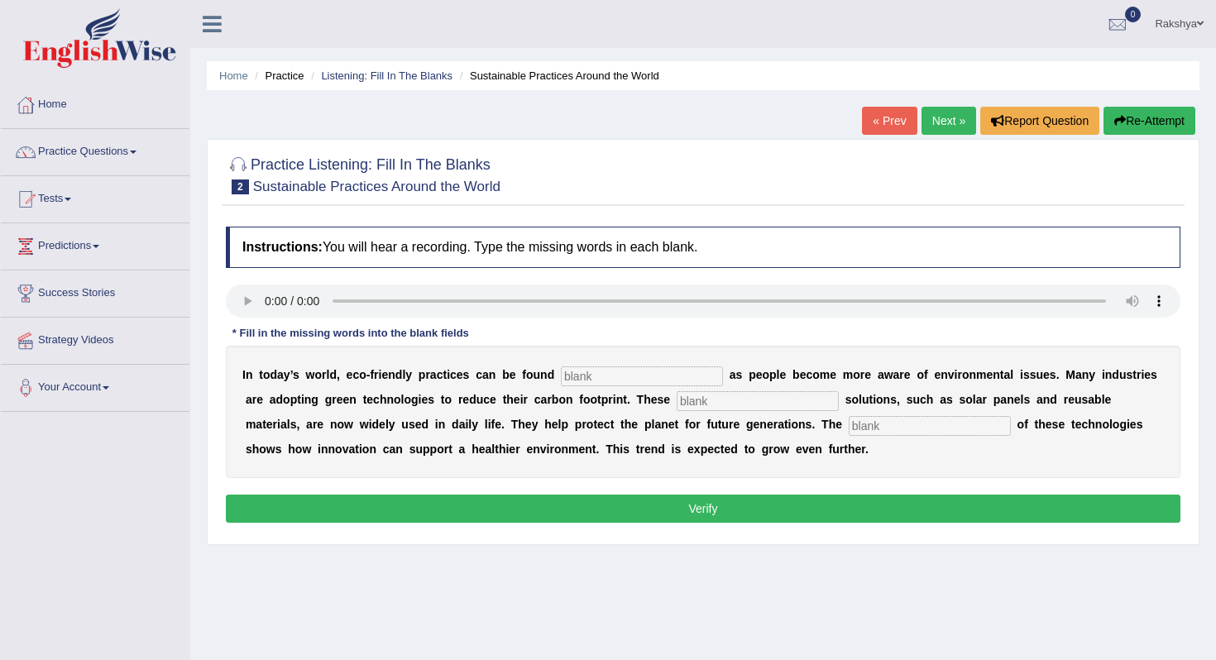
click at [575, 379] on input "text" at bounding box center [642, 377] width 162 height 20
type input "s"
type input "everywhere"
click at [689, 405] on input "text" at bounding box center [758, 401] width 162 height 20
type input "sustainable"
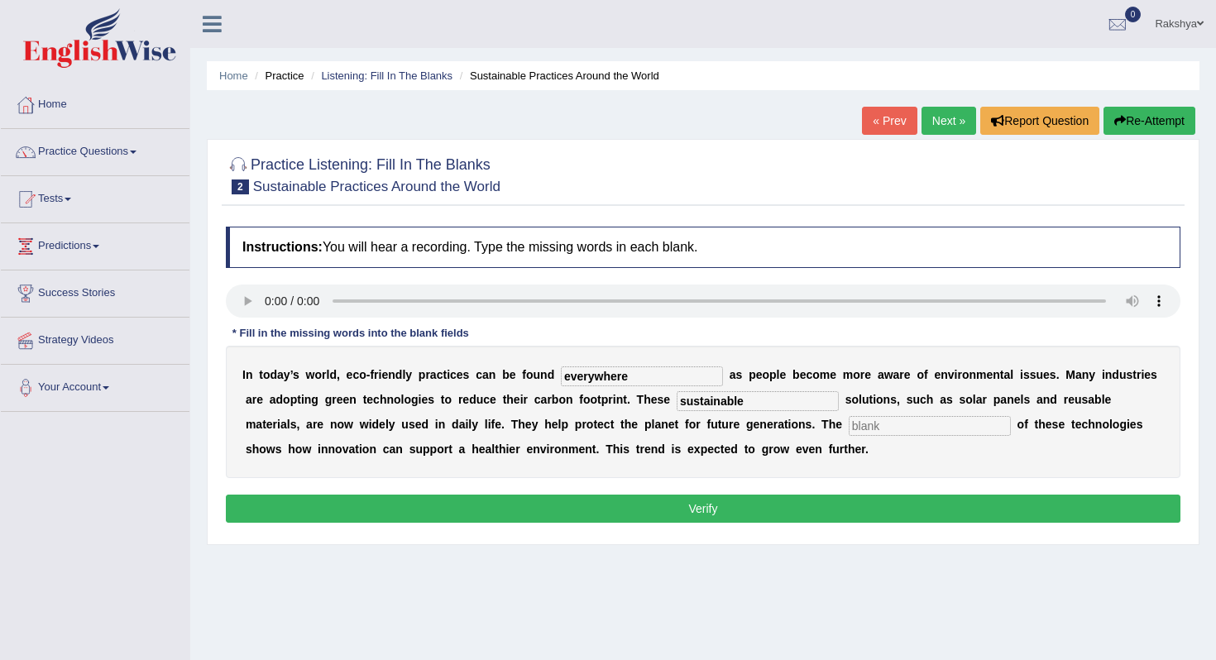
click at [849, 420] on input "text" at bounding box center [930, 426] width 162 height 20
type input "s"
type input "applications"
click at [787, 511] on button "Verify" at bounding box center [703, 509] width 955 height 28
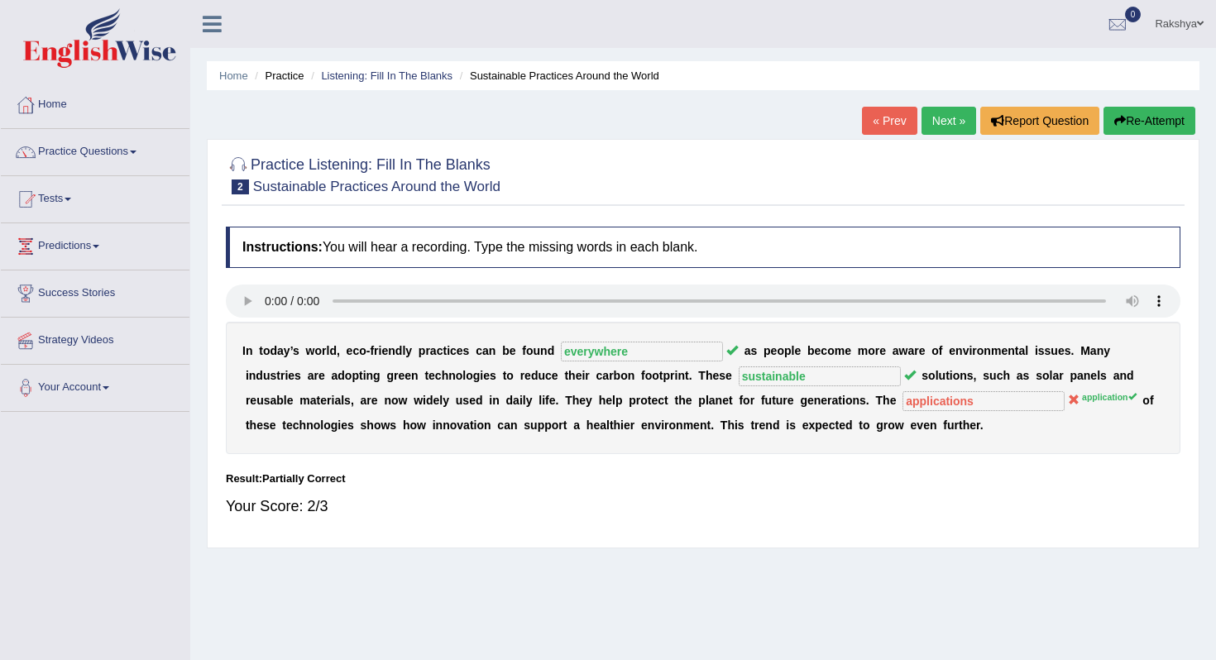
click at [1131, 130] on button "Re-Attempt" at bounding box center [1150, 121] width 92 height 28
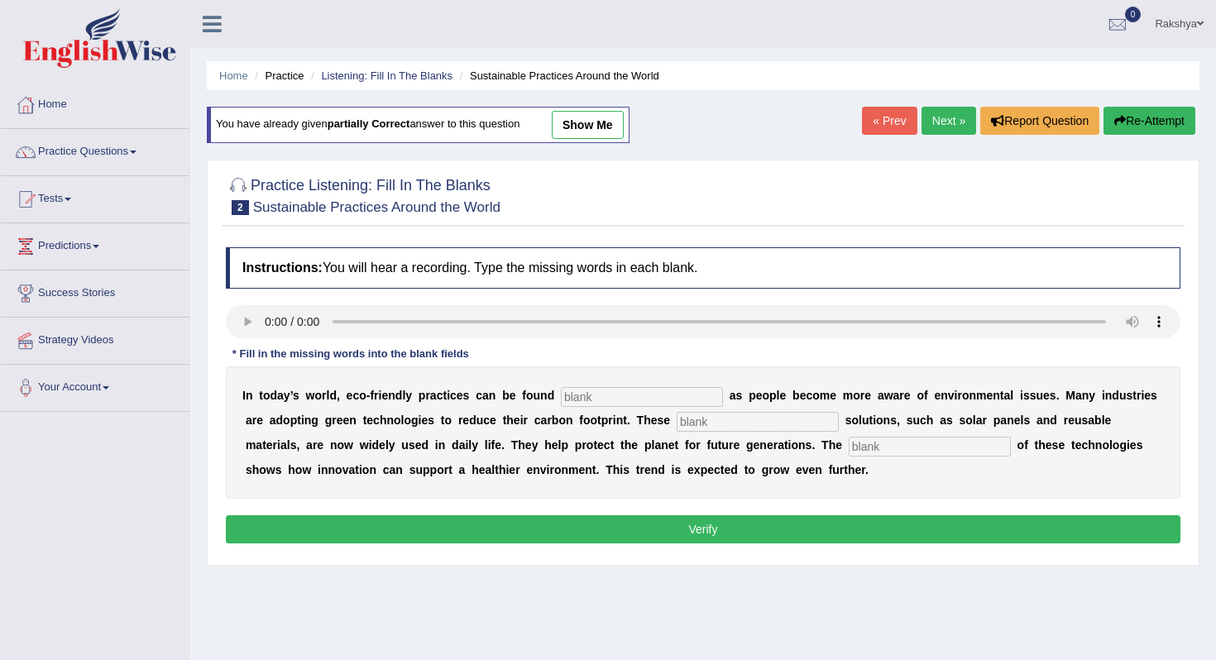
click at [582, 402] on input "text" at bounding box center [642, 397] width 162 height 20
type input "everywhere"
click at [677, 424] on input "text" at bounding box center [758, 422] width 162 height 20
type input "sustainable"
click at [849, 445] on input "text" at bounding box center [930, 447] width 162 height 20
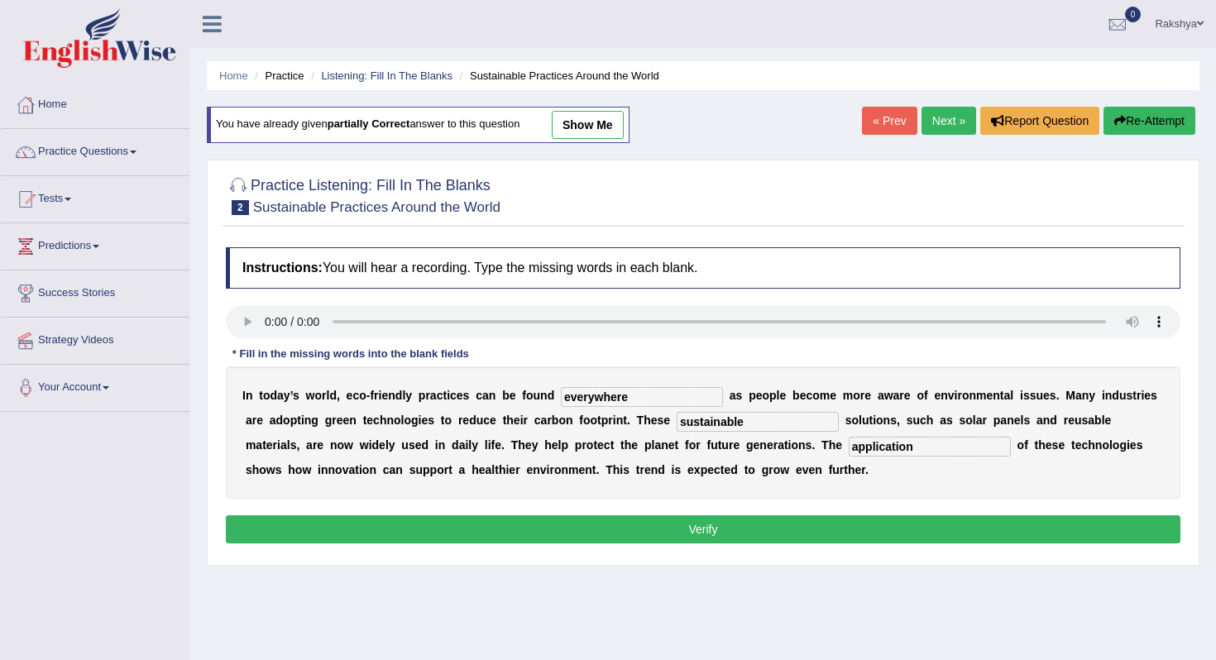
type input "application"
click at [806, 524] on button "Verify" at bounding box center [703, 530] width 955 height 28
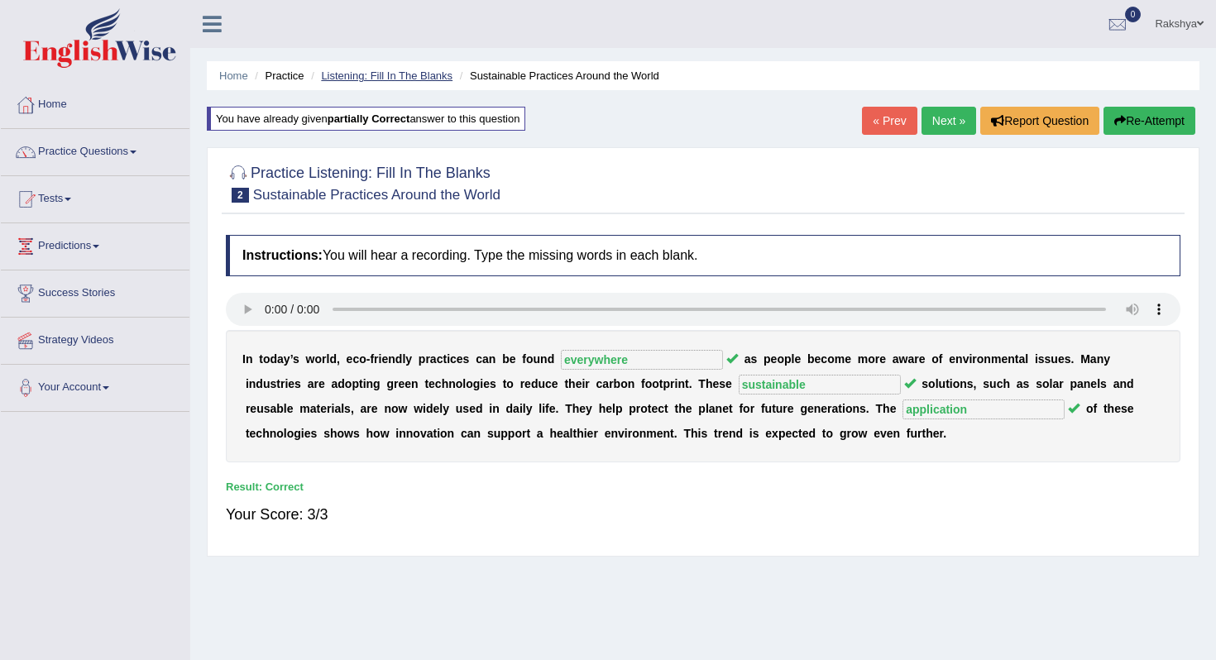
click at [383, 80] on link "Listening: Fill In The Blanks" at bounding box center [387, 76] width 132 height 12
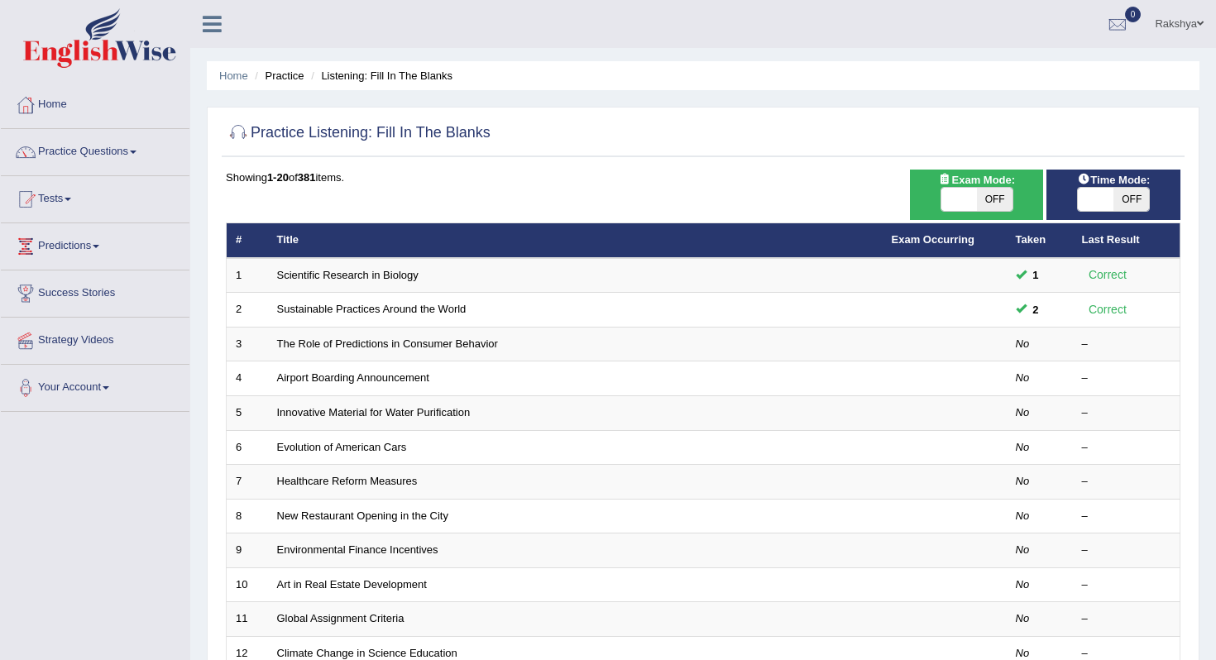
click at [463, 175] on div "Showing 1-20 of 381 items." at bounding box center [703, 178] width 955 height 16
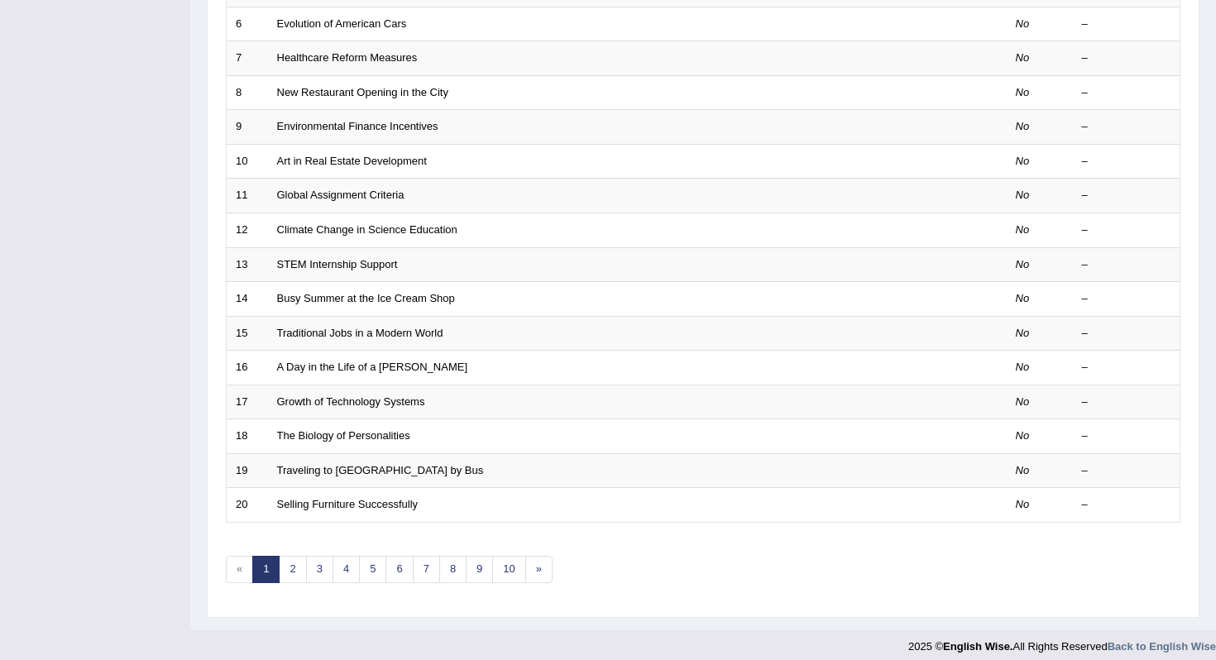
scroll to position [435, 0]
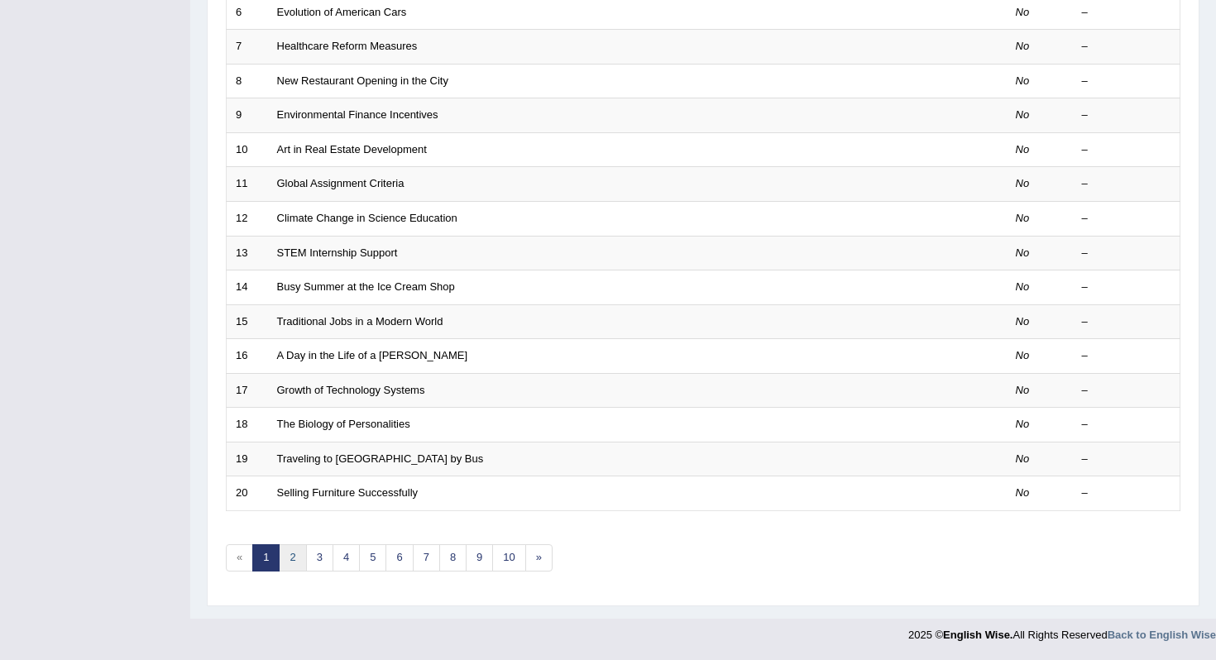
click at [287, 564] on link "2" at bounding box center [292, 558] width 27 height 27
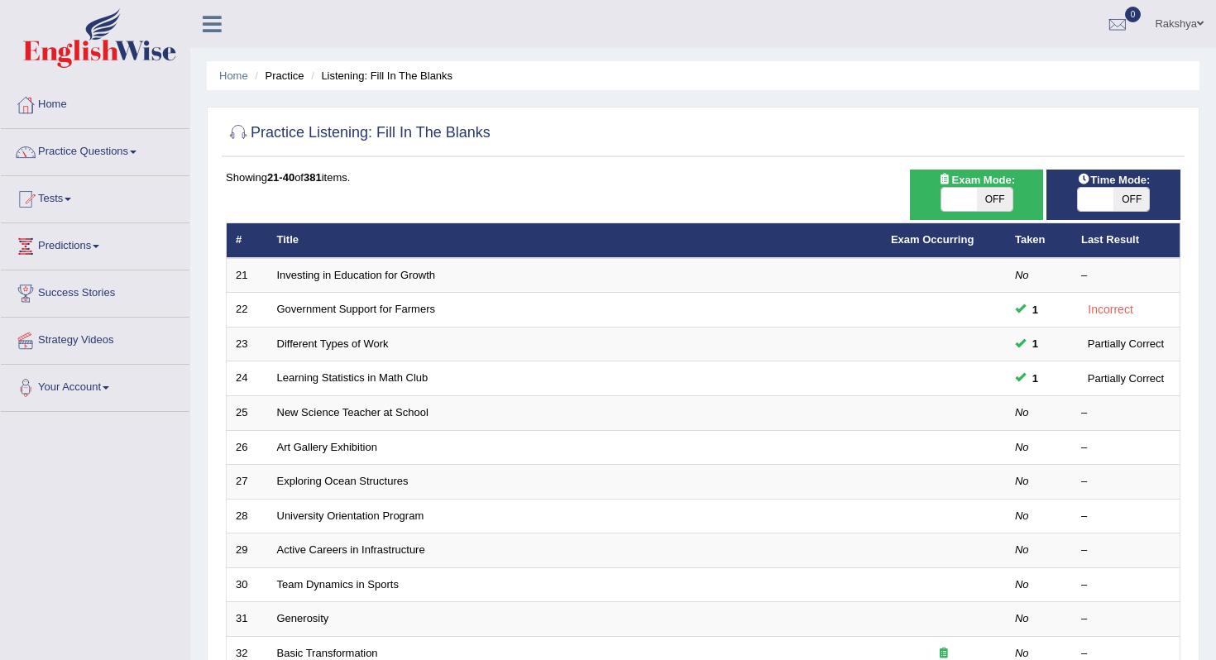
click at [554, 189] on div "Showing 21-40 of 381 items. # Title Exam Occurring Taken Last Result 21 Investi…" at bounding box center [703, 599] width 955 height 858
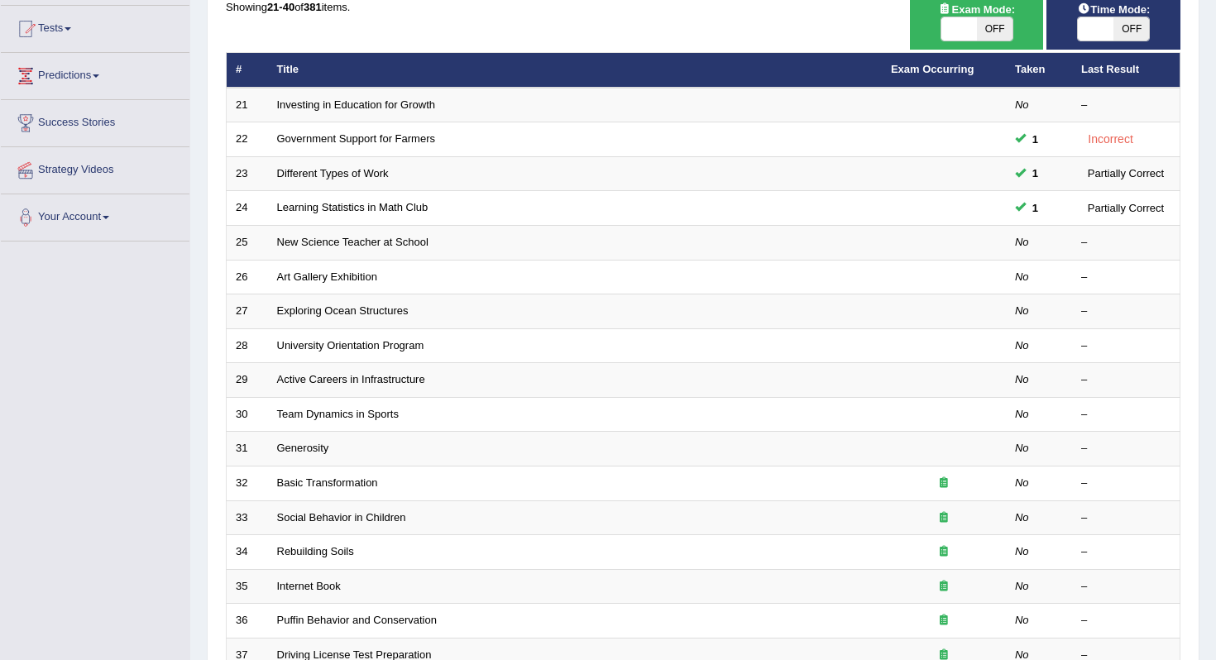
scroll to position [137, 0]
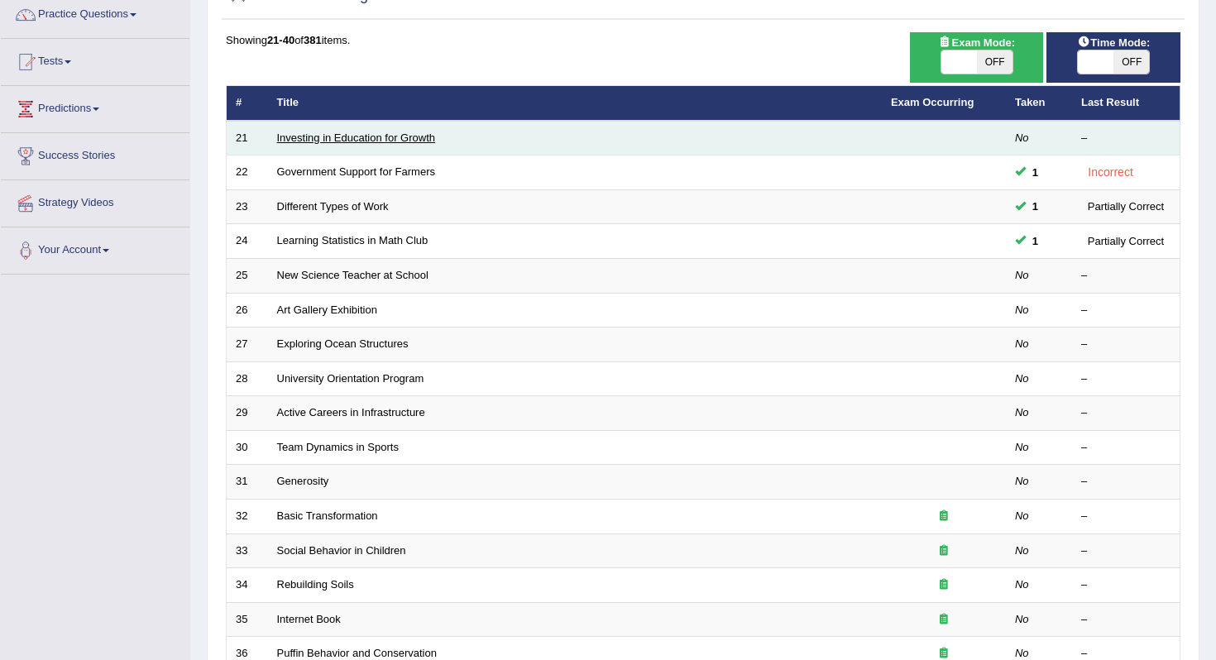
click at [414, 132] on link "Investing in Education for Growth" at bounding box center [356, 138] width 159 height 12
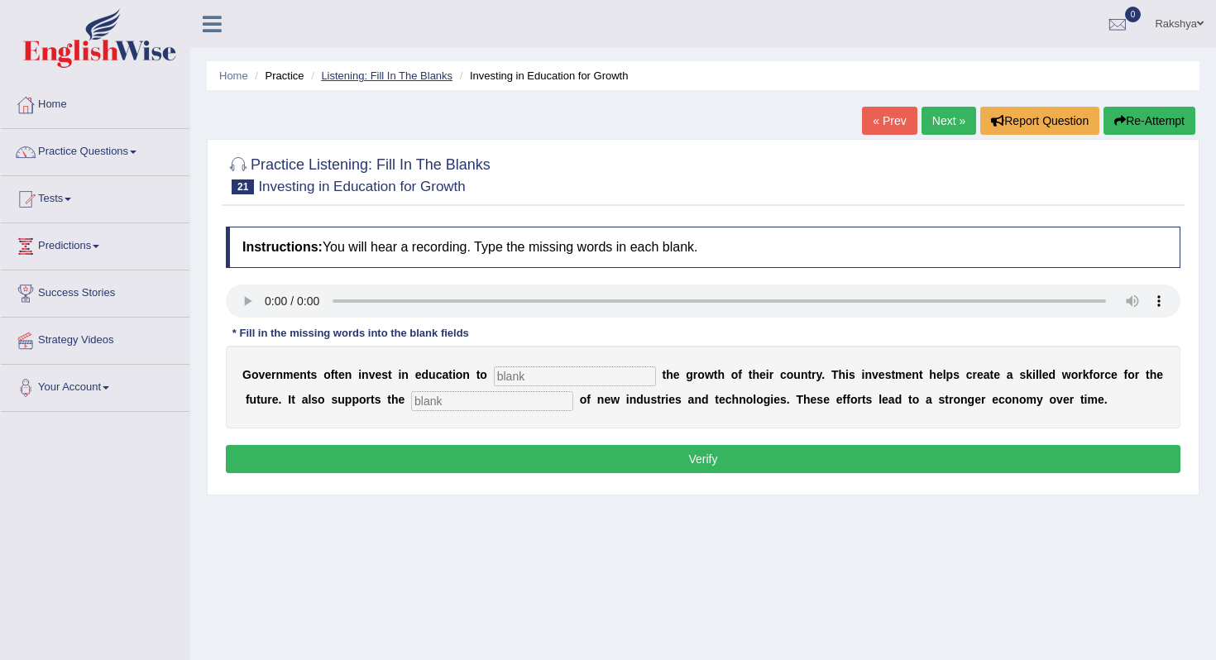
click at [353, 74] on link "Listening: Fill In The Blanks" at bounding box center [387, 76] width 132 height 12
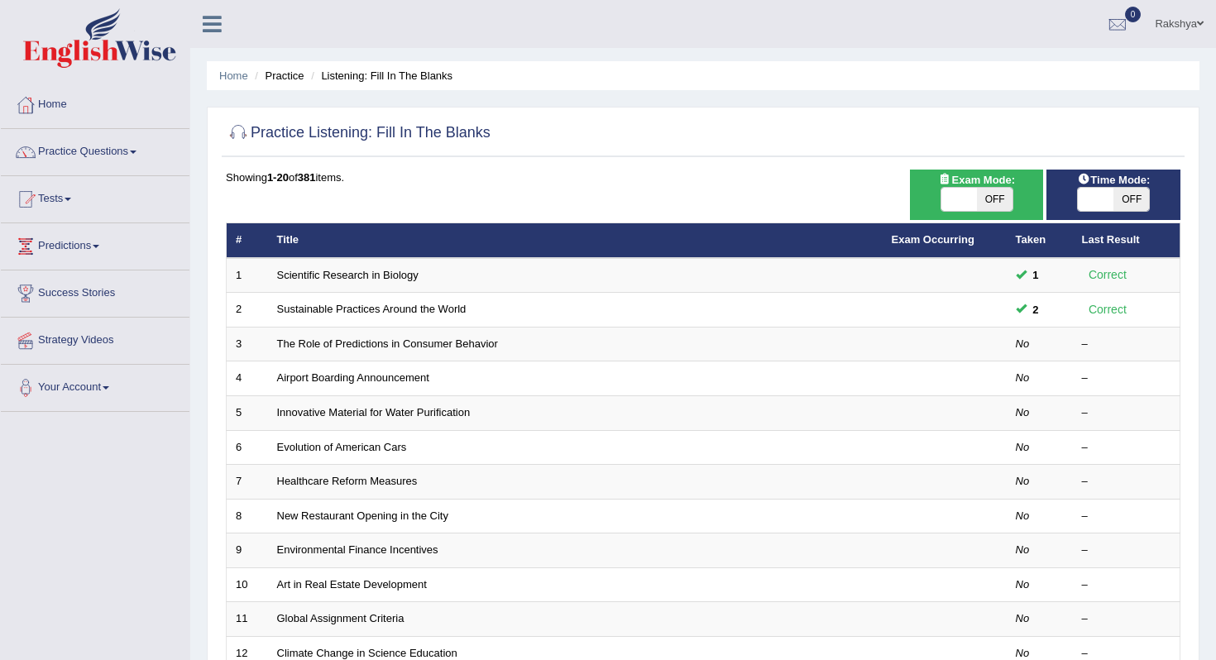
click at [429, 180] on div "Showing 1-20 of 381 items." at bounding box center [703, 178] width 955 height 16
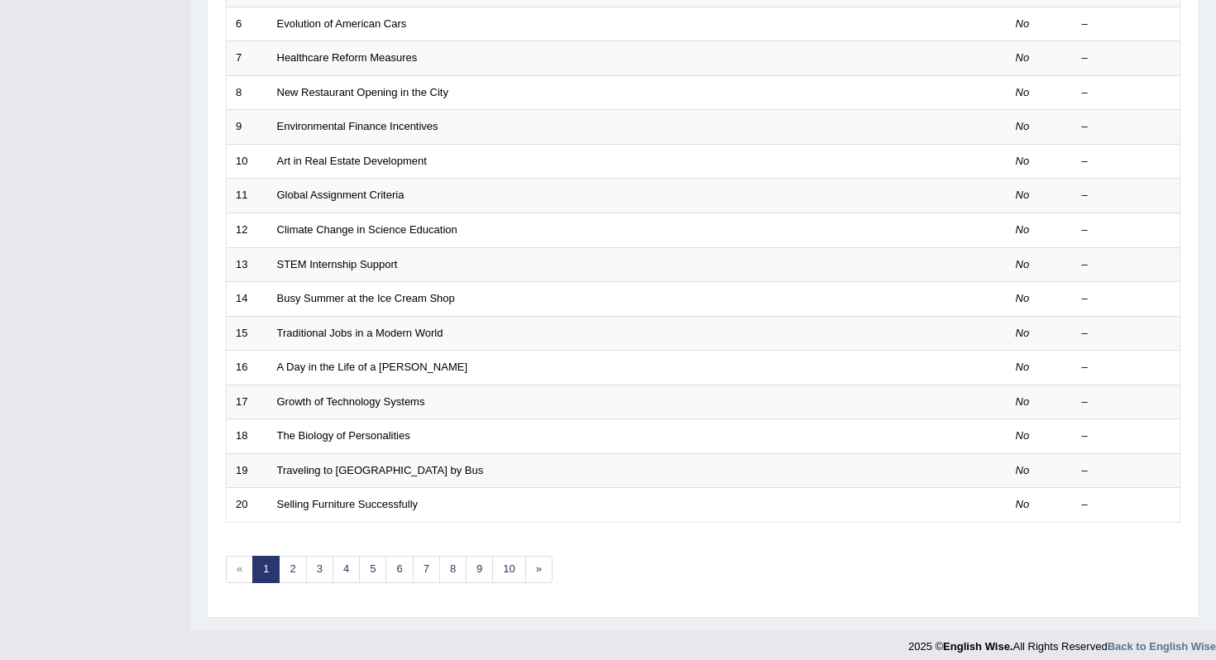
scroll to position [435, 0]
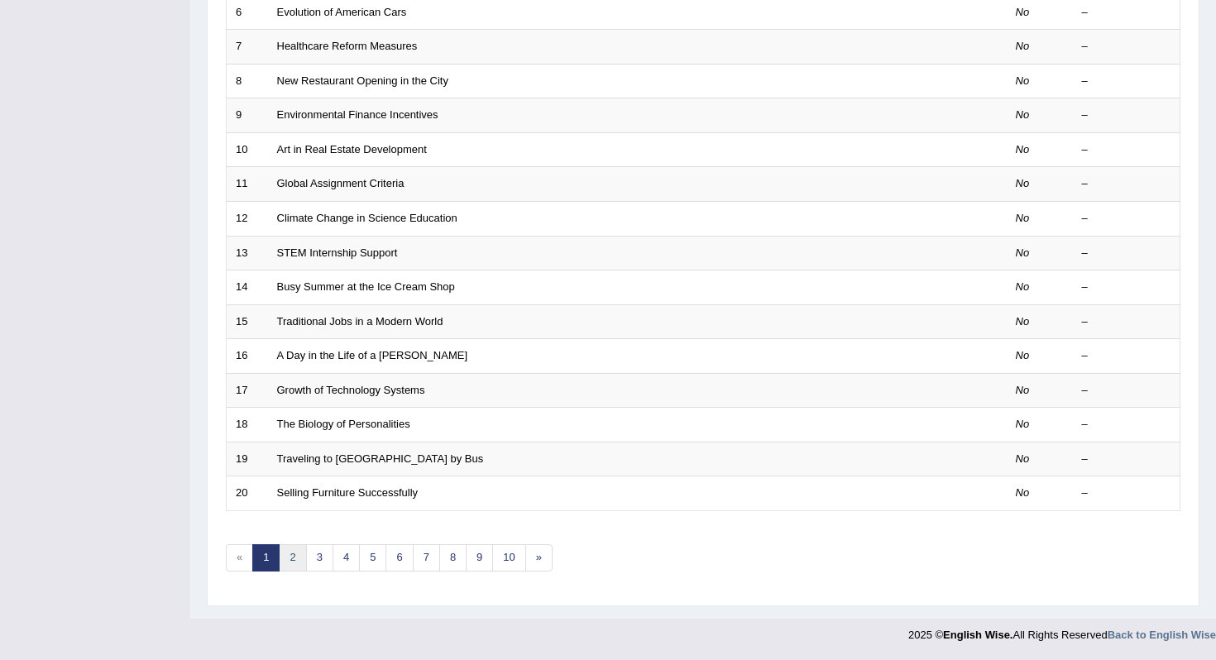
click at [289, 566] on link "2" at bounding box center [292, 558] width 27 height 27
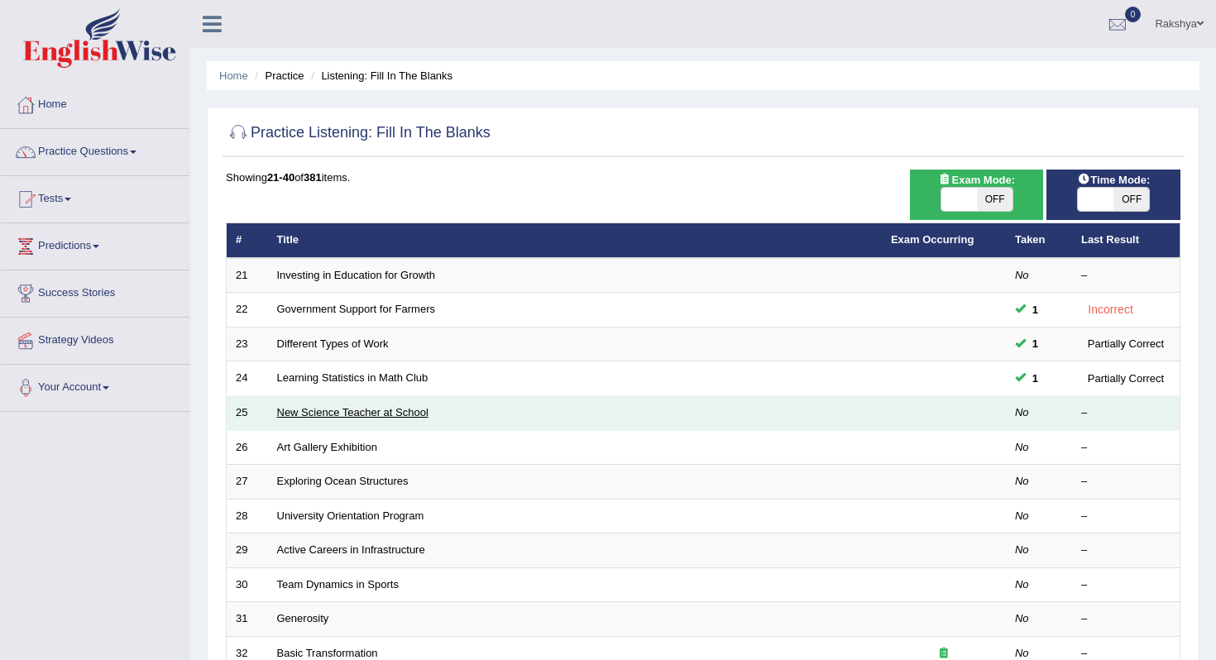
click at [383, 417] on link "New Science Teacher at School" at bounding box center [352, 412] width 151 height 12
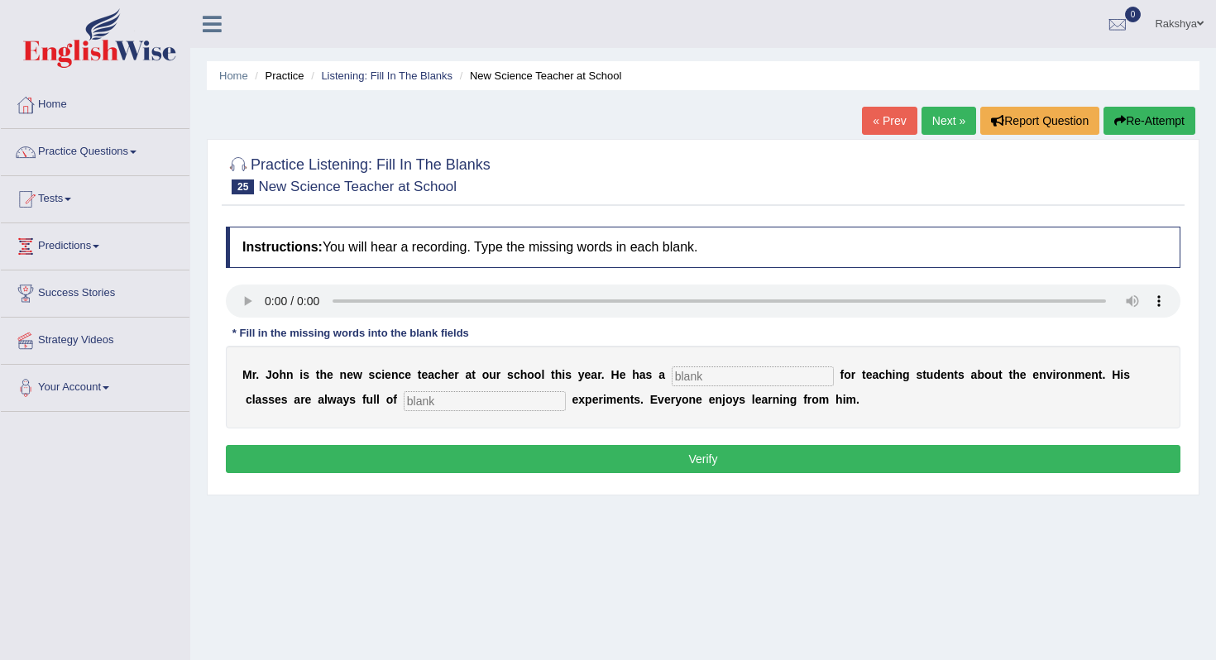
click at [698, 378] on input "text" at bounding box center [753, 377] width 162 height 20
type input "passion"
click at [448, 393] on input "text" at bounding box center [485, 401] width 162 height 20
type input "exiciting"
click at [676, 449] on button "Verify" at bounding box center [703, 459] width 955 height 28
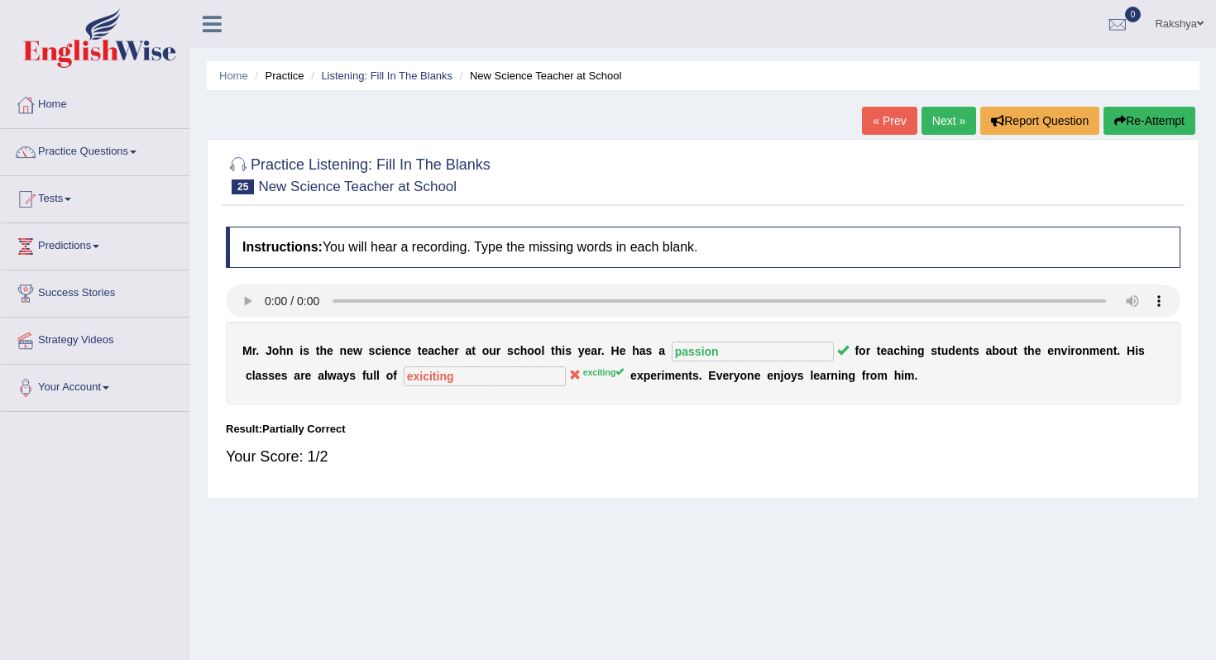
click at [1167, 124] on button "Re-Attempt" at bounding box center [1150, 121] width 92 height 28
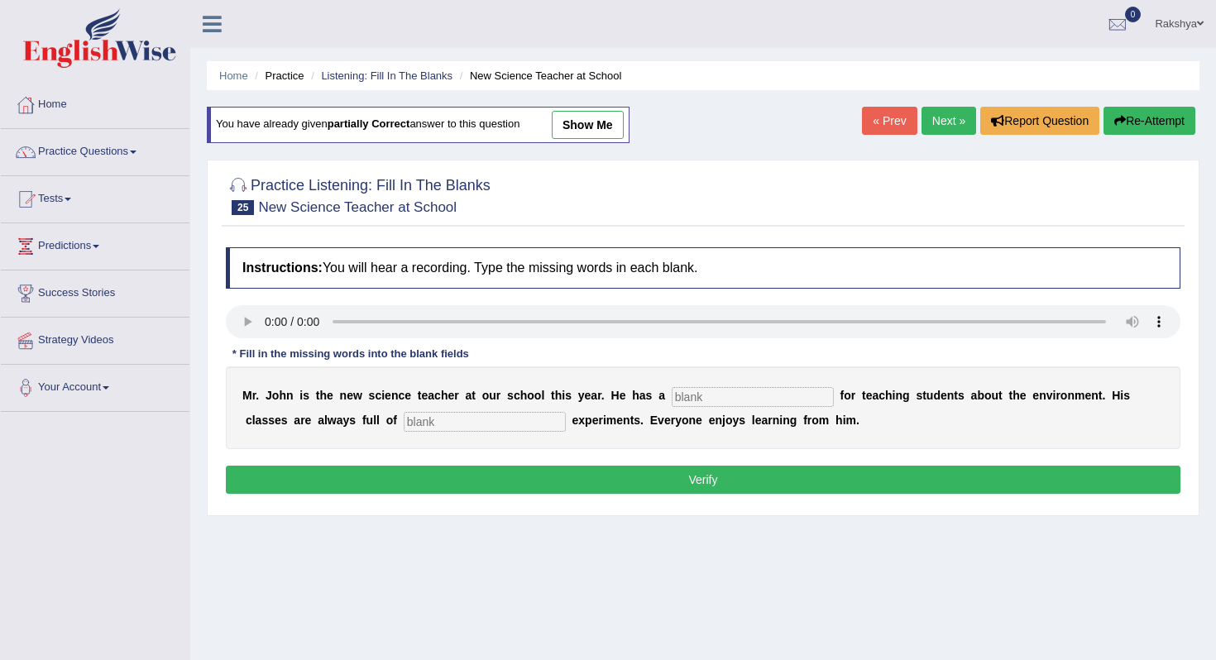
click at [744, 389] on input "text" at bounding box center [753, 397] width 162 height 20
type input "passion"
click at [463, 420] on input "text" at bounding box center [485, 422] width 162 height 20
type input "exciting"
click at [470, 478] on button "Verify" at bounding box center [703, 480] width 955 height 28
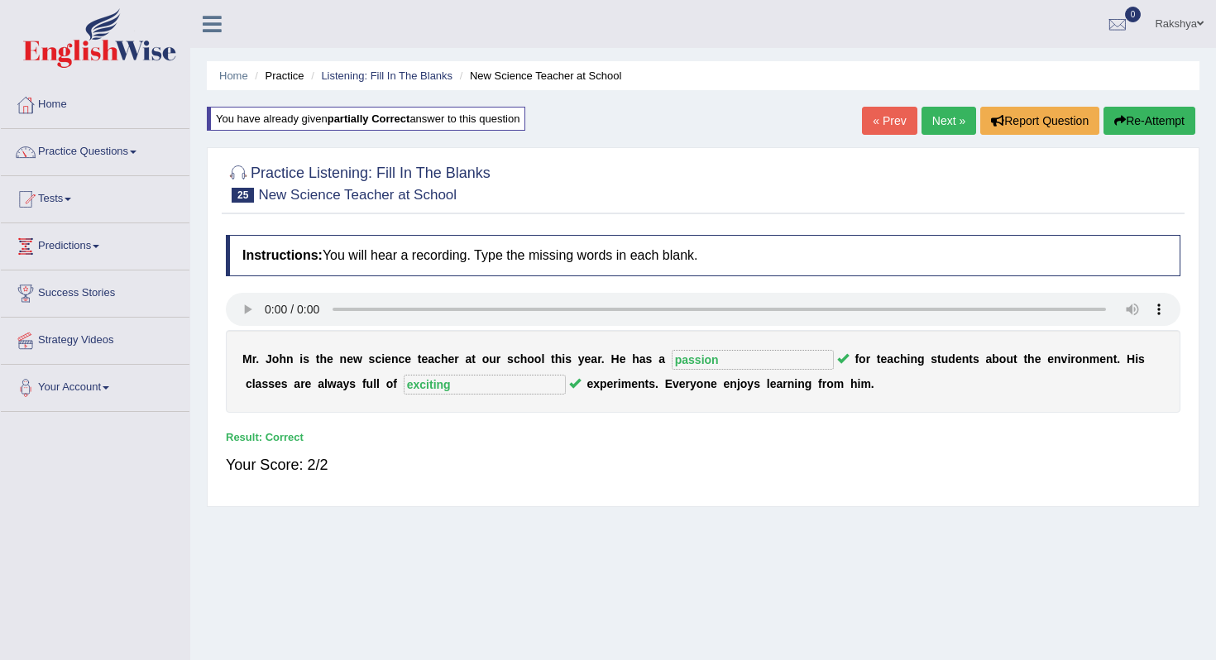
click at [943, 124] on link "Next »" at bounding box center [949, 121] width 55 height 28
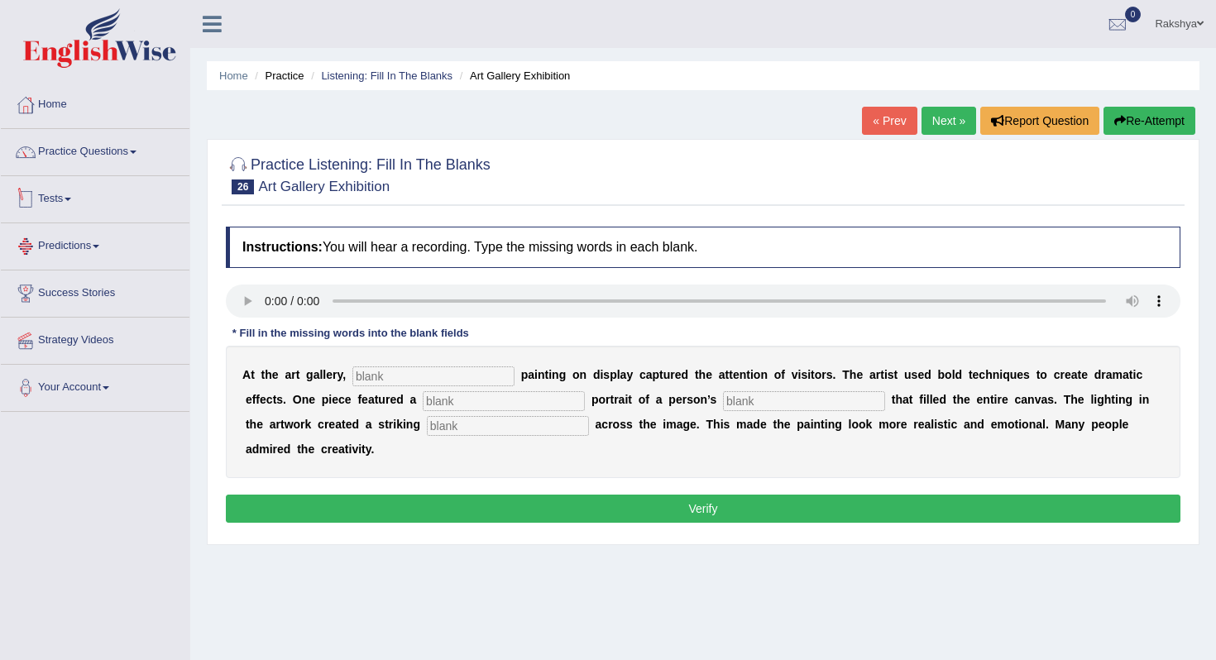
click at [420, 382] on input "text" at bounding box center [434, 377] width 162 height 20
type input "every"
click at [423, 406] on input "text" at bounding box center [504, 401] width 162 height 20
type input "huge"
click at [723, 410] on input "text" at bounding box center [804, 401] width 162 height 20
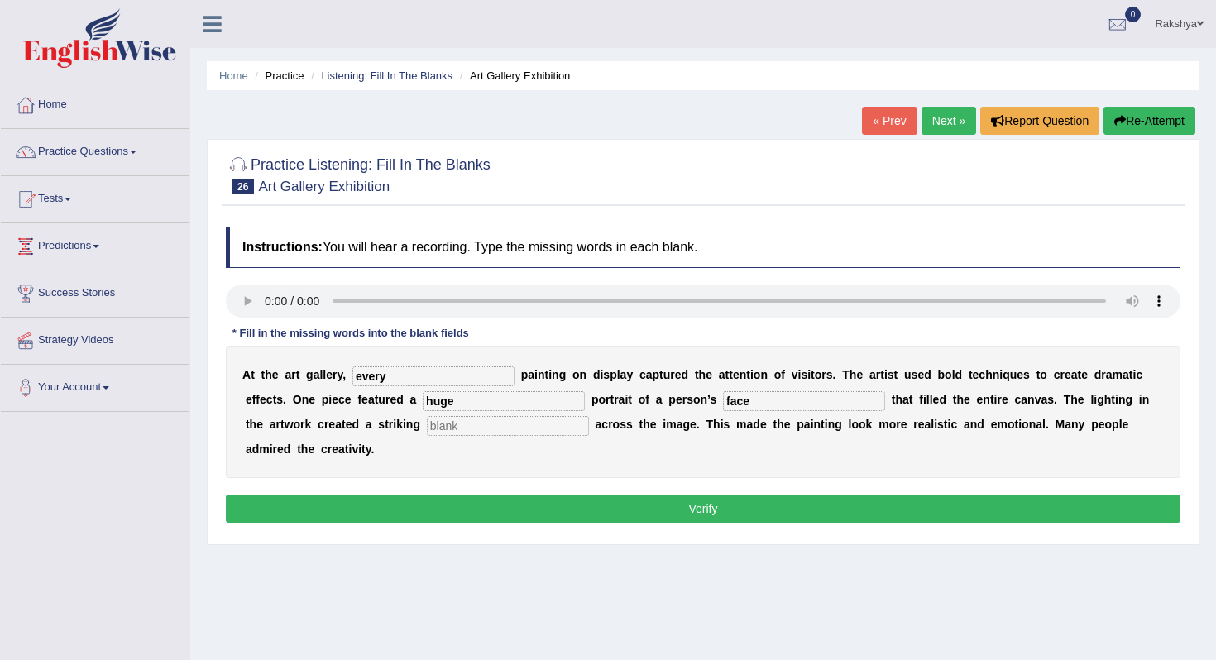
type input "face"
click at [470, 429] on input "text" at bounding box center [508, 426] width 162 height 20
type input "d"
type input "shadow"
click at [570, 510] on button "Verify" at bounding box center [703, 509] width 955 height 28
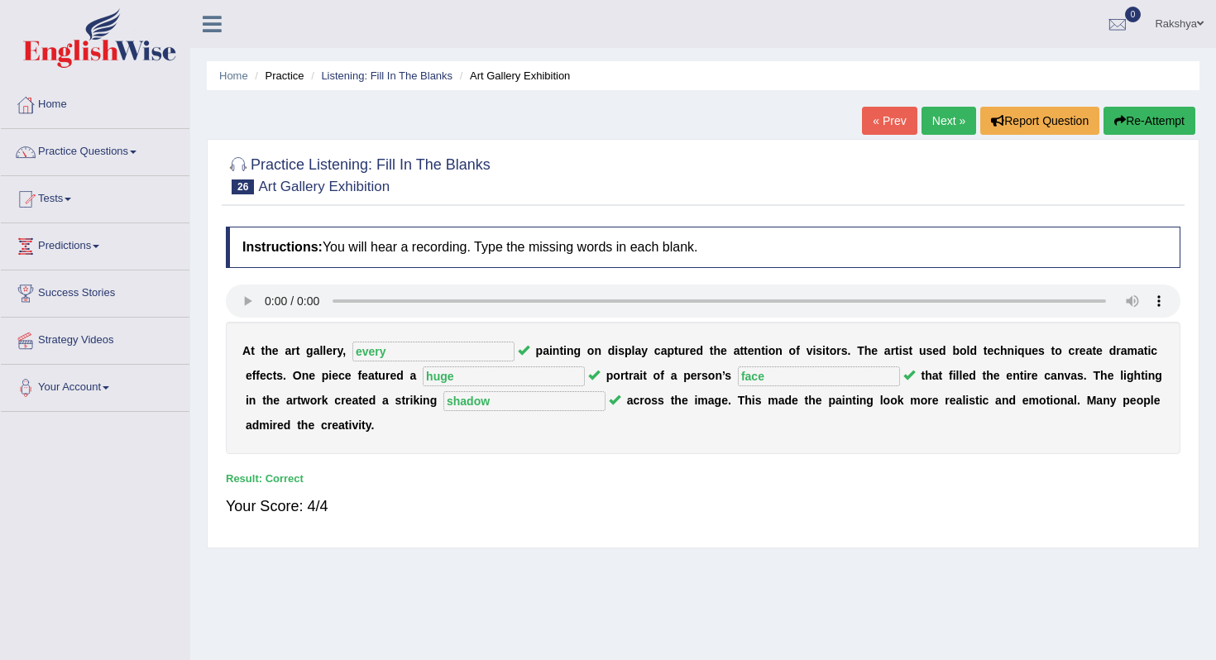
click at [949, 128] on link "Next »" at bounding box center [949, 121] width 55 height 28
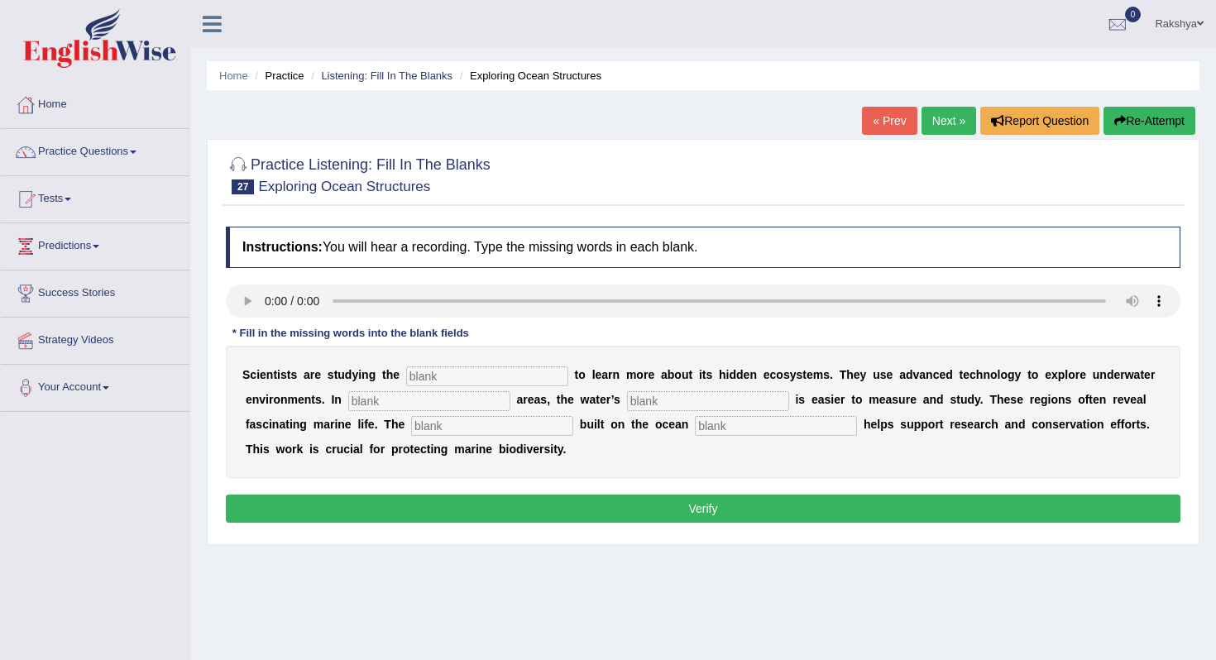
click at [439, 386] on div "S c i e n t i s t s a r e s t u d y i n g t h e t o l e a r n m o r e a b o u t…" at bounding box center [703, 412] width 955 height 132
click at [439, 382] on input "text" at bounding box center [487, 377] width 162 height 20
type input "ocean"
click at [388, 399] on input "text" at bounding box center [429, 401] width 162 height 20
type input "sallow"
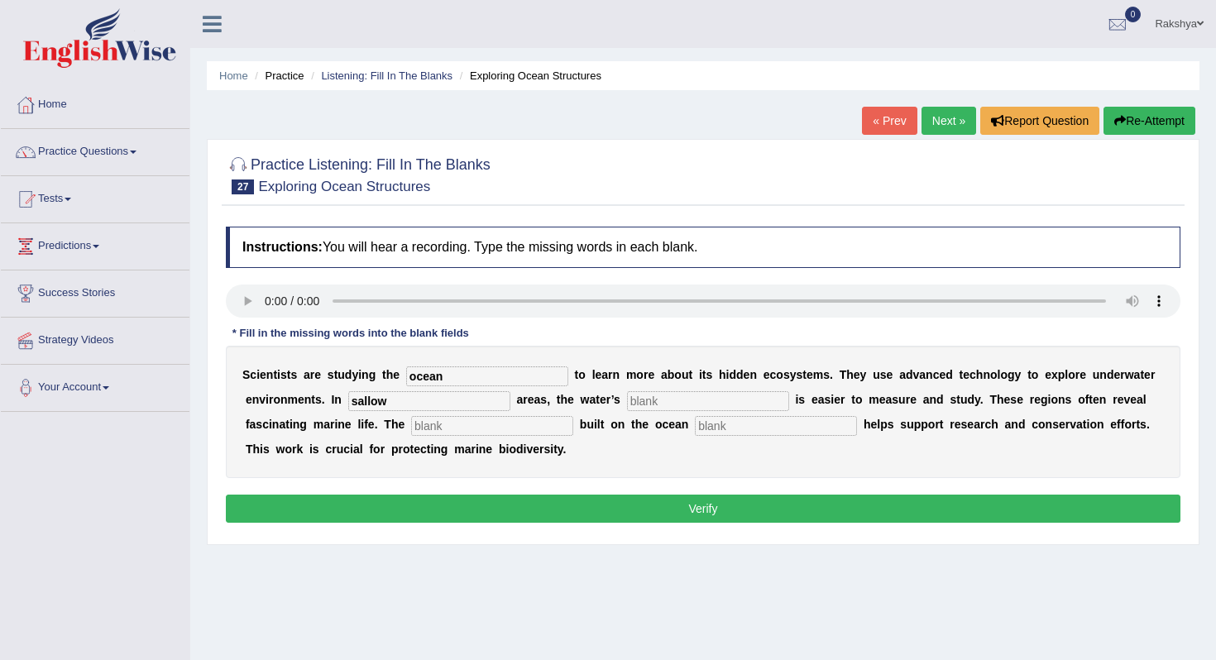
click at [634, 407] on input "text" at bounding box center [708, 401] width 162 height 20
type input "deep"
click at [459, 423] on input "text" at bounding box center [492, 426] width 162 height 20
type input "infrastructure"
click at [695, 427] on input "text" at bounding box center [776, 426] width 162 height 20
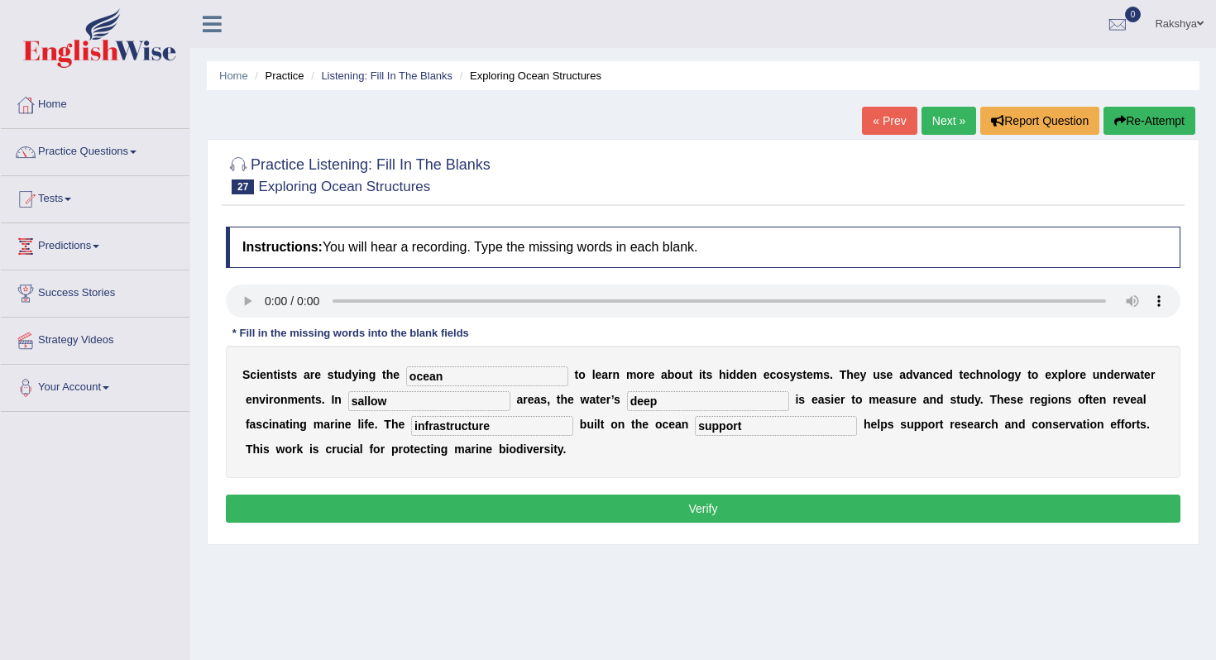
type input "support"
click at [353, 404] on input "sallow" at bounding box center [429, 401] width 162 height 20
type input "shallow"
click at [499, 501] on button "Verify" at bounding box center [703, 509] width 955 height 28
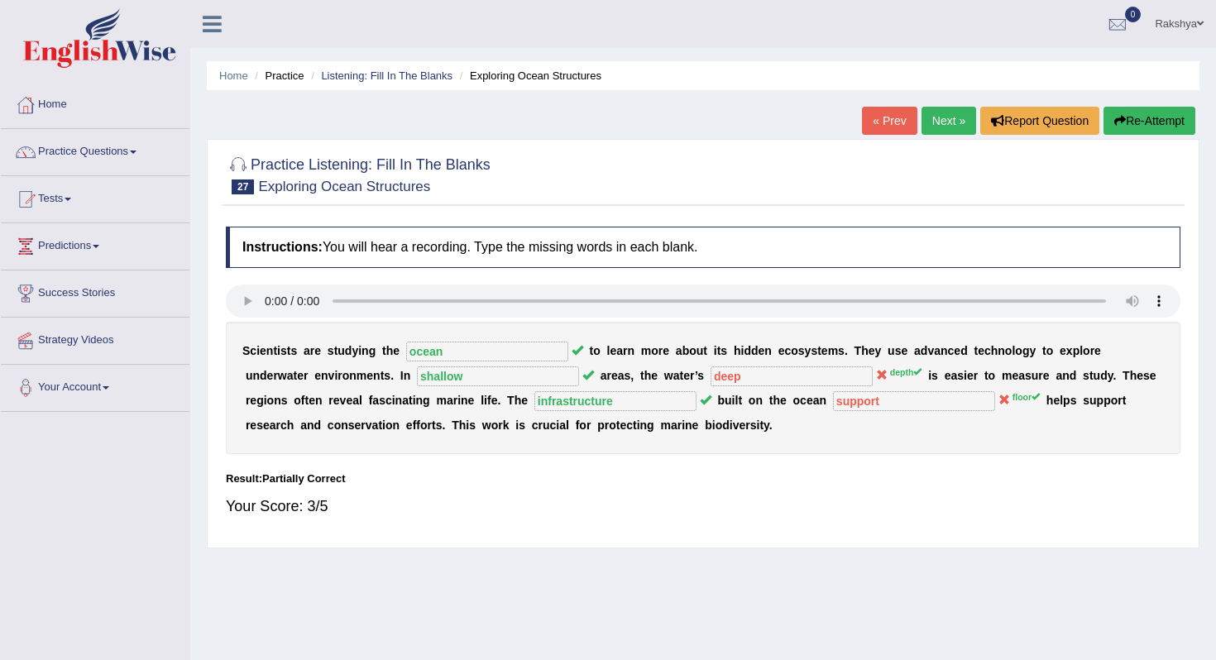
click at [1143, 114] on button "Re-Attempt" at bounding box center [1150, 121] width 92 height 28
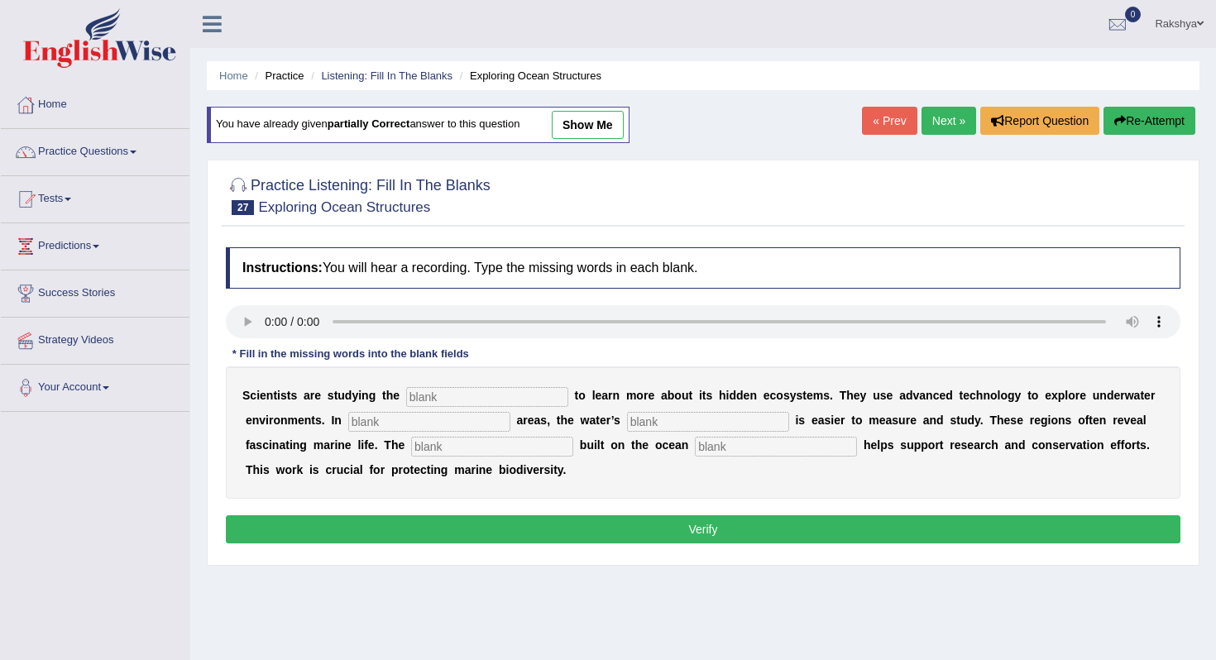
click at [425, 402] on input "text" at bounding box center [487, 397] width 162 height 20
type input "ocean"
click at [364, 421] on input "text" at bounding box center [429, 422] width 162 height 20
type input "shallow"
click at [641, 426] on input "text" at bounding box center [708, 422] width 162 height 20
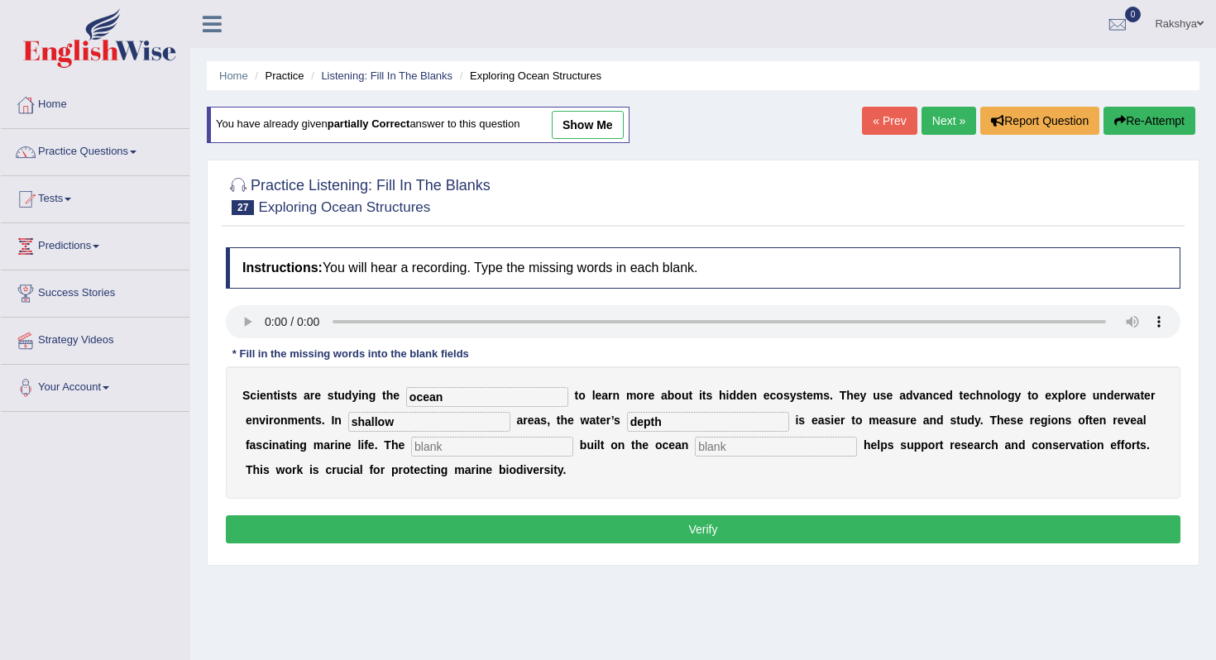
type input "depth"
click at [447, 450] on input "text" at bounding box center [492, 447] width 162 height 20
type input "infrastructure"
click at [695, 443] on input "text" at bounding box center [776, 447] width 162 height 20
type input "s"
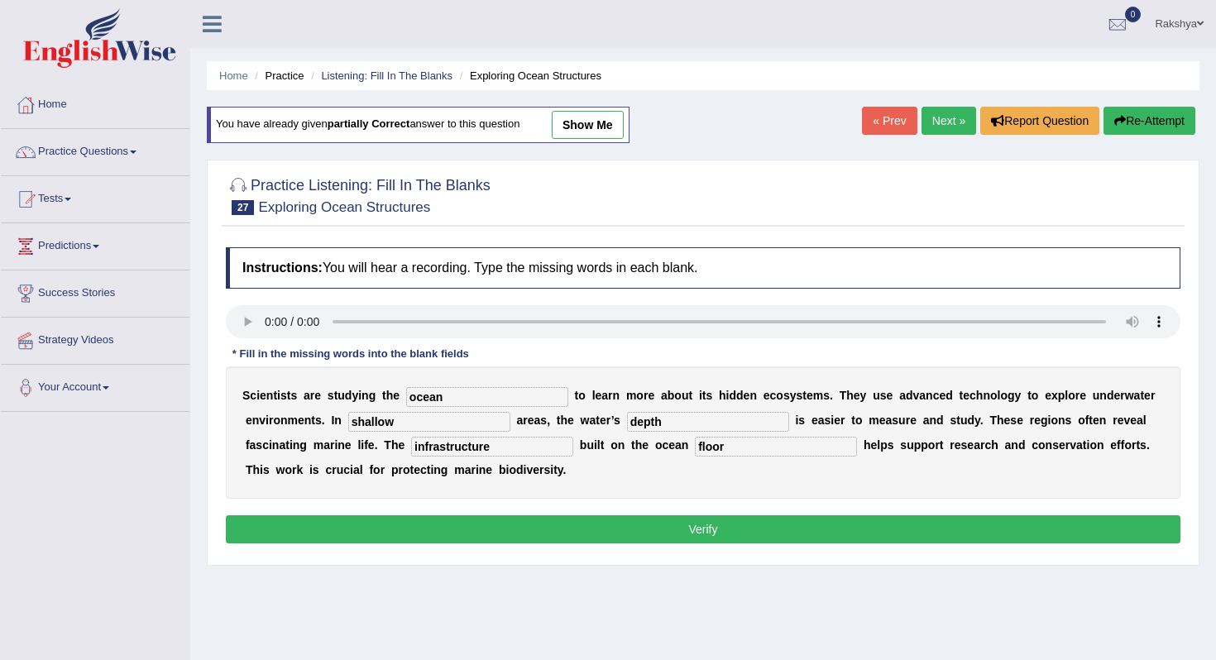
type input "floor"
click at [625, 528] on button "Verify" at bounding box center [703, 530] width 955 height 28
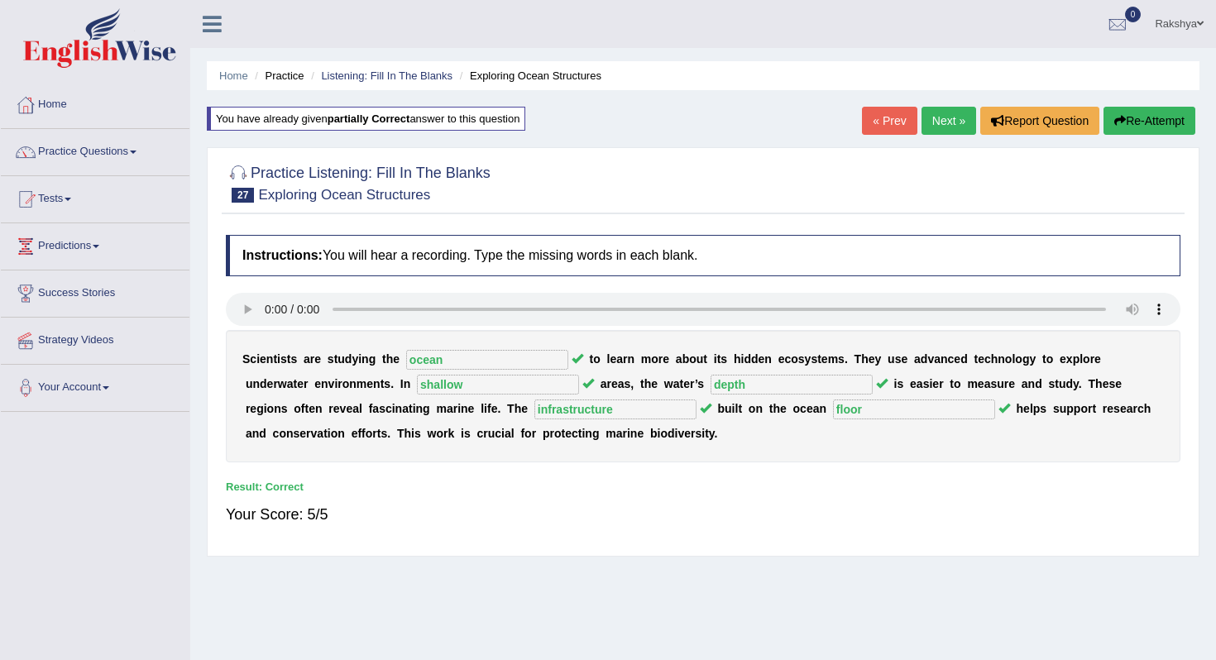
click at [943, 122] on link "Next »" at bounding box center [949, 121] width 55 height 28
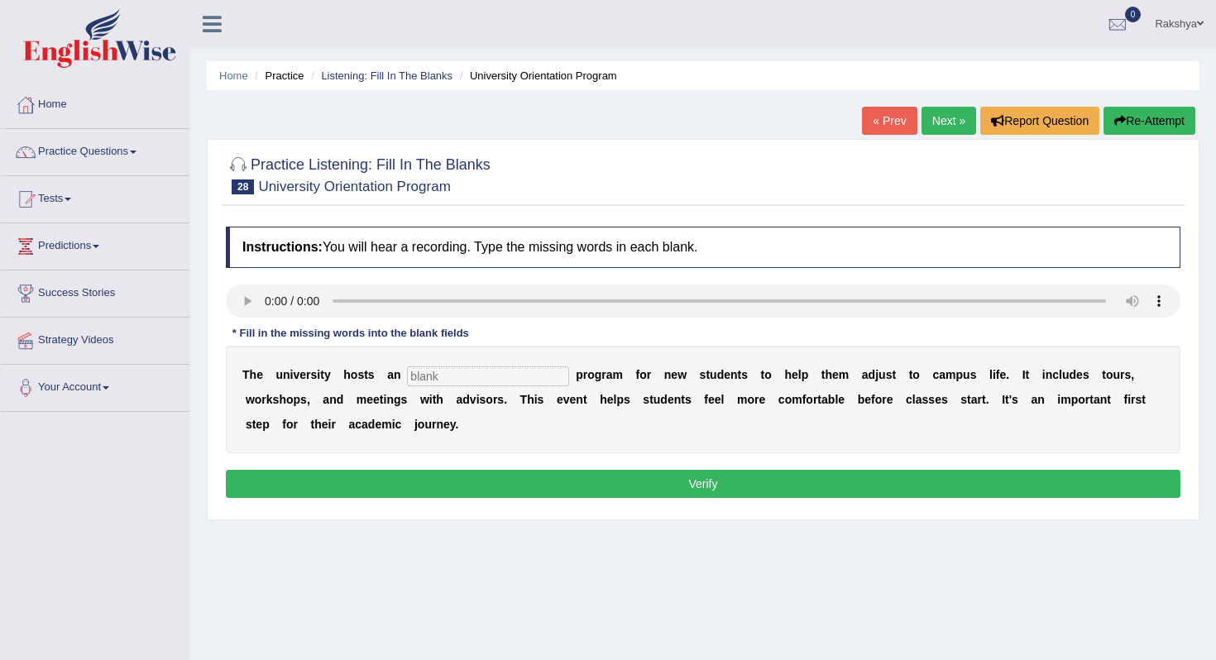
click at [440, 365] on div "T h e u n i v e r s i t y h o s t s a n p r o g r a m f o r n e w s t u d e n t…" at bounding box center [703, 400] width 955 height 108
click at [440, 371] on input "text" at bounding box center [488, 377] width 162 height 20
type input "orientation"
click at [521, 477] on button "Verify" at bounding box center [703, 484] width 955 height 28
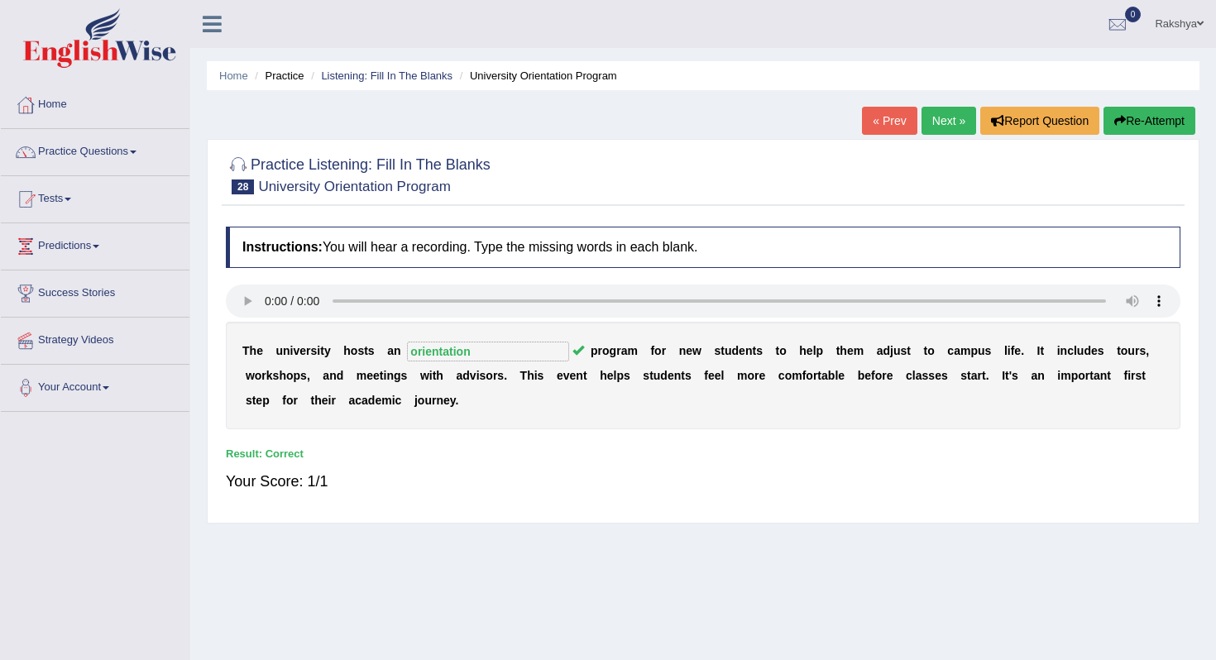
click at [948, 126] on link "Next »" at bounding box center [949, 121] width 55 height 28
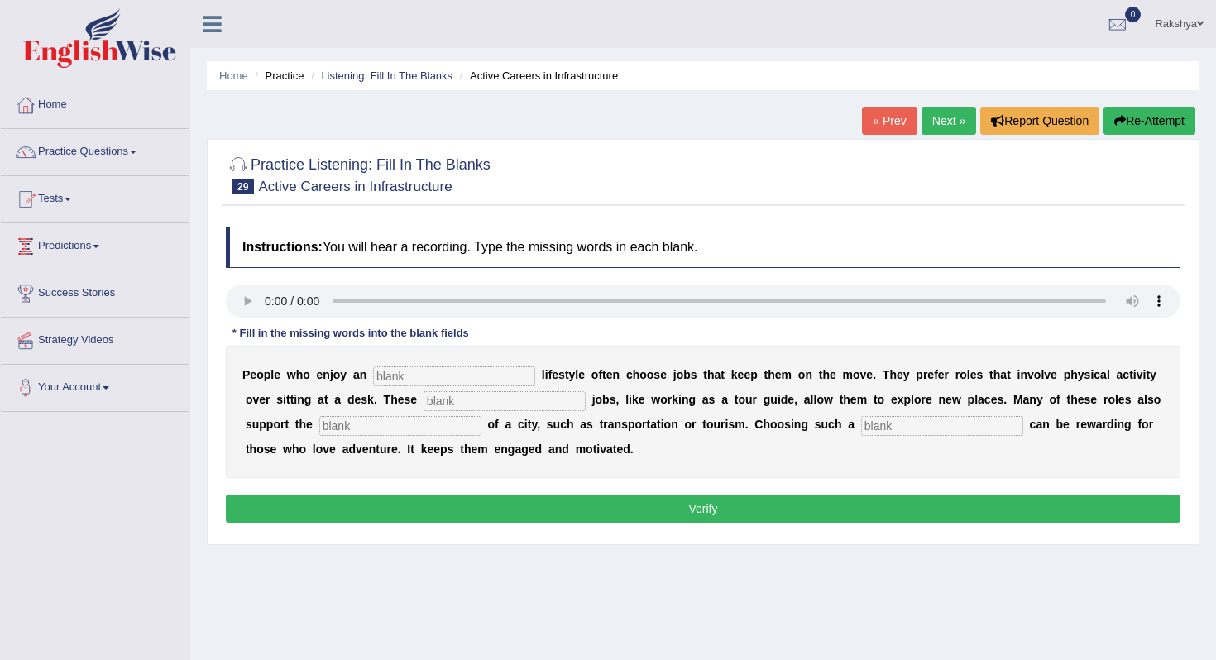
click at [409, 377] on input "text" at bounding box center [454, 377] width 162 height 20
type input "active"
click at [473, 396] on input "text" at bounding box center [505, 401] width 162 height 20
type input "interesting"
click at [861, 423] on input "text" at bounding box center [942, 426] width 162 height 20
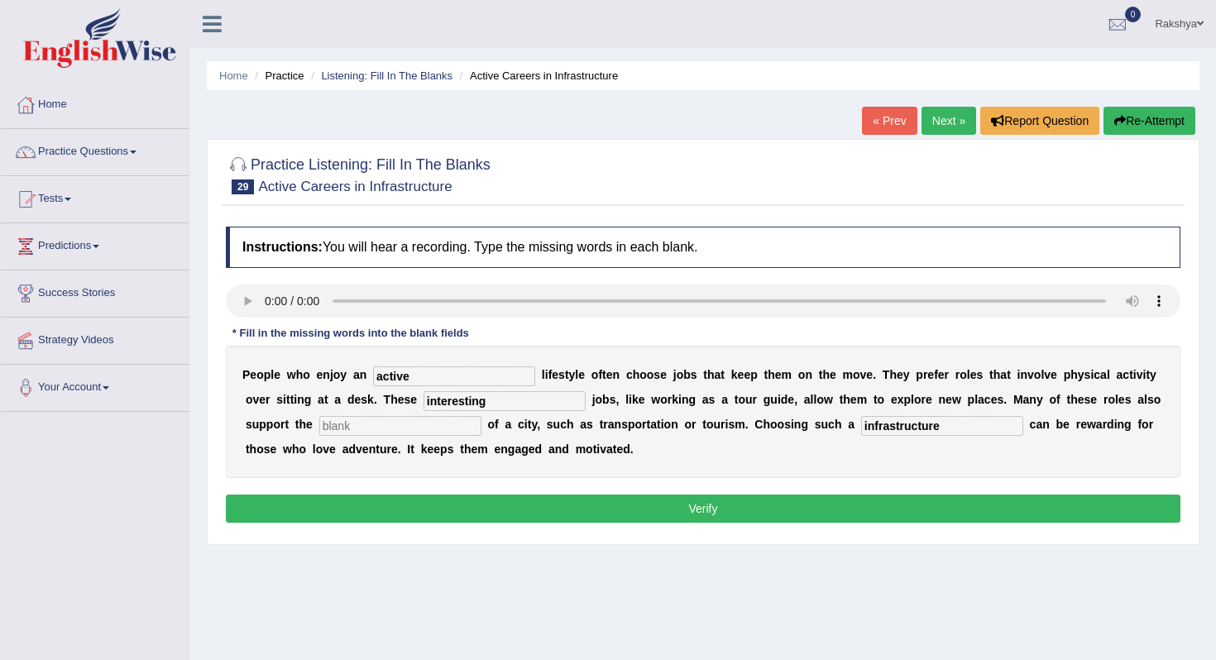
drag, startPoint x: 897, startPoint y: 421, endPoint x: 783, endPoint y: 434, distance: 115.0
click at [783, 434] on div "P e o p l e w h o e n j o y a n active l i f e s t y l e o f t e n c h o o s e …" at bounding box center [703, 412] width 955 height 132
type input "infrastructure"
click at [396, 429] on input "text" at bounding box center [400, 426] width 162 height 20
paste input "infrastructure"
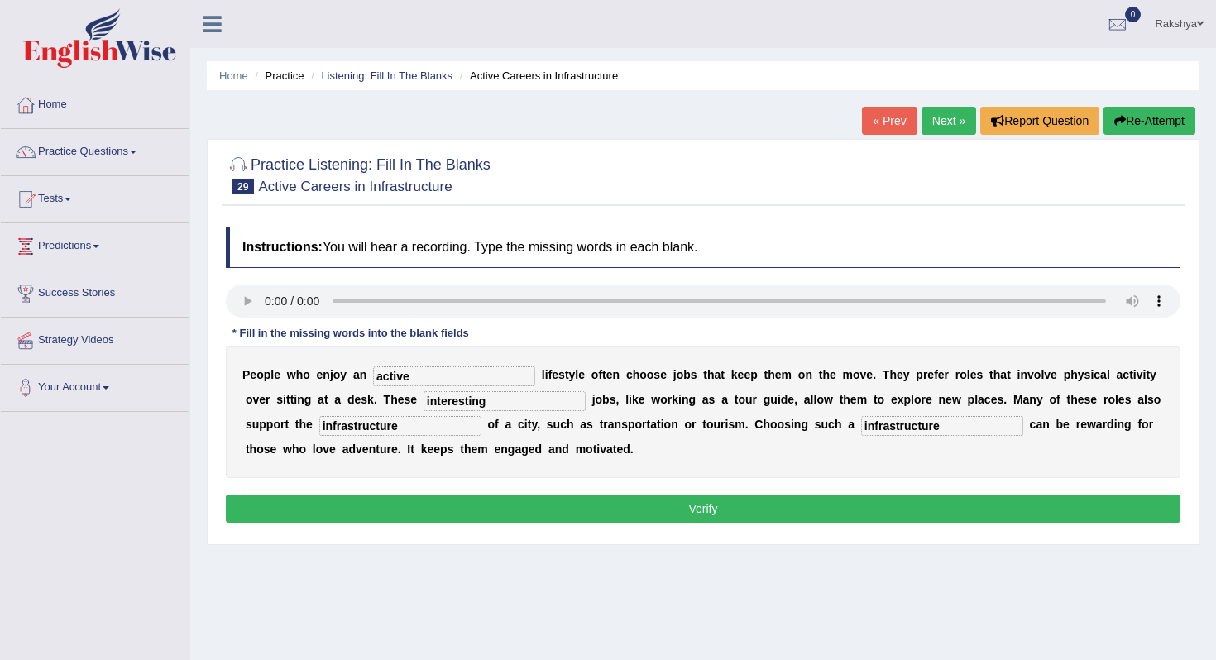
type input "infrastructure"
drag, startPoint x: 886, startPoint y: 430, endPoint x: 751, endPoint y: 426, distance: 135.0
click at [751, 427] on div "P e o p l e w h o e n j o y a n active l i f e s t y l e o f t e n c h o o s e …" at bounding box center [703, 412] width 955 height 132
type input "career"
click at [689, 516] on button "Verify" at bounding box center [703, 509] width 955 height 28
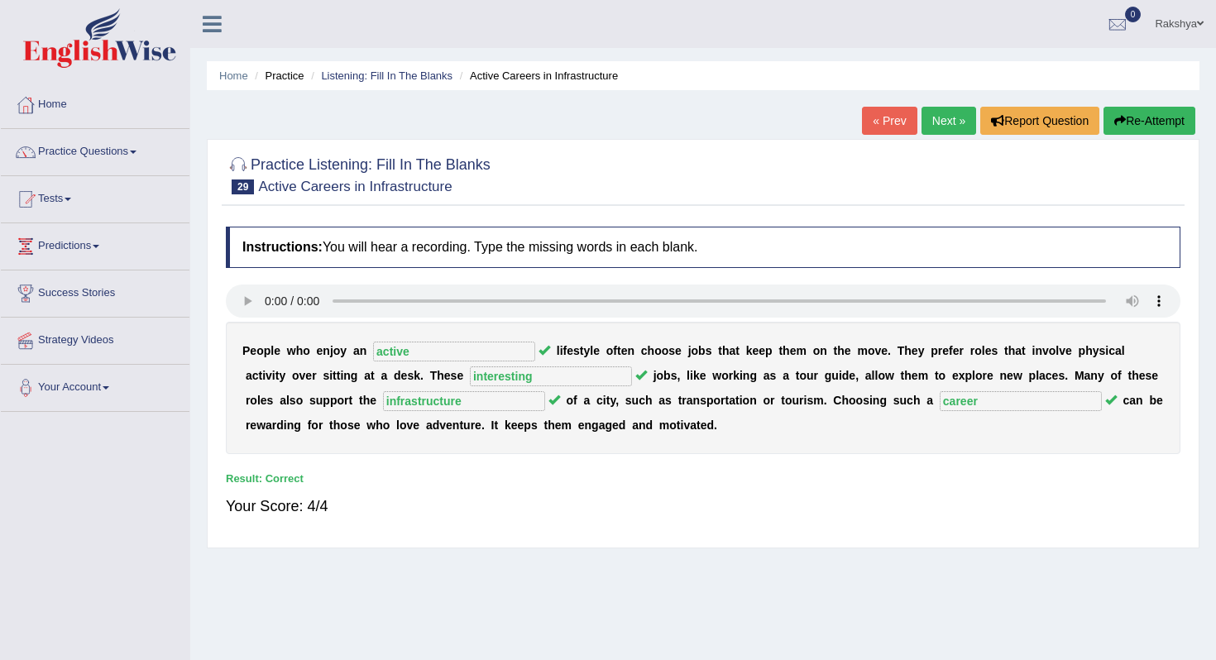
click at [942, 127] on link "Next »" at bounding box center [949, 121] width 55 height 28
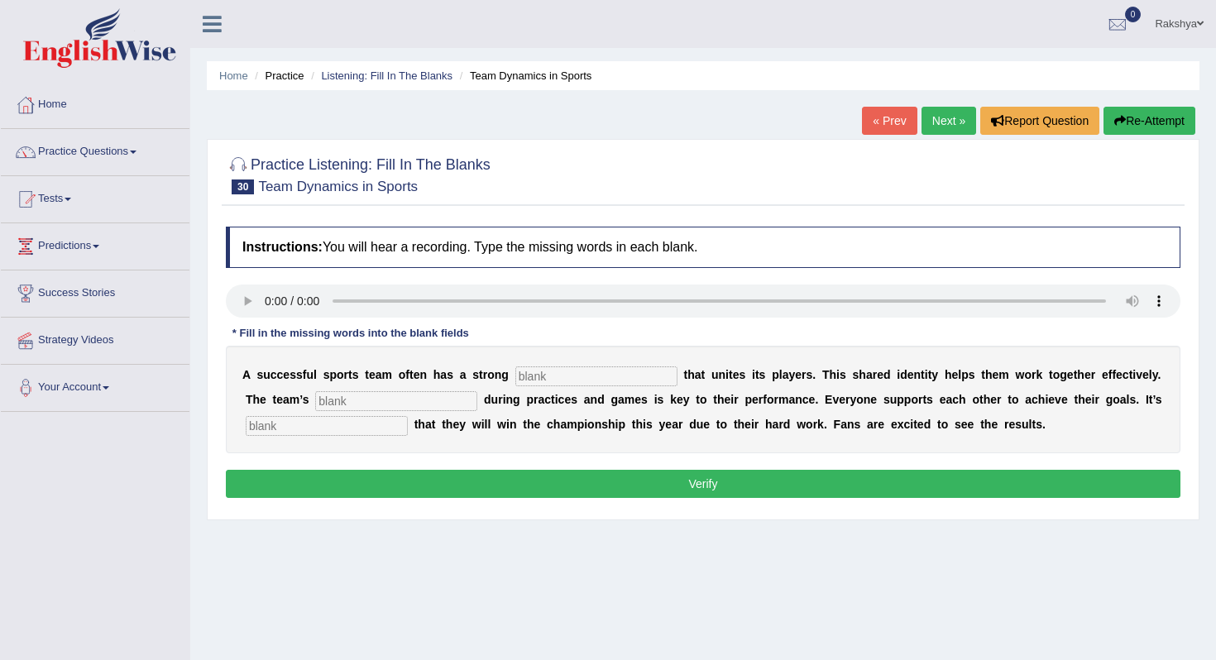
click at [532, 377] on input "text" at bounding box center [597, 377] width 162 height 20
type input "culture"
click at [377, 403] on input "text" at bounding box center [396, 401] width 162 height 20
type input "cooperatation"
click at [307, 432] on input "text" at bounding box center [327, 426] width 162 height 20
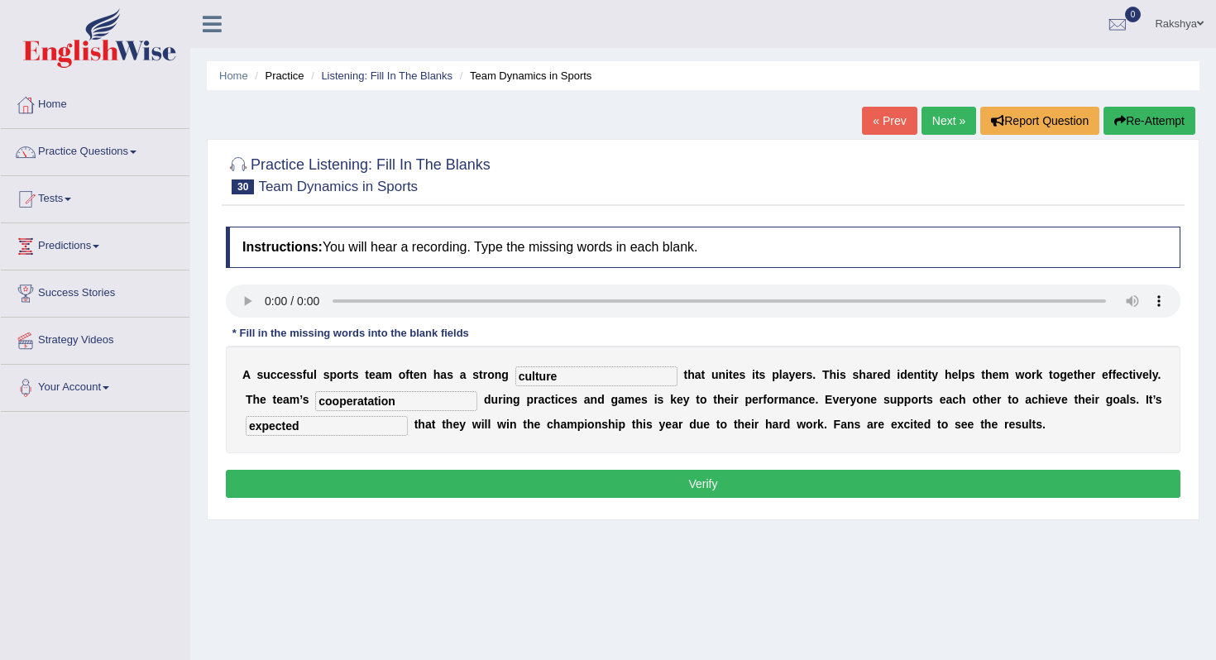
type input "expected"
click at [315, 486] on button "Verify" at bounding box center [703, 484] width 955 height 28
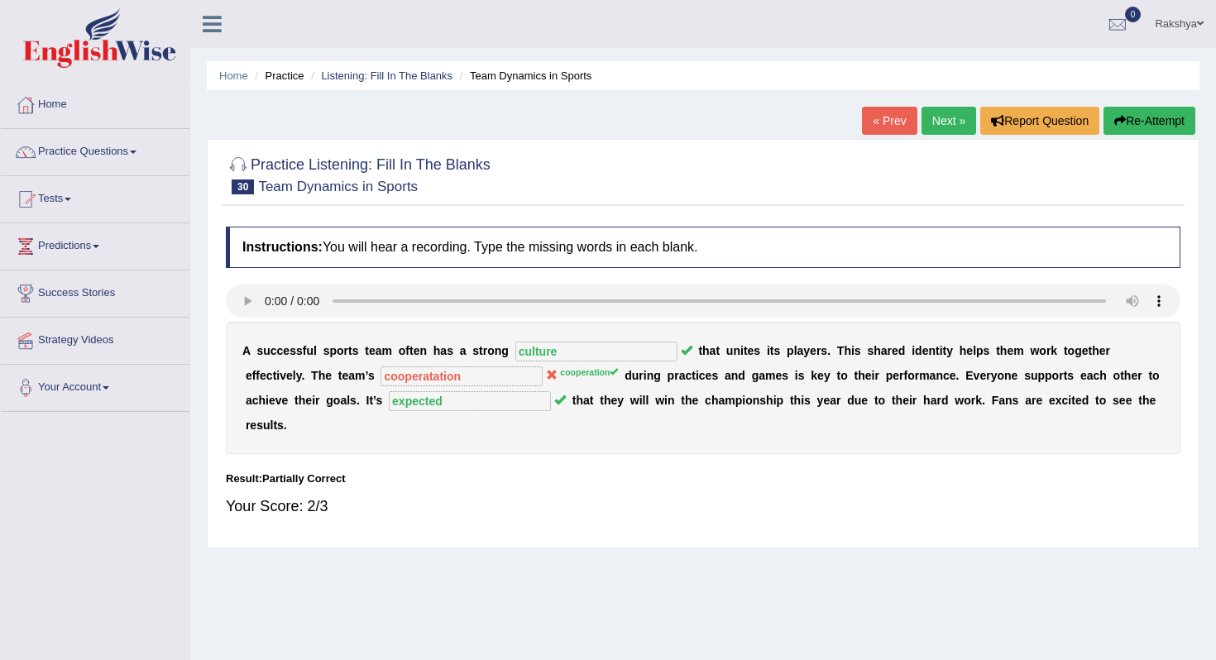
click at [1129, 103] on div "Home Practice Listening: Fill In The Blanks Team Dynamics in Sports « Prev Next…" at bounding box center [703, 414] width 1026 height 828
click at [1120, 113] on button "Re-Attempt" at bounding box center [1150, 121] width 92 height 28
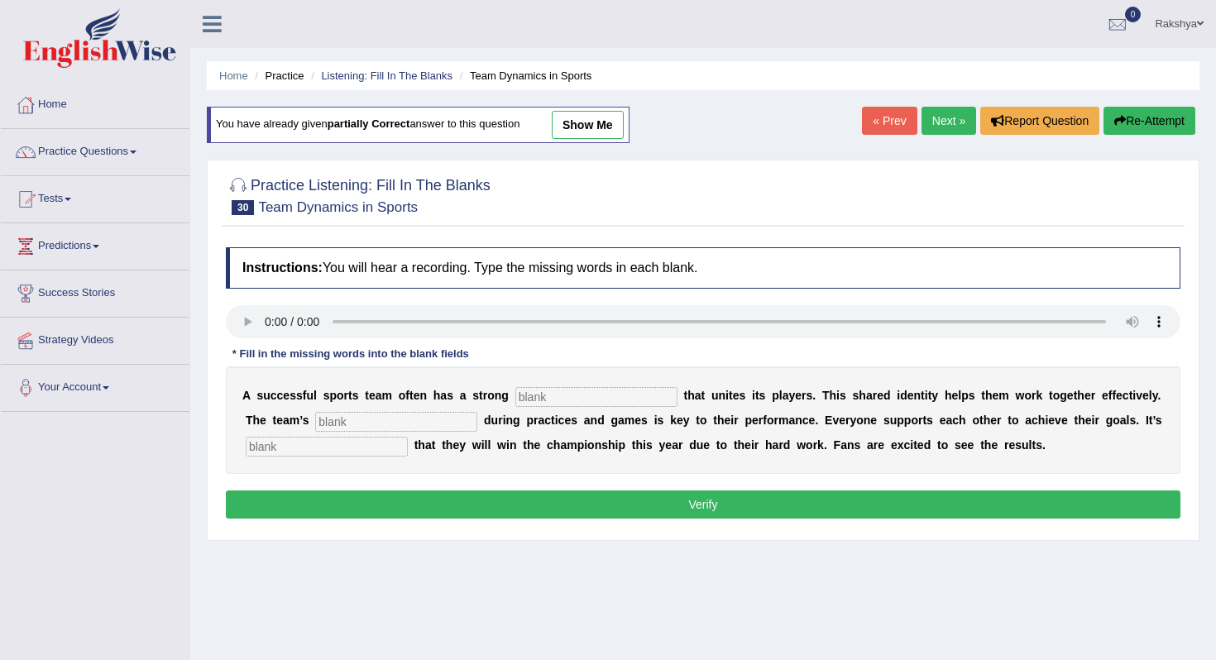
click at [549, 392] on input "text" at bounding box center [597, 397] width 162 height 20
type input "culture"
click at [390, 419] on input "text" at bounding box center [396, 422] width 162 height 20
type input "cooperation"
click at [348, 456] on input "text" at bounding box center [327, 447] width 162 height 20
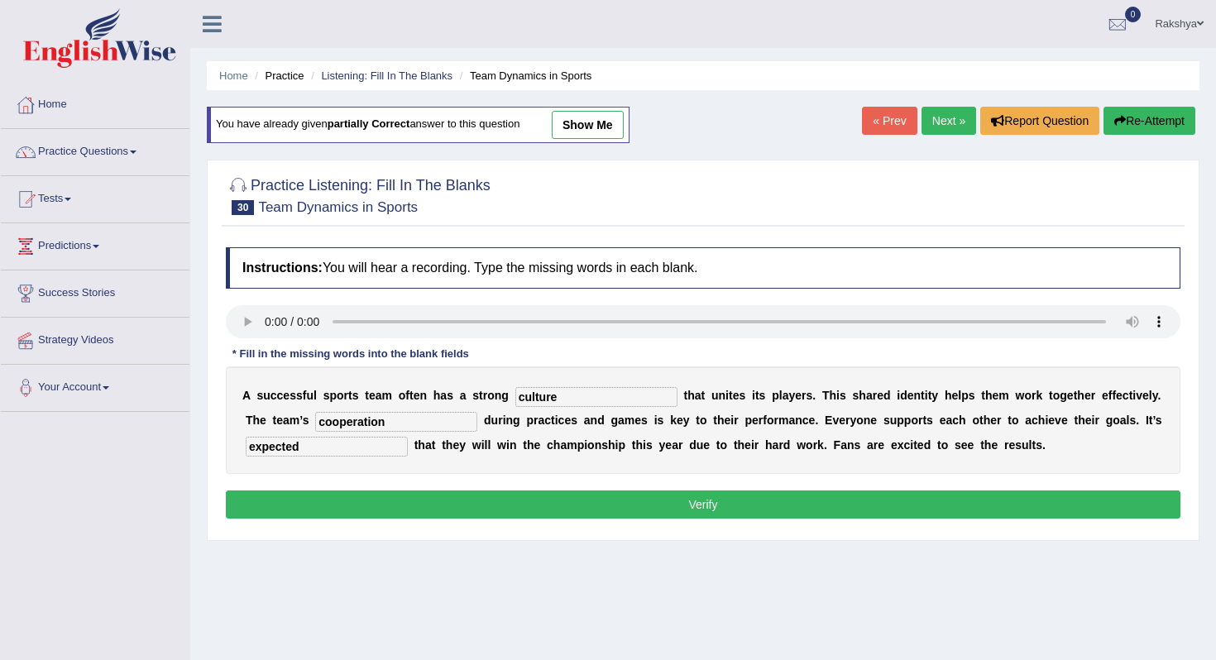
type input "expected"
click at [346, 507] on button "Verify" at bounding box center [703, 505] width 955 height 28
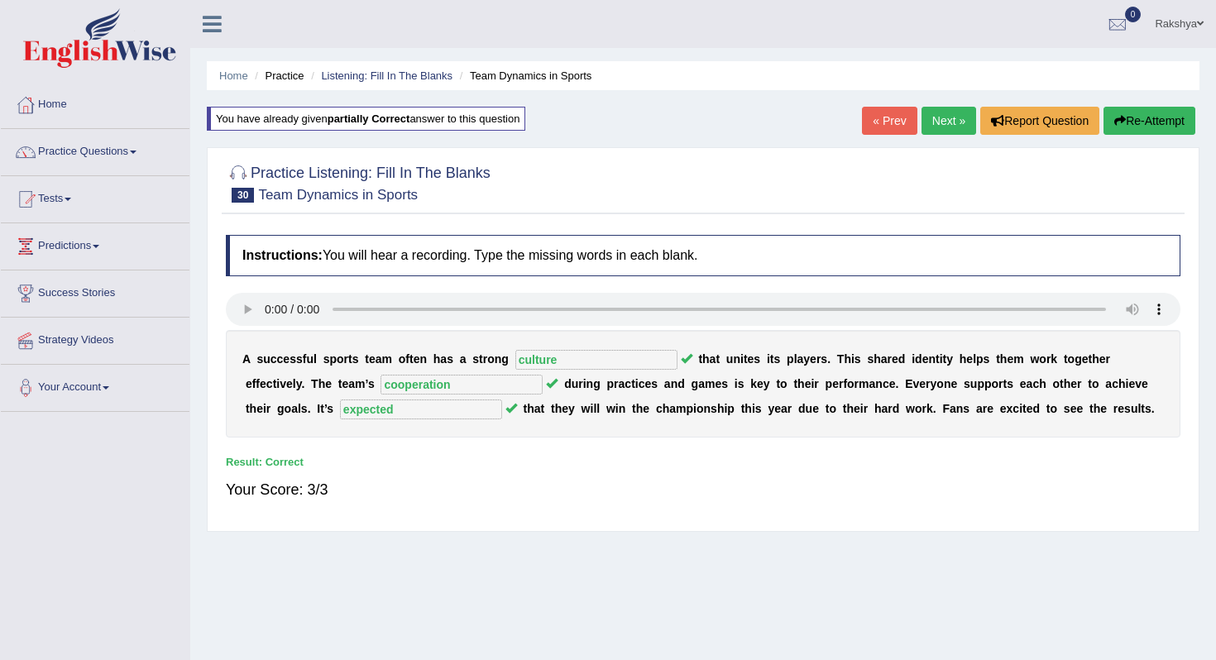
click at [950, 127] on link "Next »" at bounding box center [949, 121] width 55 height 28
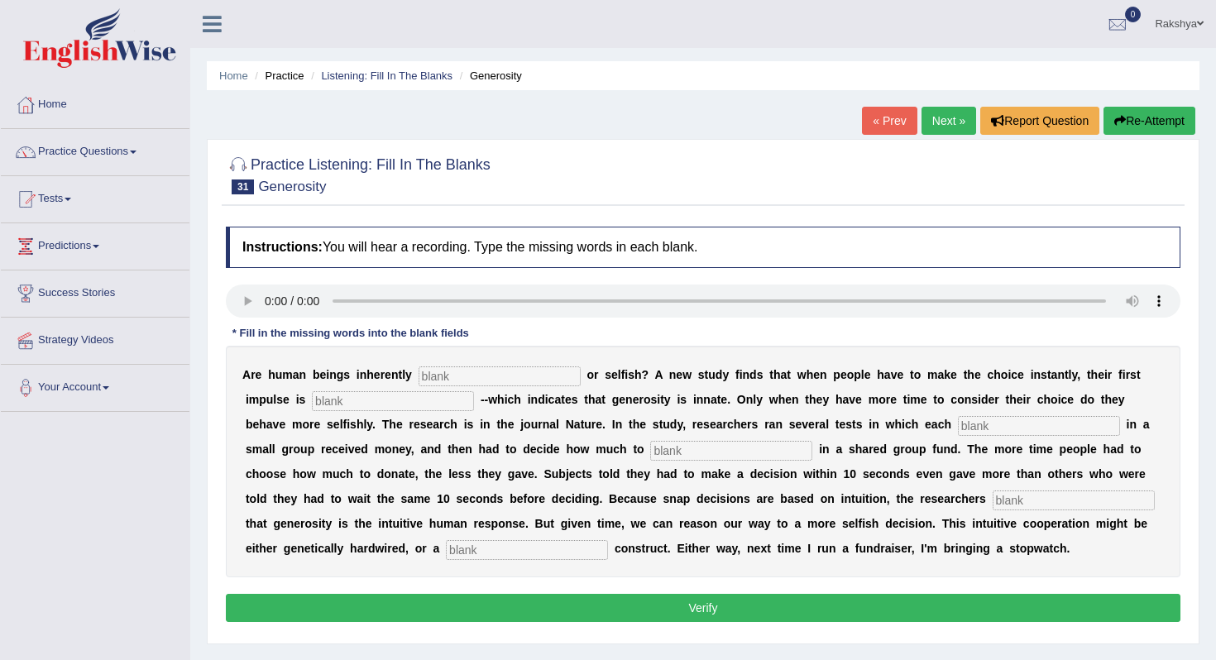
click at [958, 431] on input "text" at bounding box center [1039, 426] width 162 height 20
click at [706, 620] on button "Verify" at bounding box center [703, 608] width 955 height 28
type input "generous"
click at [348, 405] on input "text" at bounding box center [393, 401] width 162 height 20
click at [650, 453] on input "text" at bounding box center [731, 451] width 162 height 20
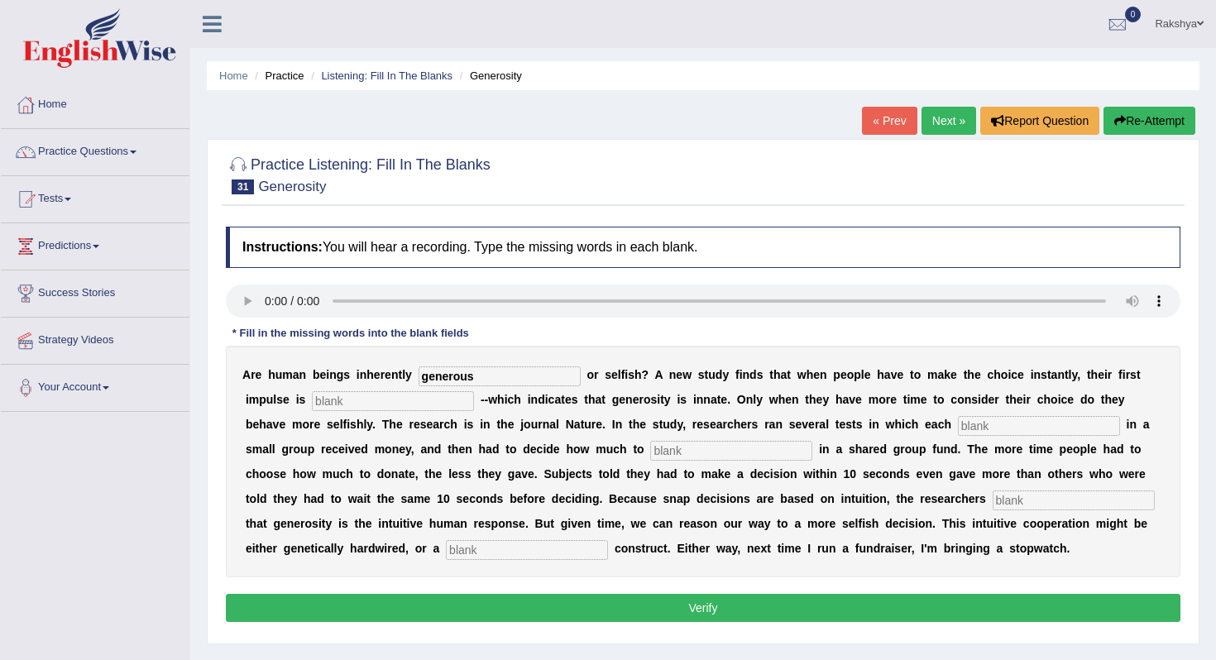
type input "f"
type input "donate"
click at [446, 549] on input "text" at bounding box center [527, 550] width 162 height 20
type input "culture"
click at [458, 620] on button "Verify" at bounding box center [703, 608] width 955 height 28
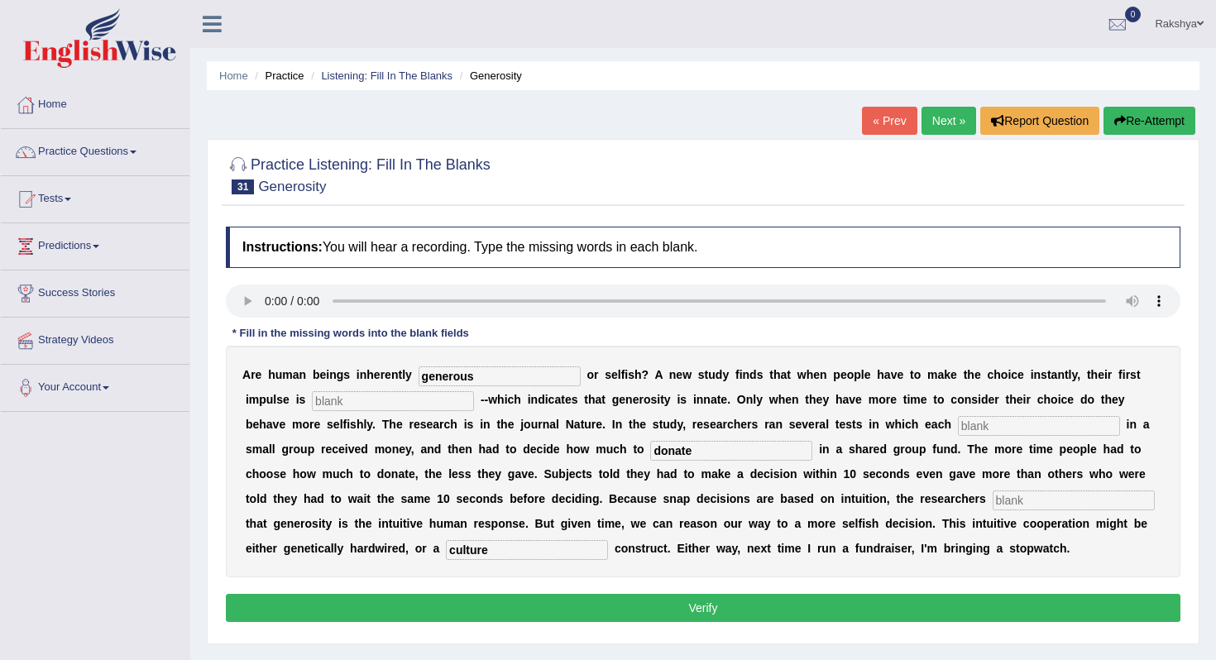
click at [954, 415] on div "A r e h u m a n b e i n g s i n h e r e n t l y generous o r s e l f i s h ? A …" at bounding box center [703, 462] width 955 height 232
click at [958, 425] on input "text" at bounding box center [1039, 426] width 162 height 20
type input "impluse"
click at [993, 499] on input "text" at bounding box center [1074, 501] width 162 height 20
type input "idk"
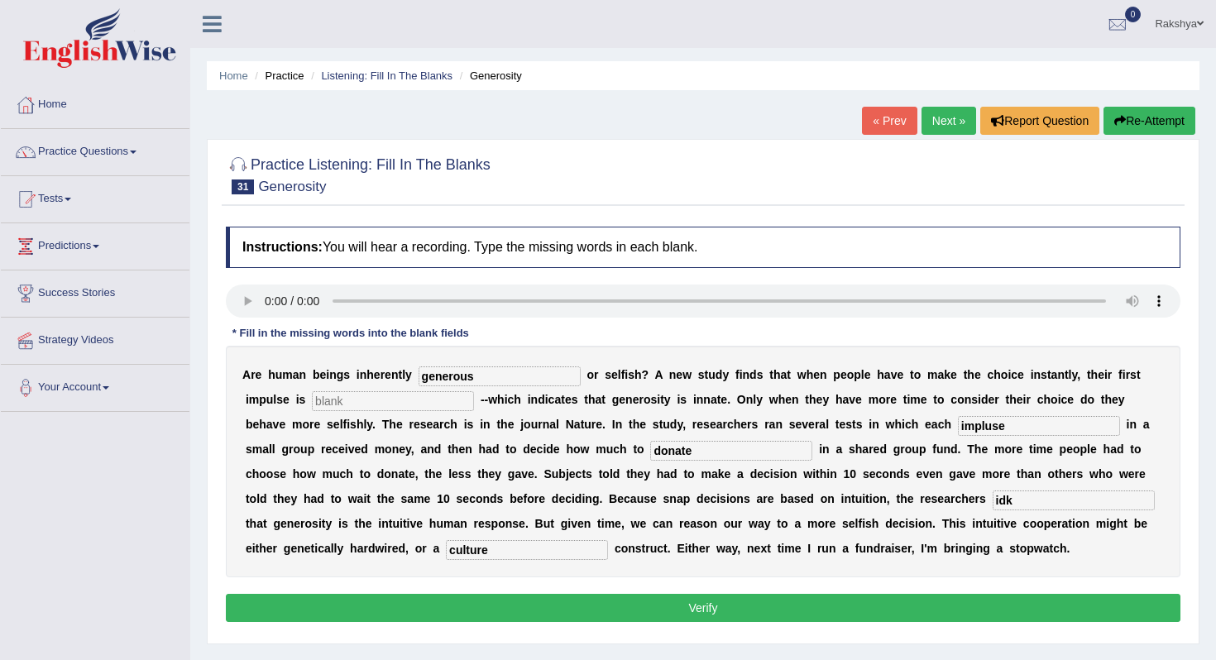
click at [860, 602] on button "Verify" at bounding box center [703, 608] width 955 height 28
click at [338, 399] on input "text" at bounding box center [393, 401] width 162 height 20
type input "ji"
click at [333, 606] on button "Verify" at bounding box center [703, 608] width 955 height 28
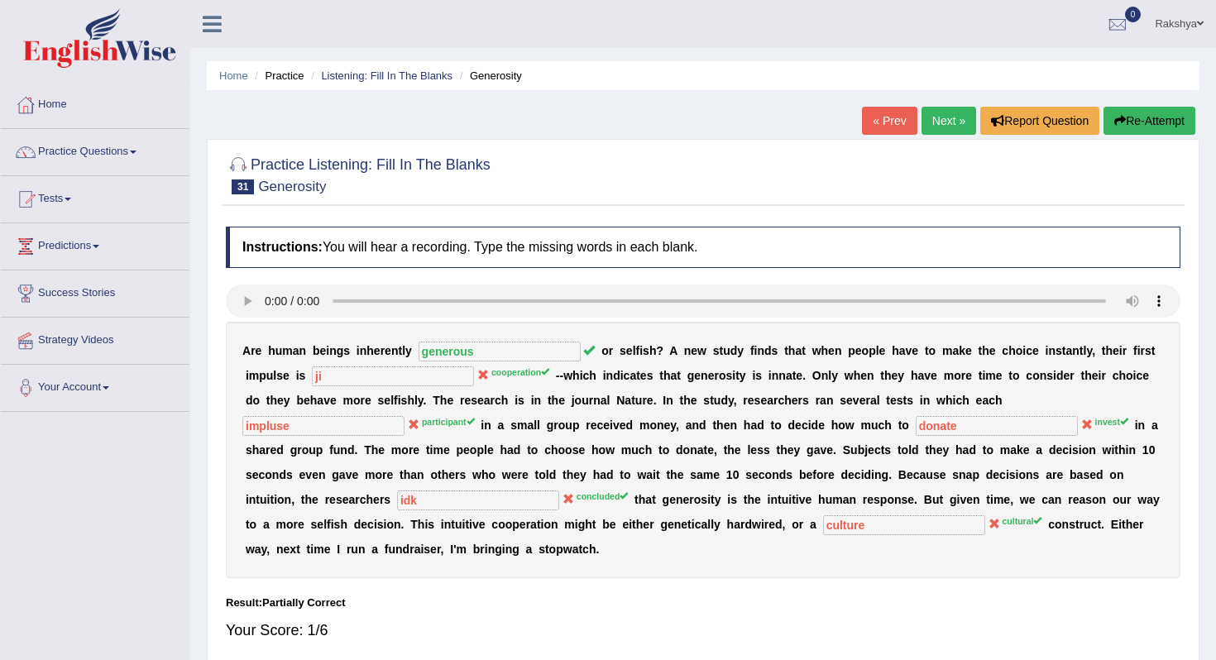
click at [1139, 127] on button "Re-Attempt" at bounding box center [1150, 121] width 92 height 28
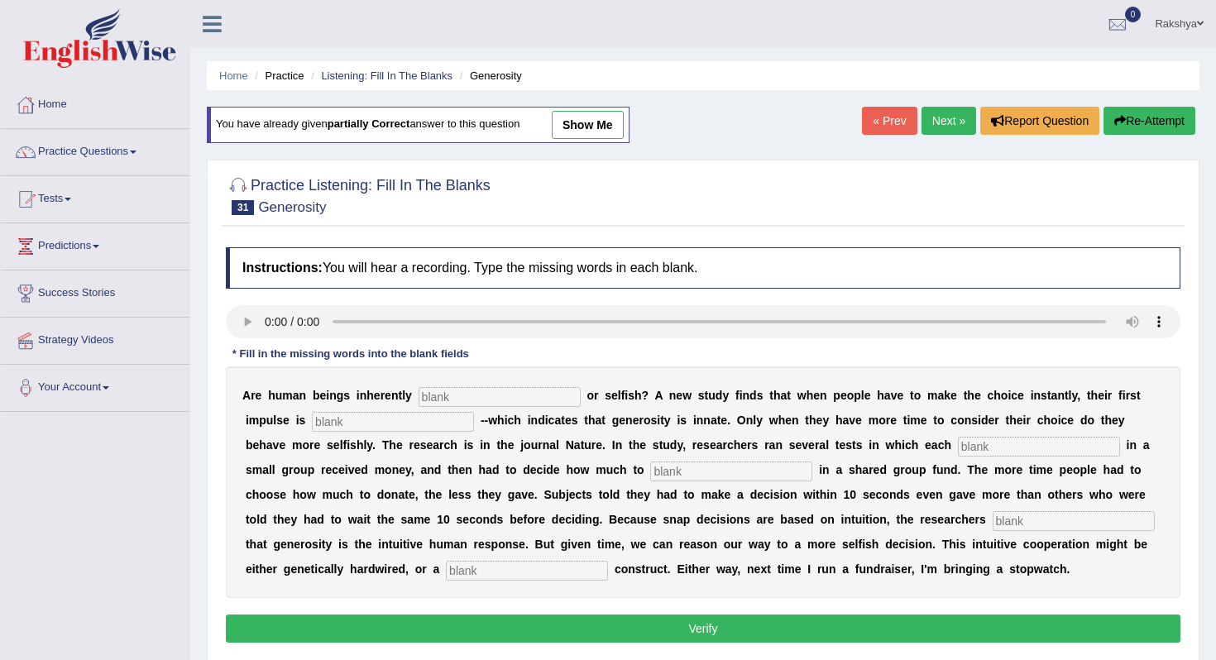
click at [938, 126] on link "Next »" at bounding box center [949, 121] width 55 height 28
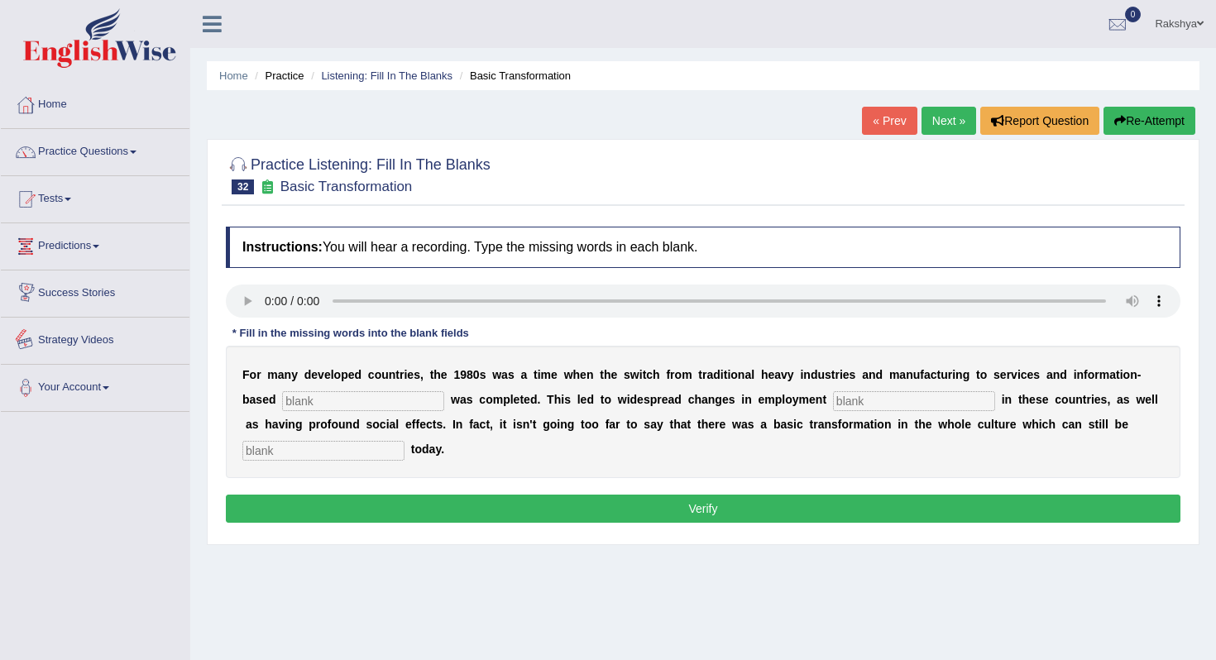
click at [305, 397] on input "text" at bounding box center [363, 401] width 162 height 20
type input "enterprise"
click at [833, 397] on input "text" at bounding box center [914, 401] width 162 height 20
type input "patterns"
click at [351, 449] on input "text" at bounding box center [323, 451] width 162 height 20
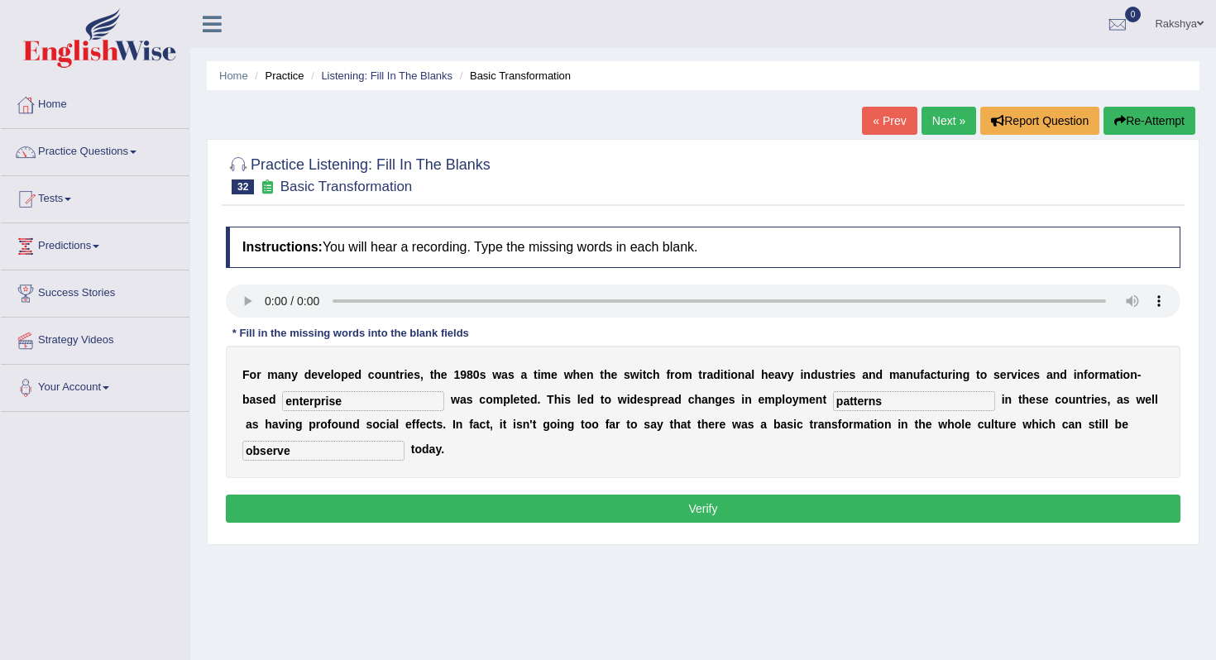
type input "observe"
click at [405, 511] on button "Verify" at bounding box center [703, 509] width 955 height 28
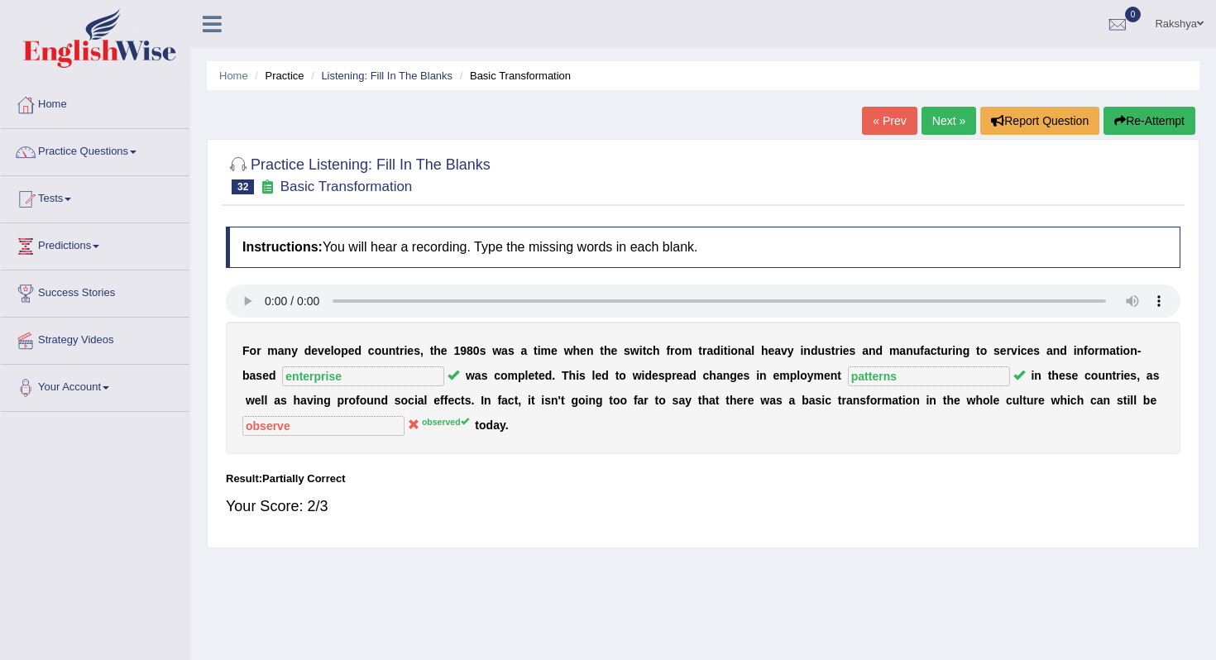
click at [1121, 127] on button "Re-Attempt" at bounding box center [1150, 121] width 92 height 28
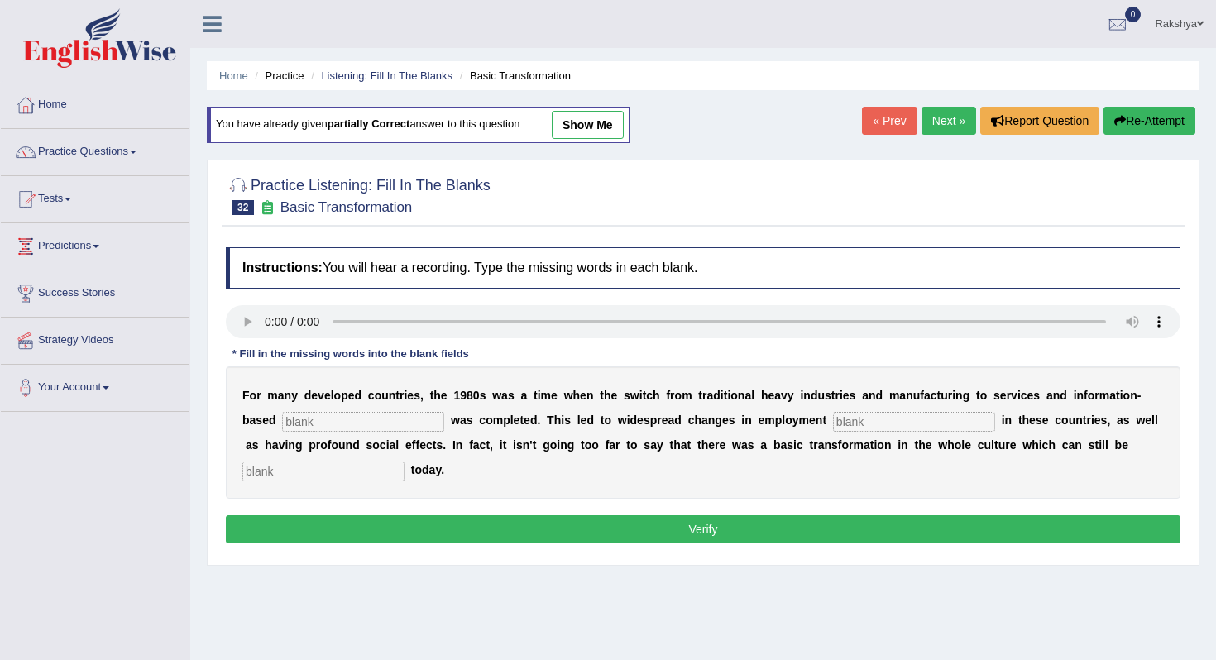
click at [354, 424] on input "text" at bounding box center [363, 422] width 162 height 20
type input "enterprise"
click at [833, 424] on input "text" at bounding box center [914, 422] width 162 height 20
type input "pattners"
click at [337, 476] on input "text" at bounding box center [323, 472] width 162 height 20
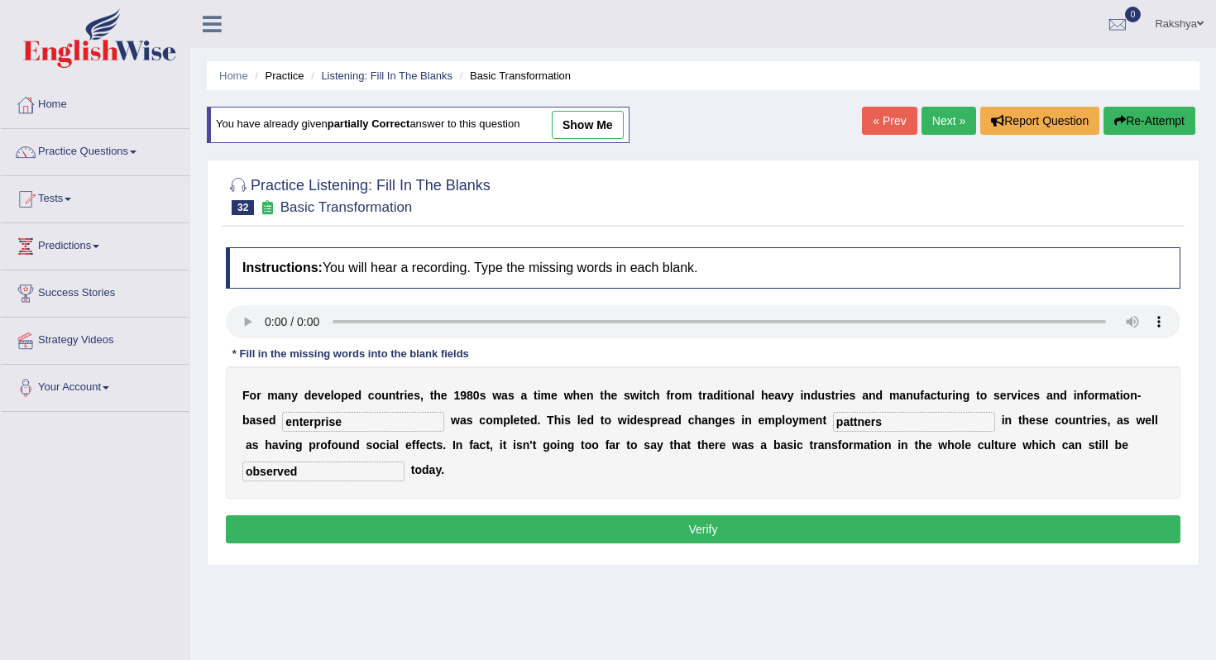
type input "observed"
click at [357, 533] on button "Verify" at bounding box center [703, 530] width 955 height 28
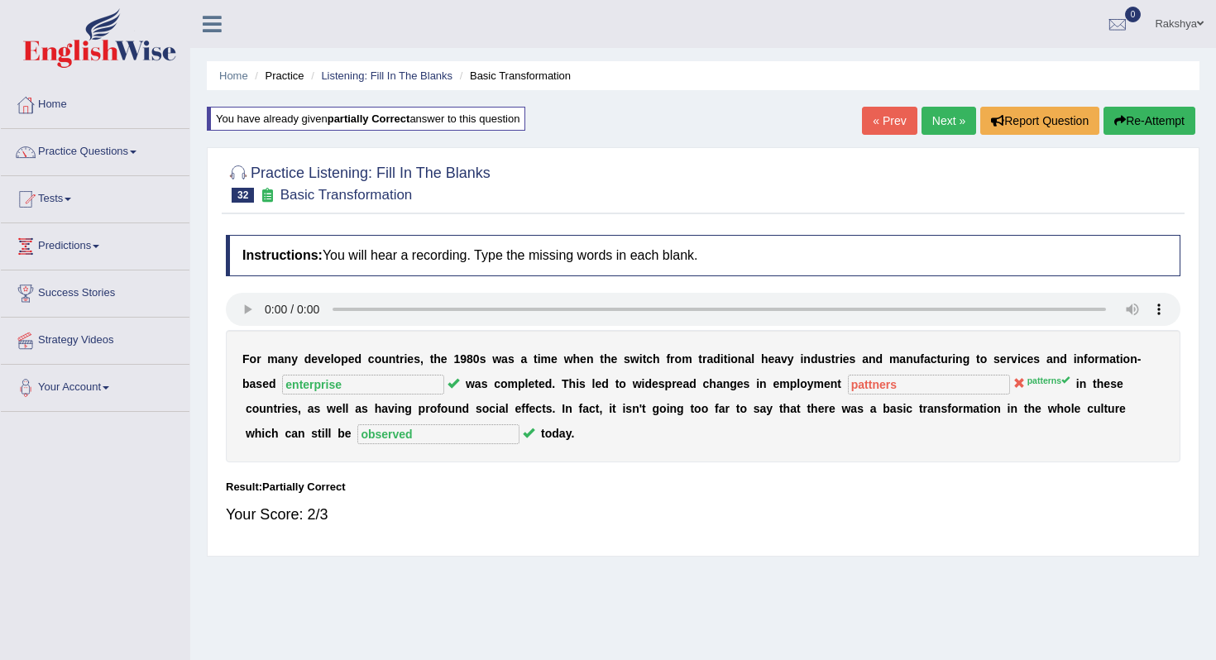
click at [1115, 122] on icon "button" at bounding box center [1121, 121] width 12 height 12
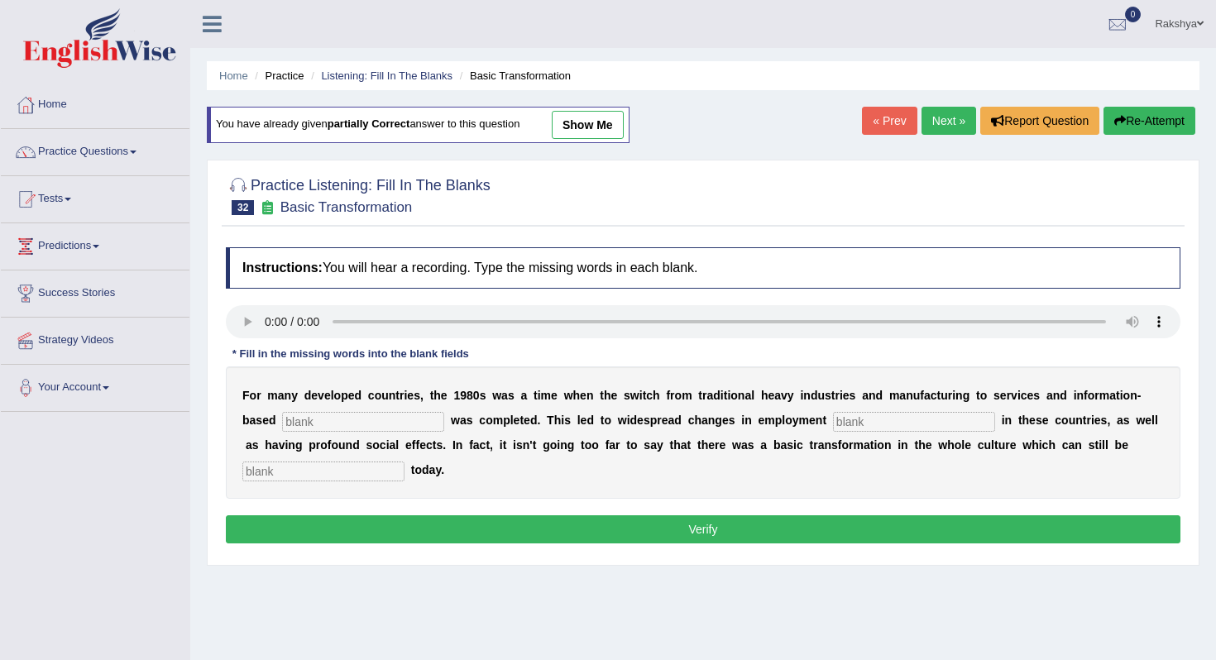
click at [359, 421] on input "text" at bounding box center [363, 422] width 162 height 20
type input "enterprise"
click at [833, 417] on input "text" at bounding box center [914, 422] width 162 height 20
type input "patterns"
click at [325, 465] on input "text" at bounding box center [323, 472] width 162 height 20
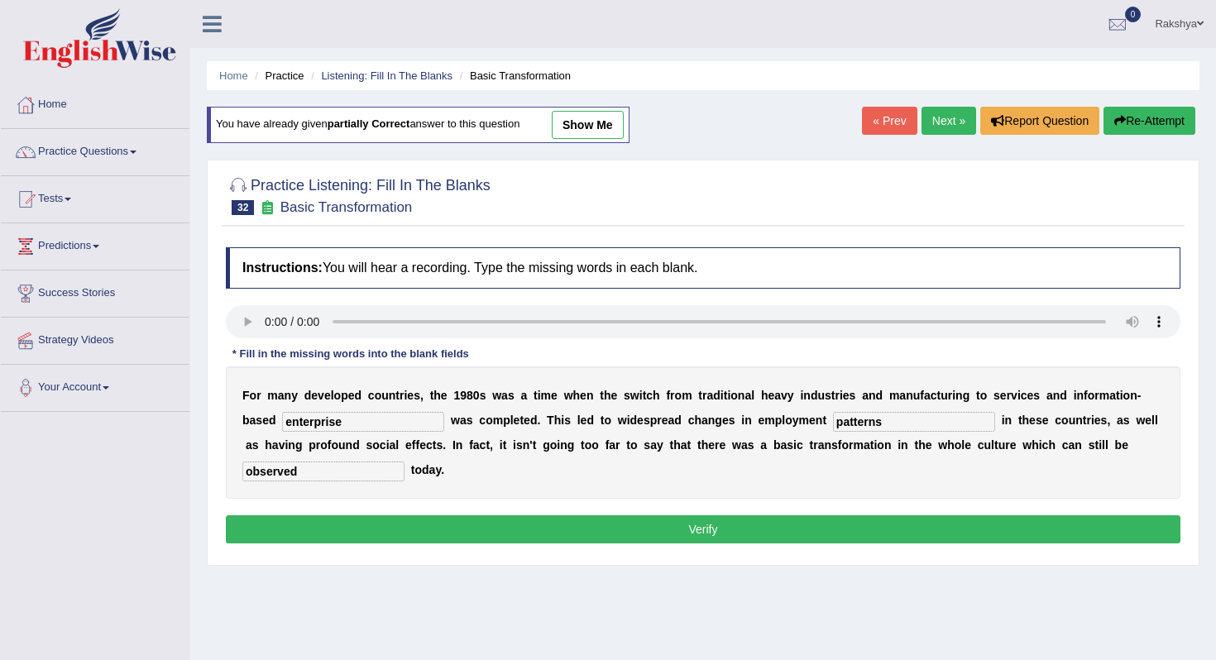
type input "observed"
click at [326, 534] on button "Verify" at bounding box center [703, 530] width 955 height 28
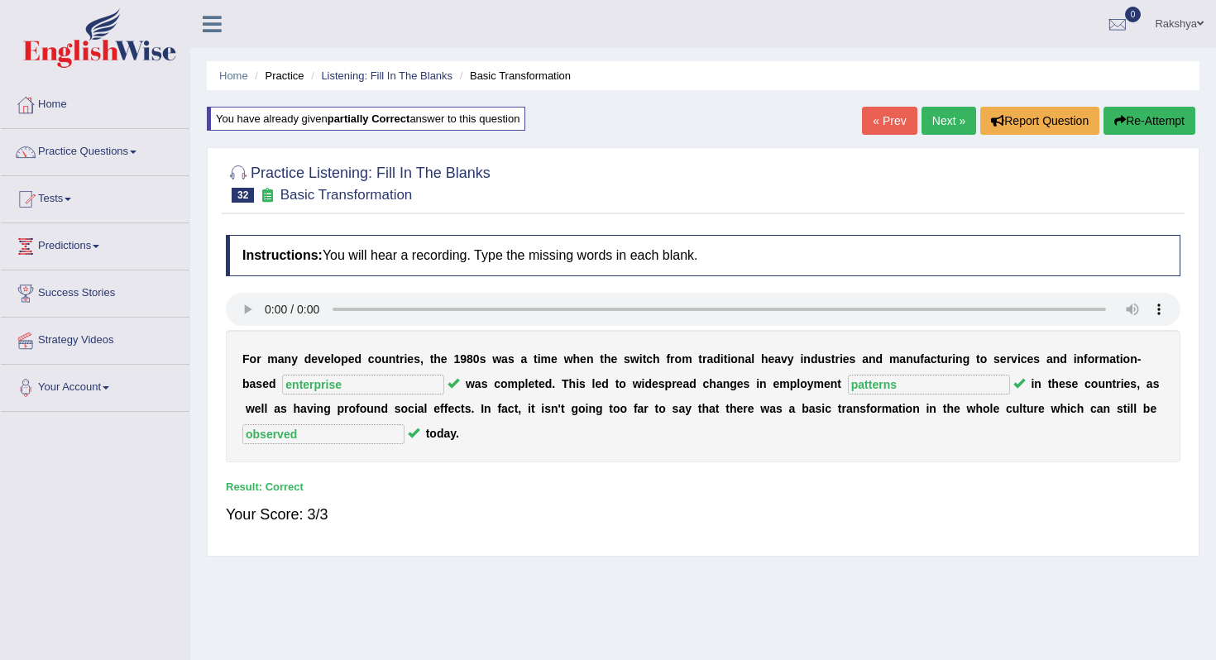
drag, startPoint x: 1132, startPoint y: 128, endPoint x: 946, endPoint y: 118, distance: 186.5
click at [947, 119] on div "« Prev Next » Report Question Re-Attempt" at bounding box center [1031, 123] width 338 height 32
click at [946, 118] on link "Next »" at bounding box center [949, 121] width 55 height 28
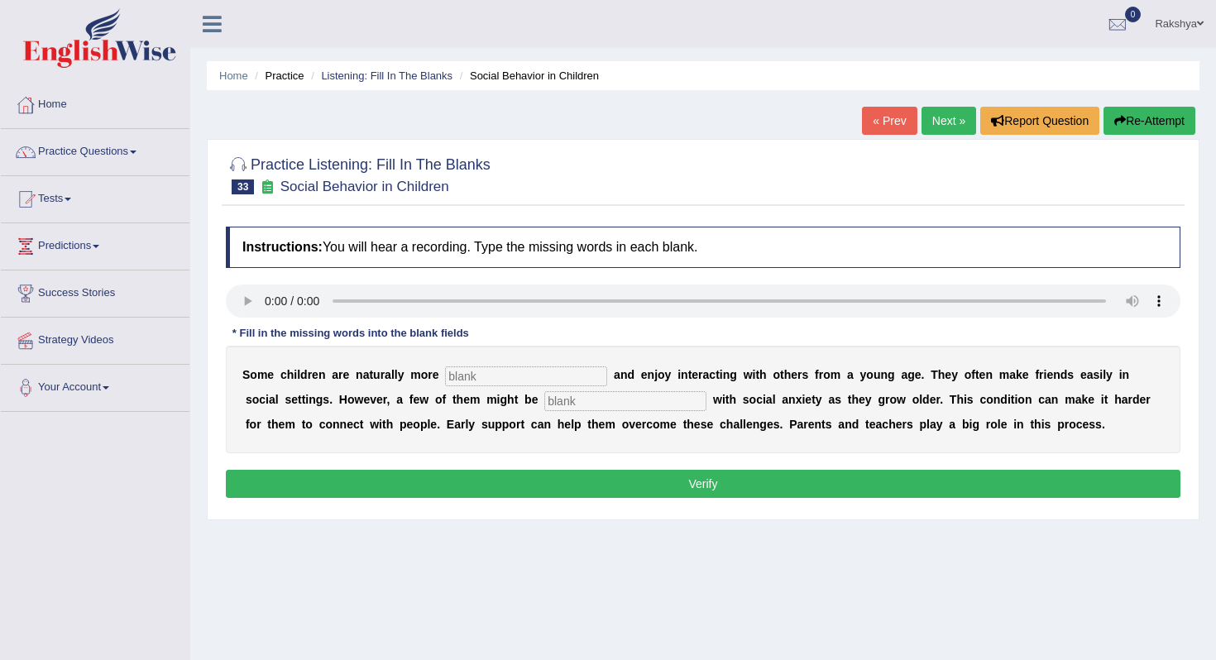
click at [511, 382] on input "text" at bounding box center [526, 377] width 162 height 20
type input "sociable"
click at [621, 404] on input "text" at bounding box center [626, 401] width 162 height 20
type input "diagnosed"
click at [680, 496] on button "Verify" at bounding box center [703, 484] width 955 height 28
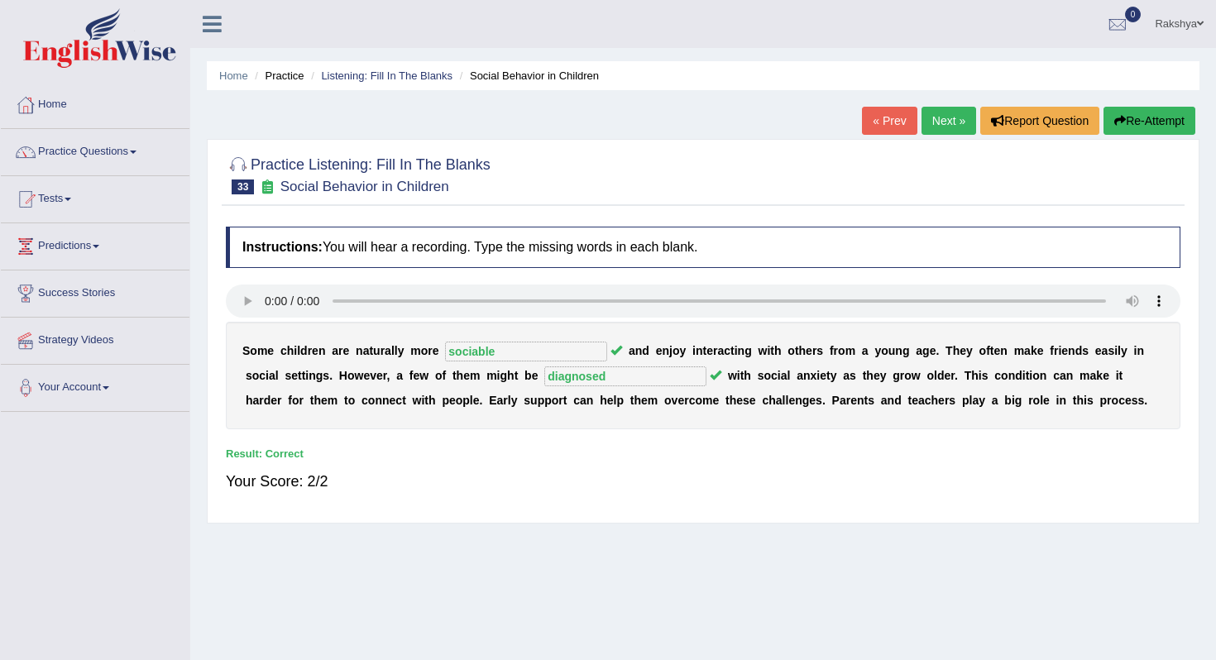
click at [929, 131] on link "Next »" at bounding box center [949, 121] width 55 height 28
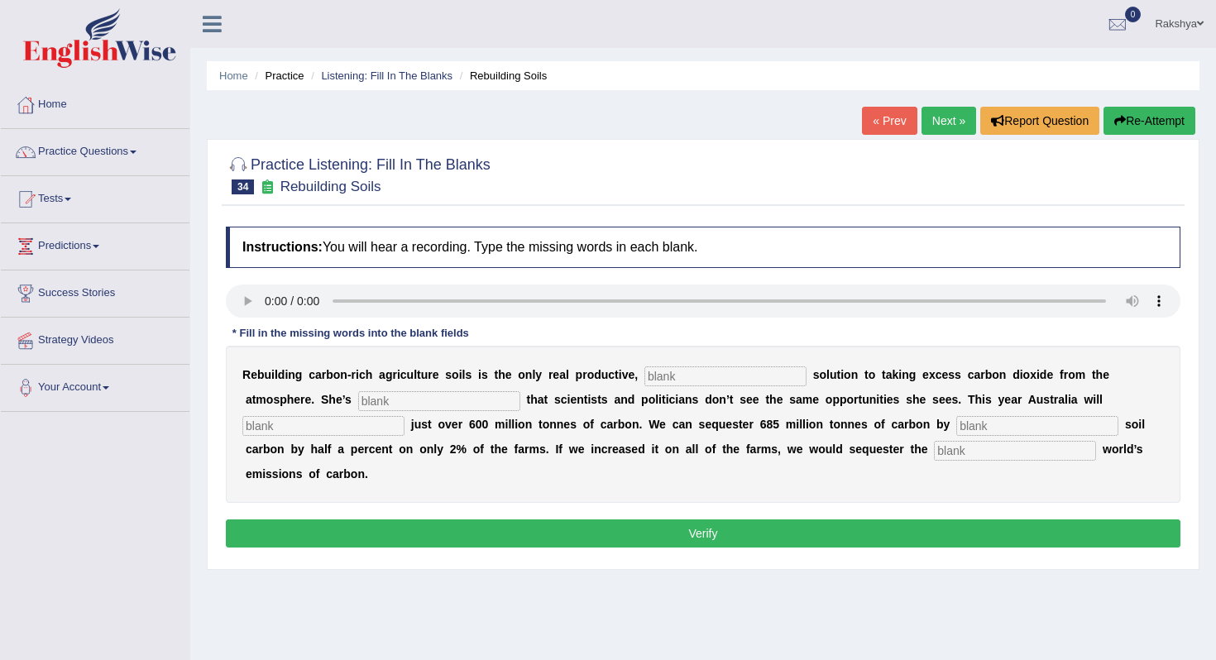
click at [650, 376] on input "text" at bounding box center [726, 377] width 162 height 20
type input "permanent"
click at [359, 398] on input "text" at bounding box center [439, 401] width 162 height 20
type input "frustrated"
click at [405, 416] on input "text" at bounding box center [323, 426] width 162 height 20
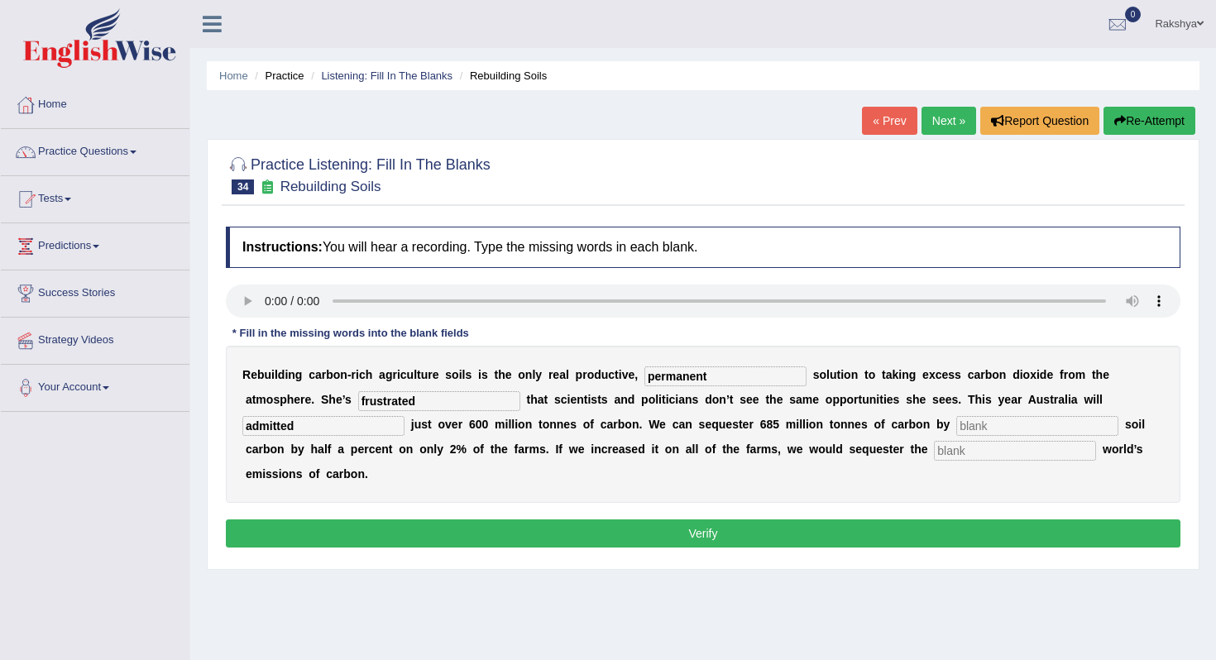
type input "admitted"
click at [957, 421] on input "text" at bounding box center [1038, 426] width 162 height 20
type input "increasing"
click at [934, 459] on input "text" at bounding box center [1015, 451] width 162 height 20
type input "whole"
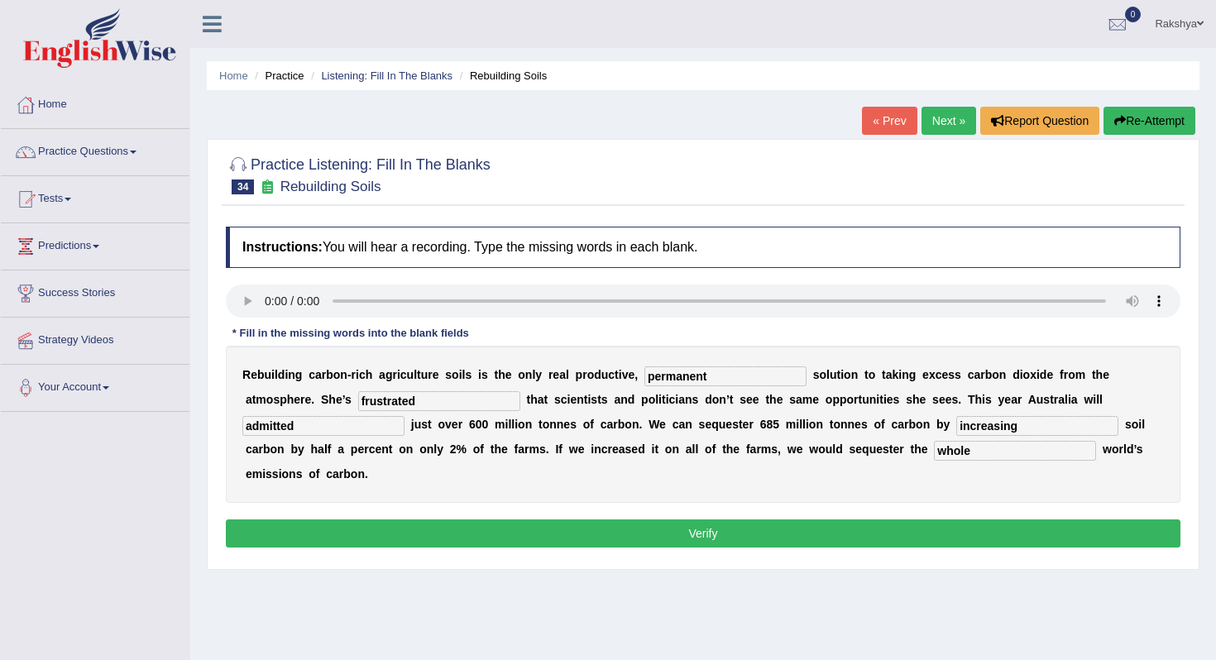
click at [873, 521] on button "Verify" at bounding box center [703, 534] width 955 height 28
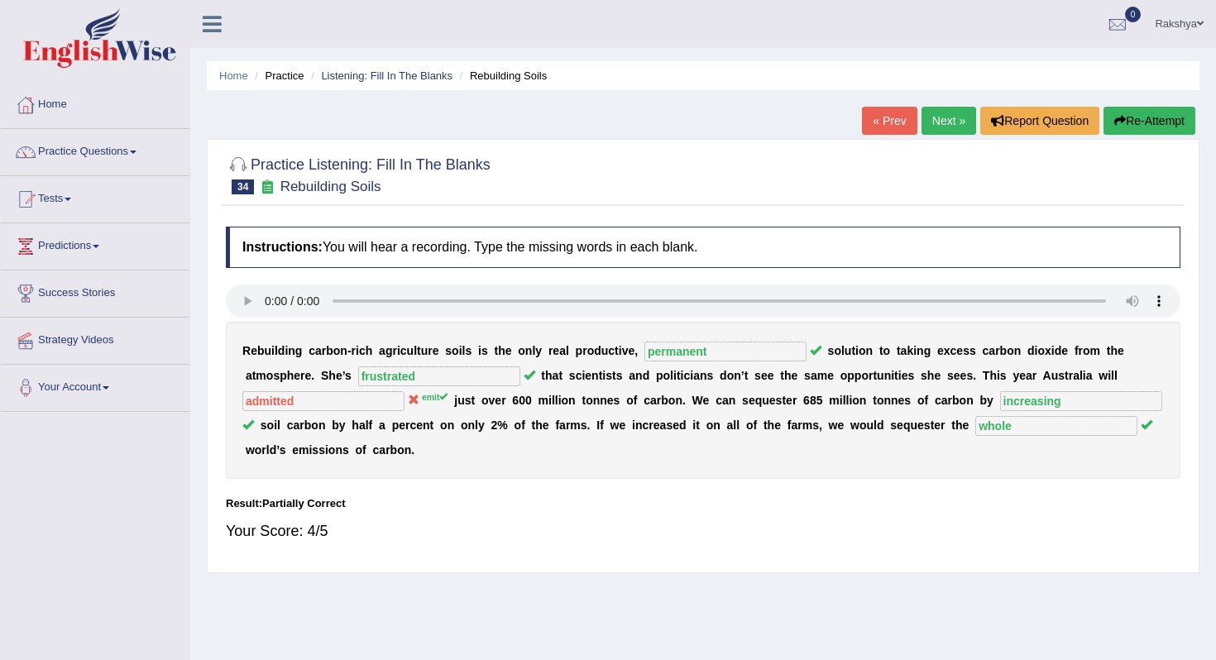
click at [949, 122] on link "Next »" at bounding box center [949, 121] width 55 height 28
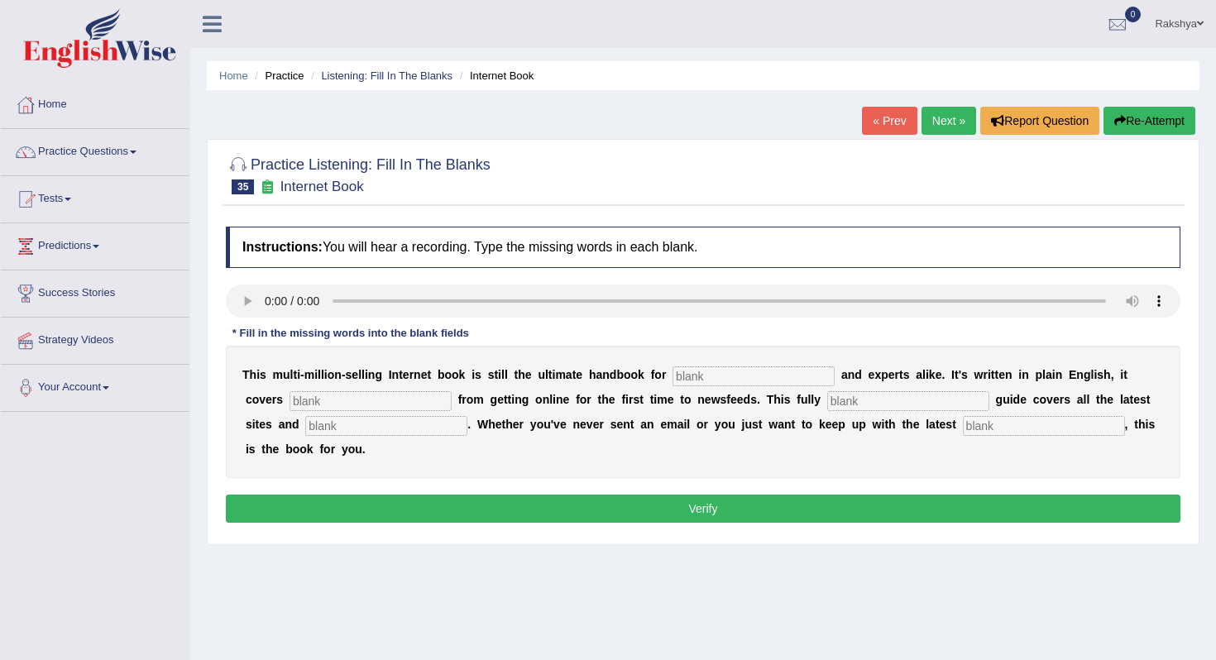
click at [777, 204] on div "Practice Listening: Fill In The Blanks 35 Internet Book" at bounding box center [703, 177] width 963 height 58
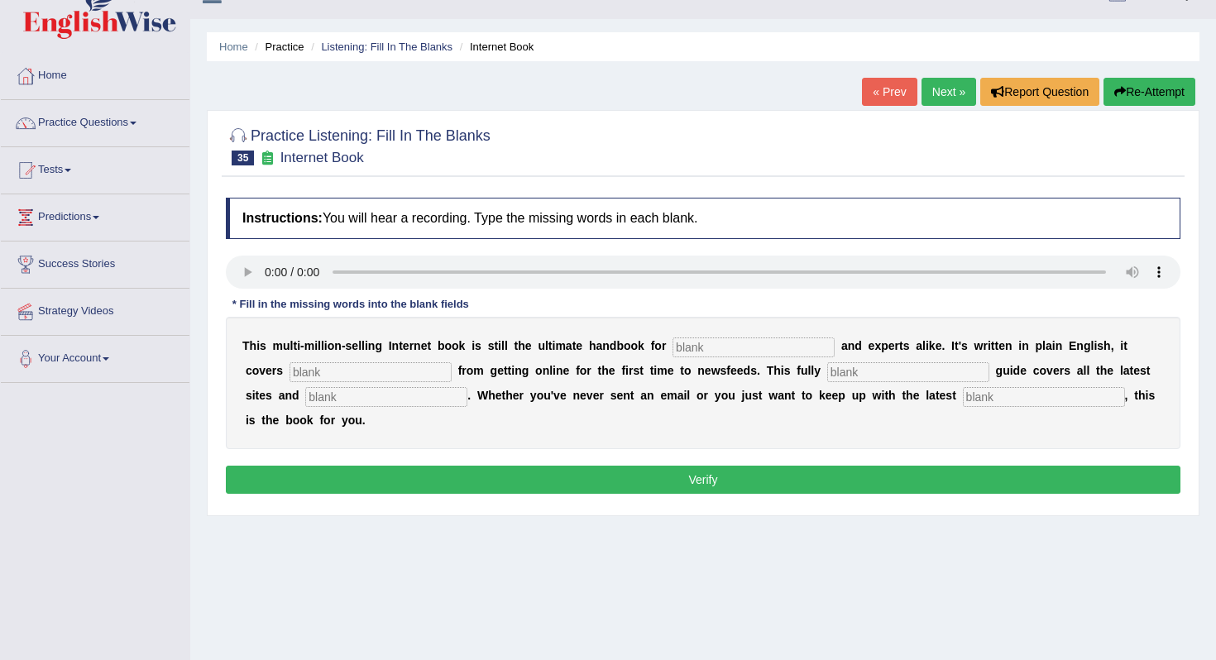
scroll to position [33, 0]
